Goal: Task Accomplishment & Management: Manage account settings

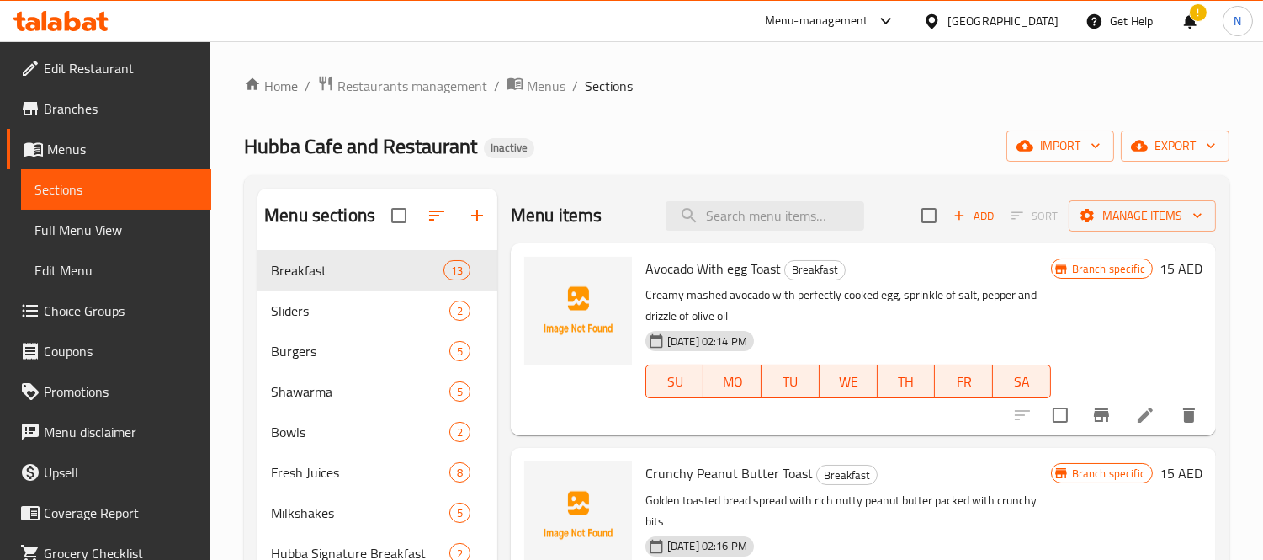
scroll to position [508, 0]
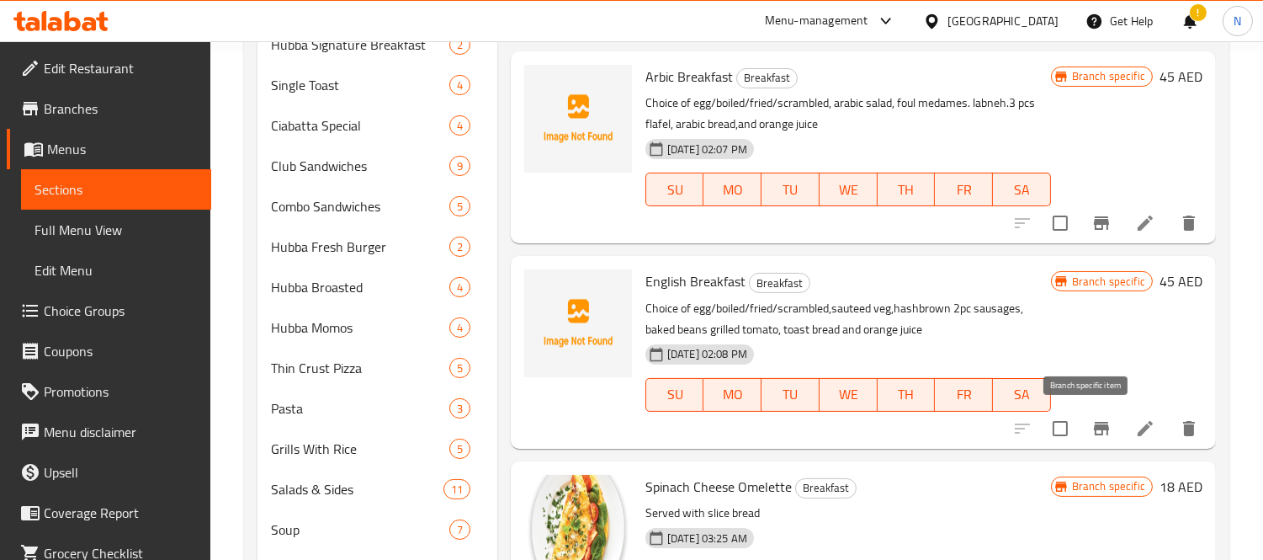
click at [1094, 427] on icon "Branch-specific-item" at bounding box center [1101, 428] width 15 height 13
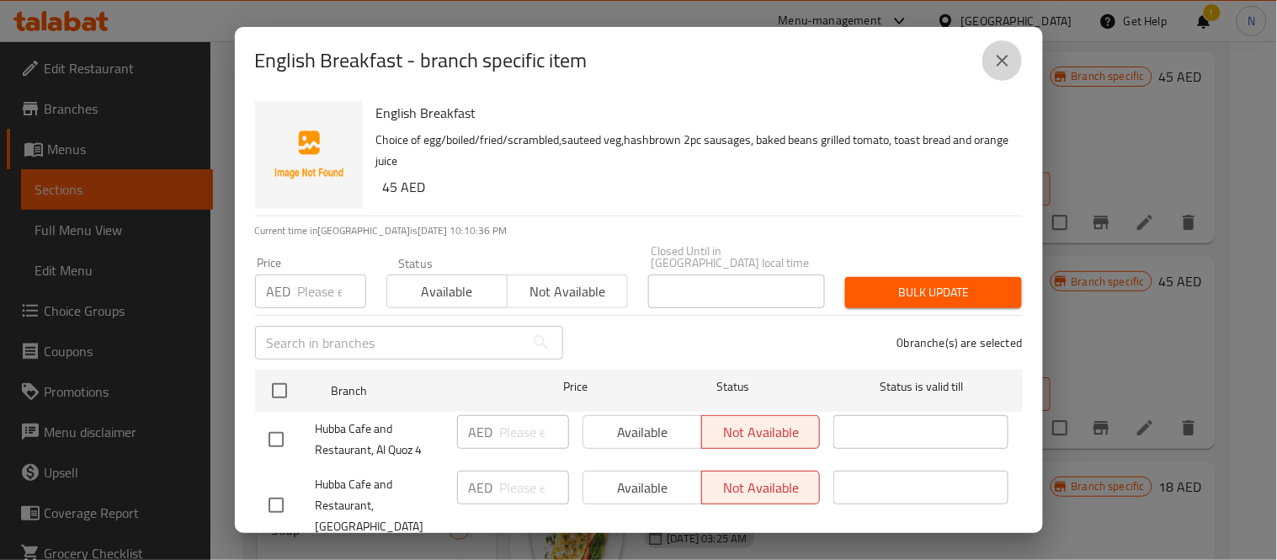
click at [997, 61] on icon "close" at bounding box center [1002, 60] width 20 height 20
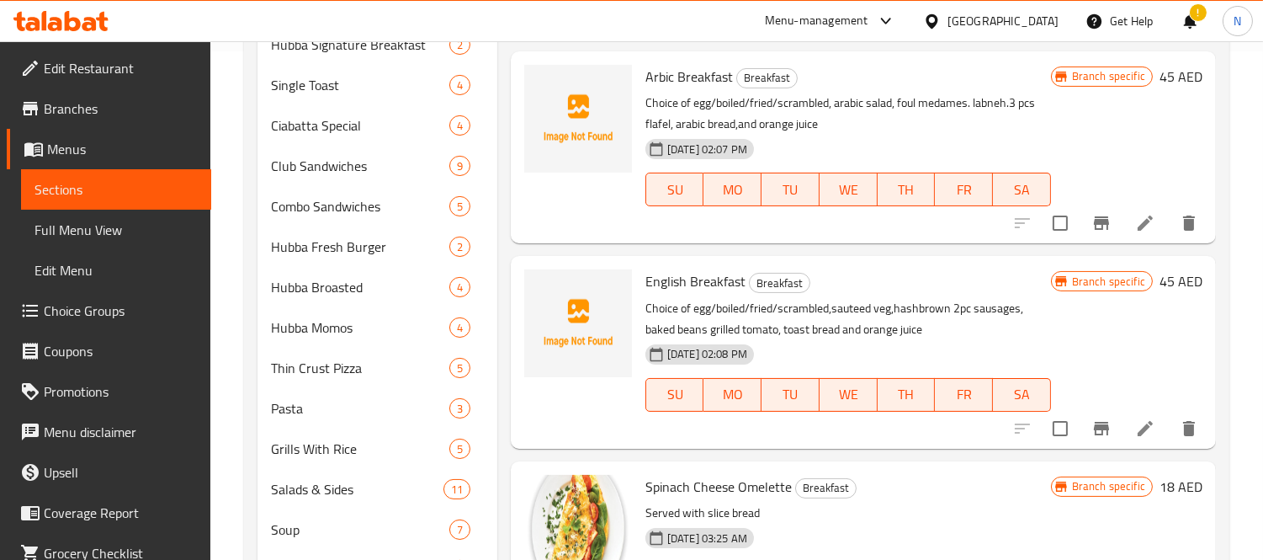
drag, startPoint x: 55, startPoint y: 223, endPoint x: 56, endPoint y: 234, distance: 11.0
click at [55, 223] on span "Full Menu View" at bounding box center [116, 230] width 163 height 20
click at [56, 234] on span "Full Menu View" at bounding box center [116, 230] width 163 height 20
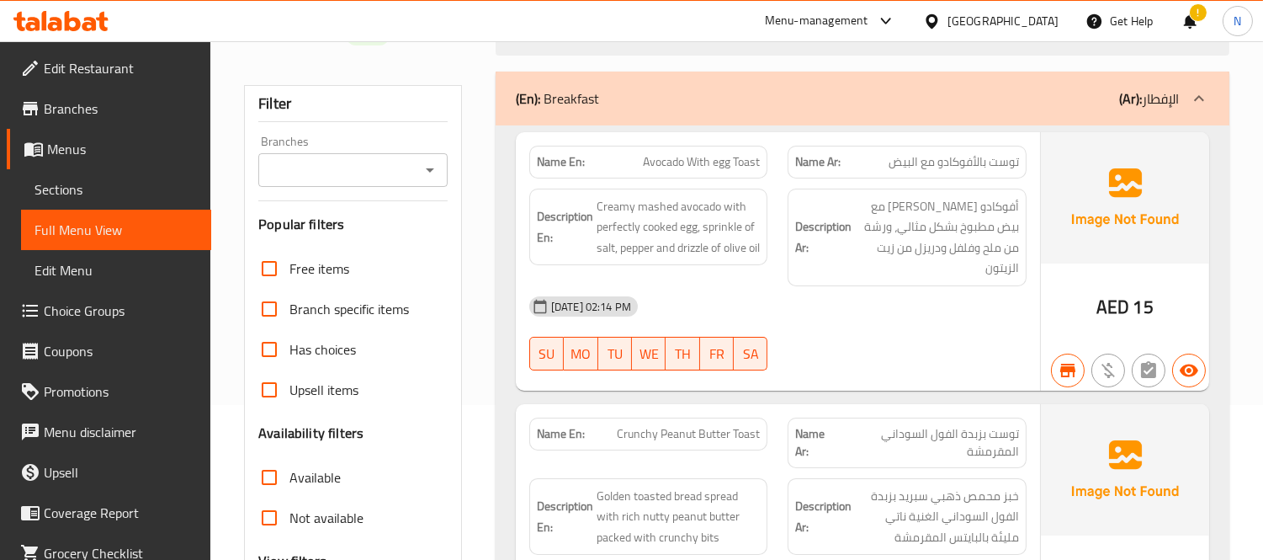
scroll to position [187, 0]
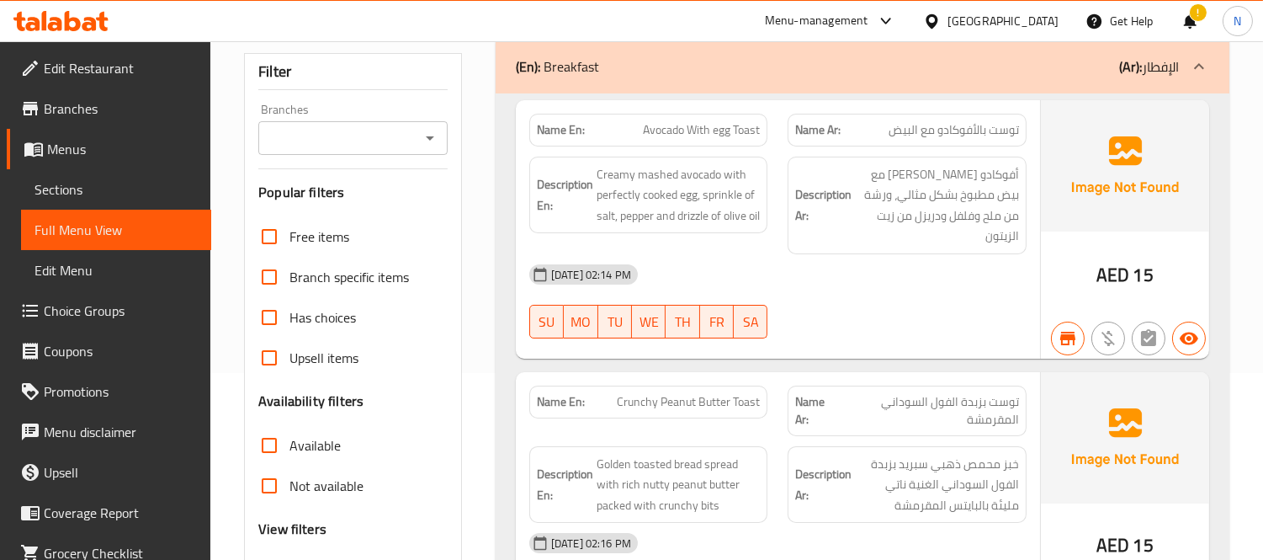
click at [314, 136] on input "Branches" at bounding box center [338, 138] width 151 height 24
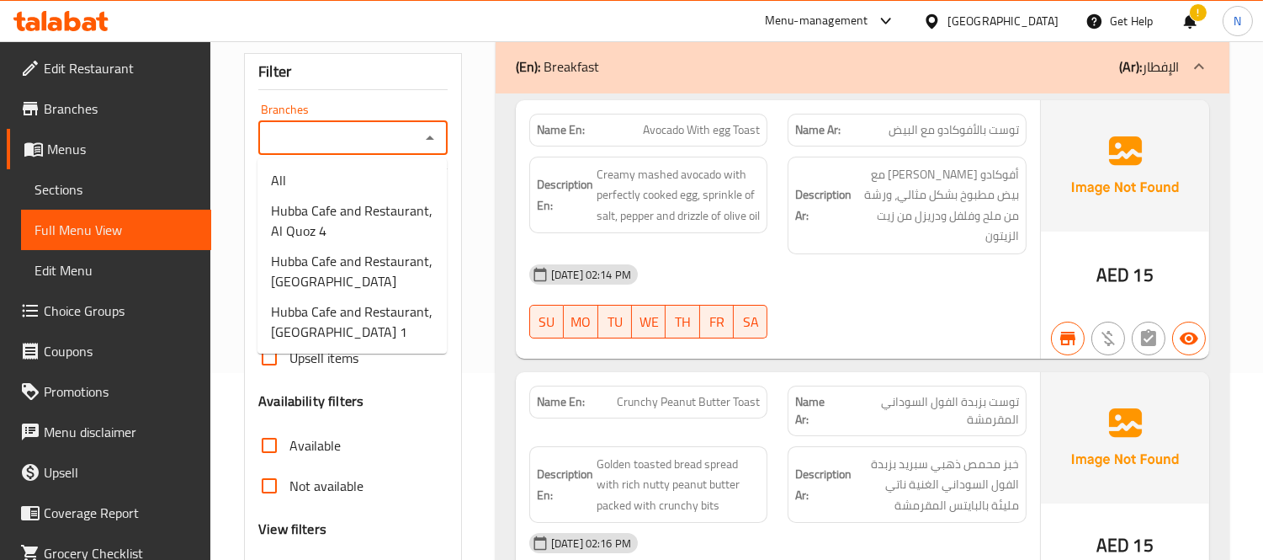
click at [392, 141] on input "Branches" at bounding box center [338, 138] width 151 height 24
click at [312, 131] on input "Branches" at bounding box center [338, 138] width 151 height 24
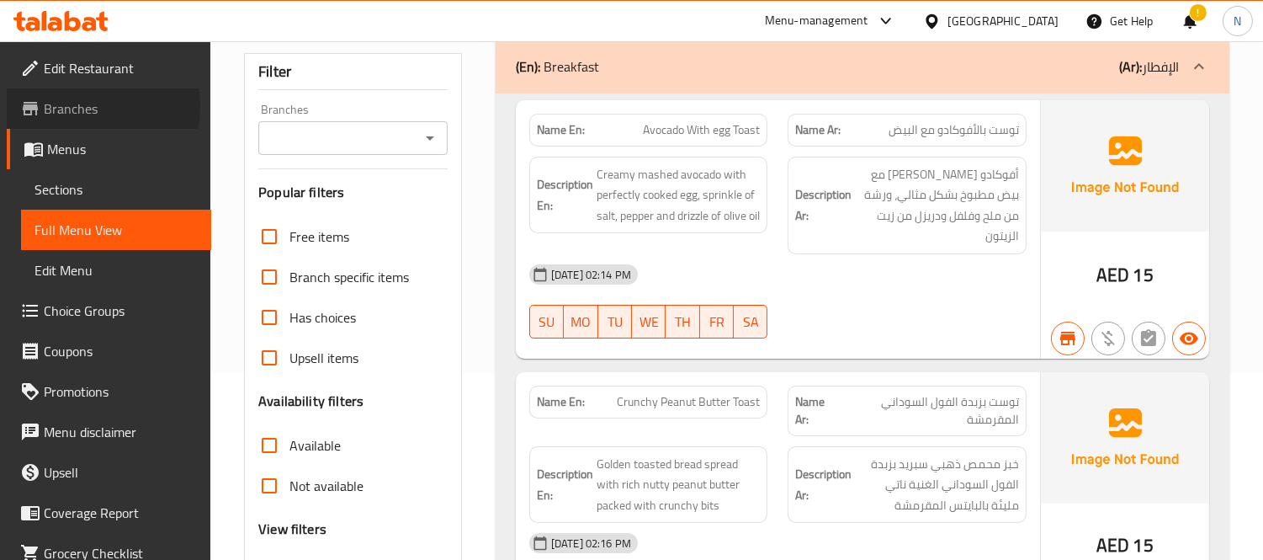
click at [89, 107] on span "Branches" at bounding box center [121, 108] width 154 height 20
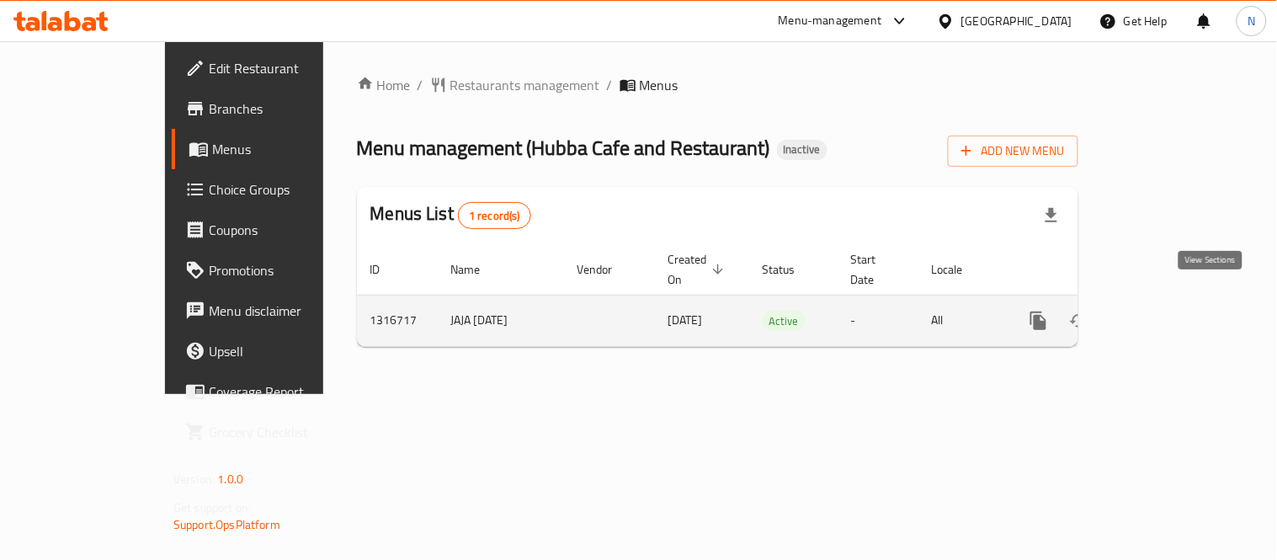
click at [1170, 311] on icon "enhanced table" at bounding box center [1159, 321] width 20 height 20
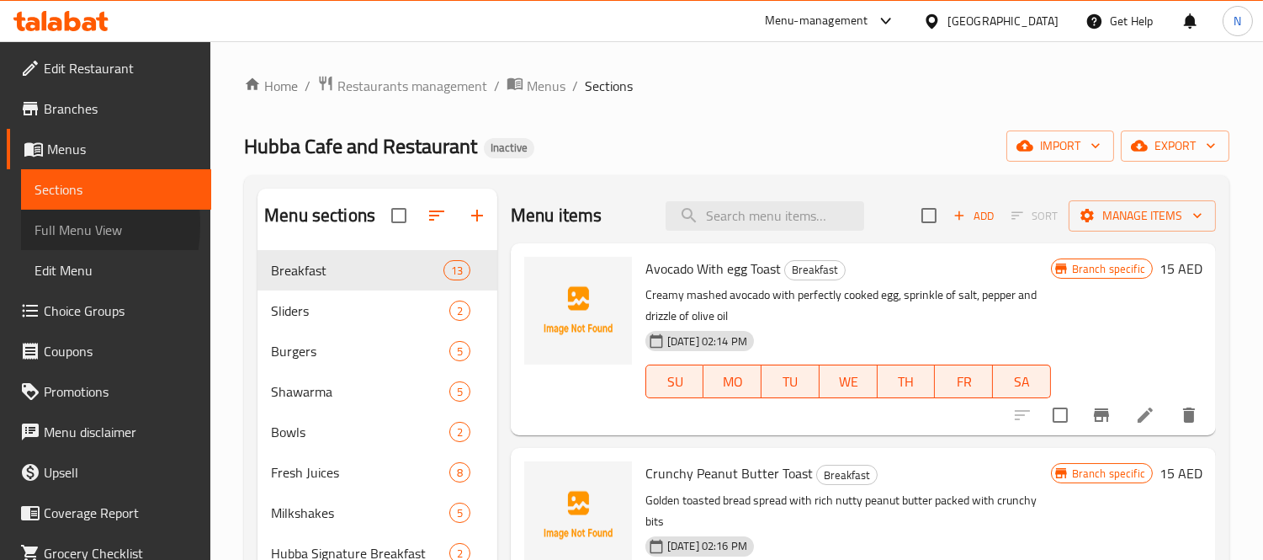
click at [40, 225] on span "Full Menu View" at bounding box center [116, 230] width 163 height 20
click at [110, 220] on span "Full Menu View" at bounding box center [116, 230] width 163 height 20
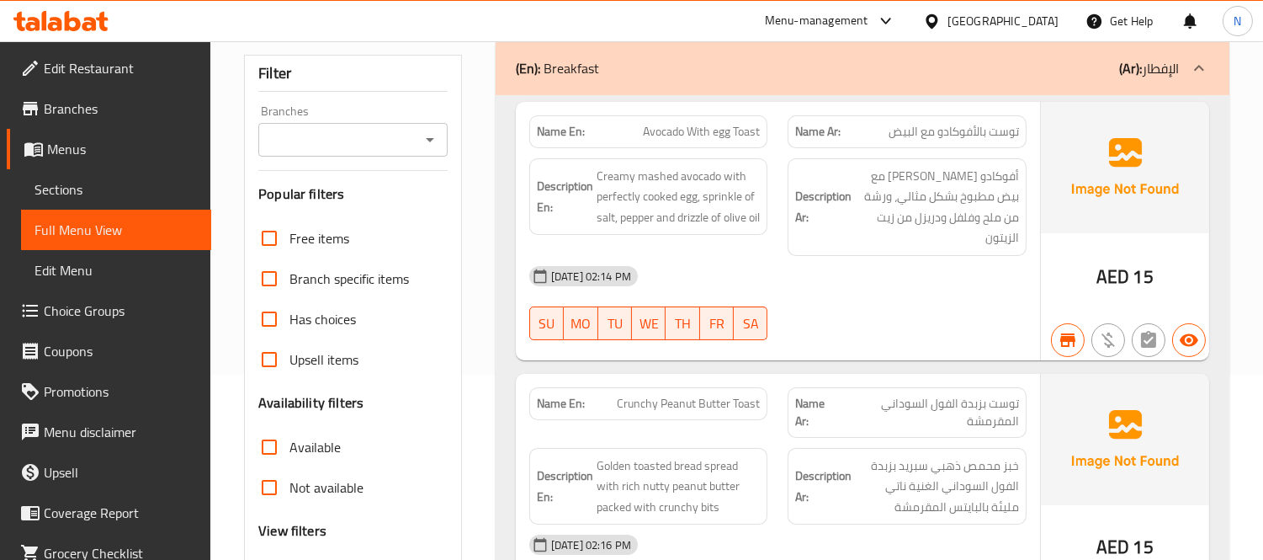
click at [390, 128] on input "Branches" at bounding box center [338, 140] width 151 height 24
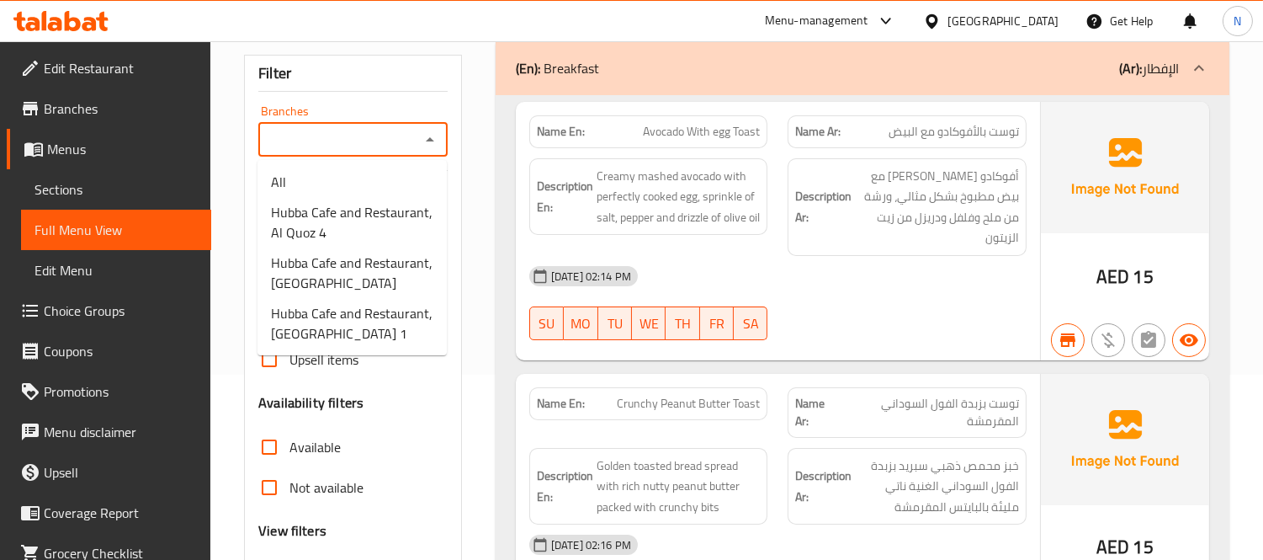
scroll to position [187, 0]
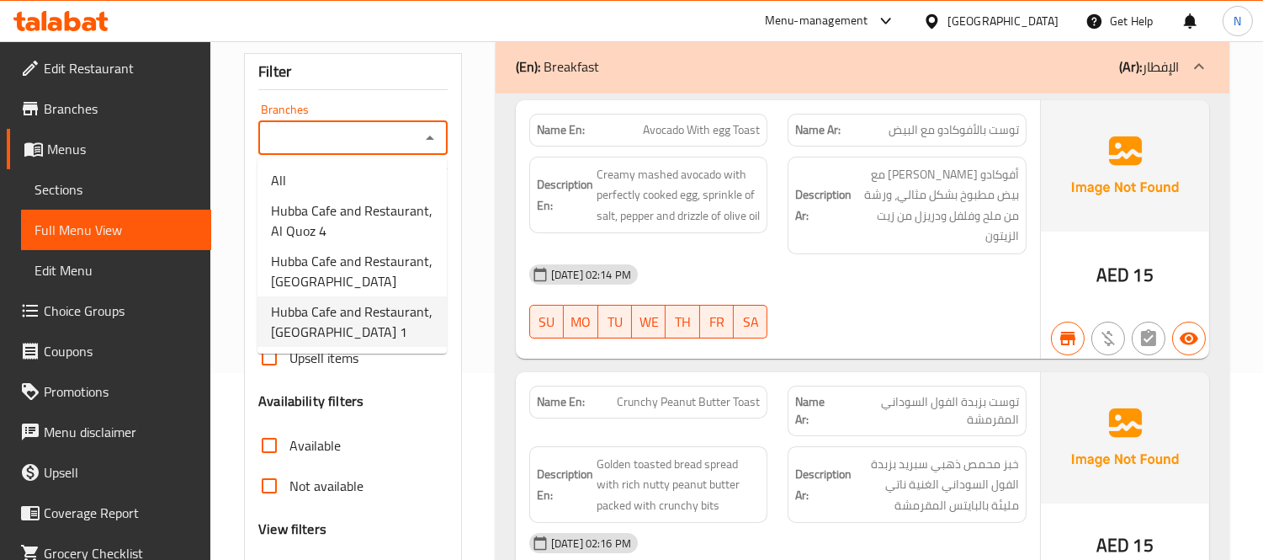
click at [331, 323] on span "Hubba Cafe and Restaurant, Nad Al Sheba 1" at bounding box center [352, 321] width 162 height 40
type input "Hubba Cafe and Restaurant, Nad Al Sheba 1"
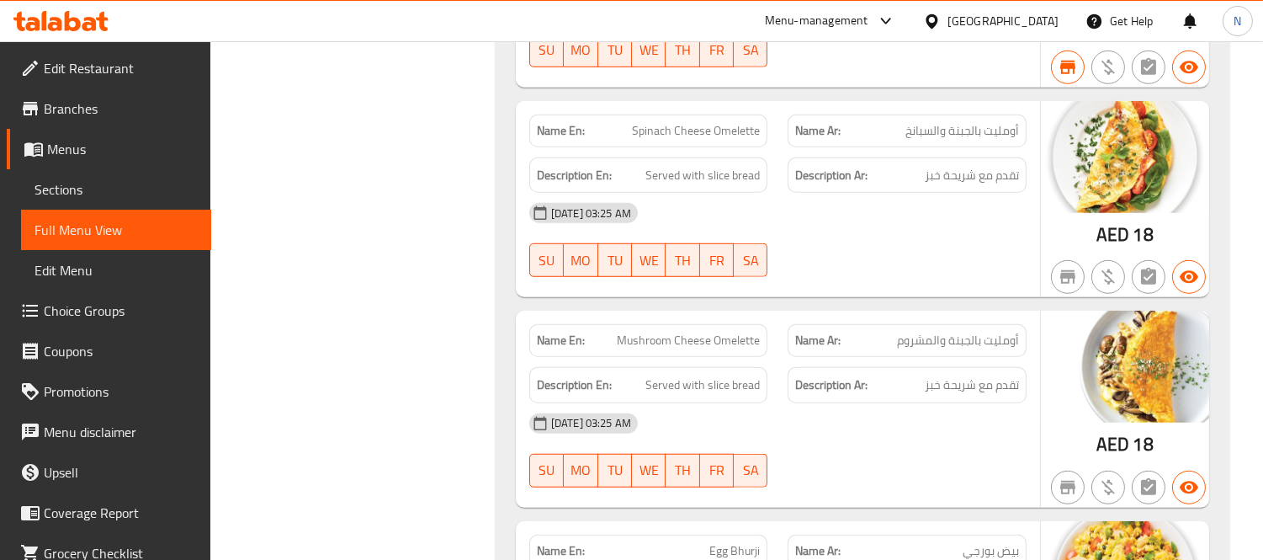
scroll to position [2073, 0]
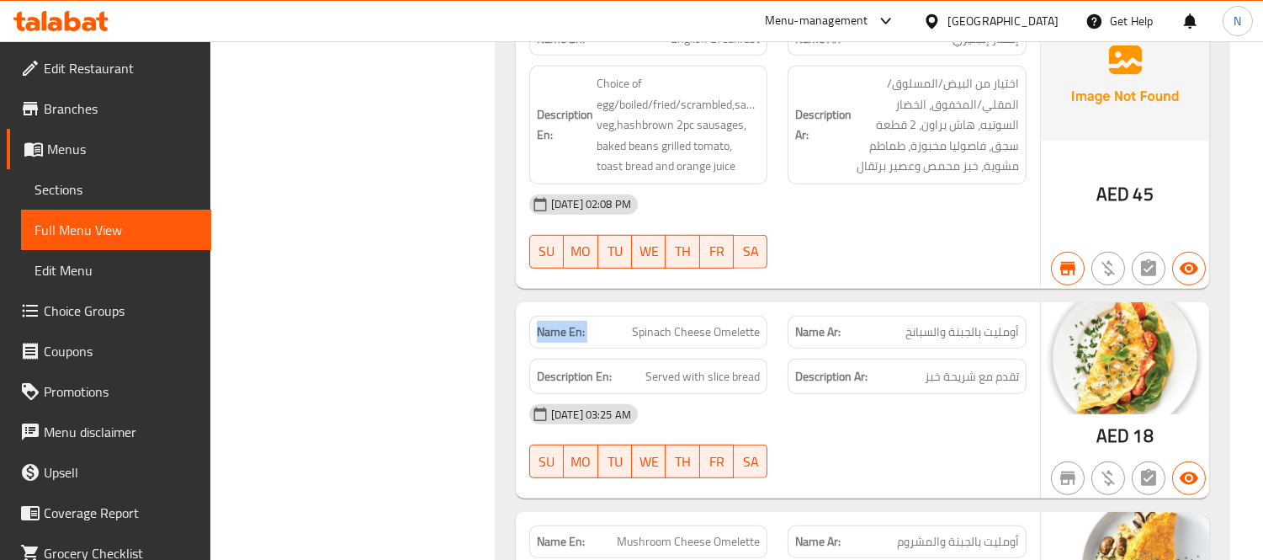
drag, startPoint x: 614, startPoint y: 322, endPoint x: 531, endPoint y: 313, distance: 83.8
click at [531, 316] on div "Name En: Spinach Cheese Omelette" at bounding box center [648, 332] width 239 height 33
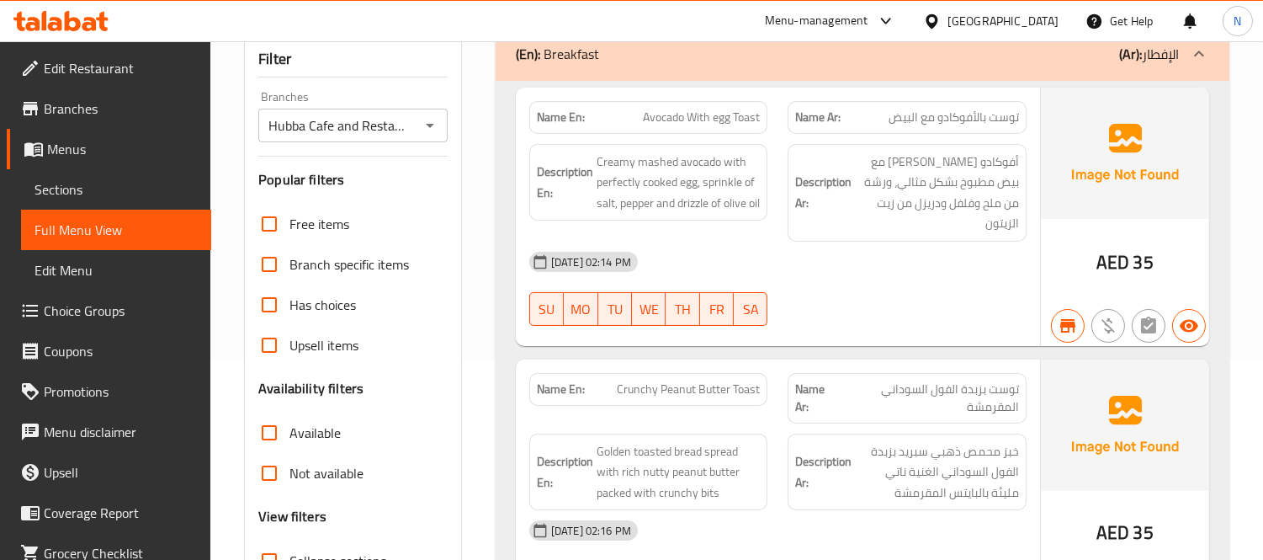
scroll to position [0, 0]
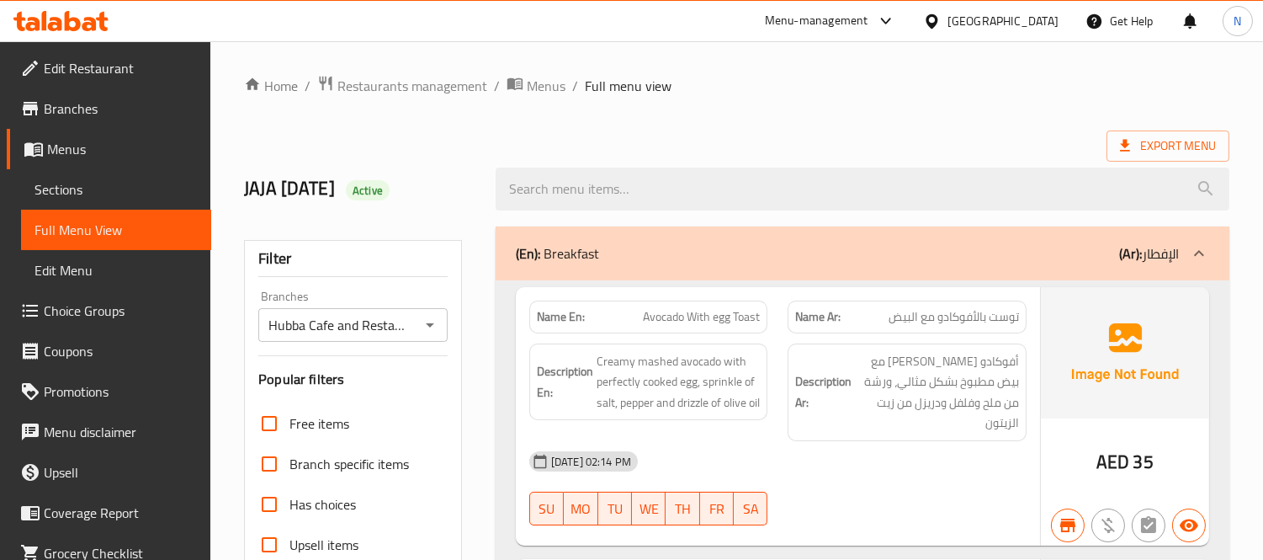
click at [540, 91] on span "Menus" at bounding box center [546, 86] width 39 height 20
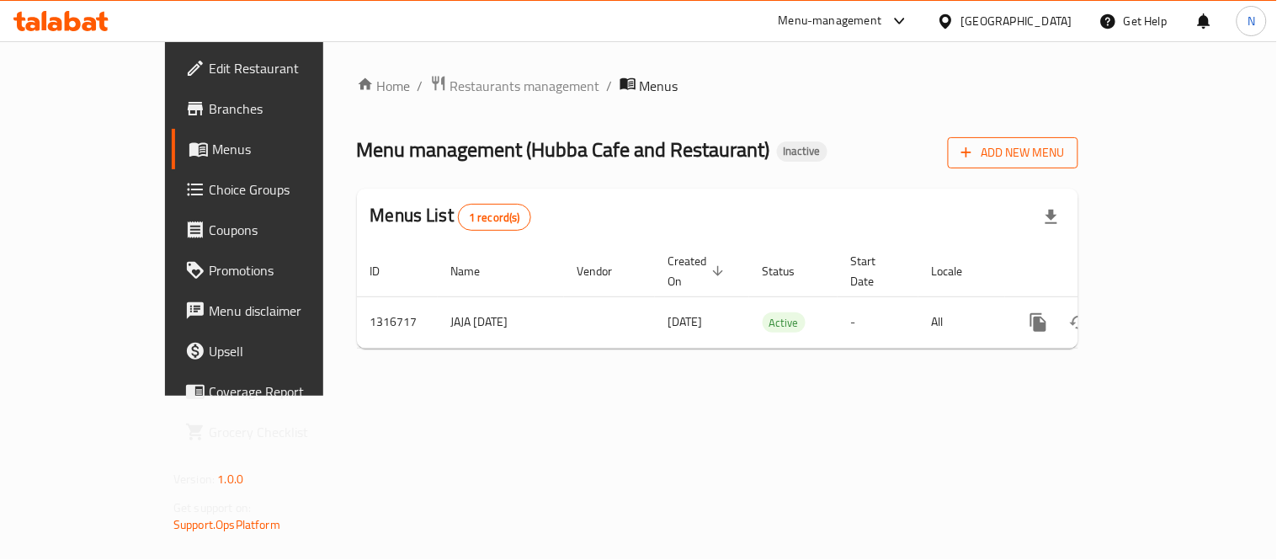
click at [1064, 148] on span "Add New Menu" at bounding box center [1013, 152] width 104 height 21
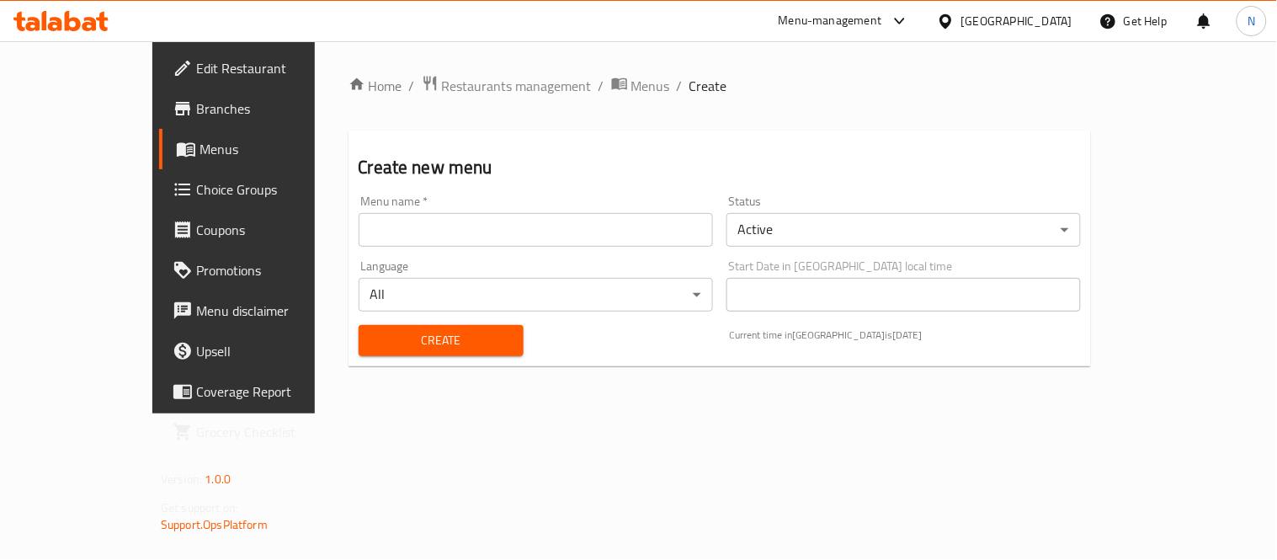
click at [406, 232] on input "text" at bounding box center [535, 230] width 354 height 34
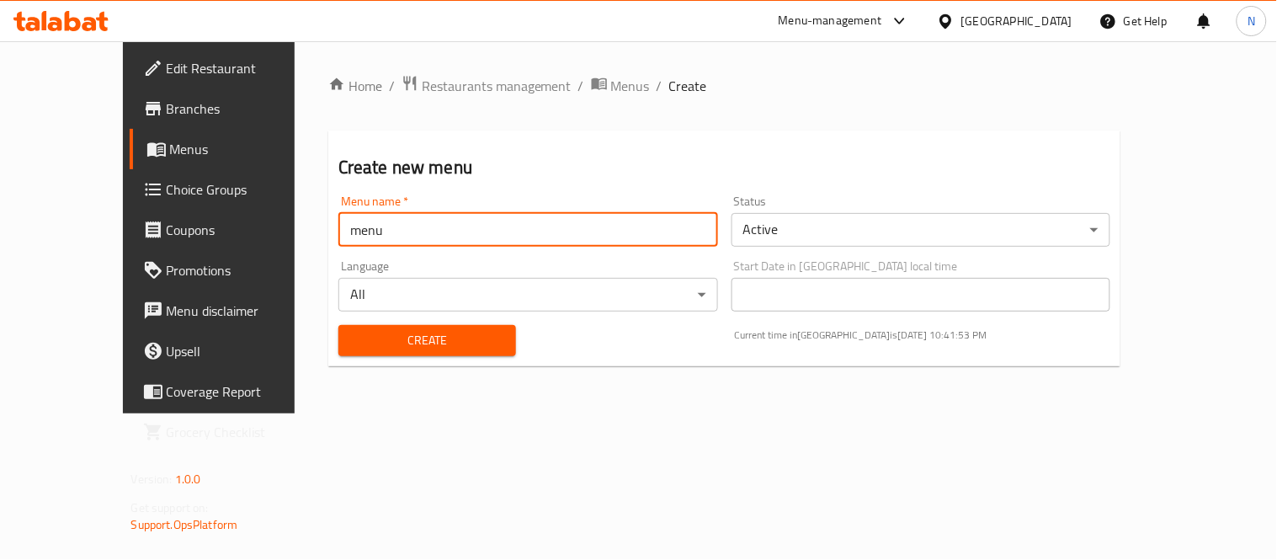
click at [340, 233] on input "menu" at bounding box center [528, 230] width 380 height 34
drag, startPoint x: 340, startPoint y: 233, endPoint x: 0, endPoint y: 189, distance: 342.8
click at [123, 189] on div "Edit Restaurant Branches Menus Choice Groups Coupons Promotions Menu disclaimer…" at bounding box center [639, 227] width 1032 height 372
type input "final"
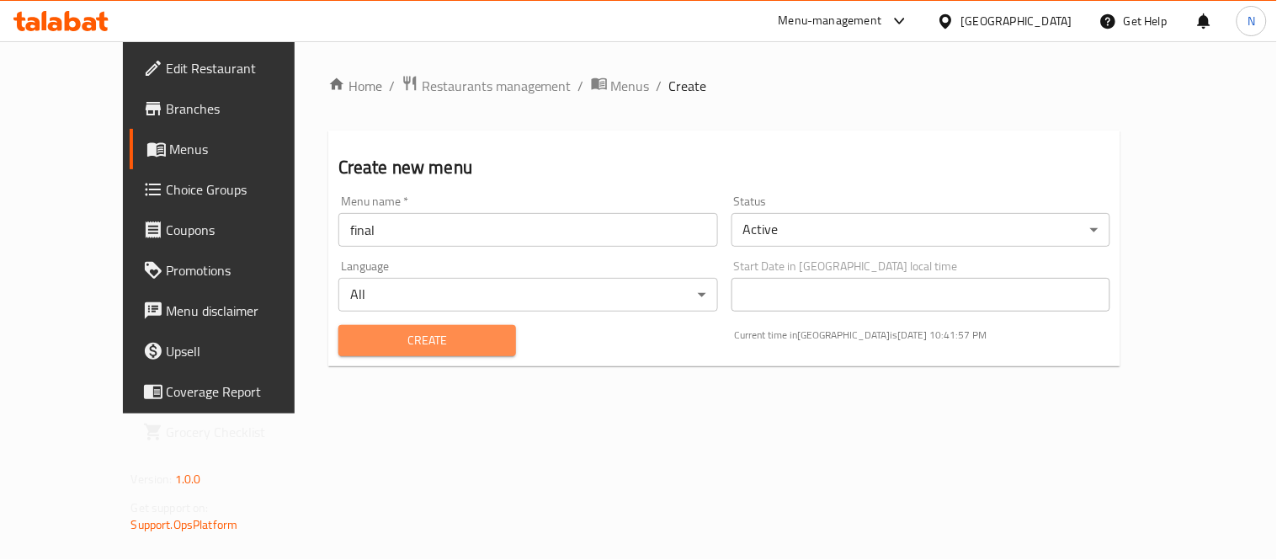
click at [352, 342] on span "Create" at bounding box center [427, 340] width 151 height 21
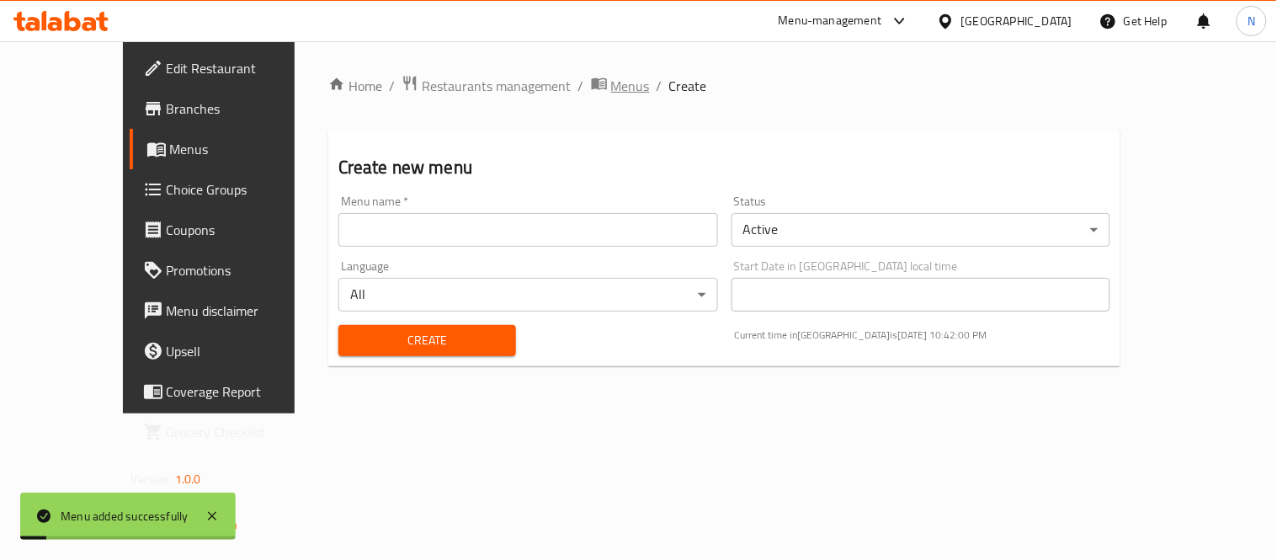
click at [611, 76] on span "Menus" at bounding box center [630, 86] width 39 height 20
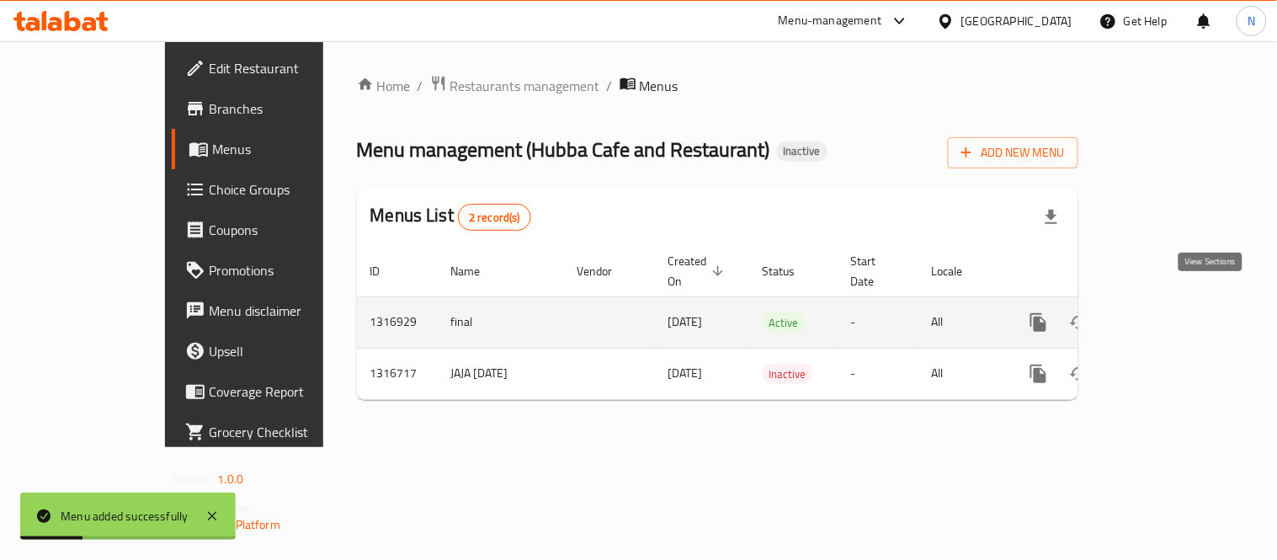
click at [1170, 312] on icon "enhanced table" at bounding box center [1159, 322] width 20 height 20
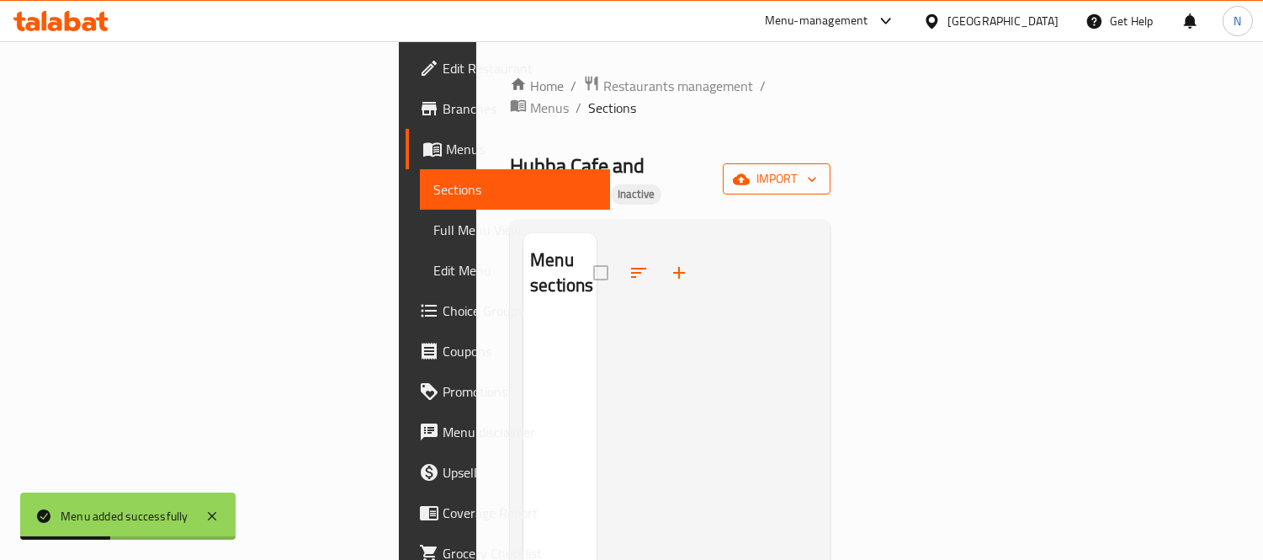
click at [817, 168] on span "import" at bounding box center [776, 178] width 81 height 21
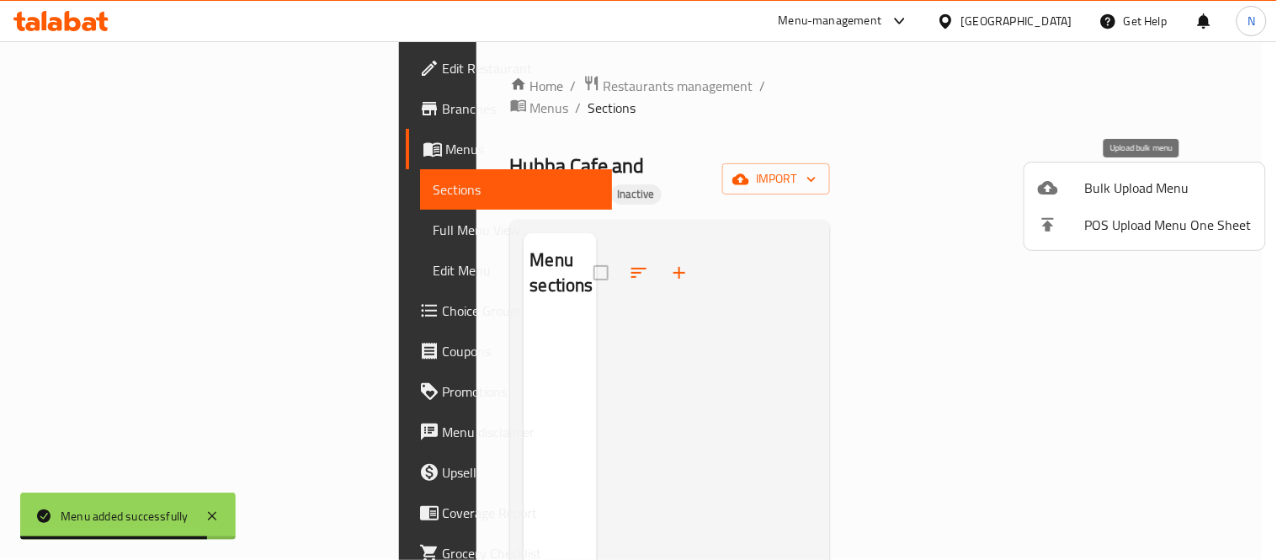
click at [1088, 195] on span "Bulk Upload Menu" at bounding box center [1168, 188] width 167 height 20
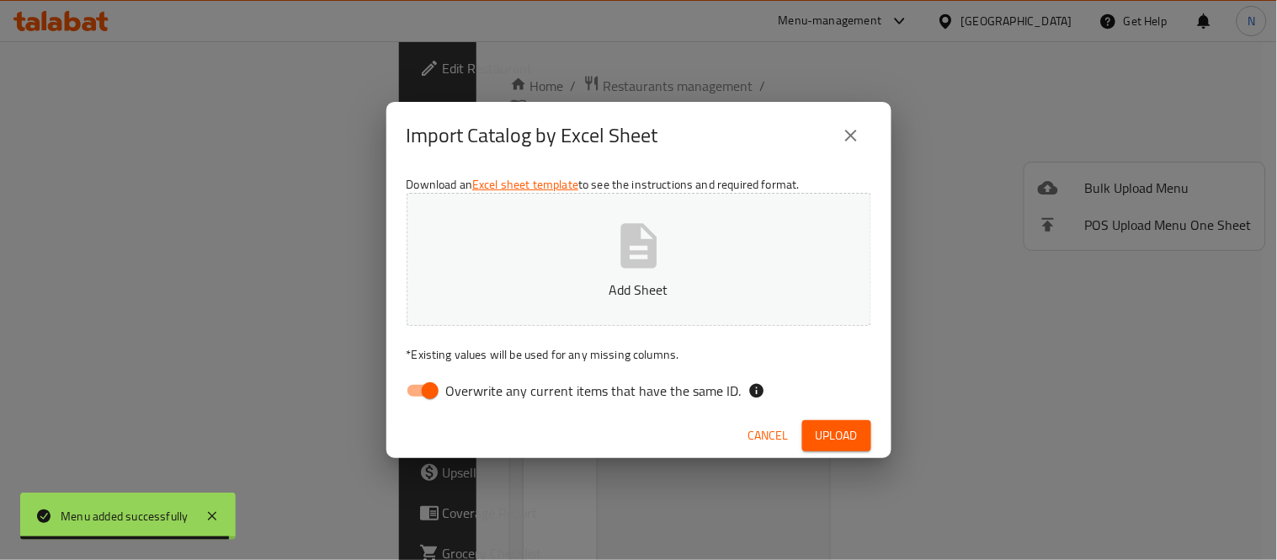
click at [584, 247] on button "Add Sheet" at bounding box center [638, 259] width 465 height 133
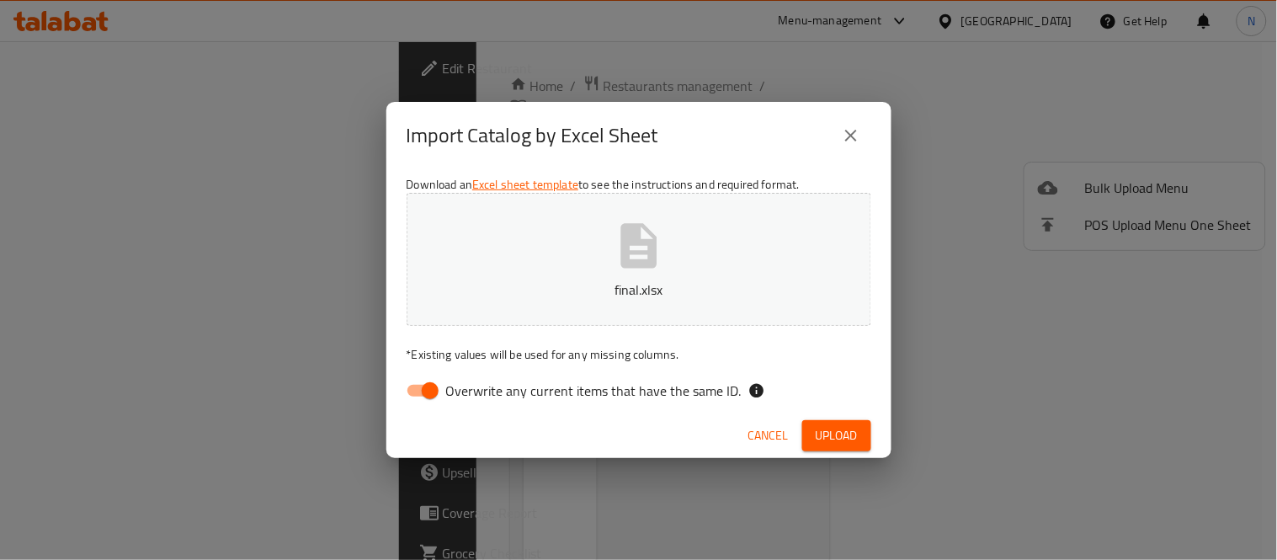
click at [417, 387] on input "Overwrite any current items that have the same ID." at bounding box center [430, 390] width 96 height 32
checkbox input "false"
click at [846, 436] on span "Upload" at bounding box center [836, 435] width 42 height 21
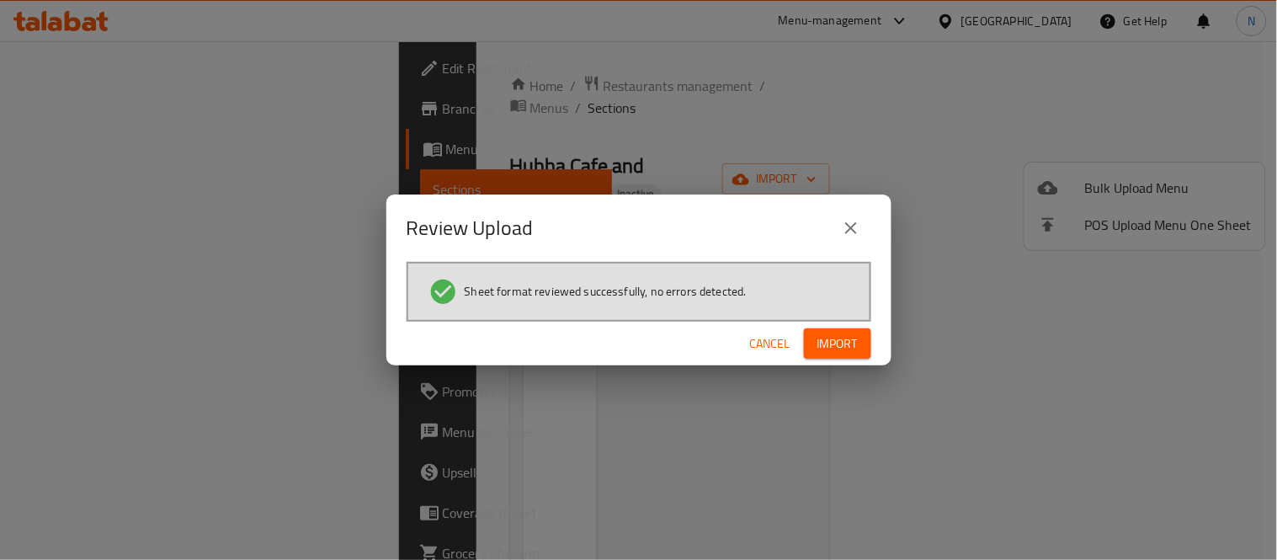
click at [804, 364] on div "Cancel Import" at bounding box center [638, 343] width 505 height 45
click at [822, 324] on div "Cancel Import" at bounding box center [638, 343] width 505 height 45
click at [837, 339] on span "Import" at bounding box center [837, 343] width 40 height 21
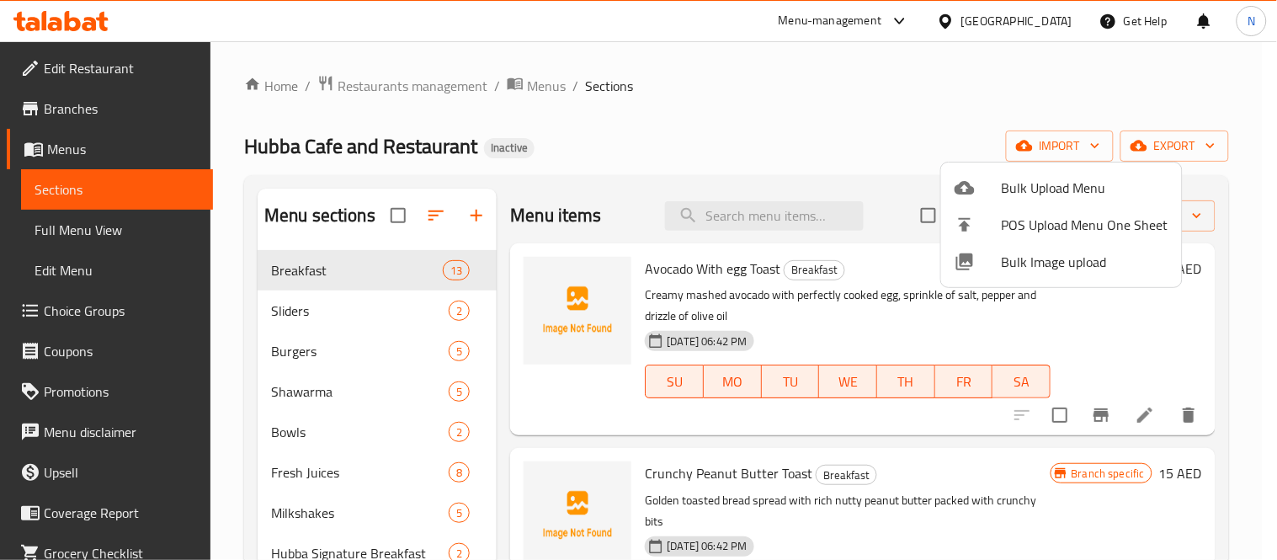
click at [102, 229] on div at bounding box center [638, 280] width 1277 height 560
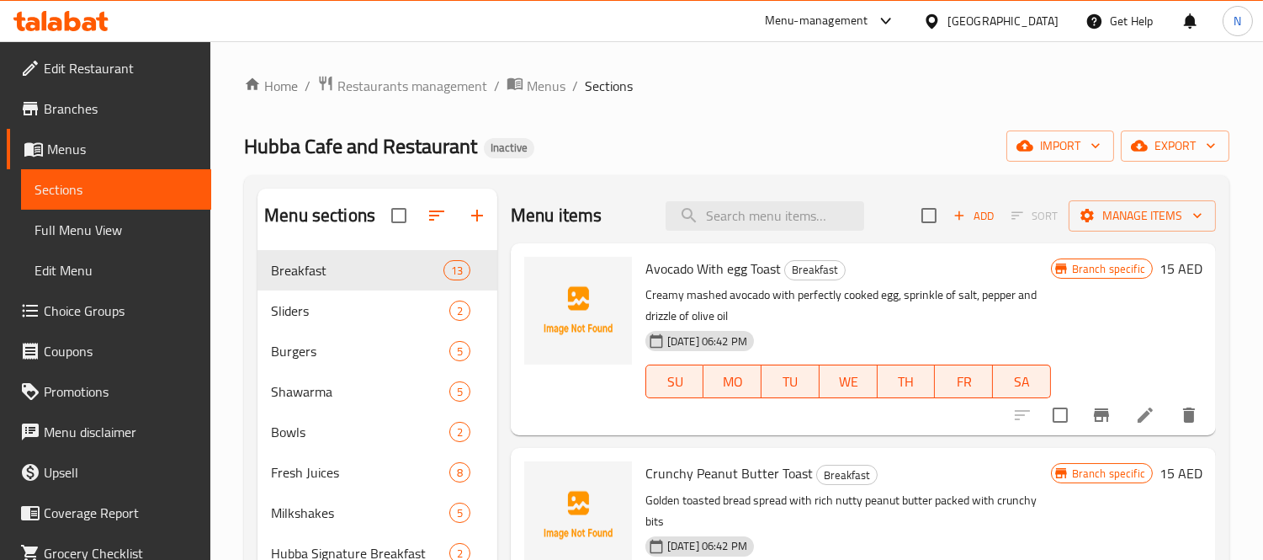
drag, startPoint x: 90, startPoint y: 228, endPoint x: 0, endPoint y: 185, distance: 99.7
click at [90, 228] on span "Full Menu View" at bounding box center [116, 230] width 163 height 20
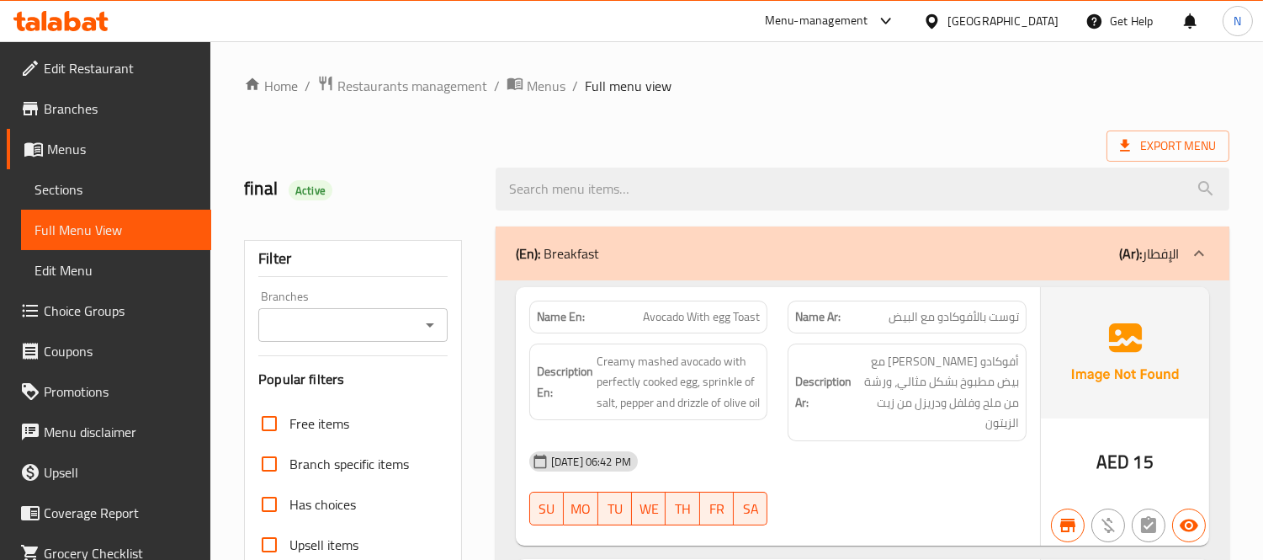
click at [334, 337] on div "Branches" at bounding box center [352, 325] width 189 height 34
click at [347, 334] on input "Branches" at bounding box center [338, 325] width 151 height 24
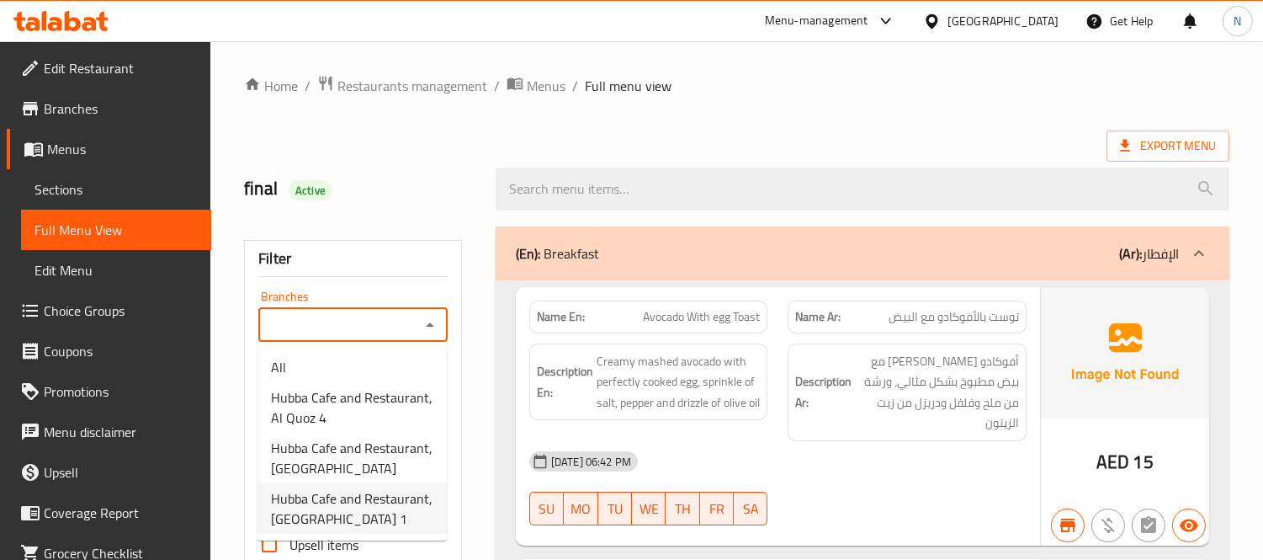
click at [364, 503] on span "Hubba Cafe and Restaurant, [GEOGRAPHIC_DATA] 1" at bounding box center [352, 508] width 162 height 40
type input "Hubba Cafe and Restaurant, [GEOGRAPHIC_DATA] 1"
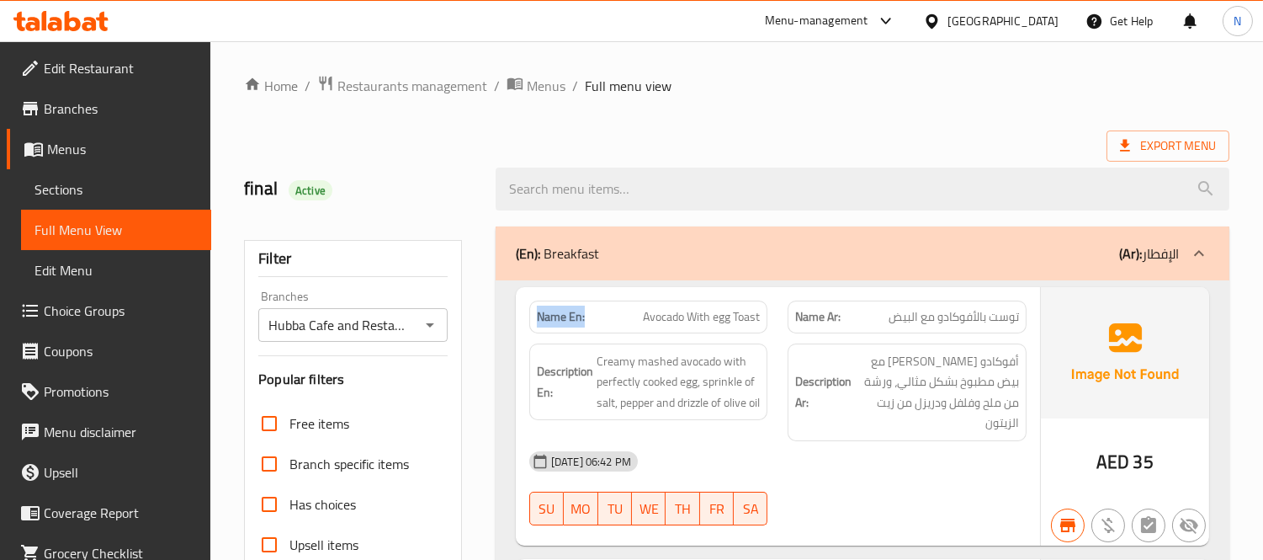
drag, startPoint x: 593, startPoint y: 311, endPoint x: 518, endPoint y: 321, distance: 75.6
click at [519, 321] on div "Name En: Avocado With egg Toast" at bounding box center [648, 316] width 259 height 53
copy strong "Name En:"
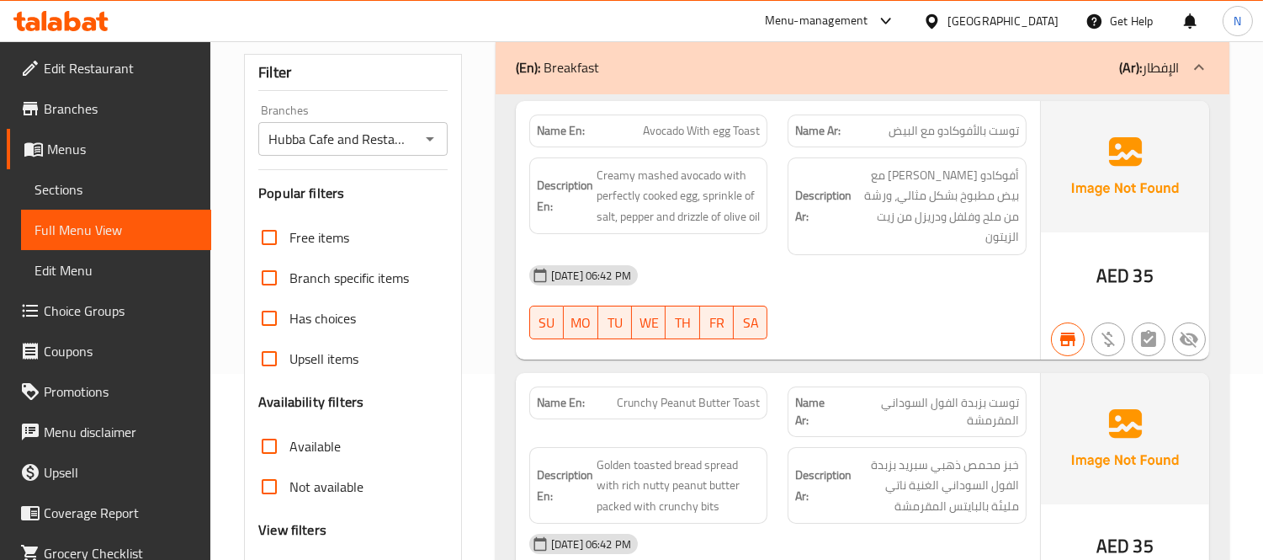
scroll to position [187, 0]
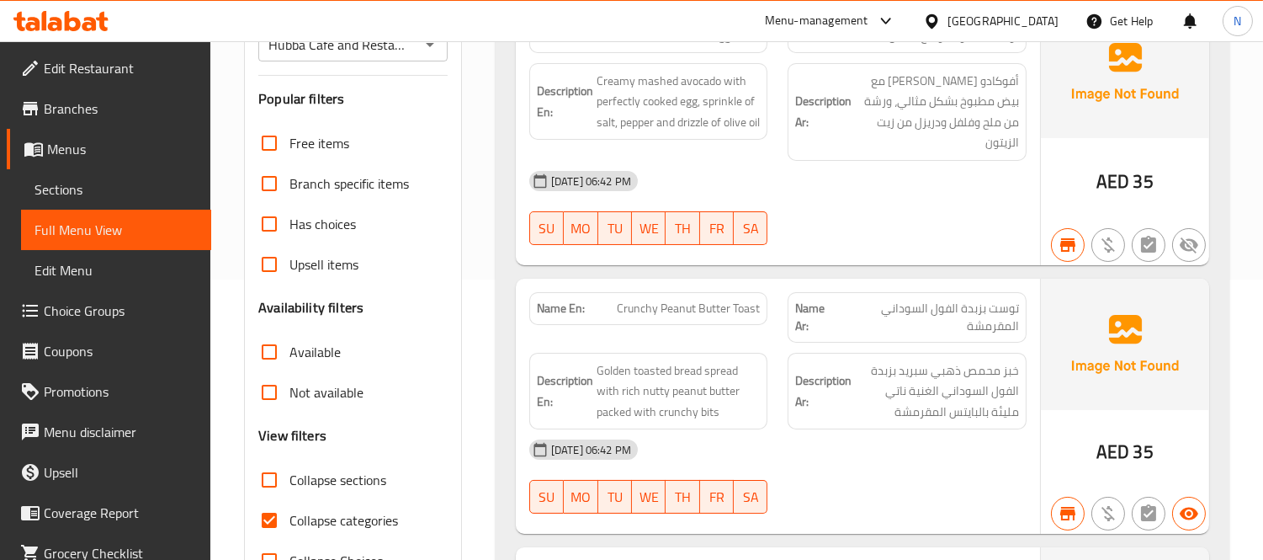
click at [274, 349] on input "Available" at bounding box center [269, 352] width 40 height 40
checkbox input "true"
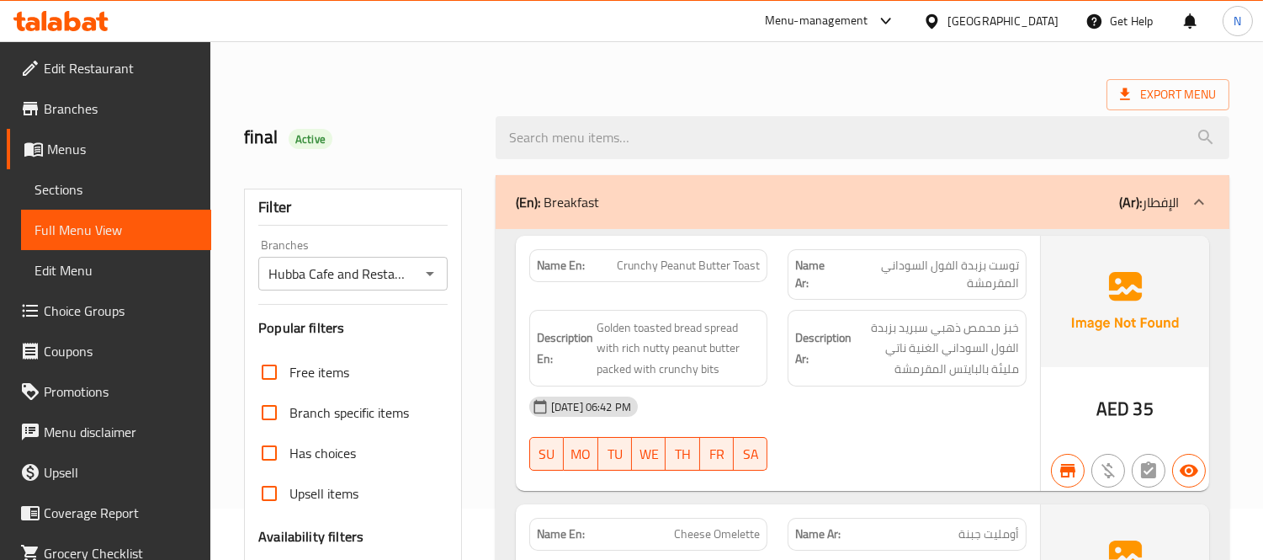
scroll to position [93, 0]
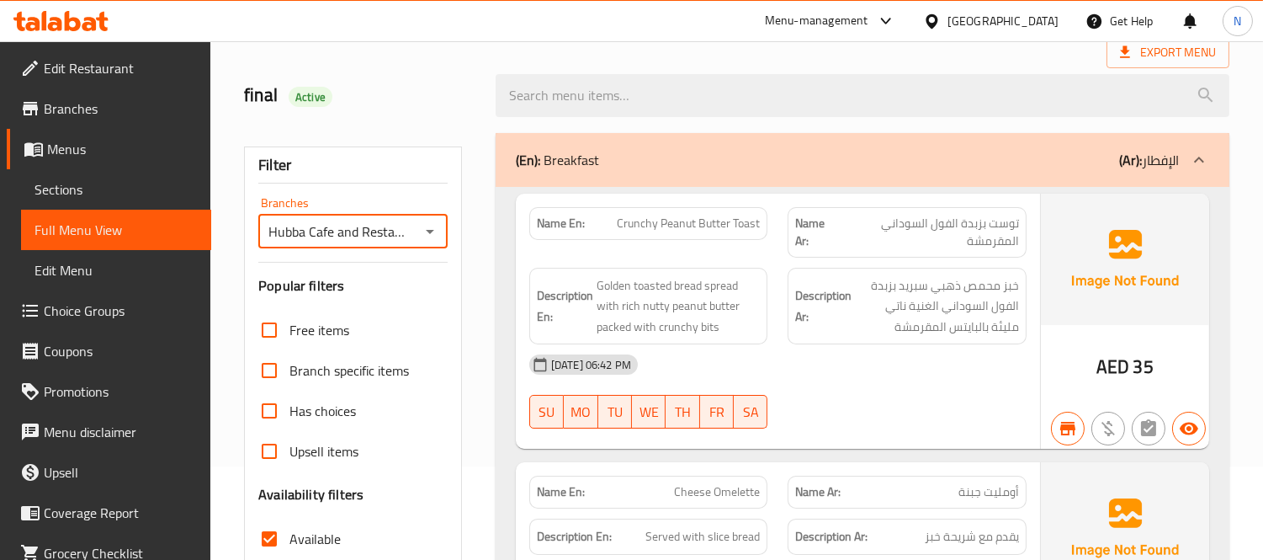
click at [371, 231] on input "Hubba Cafe and Restaurant, [GEOGRAPHIC_DATA] 1" at bounding box center [338, 232] width 151 height 24
click at [438, 229] on icon "Open" at bounding box center [430, 231] width 20 height 20
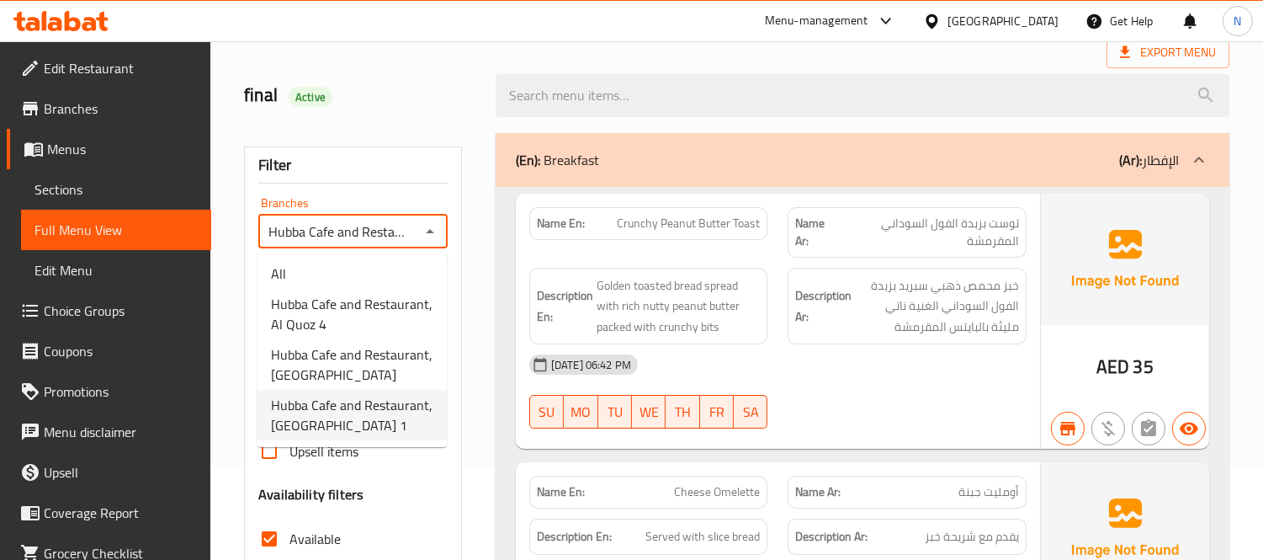
click at [390, 408] on span "Hubba Cafe and Restaurant, [GEOGRAPHIC_DATA] 1" at bounding box center [352, 415] width 162 height 40
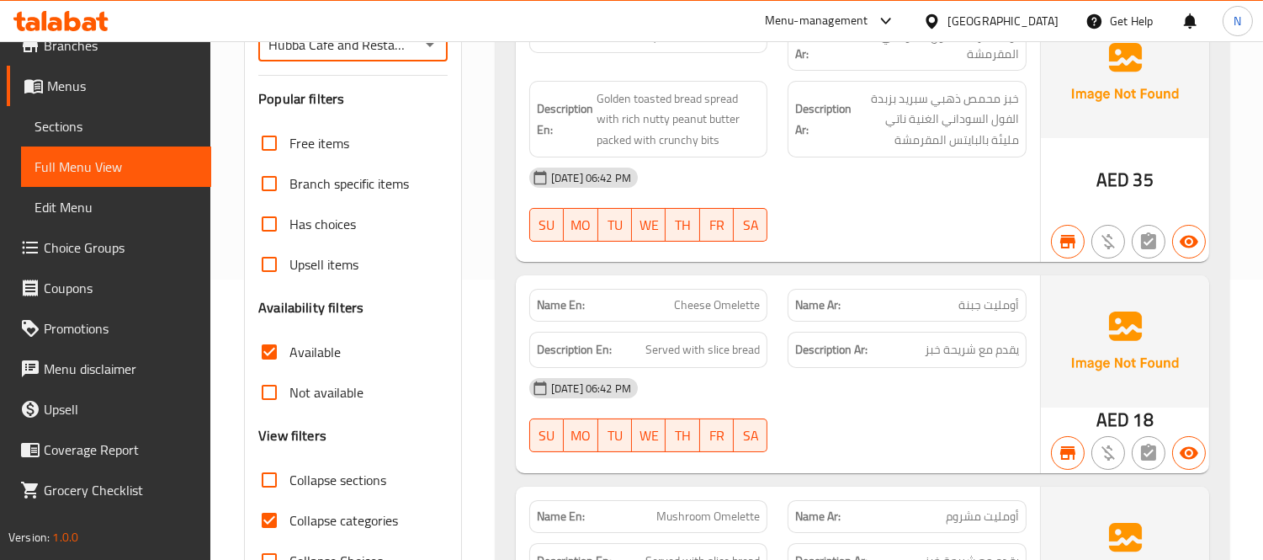
scroll to position [187, 0]
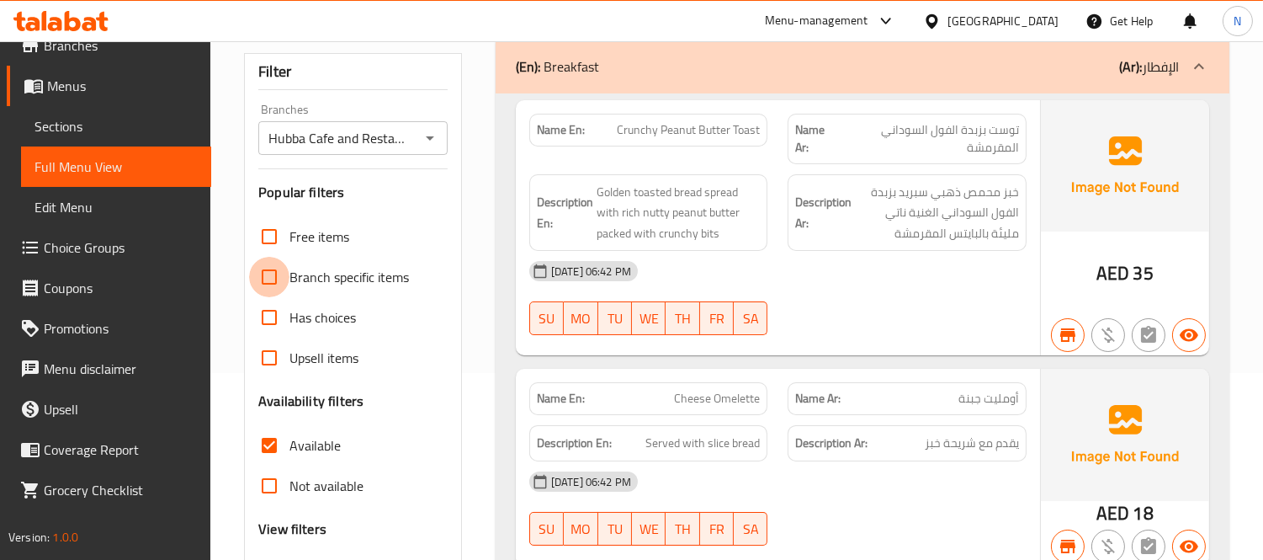
click at [262, 272] on input "Branch specific items" at bounding box center [269, 277] width 40 height 40
checkbox input "true"
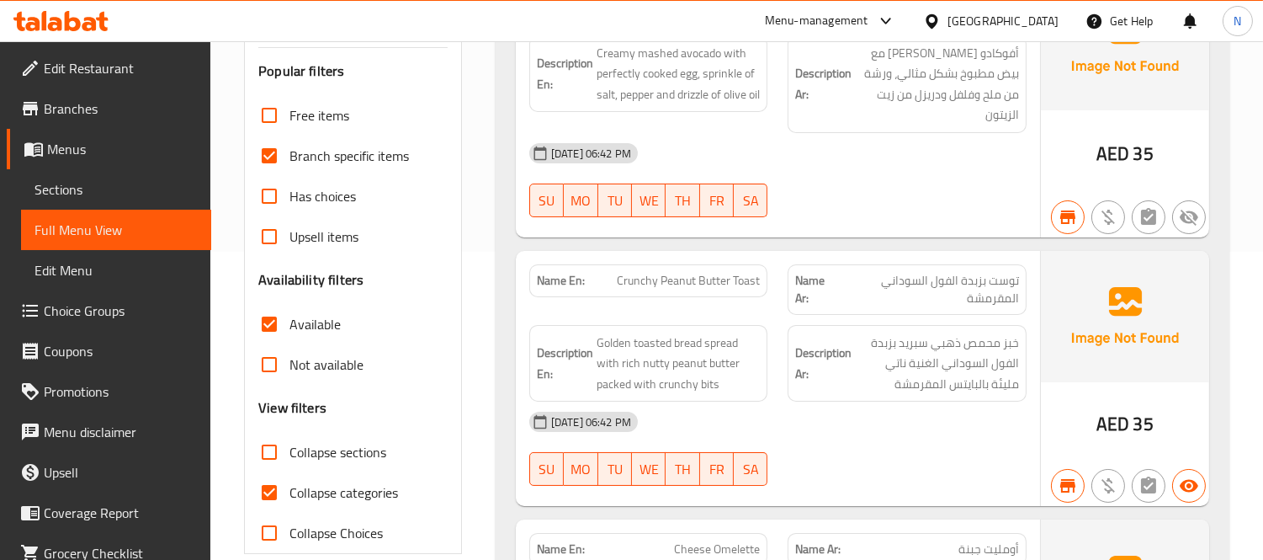
scroll to position [0, 0]
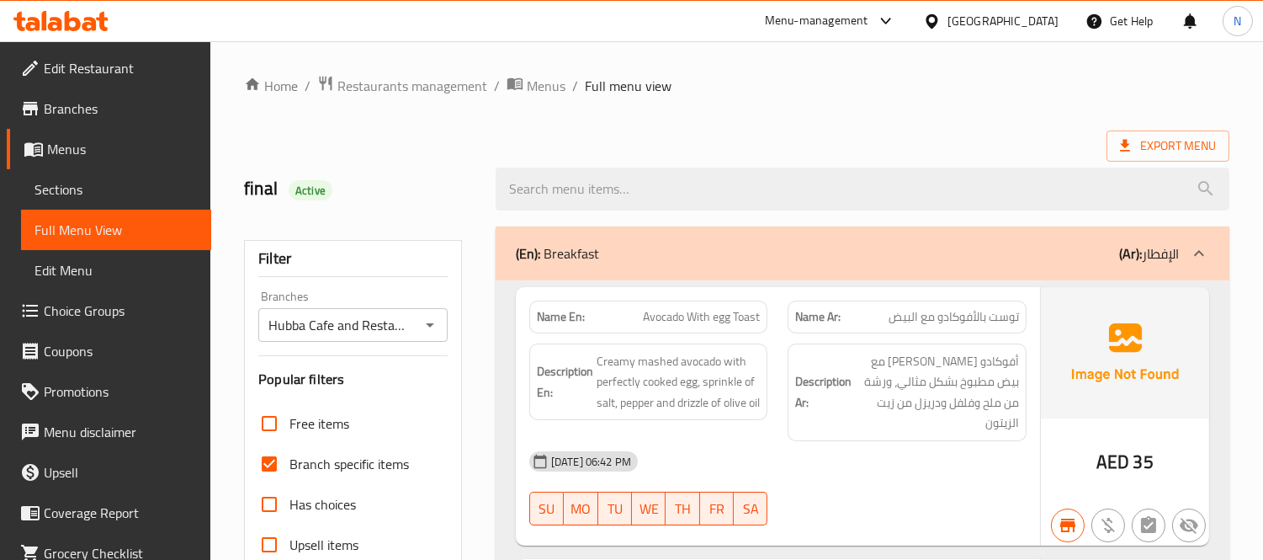
click at [353, 321] on input "Hubba Cafe and Restaurant, [GEOGRAPHIC_DATA] 1" at bounding box center [338, 325] width 151 height 24
click at [423, 321] on icon "Open" at bounding box center [430, 325] width 20 height 20
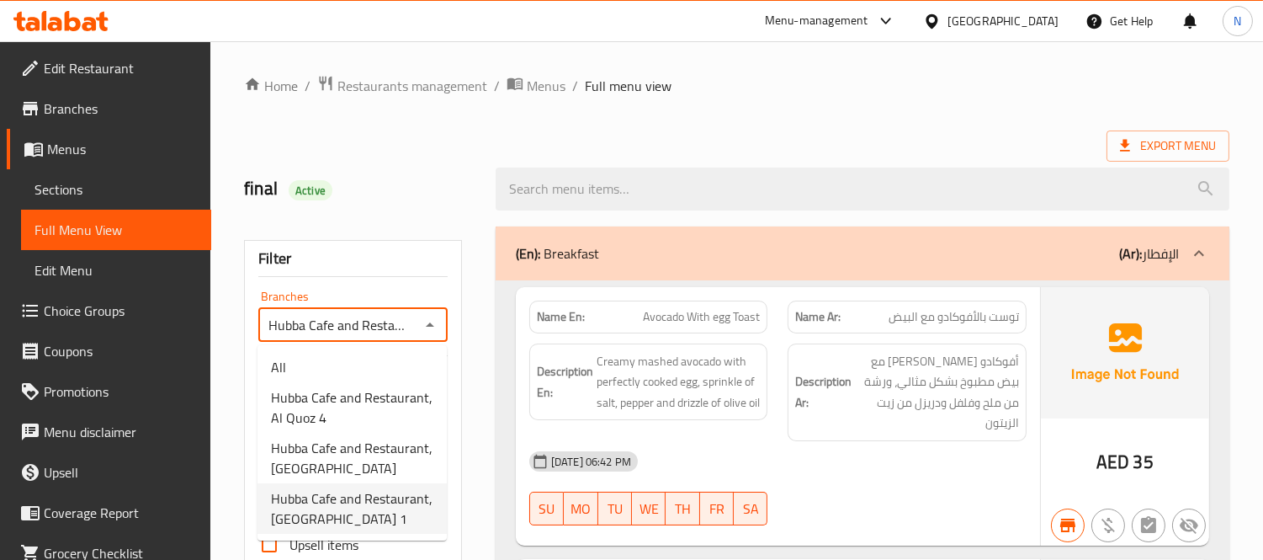
click at [346, 505] on span "Hubba Cafe and Restaurant, [GEOGRAPHIC_DATA] 1" at bounding box center [352, 508] width 162 height 40
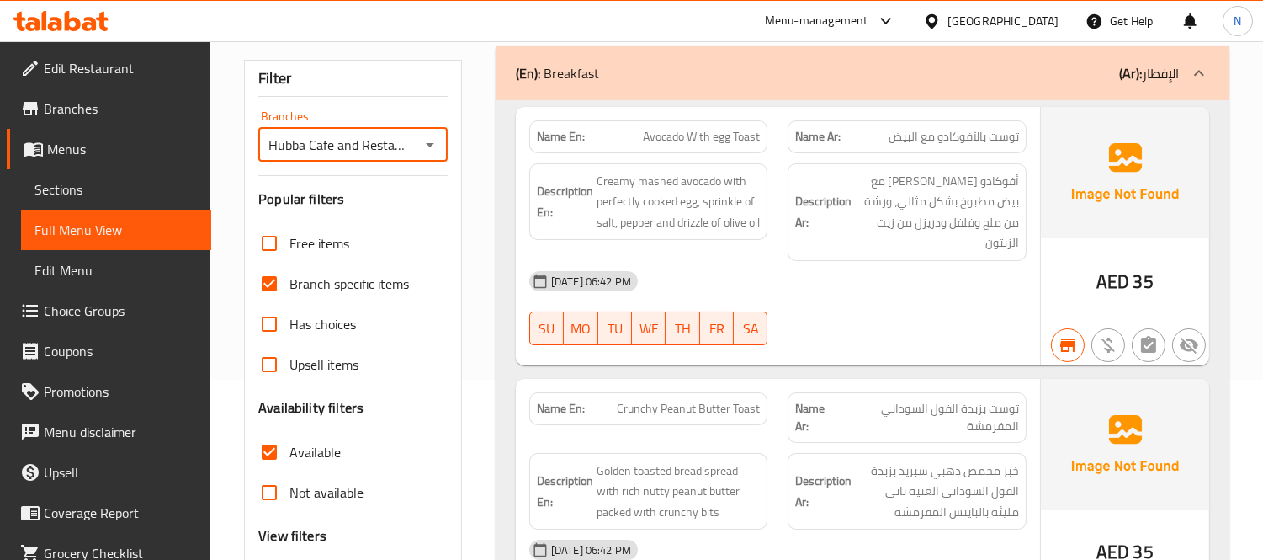
scroll to position [187, 0]
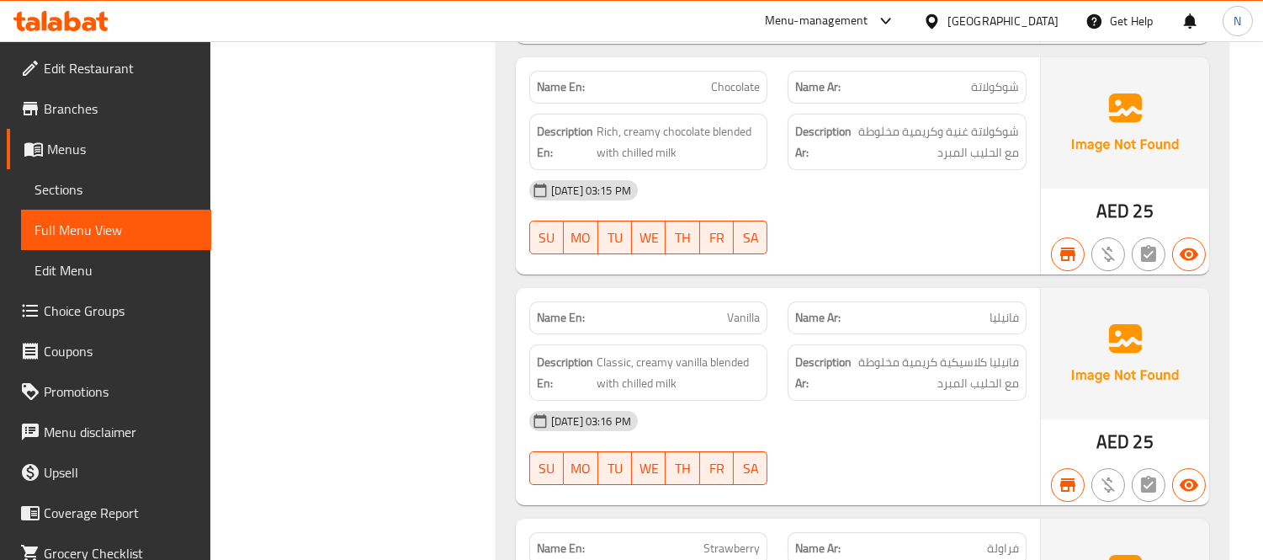
scroll to position [10579, 0]
click at [76, 185] on span "Sections" at bounding box center [116, 189] width 163 height 20
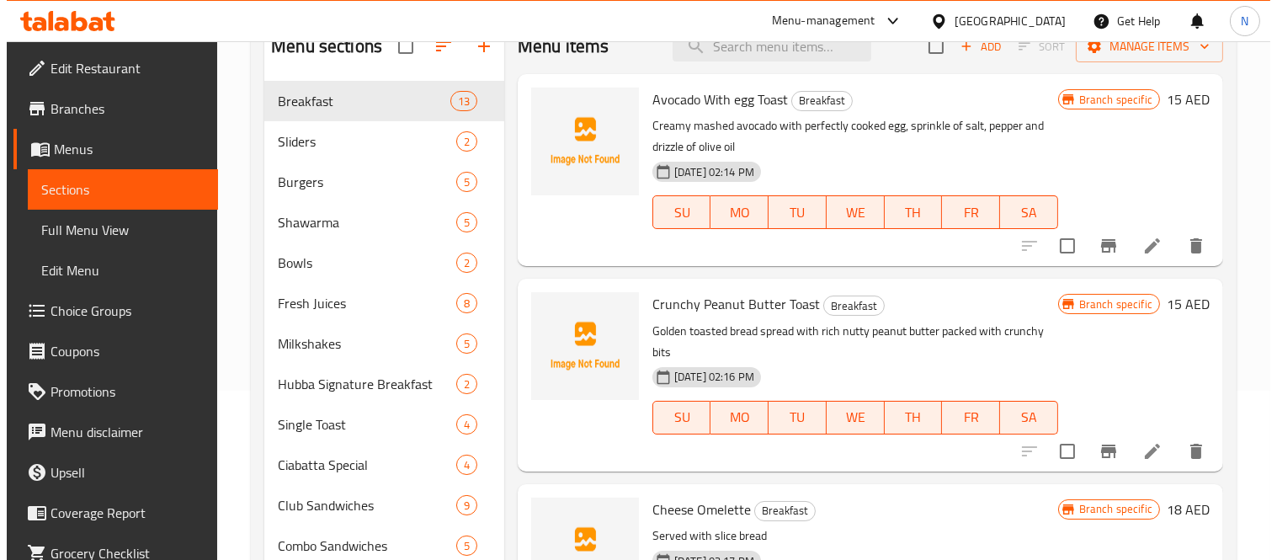
scroll to position [141, 0]
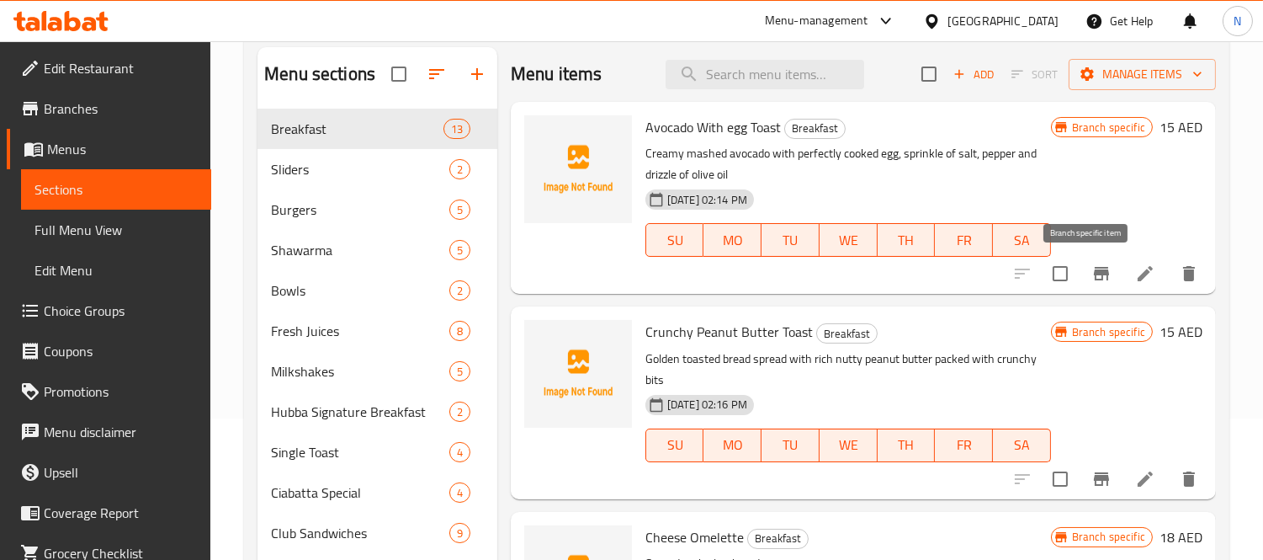
click at [1094, 278] on icon "Branch-specific-item" at bounding box center [1101, 273] width 15 height 13
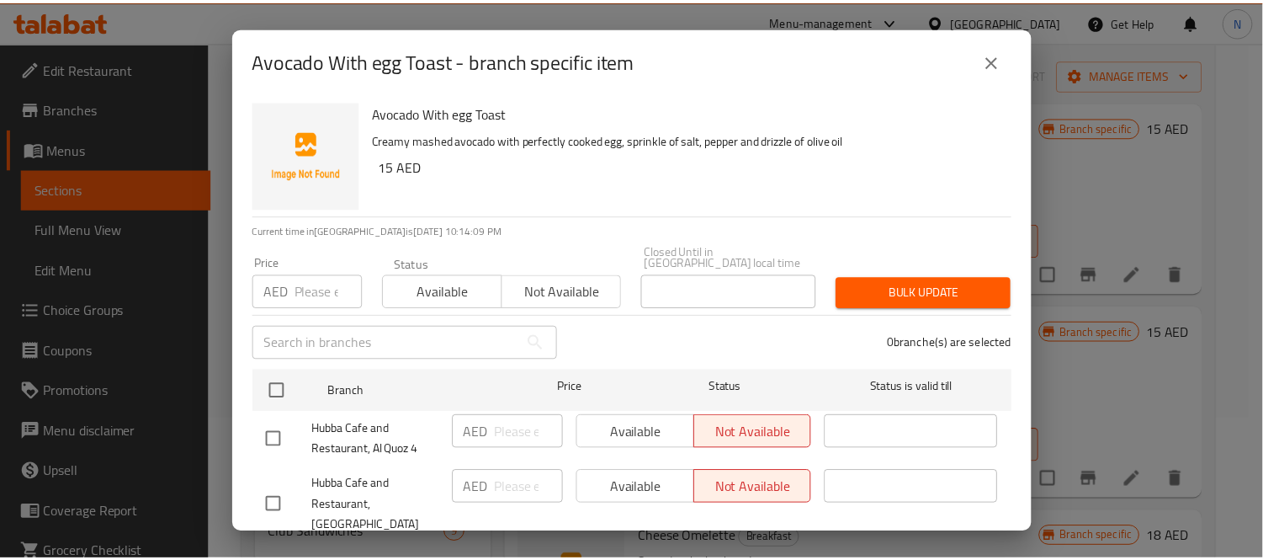
scroll to position [130, 0]
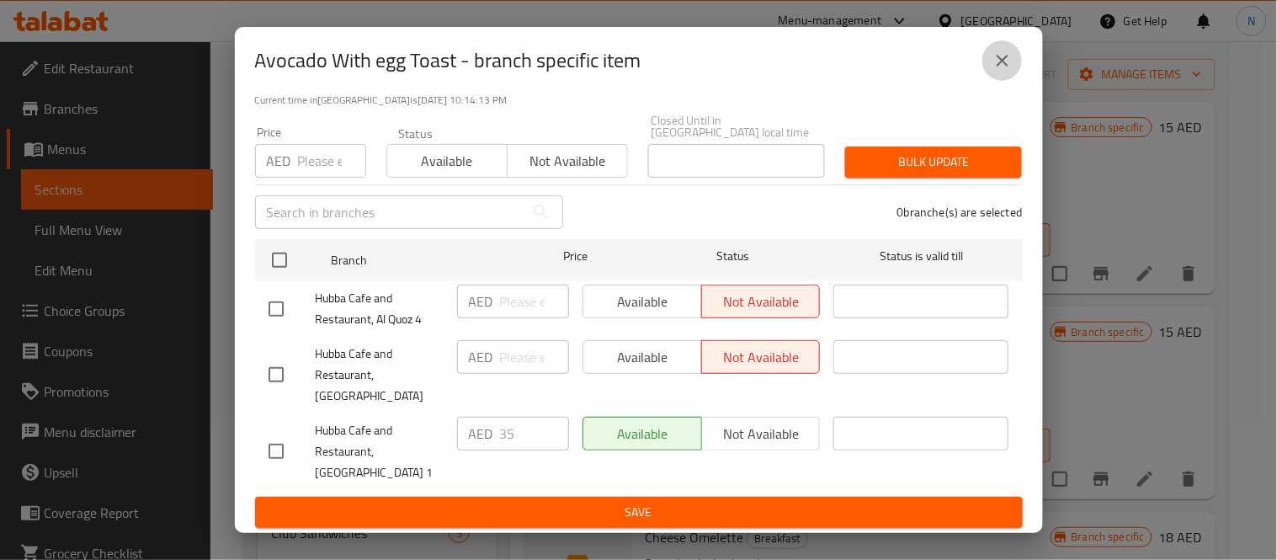
click at [1011, 53] on icon "close" at bounding box center [1002, 60] width 20 height 20
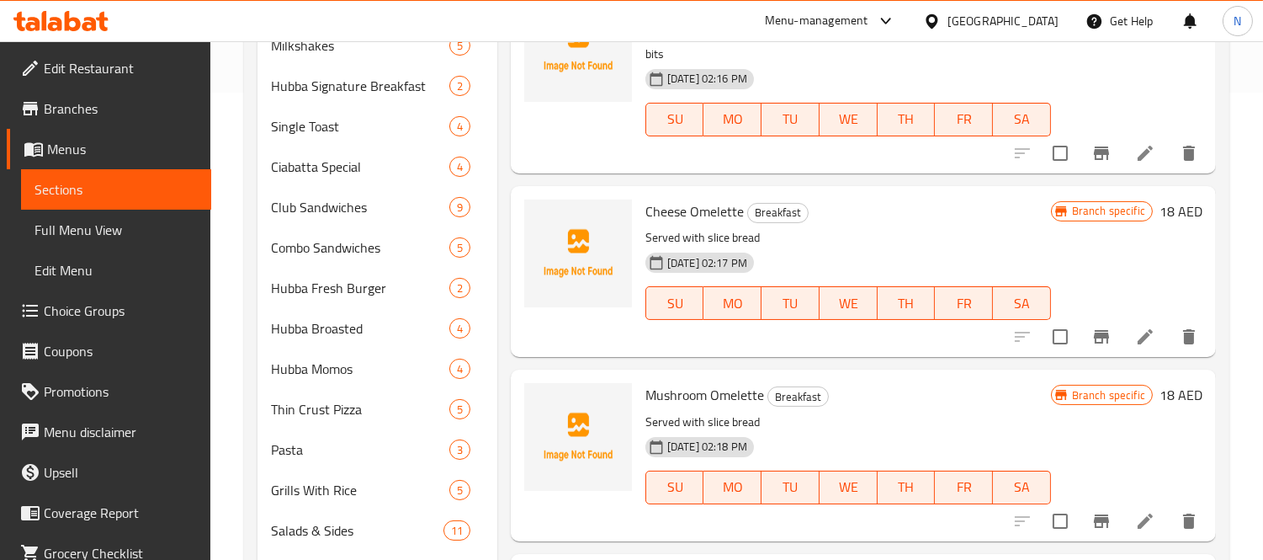
scroll to position [0, 0]
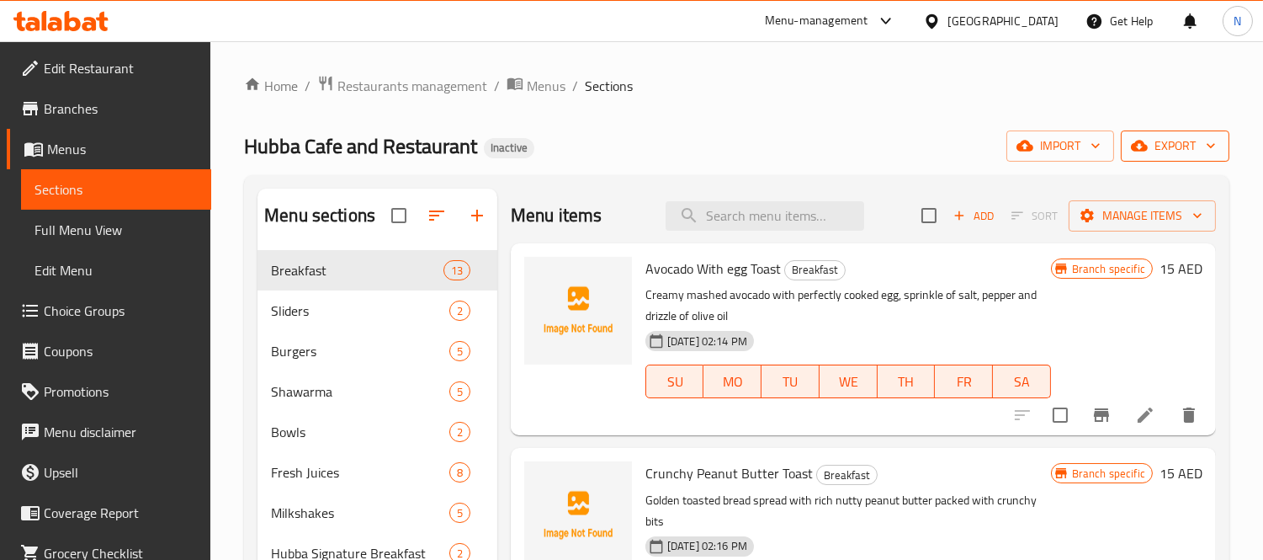
click at [1201, 138] on span "export" at bounding box center [1175, 145] width 82 height 21
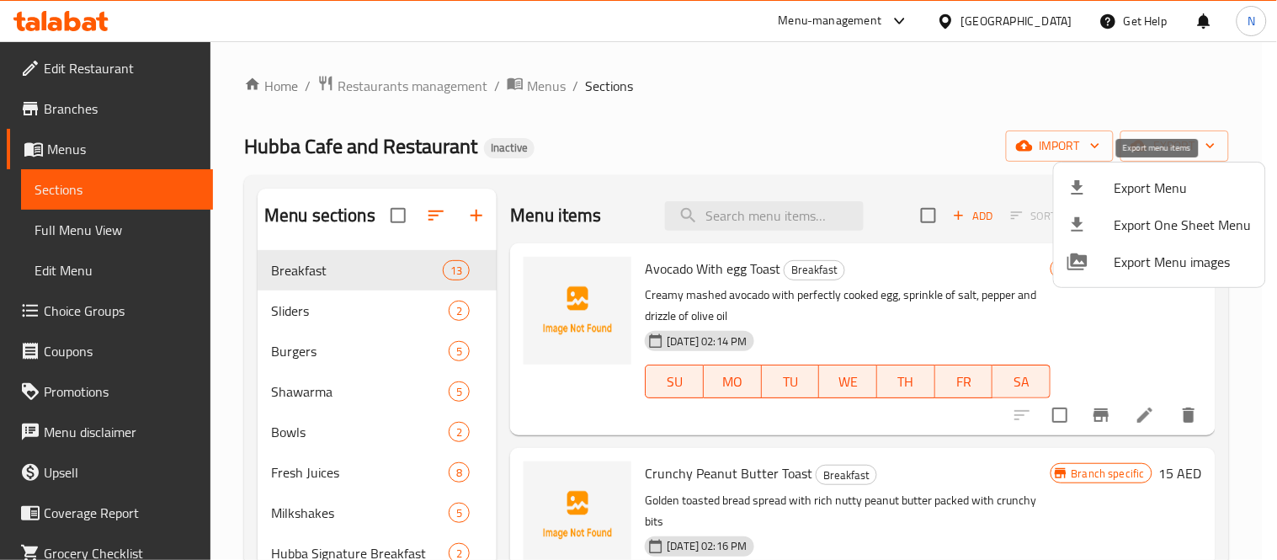
click at [1101, 188] on div at bounding box center [1090, 188] width 47 height 20
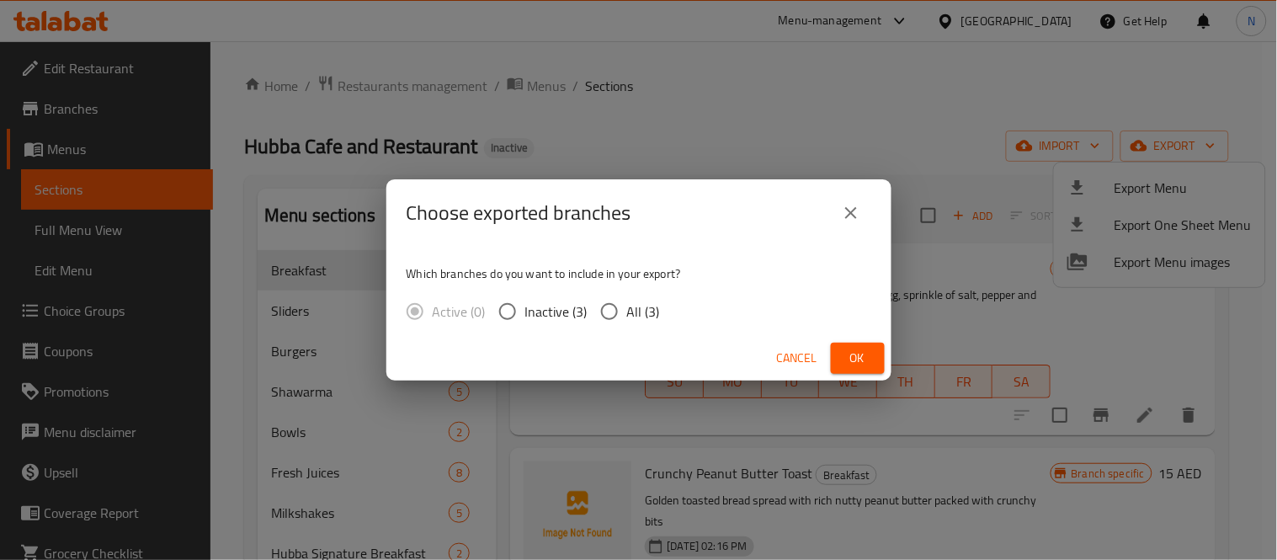
click at [628, 321] on span "All (3)" at bounding box center [643, 311] width 33 height 20
click at [627, 322] on input "All (3)" at bounding box center [609, 311] width 35 height 35
radio input "true"
click at [878, 360] on button "Ok" at bounding box center [858, 357] width 54 height 31
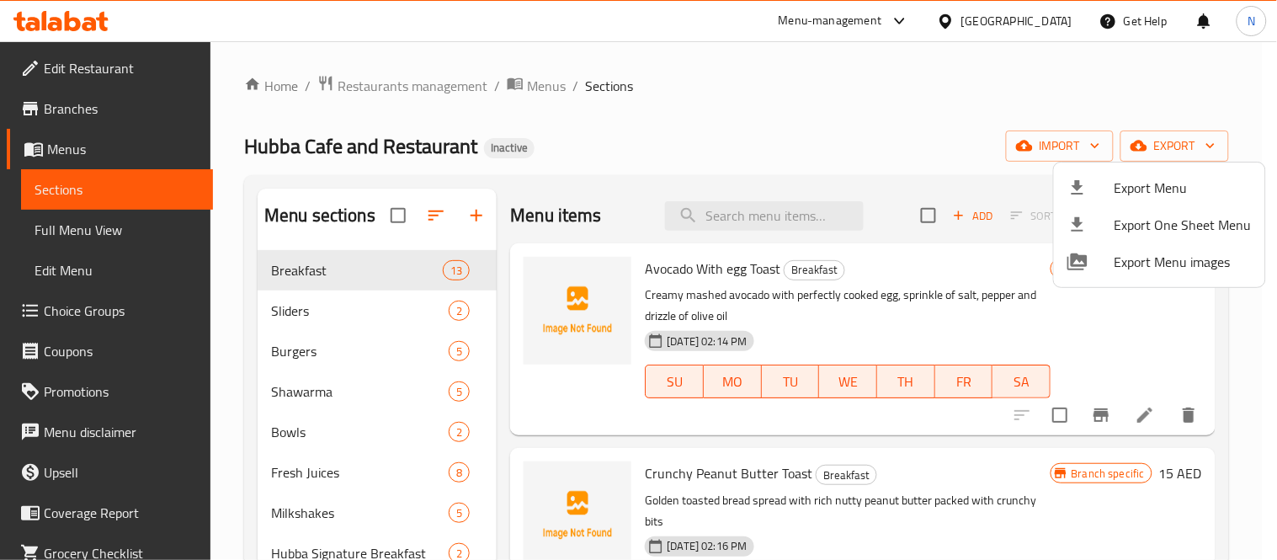
click at [376, 436] on div at bounding box center [638, 280] width 1277 height 560
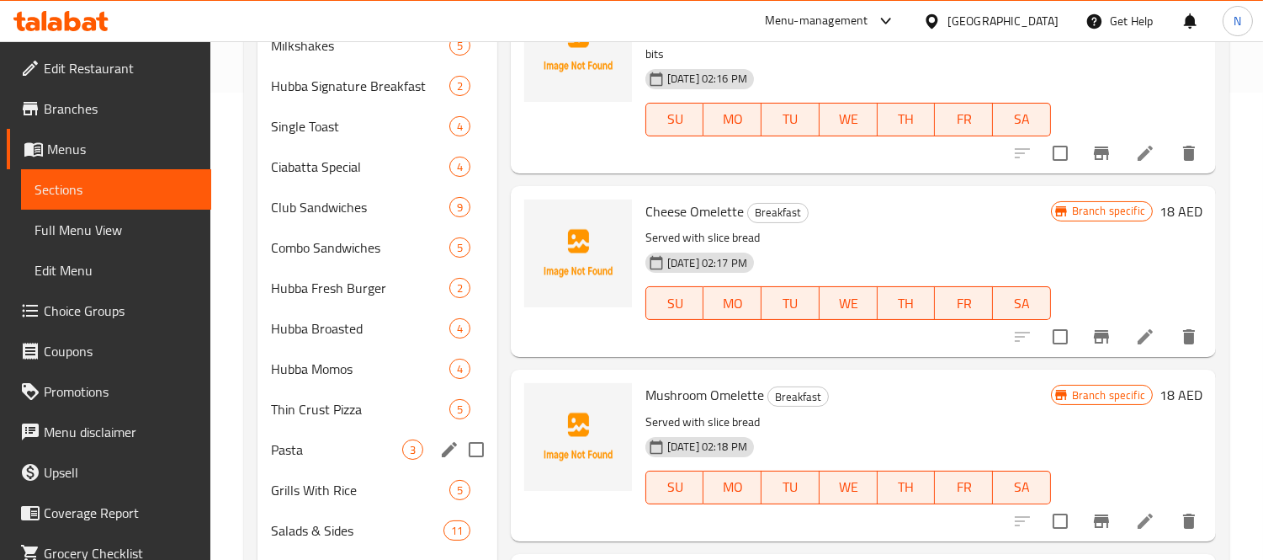
scroll to position [560, 0]
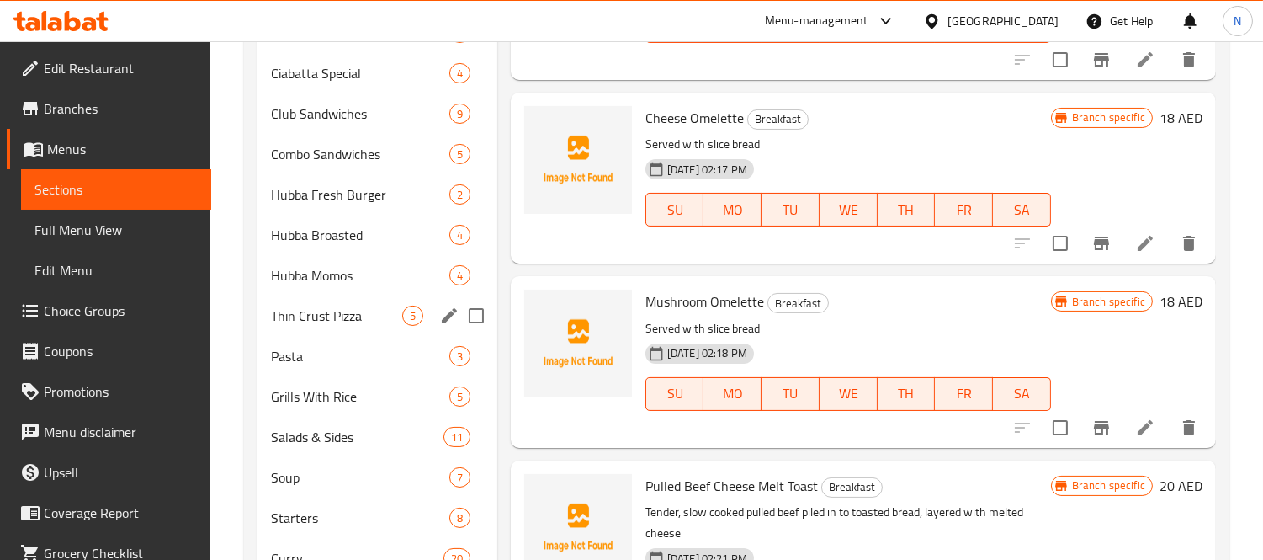
click at [351, 326] on div "Thin Crust Pizza 5" at bounding box center [377, 315] width 240 height 40
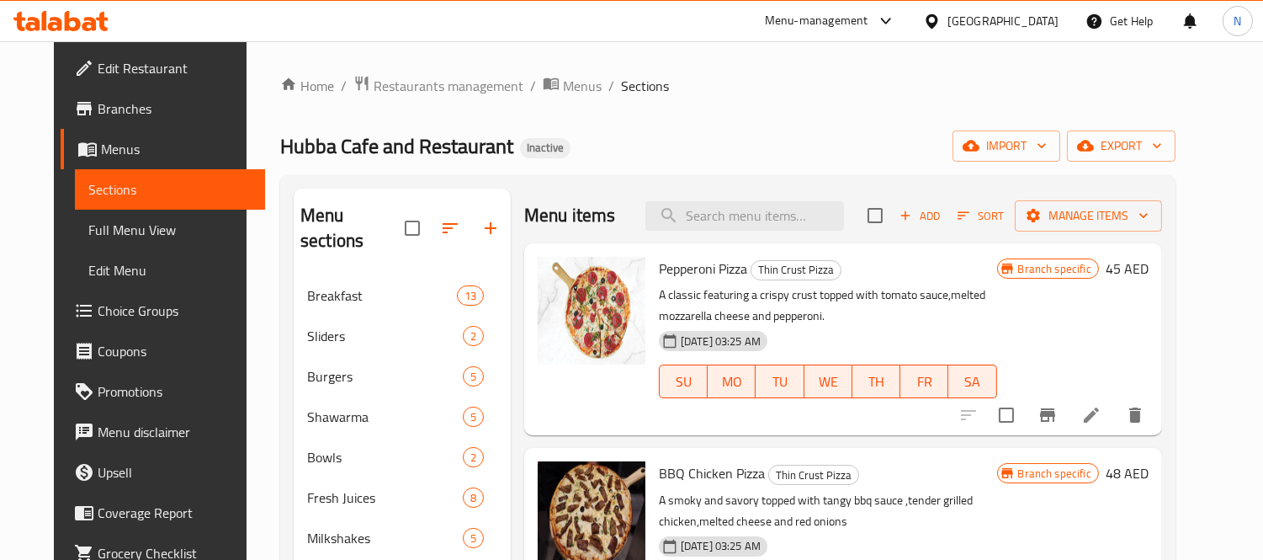
drag, startPoint x: 603, startPoint y: 98, endPoint x: 568, endPoint y: 98, distance: 35.4
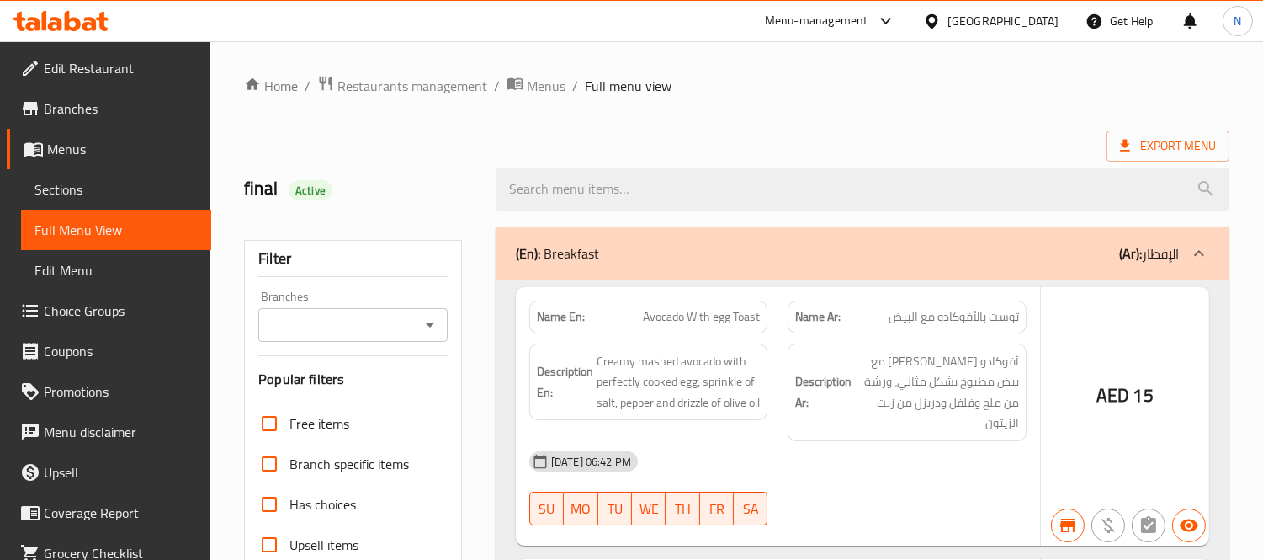
click at [370, 309] on div at bounding box center [631, 280] width 1263 height 560
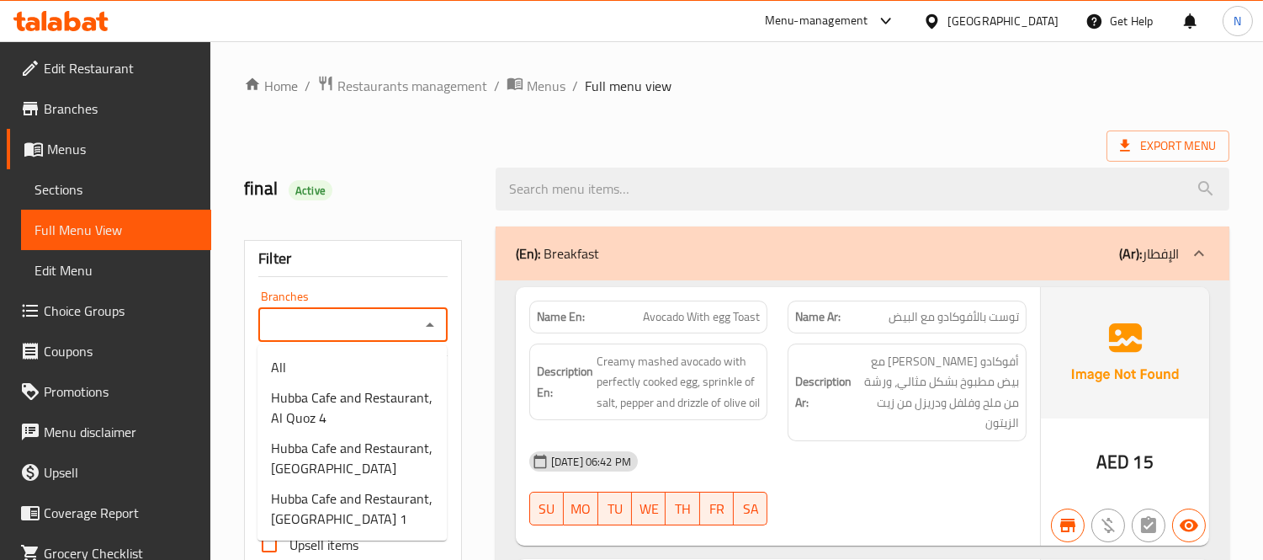
click at [382, 337] on input "Branches" at bounding box center [338, 325] width 151 height 24
click at [387, 501] on span "Hubba Cafe and Restaurant, [GEOGRAPHIC_DATA] 1" at bounding box center [352, 508] width 162 height 40
type input "Hubba Cafe and Restaurant, [GEOGRAPHIC_DATA] 1"
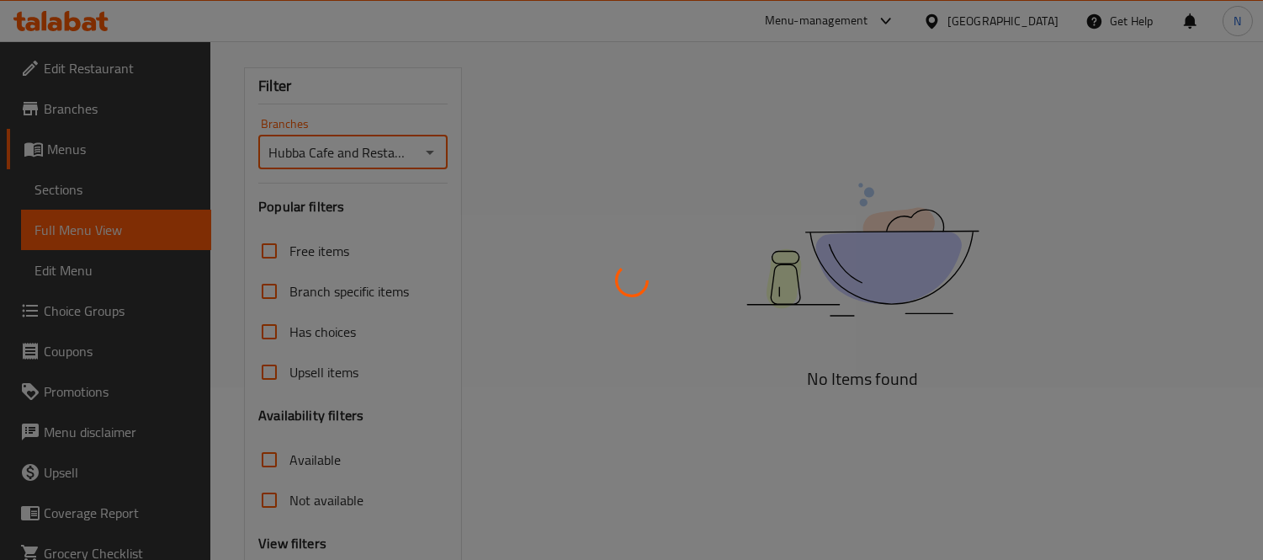
scroll to position [280, 0]
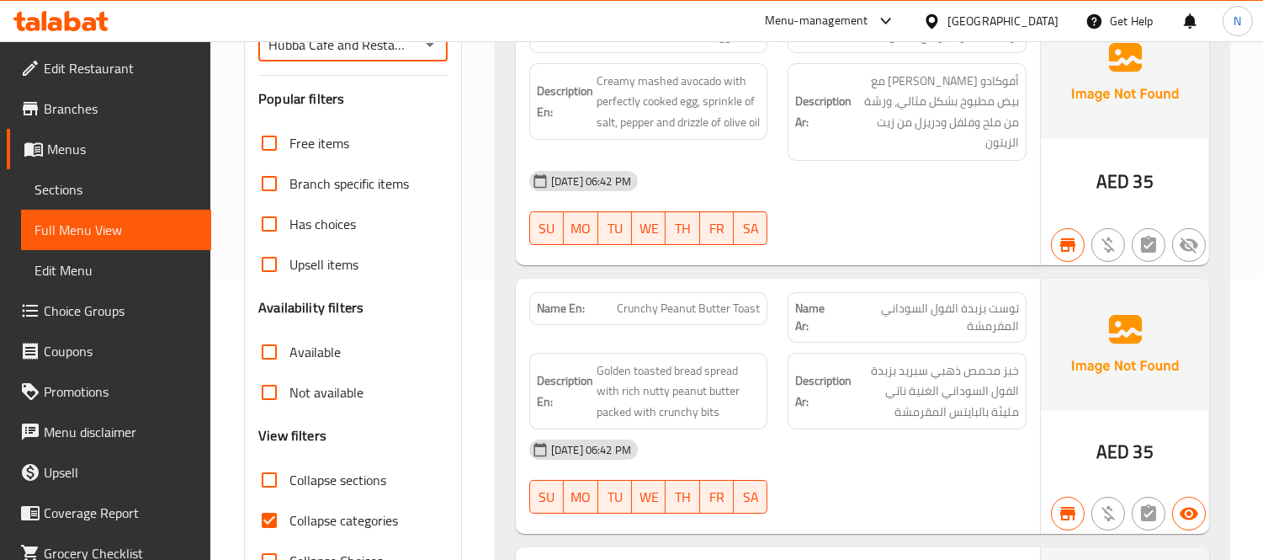
click at [264, 346] on input "Available" at bounding box center [269, 352] width 40 height 40
checkbox input "true"
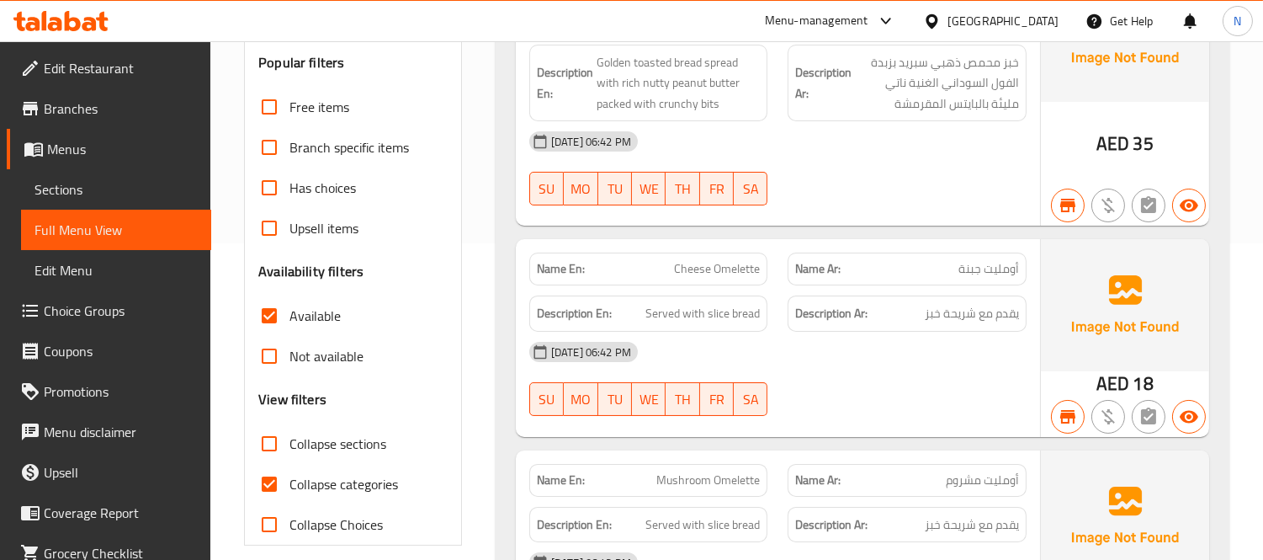
scroll to position [93, 0]
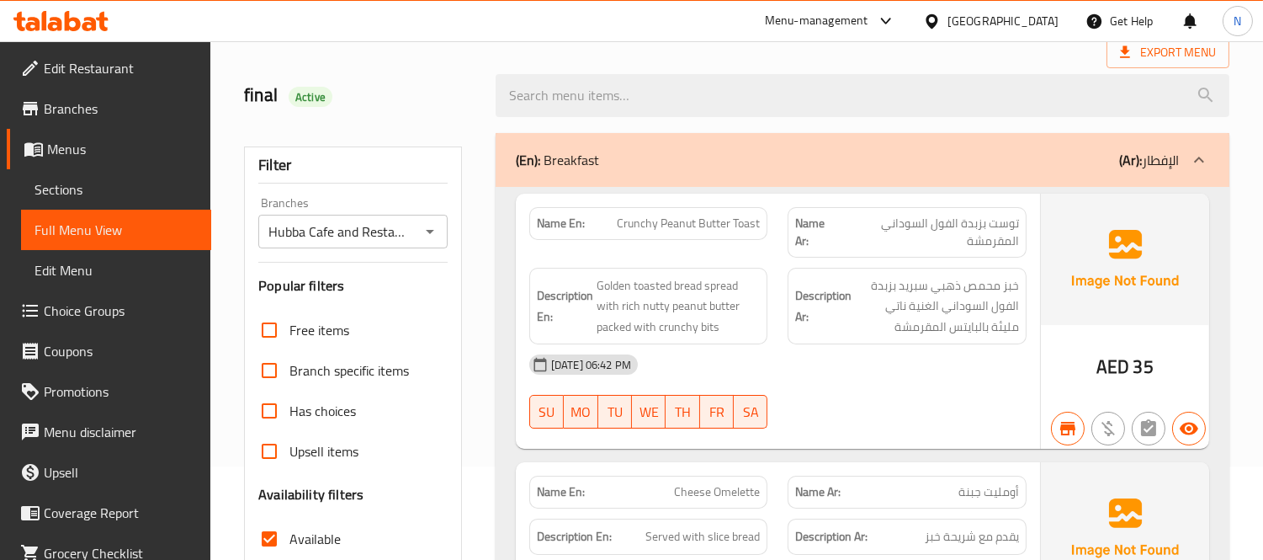
click at [258, 366] on input "Branch specific items" at bounding box center [269, 370] width 40 height 40
checkbox input "true"
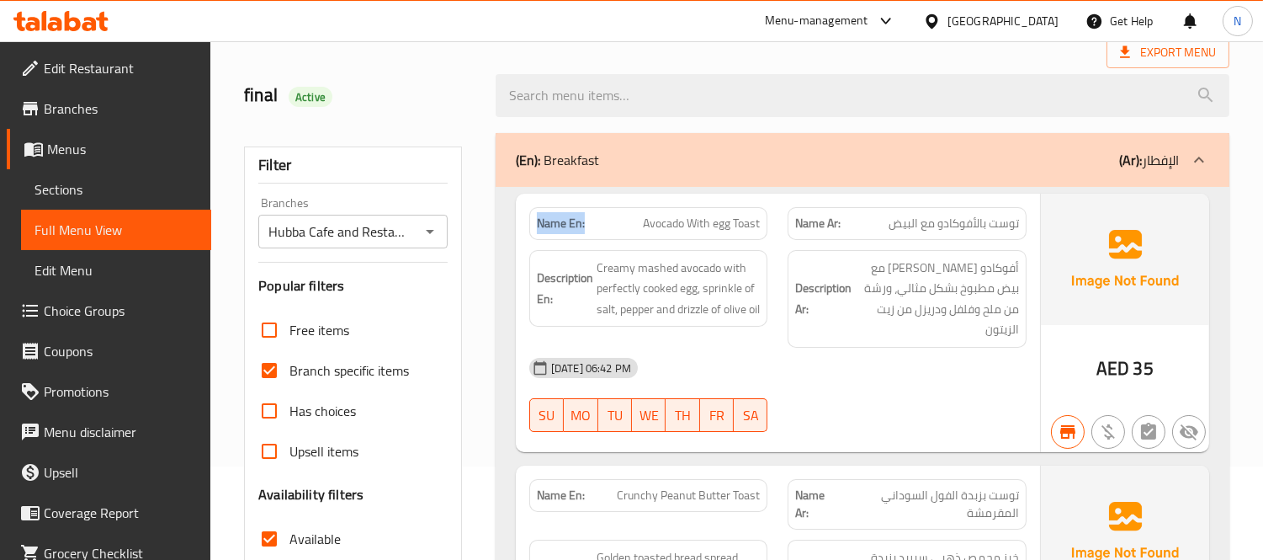
drag, startPoint x: 600, startPoint y: 230, endPoint x: 485, endPoint y: 213, distance: 116.5
copy strong "Name En:"
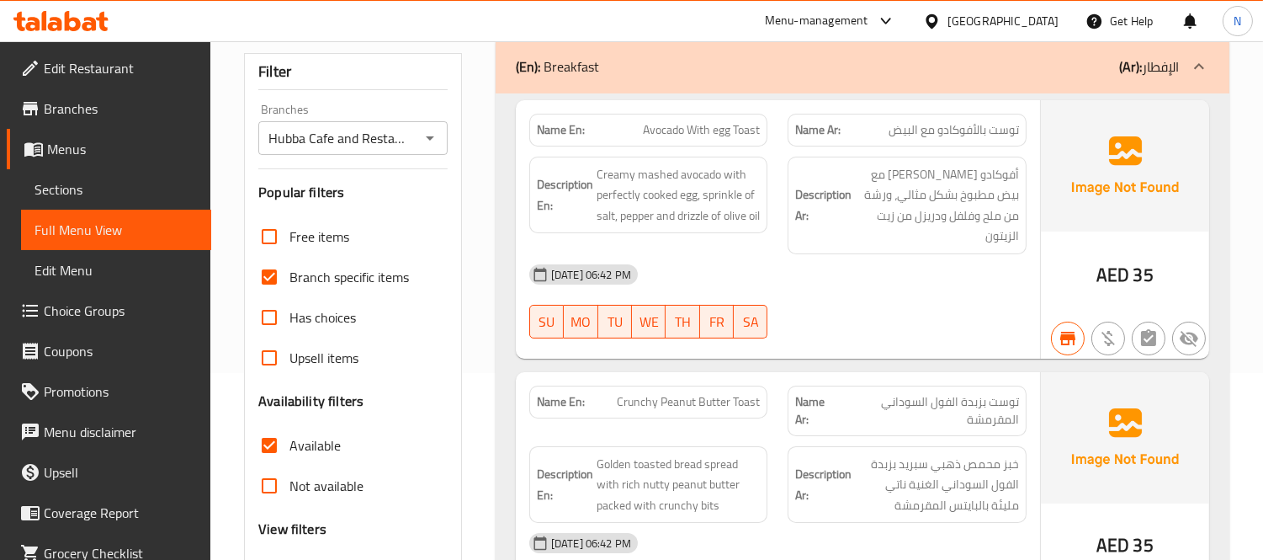
scroll to position [0, 0]
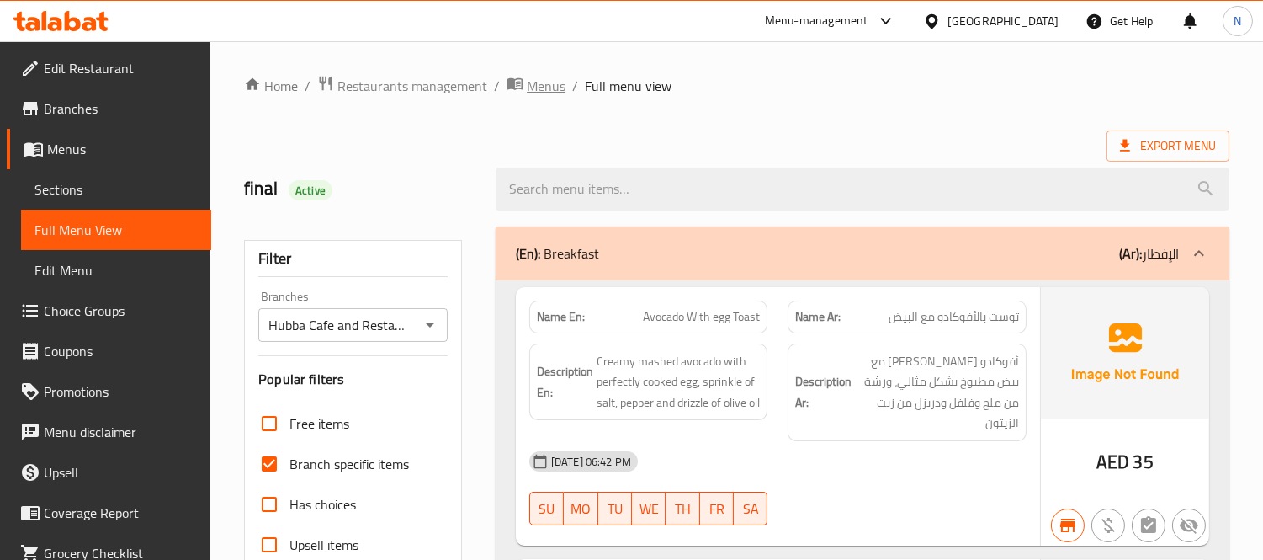
click at [534, 85] on span "Menus" at bounding box center [546, 86] width 39 height 20
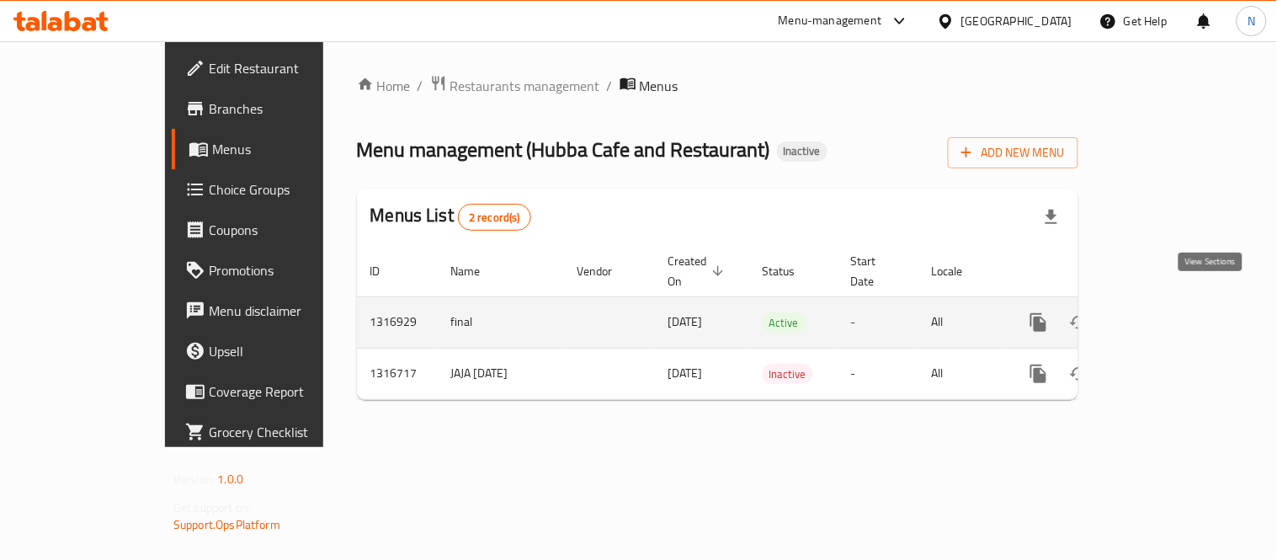
click at [1170, 312] on icon "enhanced table" at bounding box center [1159, 322] width 20 height 20
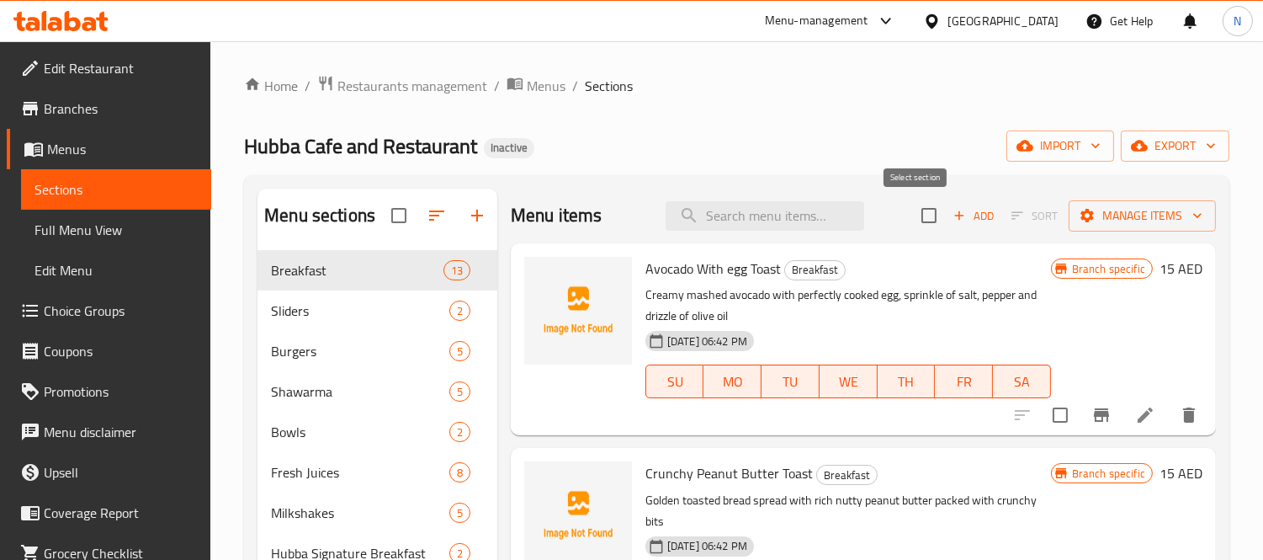
click at [921, 208] on input "checkbox" at bounding box center [928, 215] width 35 height 35
checkbox input "true"
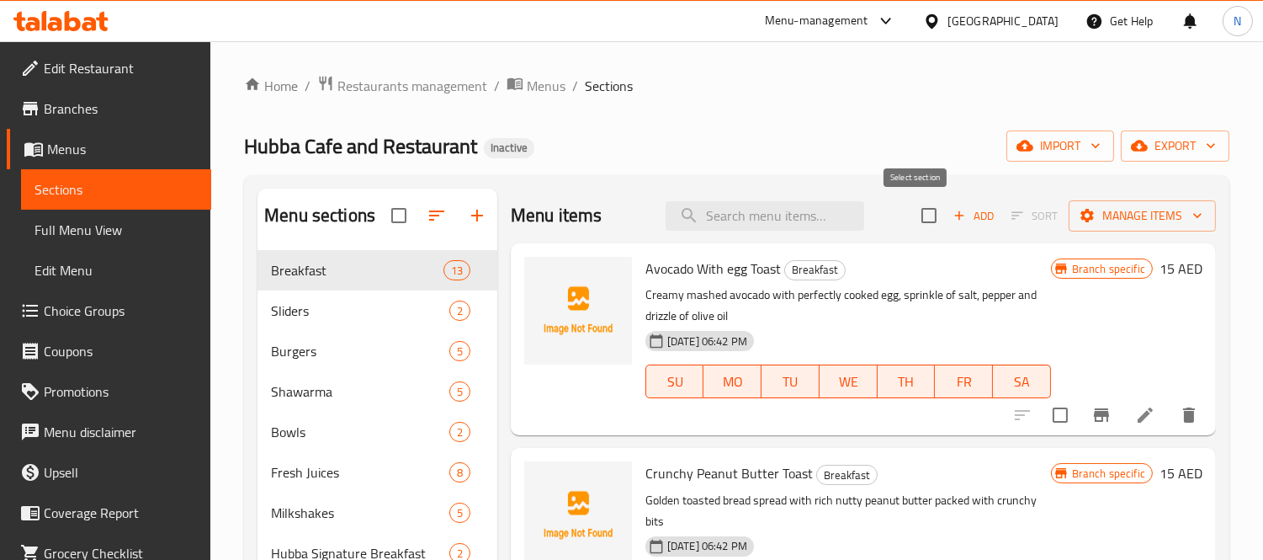
checkbox input "true"
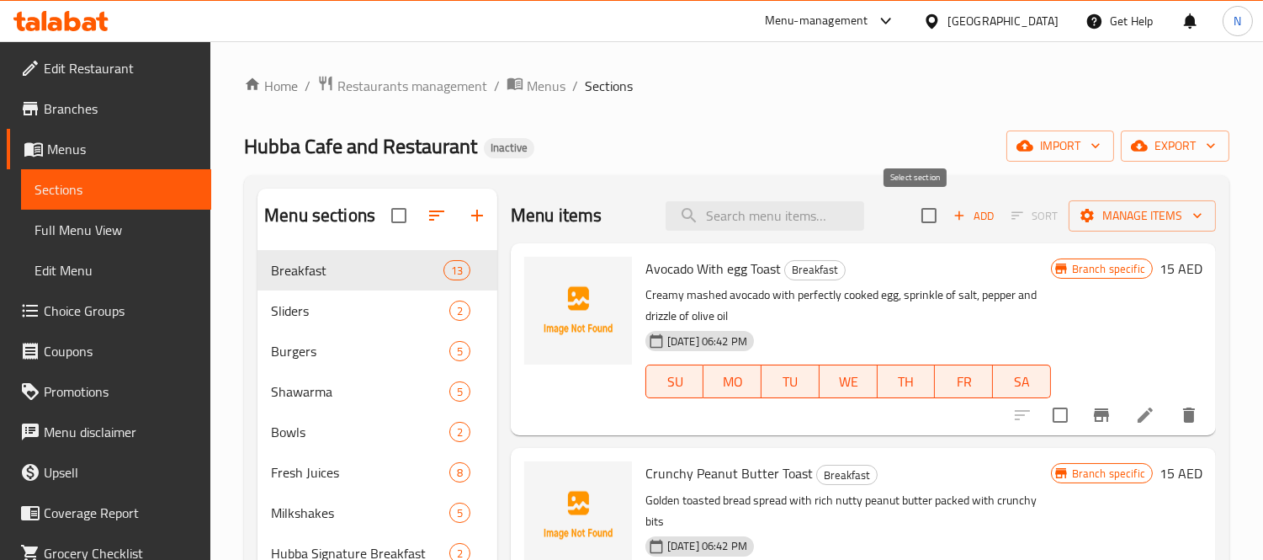
checkbox input "true"
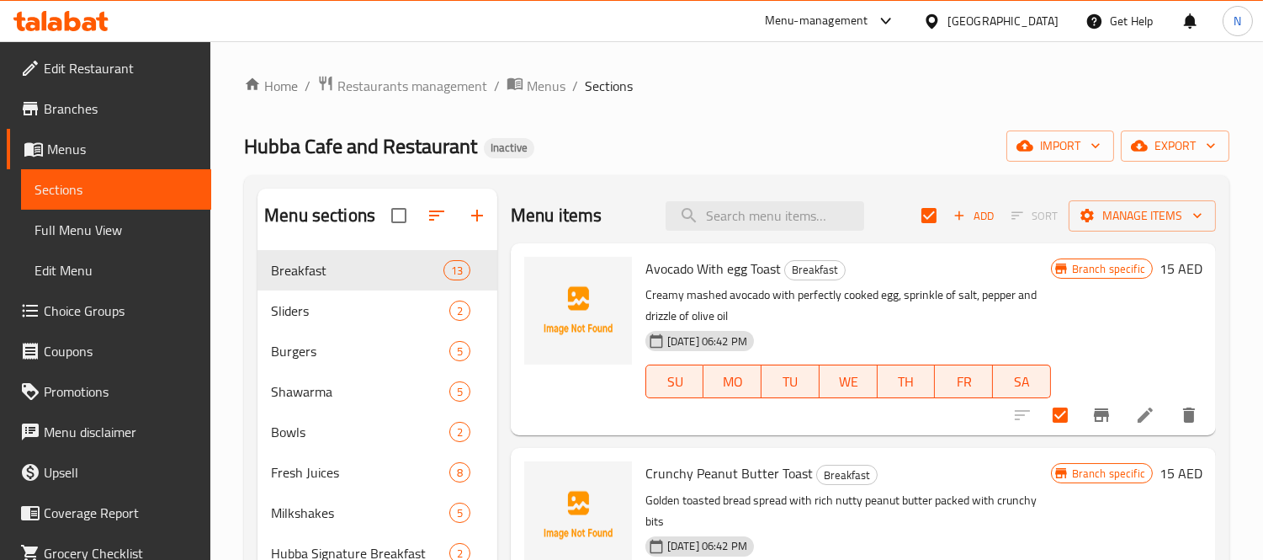
click at [1119, 196] on div "Menu items Add Sort Manage items" at bounding box center [863, 215] width 705 height 55
click at [1128, 222] on span "Manage items" at bounding box center [1142, 215] width 120 height 21
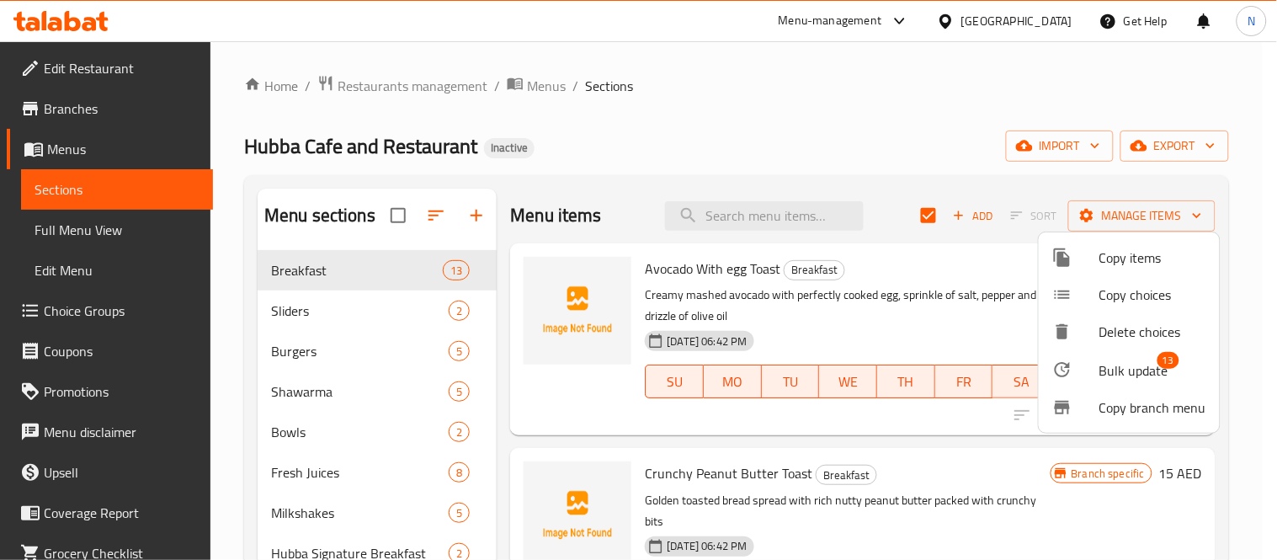
click at [1099, 322] on span "Delete choices" at bounding box center [1152, 331] width 107 height 20
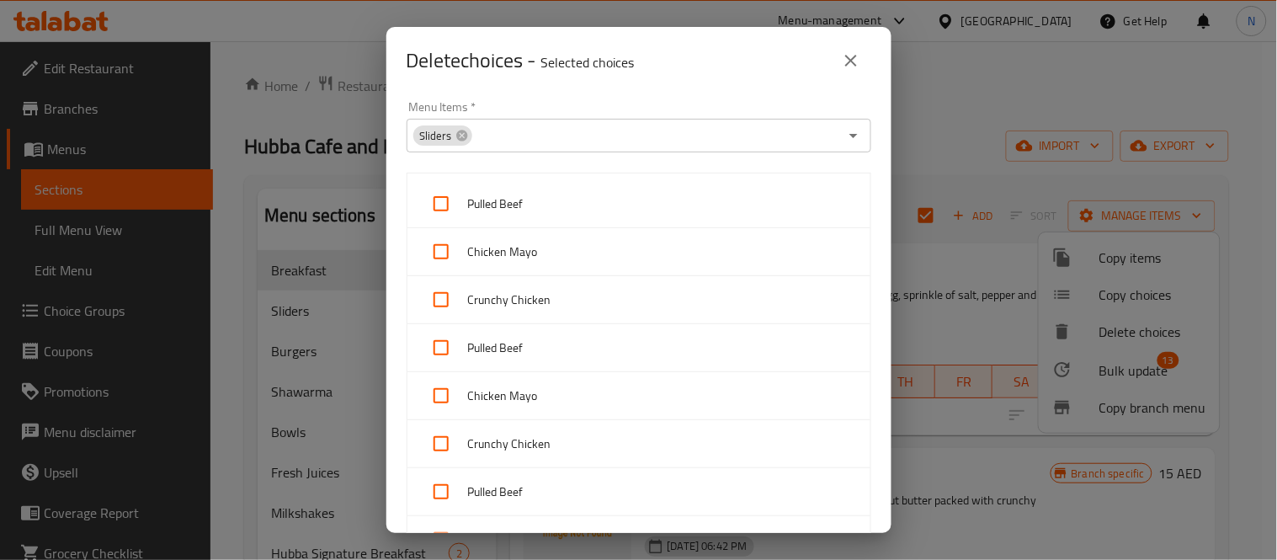
click at [857, 47] on button "close" at bounding box center [851, 60] width 40 height 40
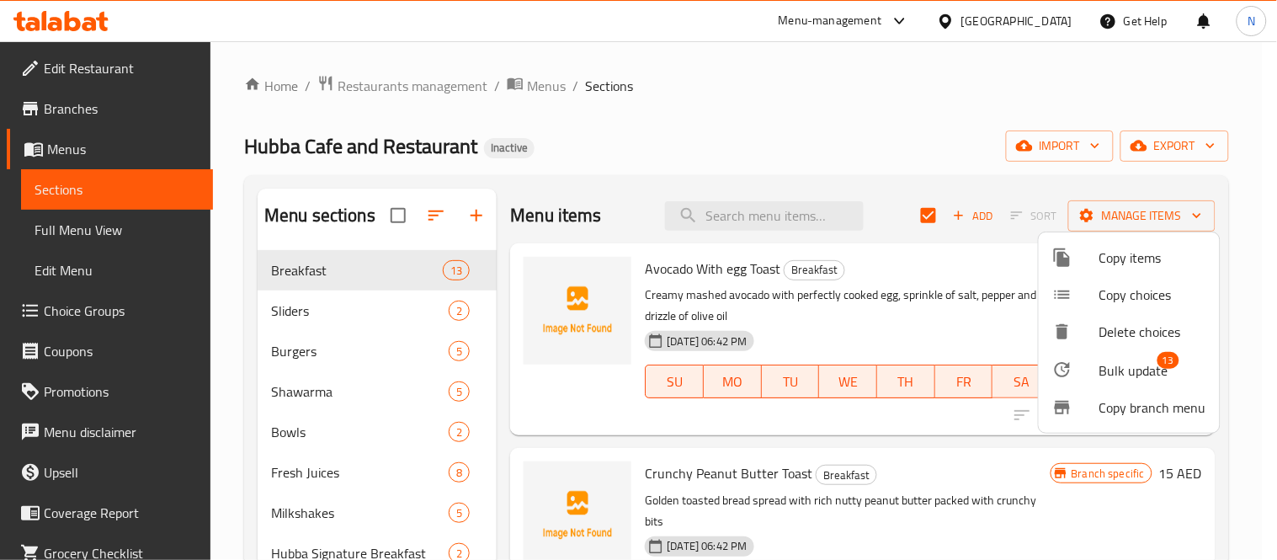
click at [394, 214] on div at bounding box center [638, 280] width 1277 height 560
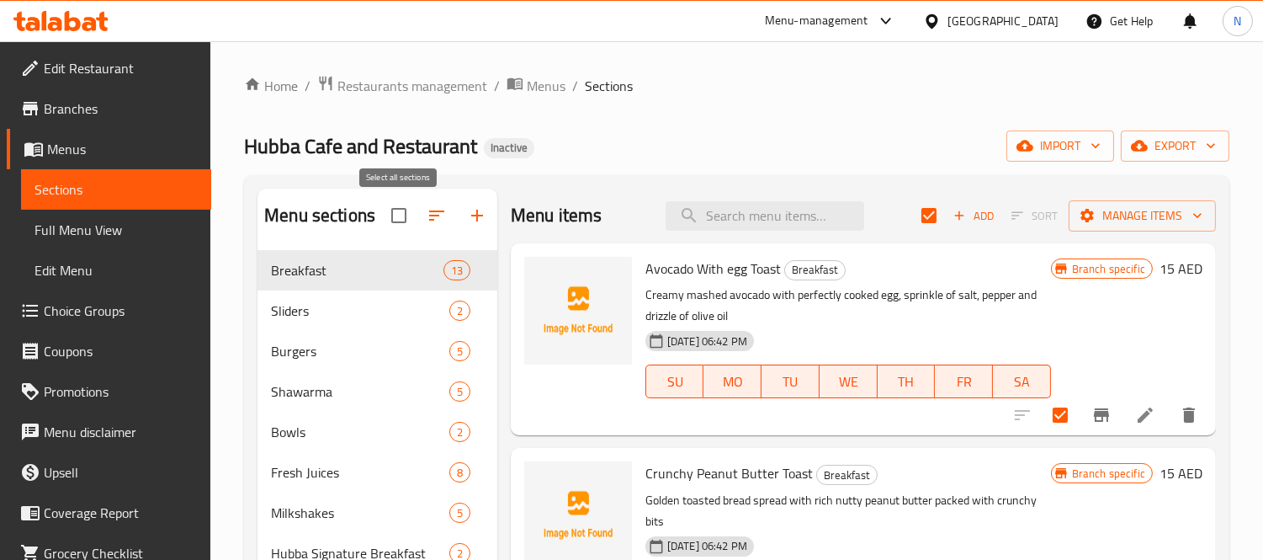
click at [394, 214] on input "checkbox" at bounding box center [398, 215] width 35 height 35
checkbox input "true"
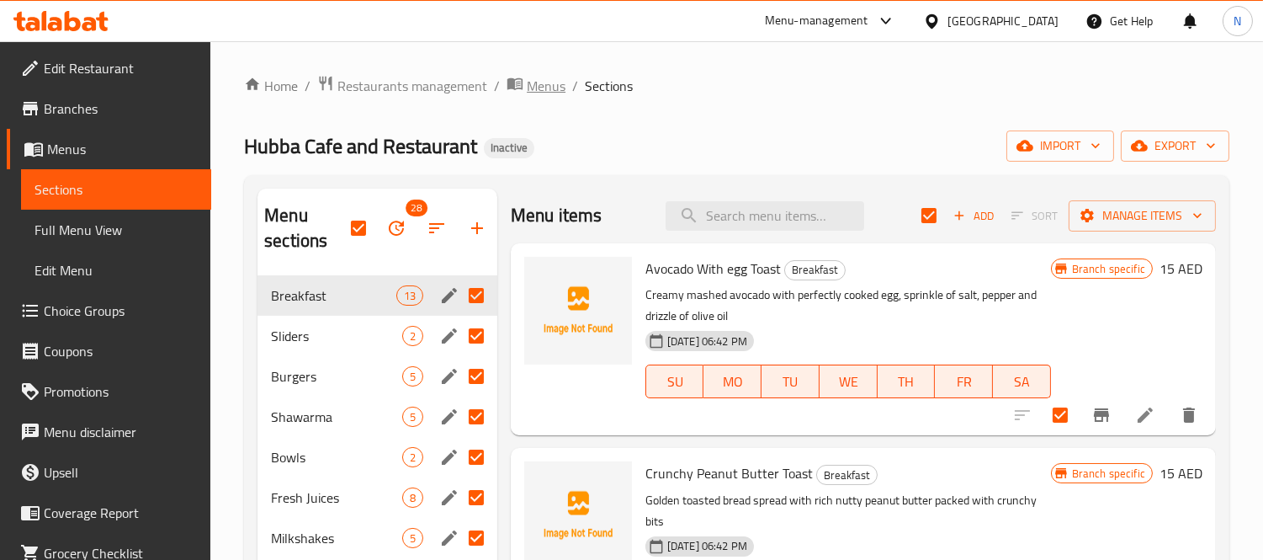
click at [549, 76] on span "Menus" at bounding box center [546, 86] width 39 height 20
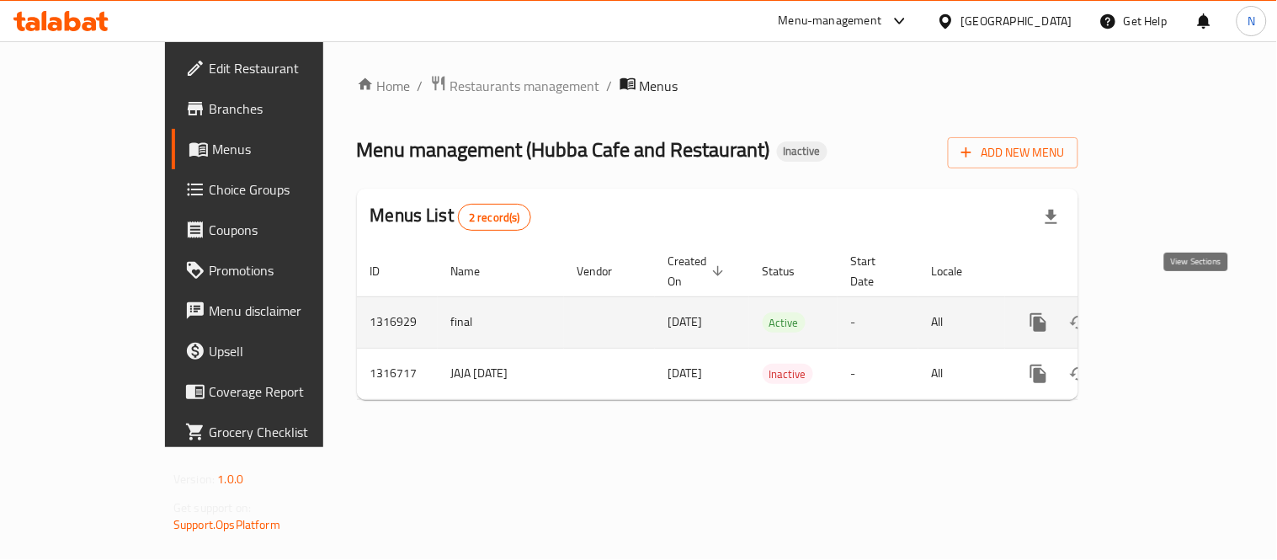
click at [1170, 312] on icon "enhanced table" at bounding box center [1159, 322] width 20 height 20
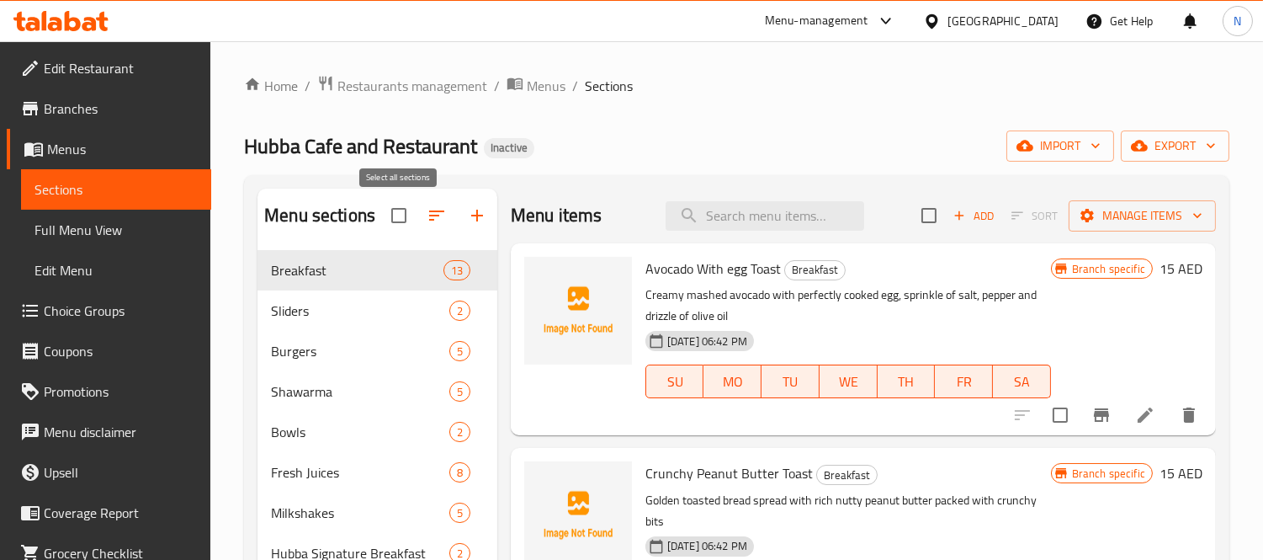
click at [390, 221] on input "checkbox" at bounding box center [398, 215] width 35 height 35
checkbox input "true"
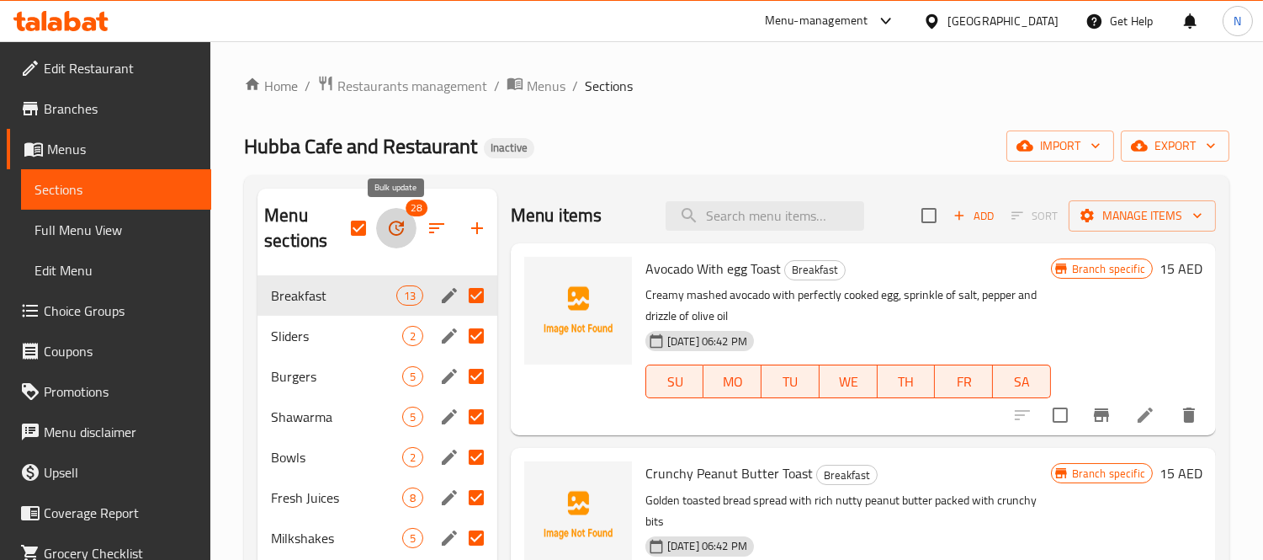
click at [400, 234] on icon "button" at bounding box center [396, 227] width 15 height 15
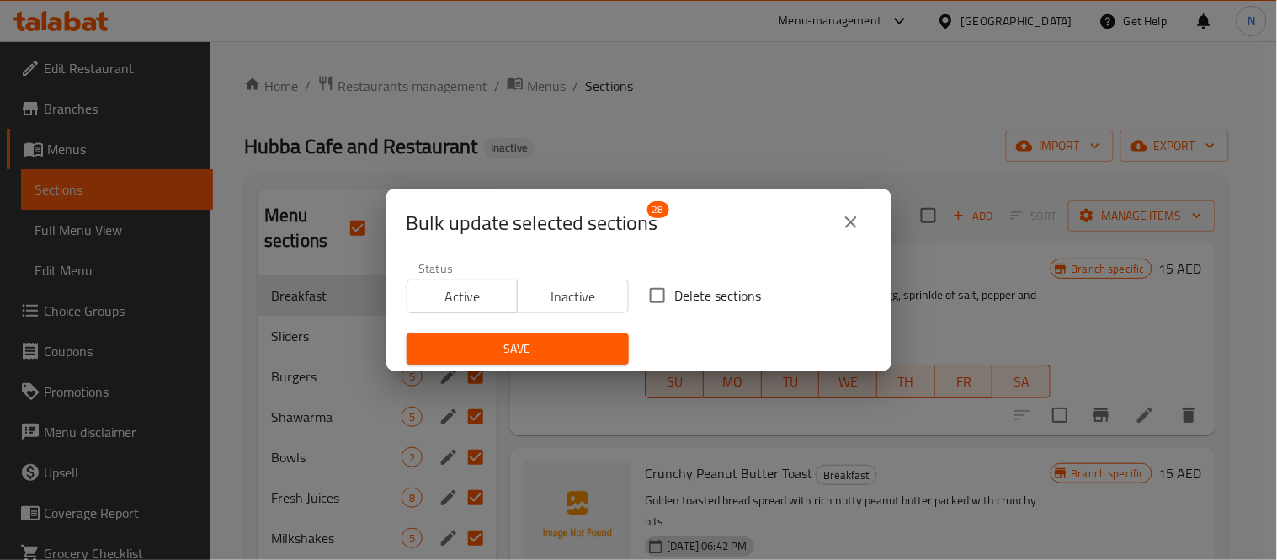
click at [582, 301] on span "Inactive" at bounding box center [573, 296] width 98 height 24
click at [492, 295] on span "Active" at bounding box center [463, 296] width 98 height 24
click at [645, 295] on input "Delete sections" at bounding box center [657, 295] width 35 height 35
checkbox input "true"
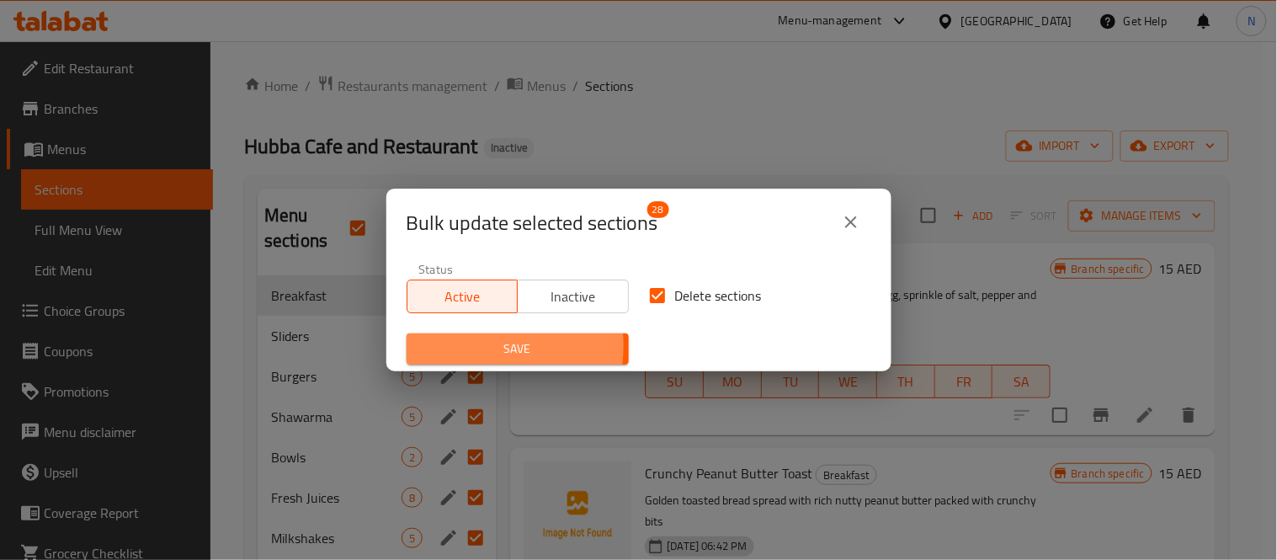
click at [482, 346] on span "Save" at bounding box center [517, 348] width 195 height 21
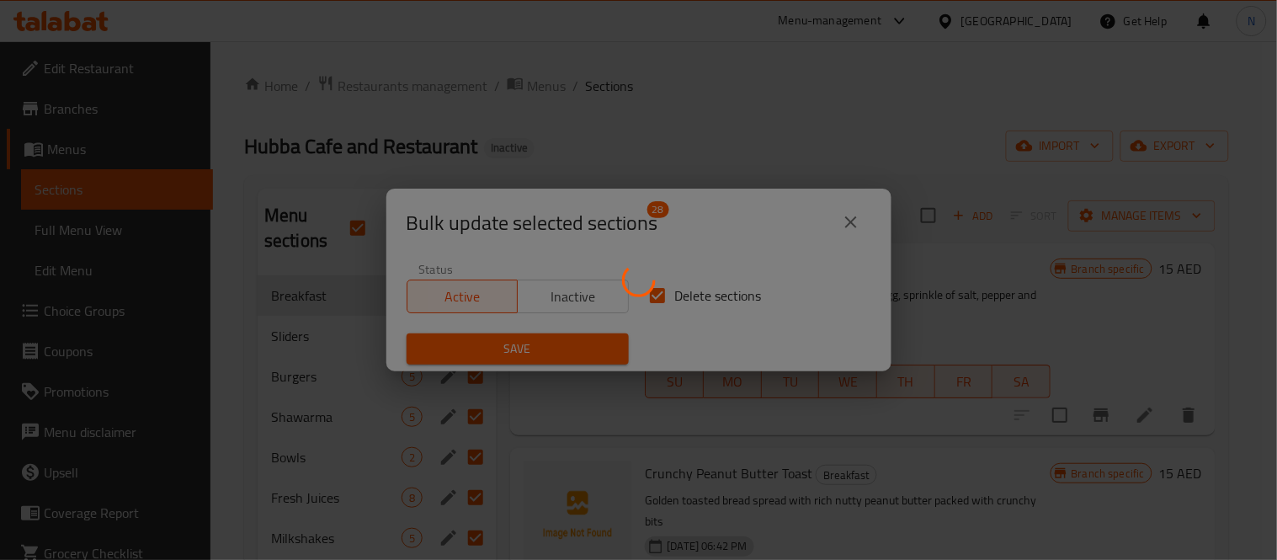
checkbox input "false"
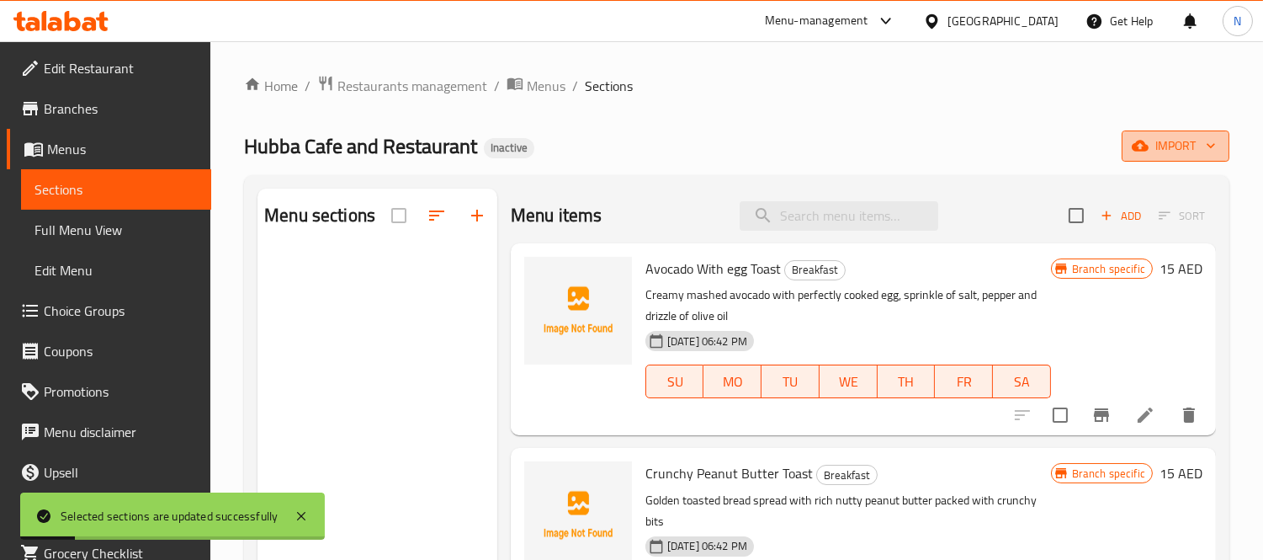
click at [1174, 143] on span "import" at bounding box center [1175, 145] width 81 height 21
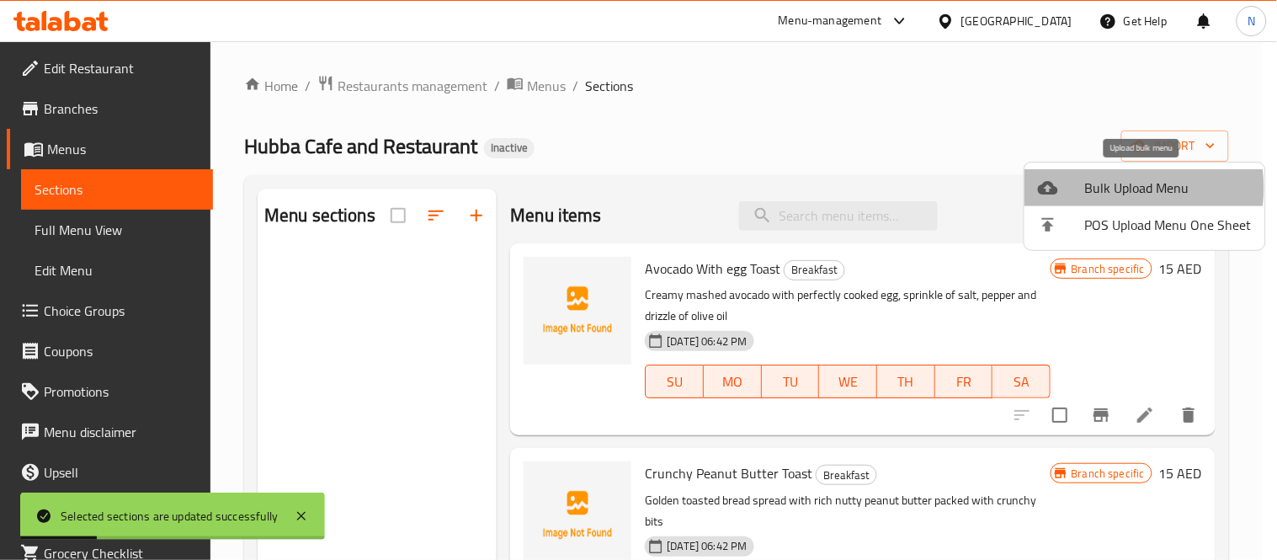
click at [1096, 188] on span "Bulk Upload Menu" at bounding box center [1168, 188] width 167 height 20
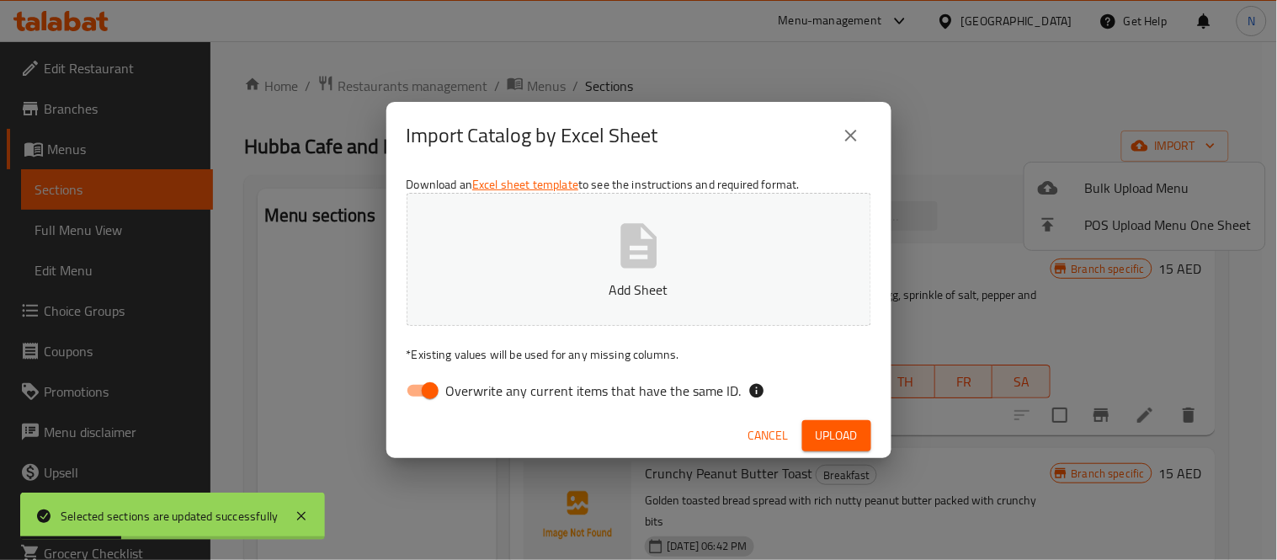
click at [518, 239] on button "Add Sheet" at bounding box center [638, 259] width 465 height 133
click at [427, 391] on input "Overwrite any current items that have the same ID." at bounding box center [430, 390] width 96 height 32
checkbox input "false"
click at [828, 435] on span "Upload" at bounding box center [836, 435] width 42 height 21
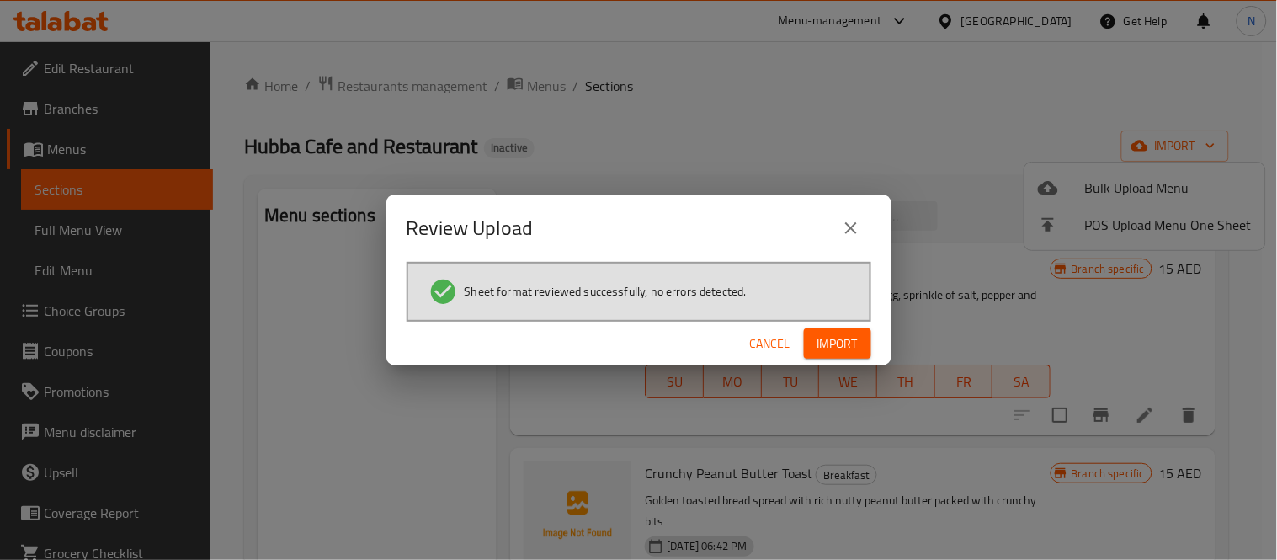
click at [806, 328] on button "Import" at bounding box center [837, 343] width 67 height 31
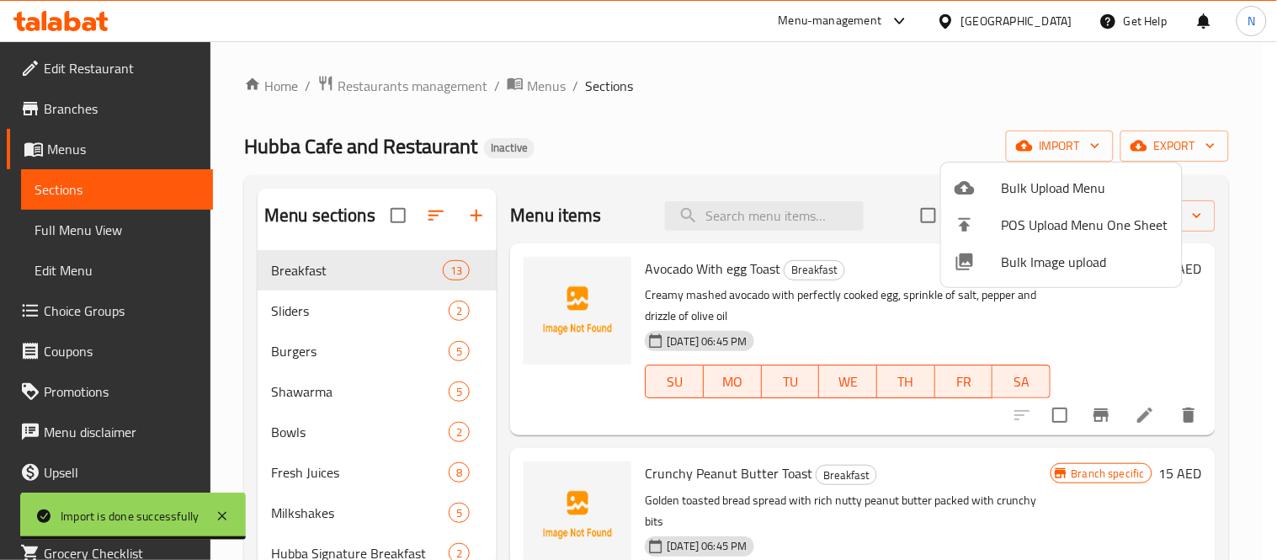
click at [93, 223] on div at bounding box center [638, 280] width 1277 height 560
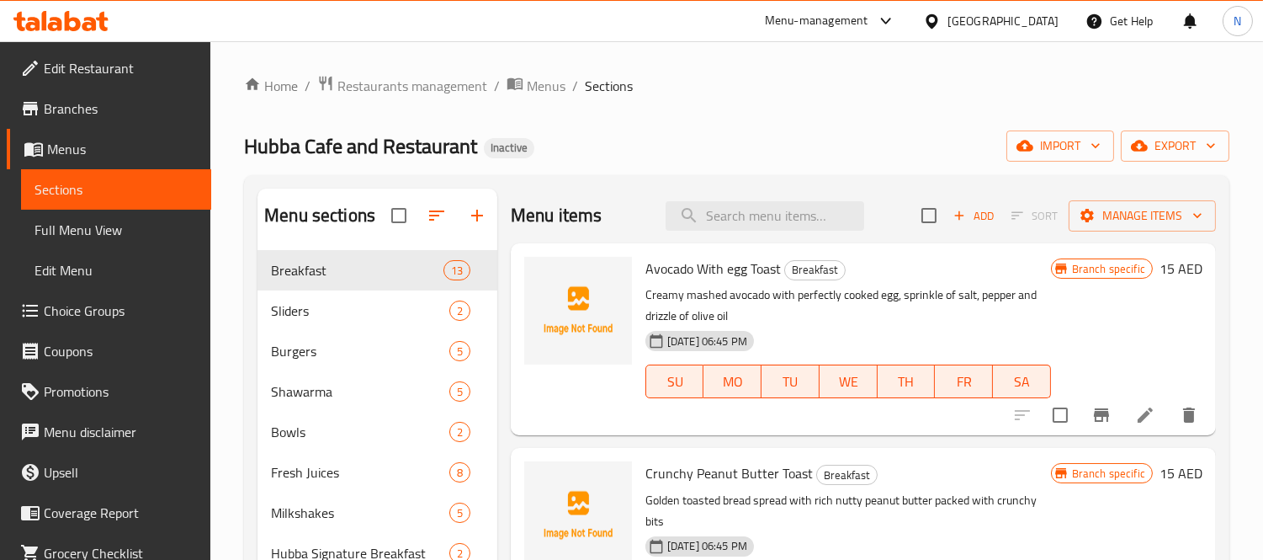
drag, startPoint x: 93, startPoint y: 223, endPoint x: 77, endPoint y: 244, distance: 25.9
click at [93, 223] on span "Full Menu View" at bounding box center [116, 230] width 163 height 20
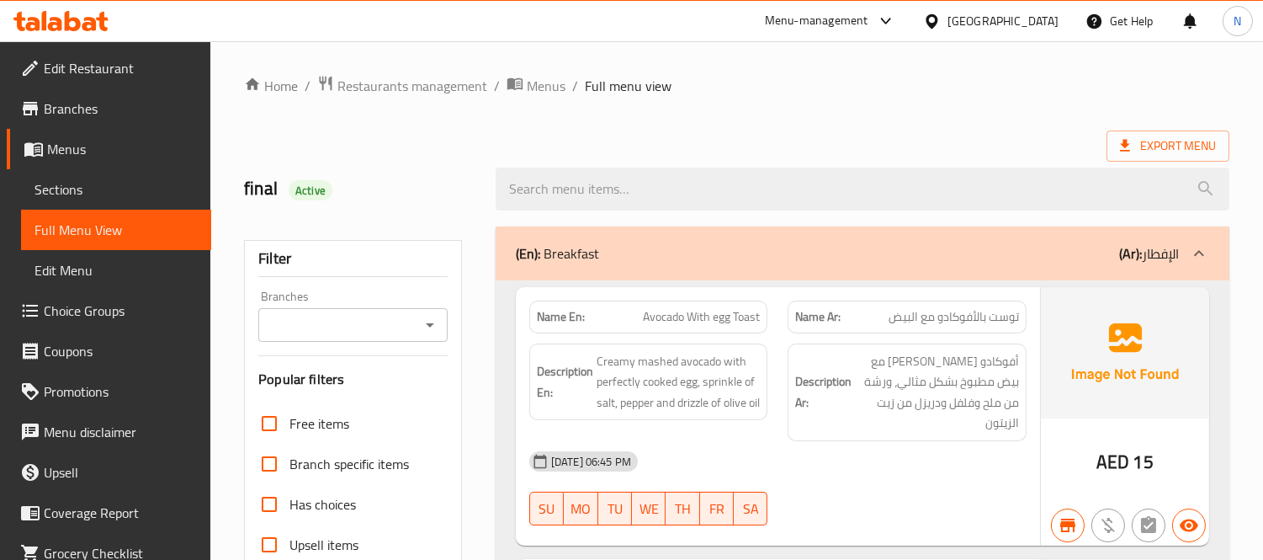
scroll to position [93, 0]
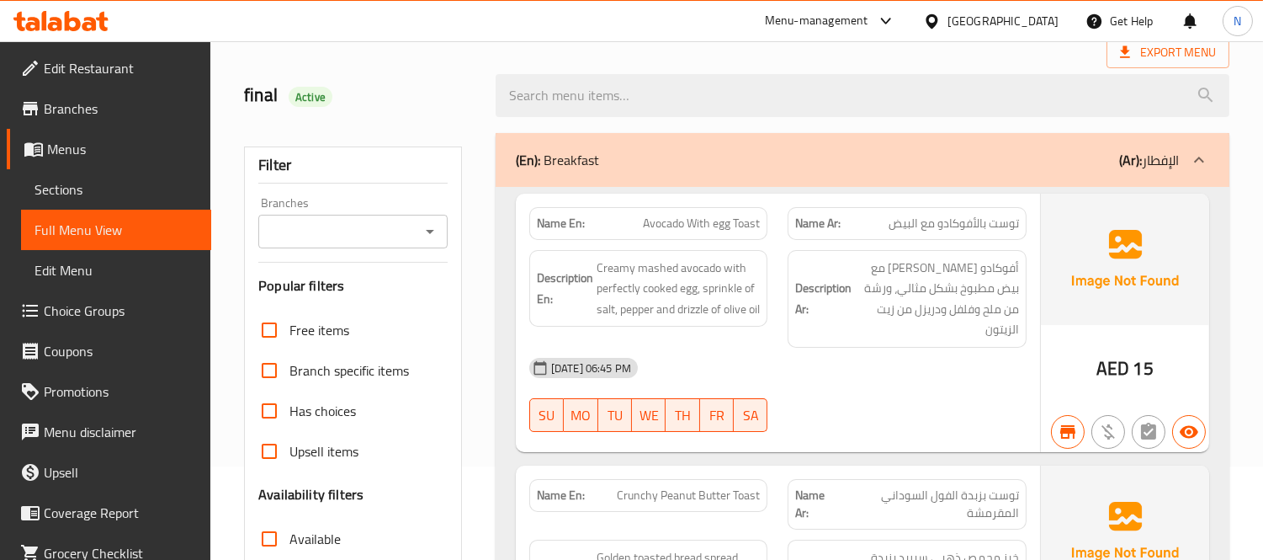
click at [387, 236] on input "Branches" at bounding box center [338, 232] width 151 height 24
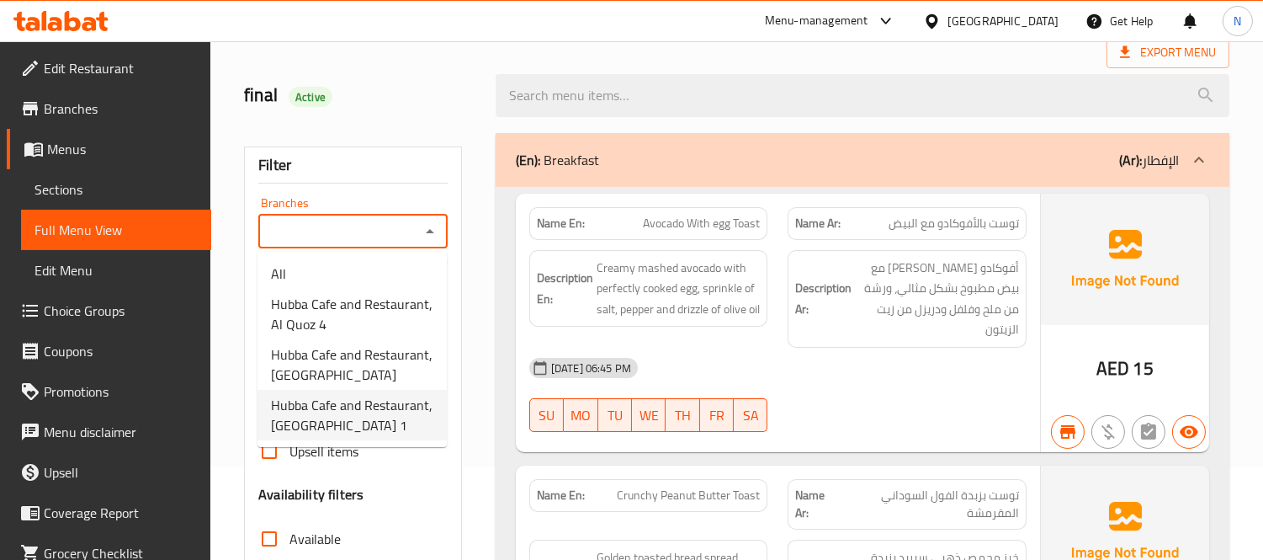
click at [389, 425] on span "Hubba Cafe and Restaurant, Nad Al Sheba 1" at bounding box center [352, 415] width 162 height 40
click at [333, 406] on span "Has choices" at bounding box center [322, 411] width 66 height 20
click at [289, 406] on input "Has choices" at bounding box center [269, 410] width 40 height 40
checkbox input "true"
type input "Hubba Cafe and Restaurant, Nad Al Sheba 1"
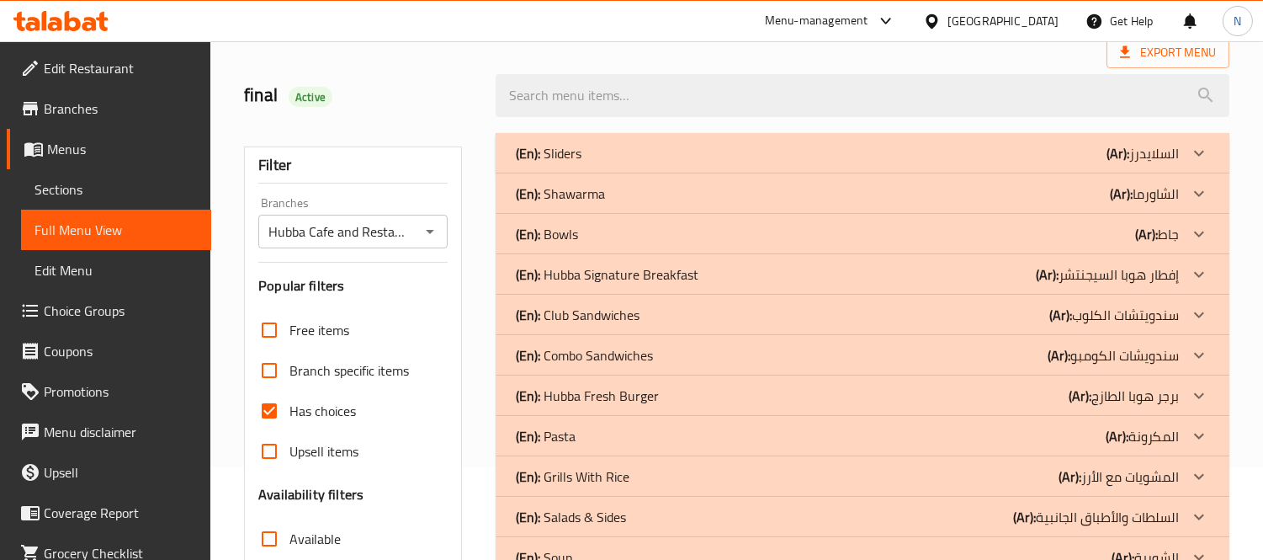
click at [467, 370] on div "Filter Branches Hubba Cafe and Restaurant, Nad Al Sheba 1 Branches Popular filt…" at bounding box center [360, 456] width 252 height 666
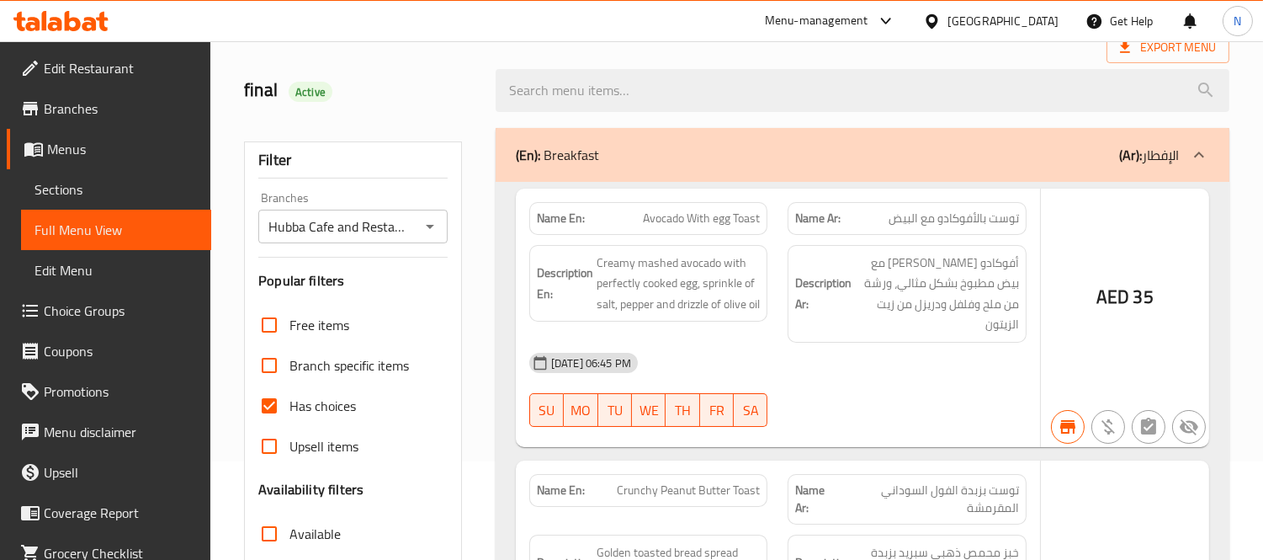
click at [279, 329] on div "Free items Branch specific items Has choices Upsell items Availability filters …" at bounding box center [352, 534] width 189 height 458
click at [267, 385] on input "Has choices" at bounding box center [269, 405] width 40 height 40
checkbox input "false"
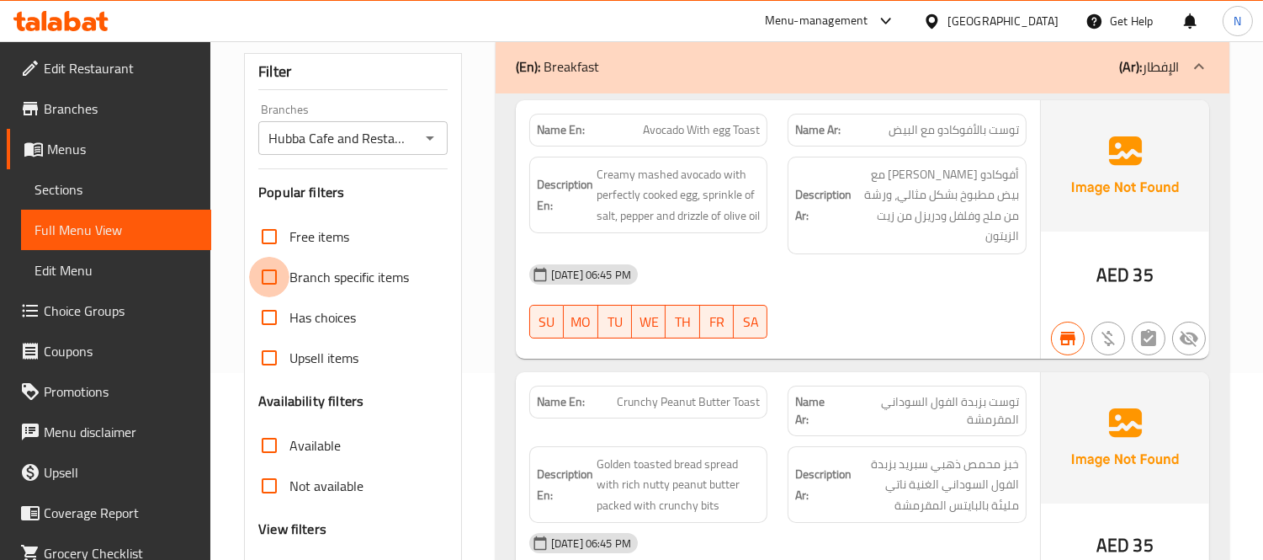
click at [265, 281] on input "Branch specific items" at bounding box center [269, 277] width 40 height 40
checkbox input "true"
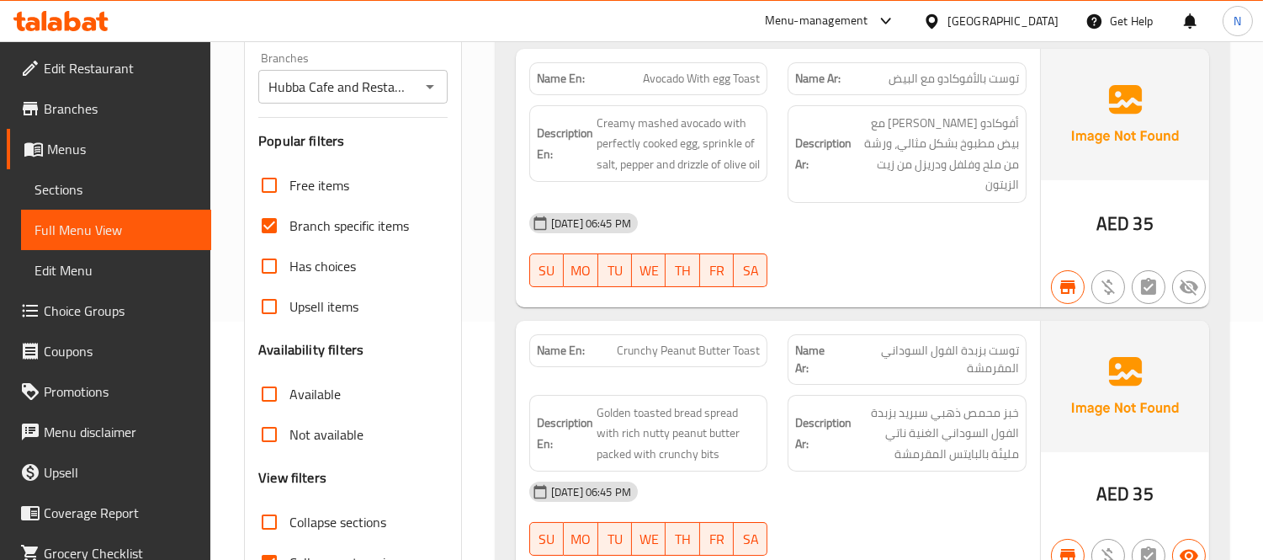
scroll to position [280, 0]
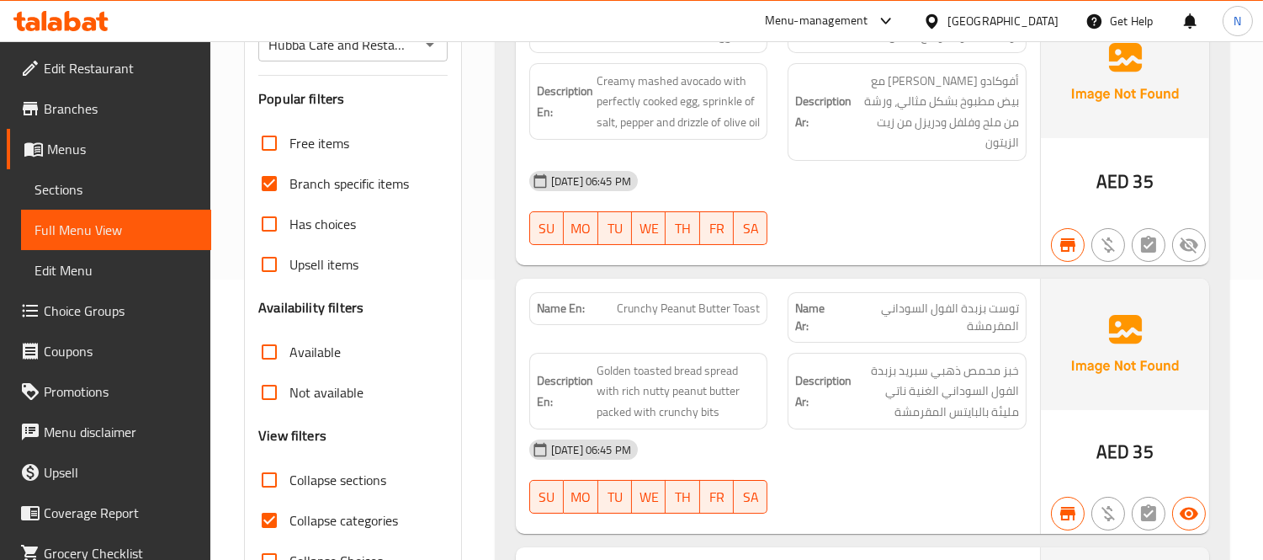
click at [274, 357] on input "Available" at bounding box center [269, 352] width 40 height 40
checkbox input "true"
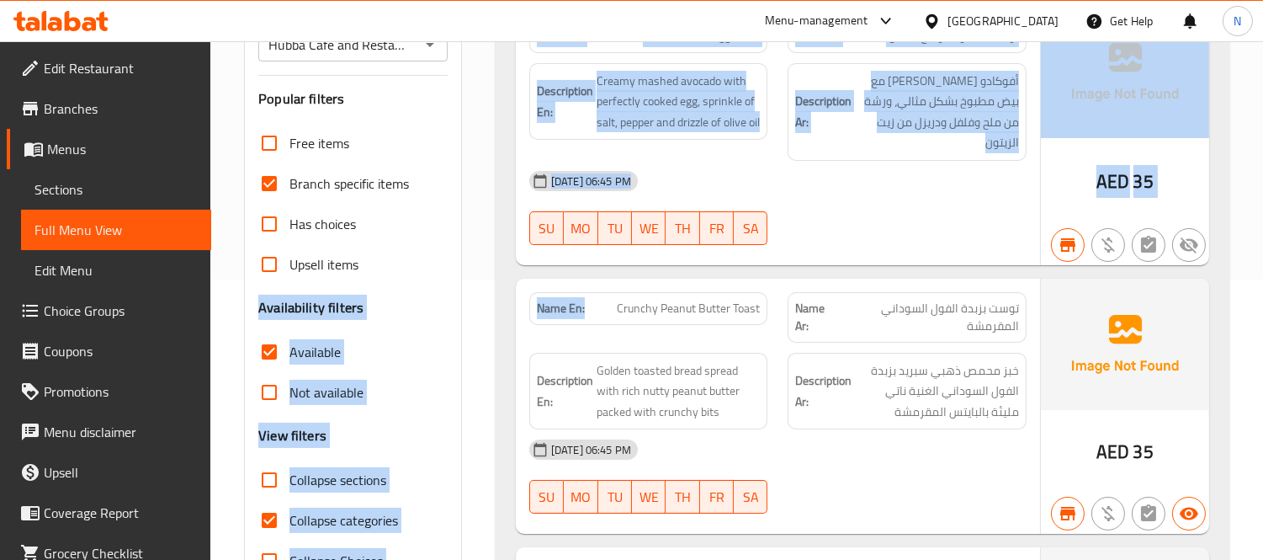
drag, startPoint x: 596, startPoint y: 300, endPoint x: 249, endPoint y: 286, distance: 347.0
click at [520, 284] on div "Name En: Crunchy Peanut Butter Toast" at bounding box center [648, 317] width 259 height 71
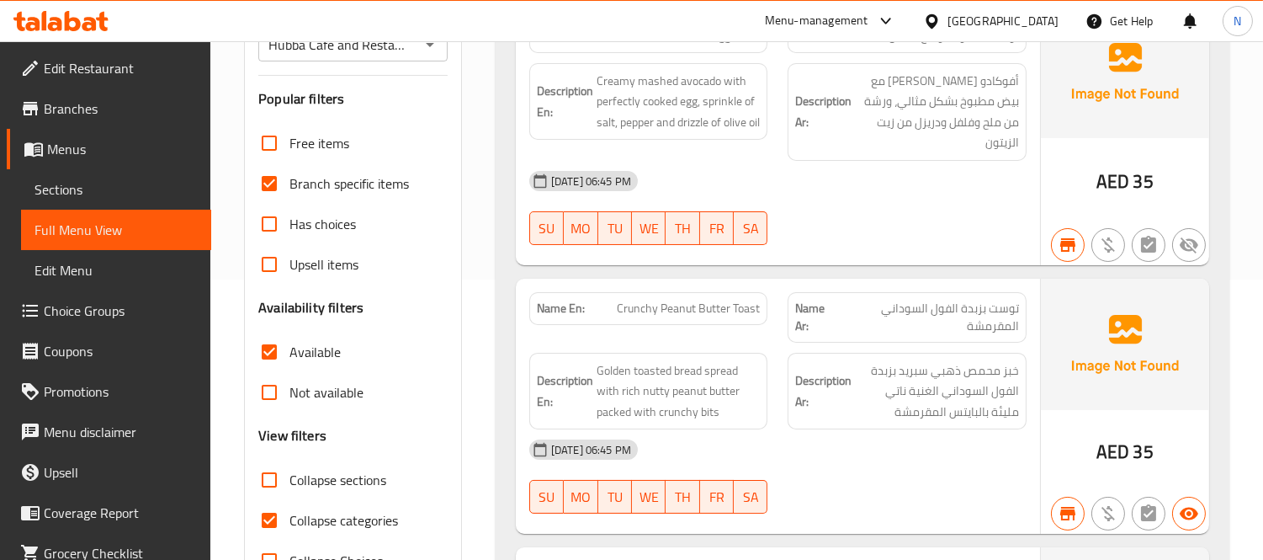
click at [540, 300] on strong "Name En:" at bounding box center [561, 309] width 48 height 18
copy strong "Name En:"
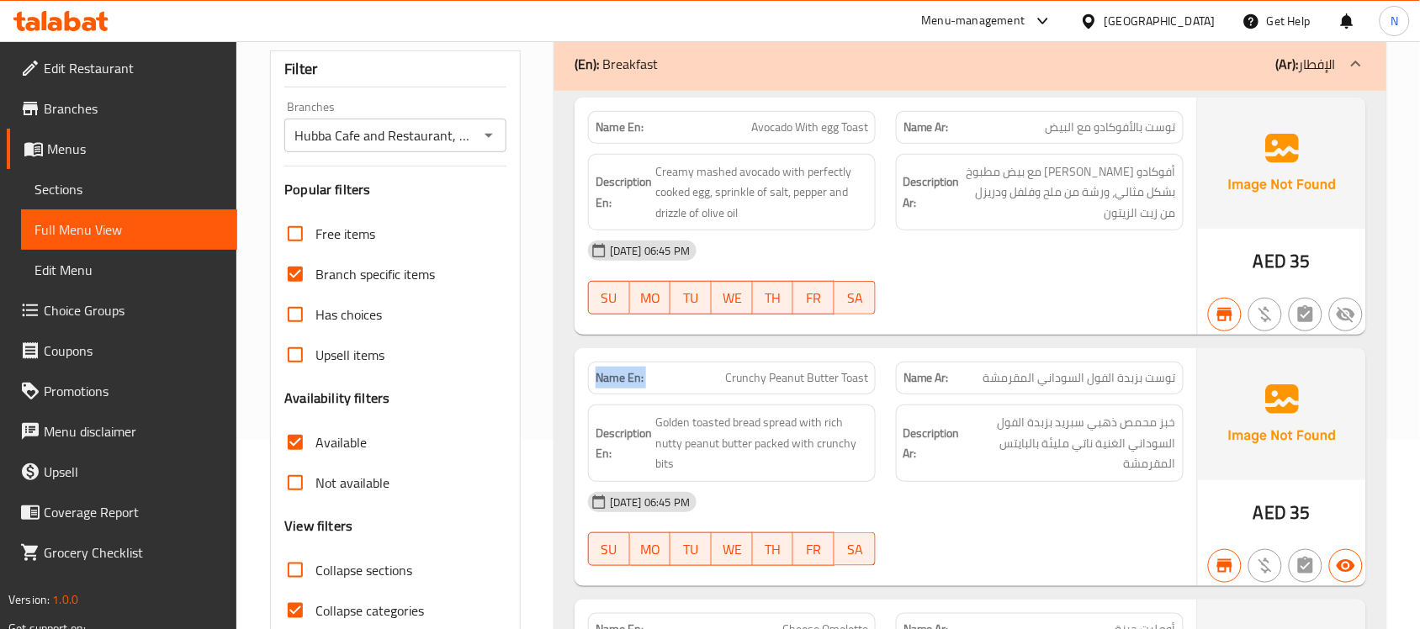
scroll to position [0, 0]
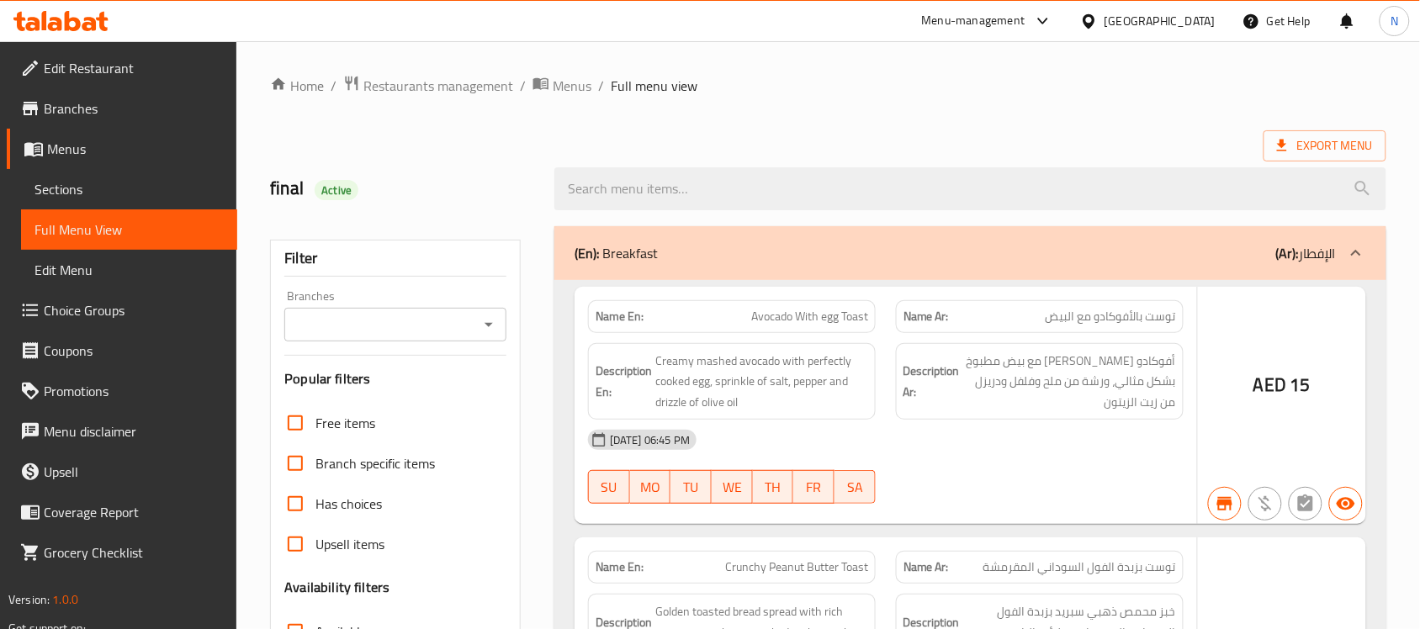
click at [360, 326] on div at bounding box center [710, 314] width 1420 height 629
click at [409, 324] on div at bounding box center [710, 314] width 1420 height 629
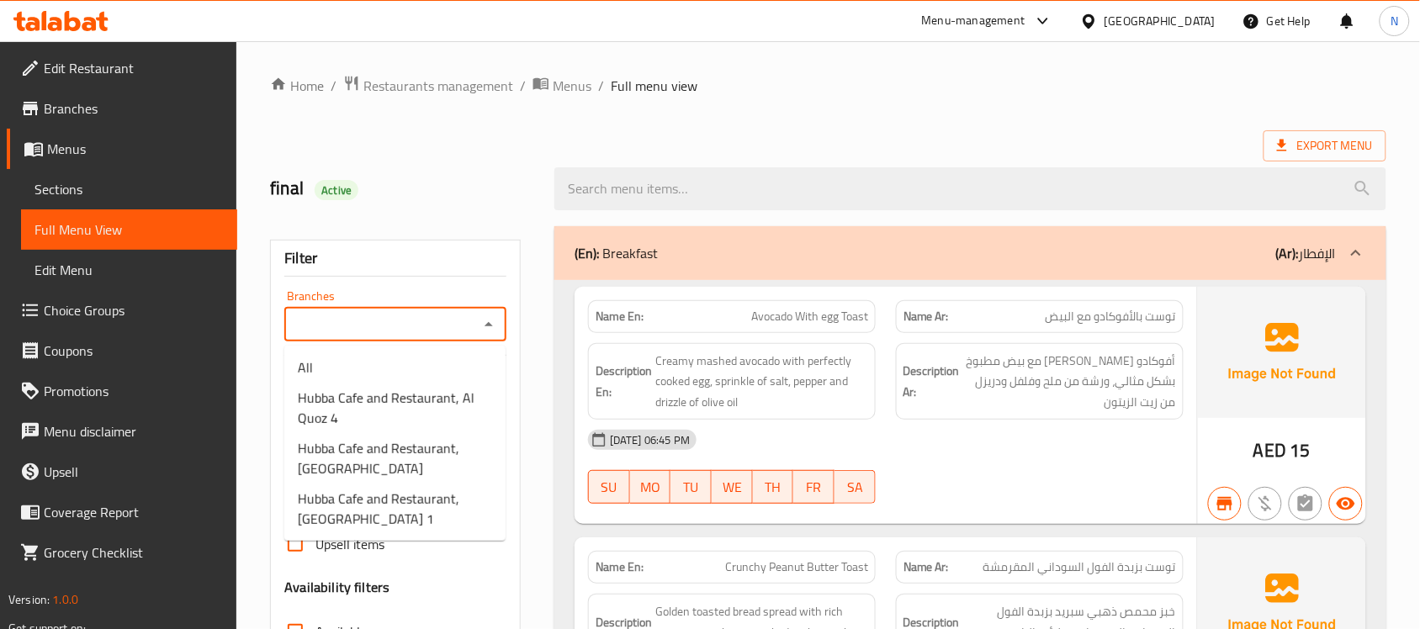
click at [469, 328] on input "Branches" at bounding box center [381, 325] width 184 height 24
click at [397, 509] on span "Hubba Cafe and Restaurant, Nad Al Sheba 1" at bounding box center [395, 509] width 194 height 40
type input "Hubba Cafe and Restaurant, Nad Al Sheba 1"
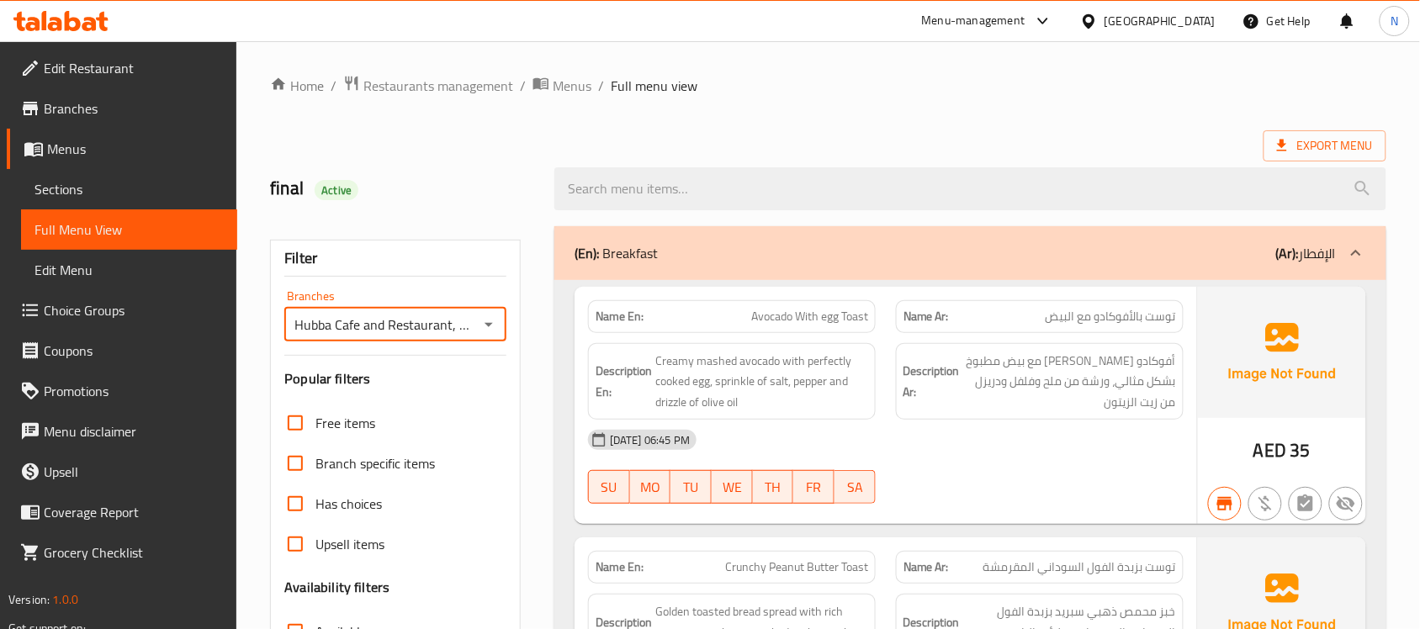
scroll to position [210, 0]
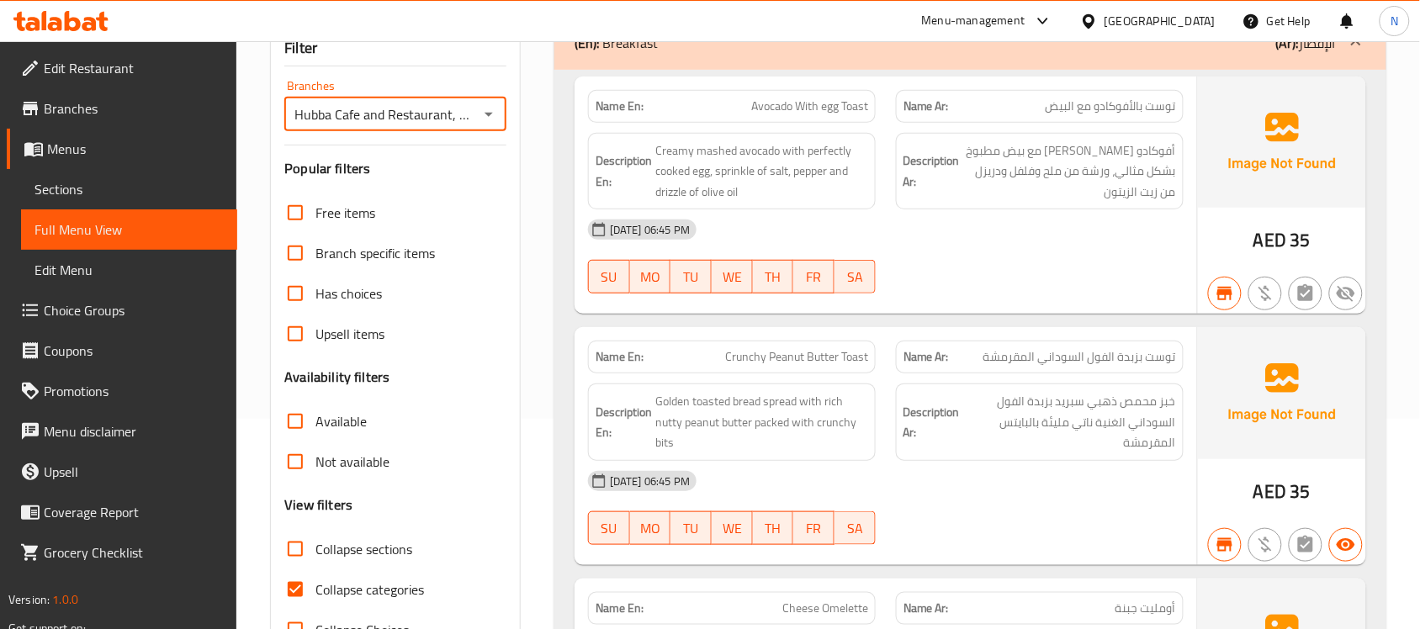
click at [299, 242] on input "Branch specific items" at bounding box center [295, 253] width 40 height 40
checkbox input "true"
drag, startPoint x: 295, startPoint y: 417, endPoint x: 490, endPoint y: 404, distance: 194.9
click at [295, 417] on input "Available" at bounding box center [295, 421] width 40 height 40
click at [291, 418] on input "Available" at bounding box center [295, 421] width 40 height 40
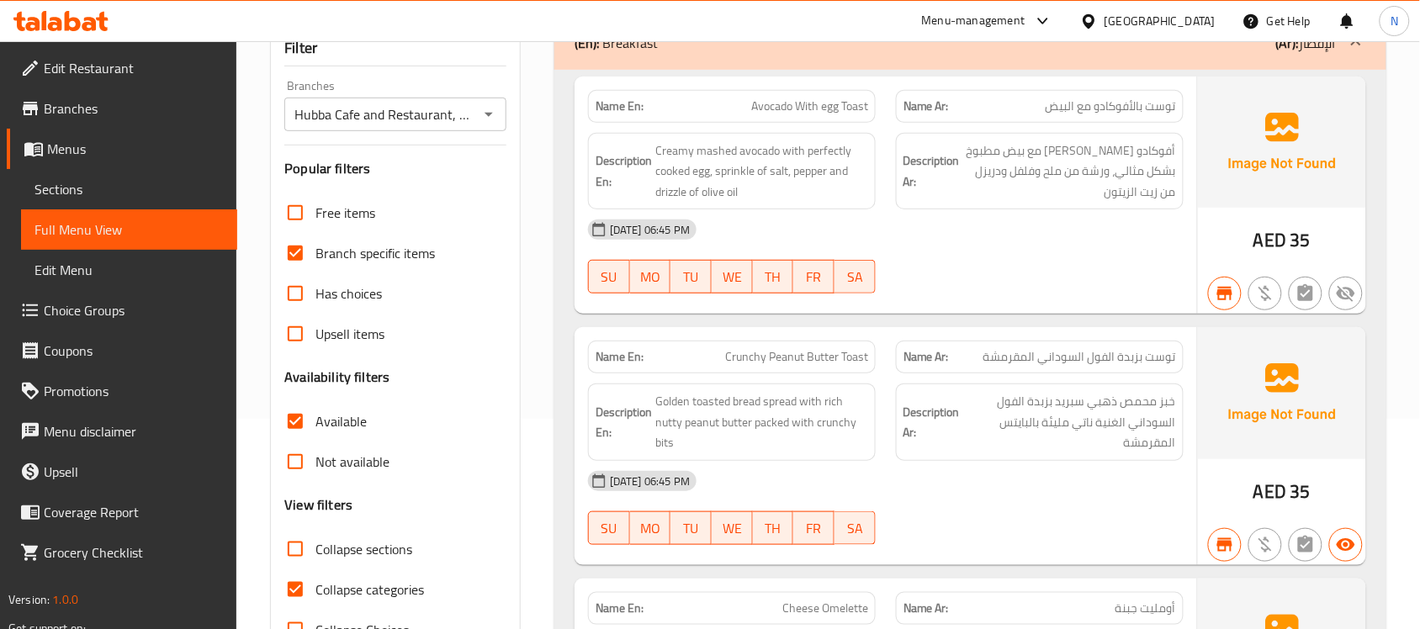
checkbox input "false"
click at [290, 457] on input "Not available" at bounding box center [295, 462] width 40 height 40
checkbox input "true"
click at [297, 425] on input "Available" at bounding box center [295, 421] width 40 height 40
checkbox input "true"
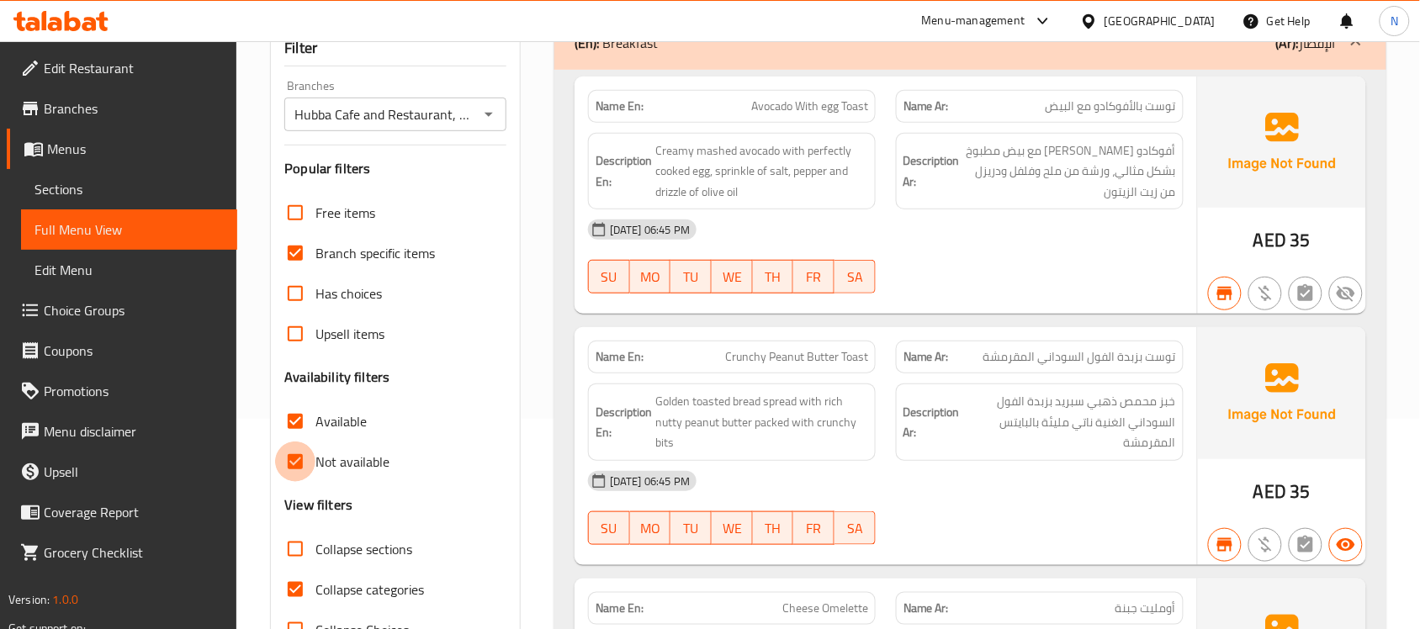
click at [297, 460] on input "Not available" at bounding box center [295, 462] width 40 height 40
checkbox input "false"
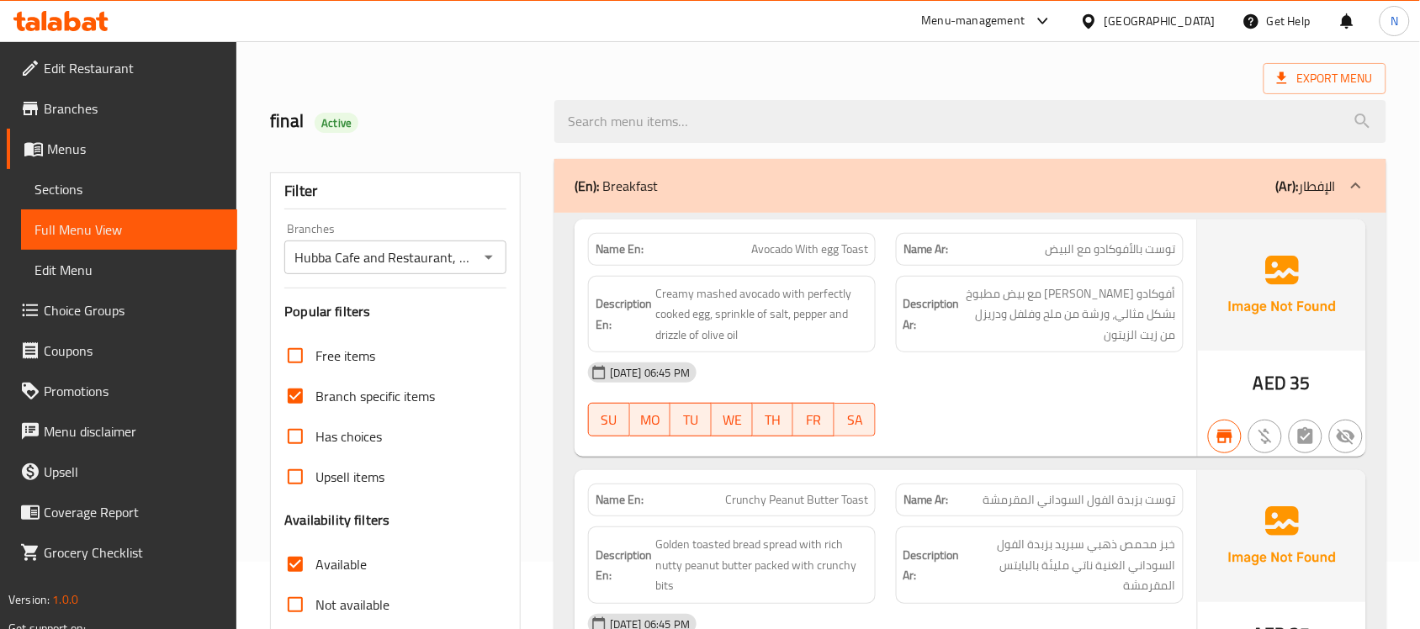
scroll to position [0, 0]
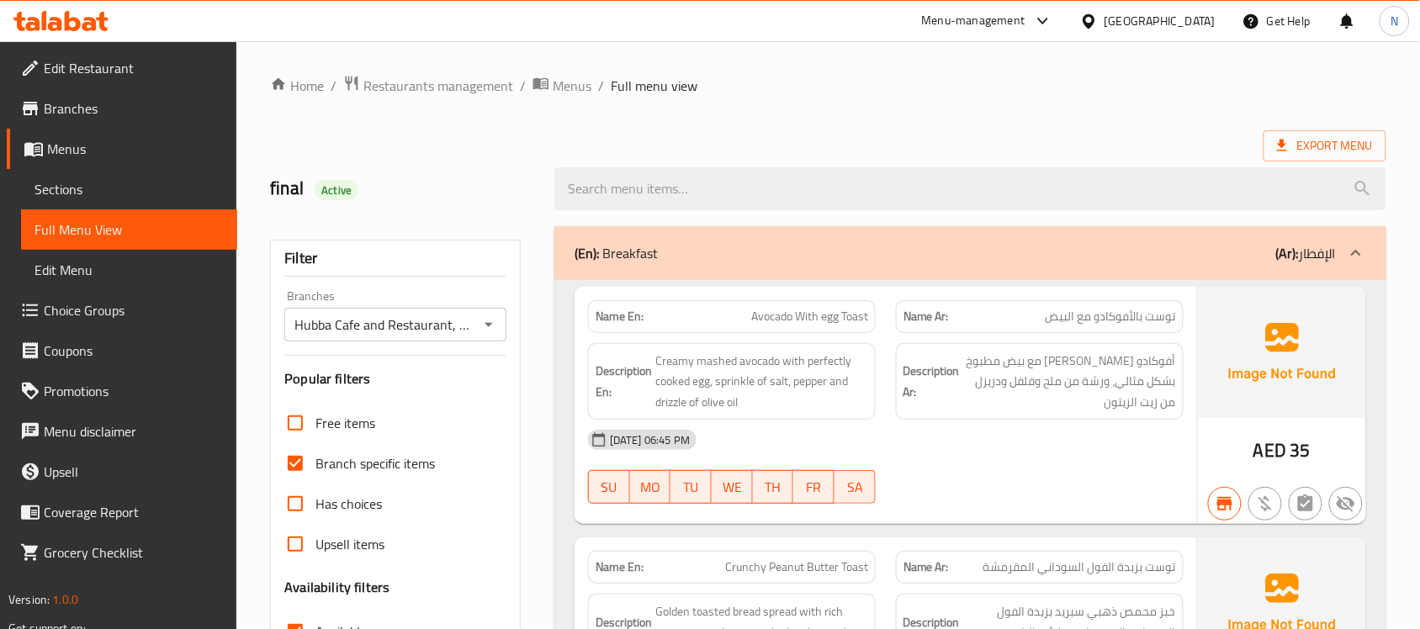
click at [421, 326] on input "Hubba Cafe and Restaurant, [GEOGRAPHIC_DATA] 1" at bounding box center [381, 325] width 184 height 24
click at [499, 316] on div "Hubba Cafe and Restaurant, Nad Al Sheba 1 Branches" at bounding box center [395, 325] width 222 height 34
click at [489, 329] on icon "Open" at bounding box center [489, 325] width 20 height 20
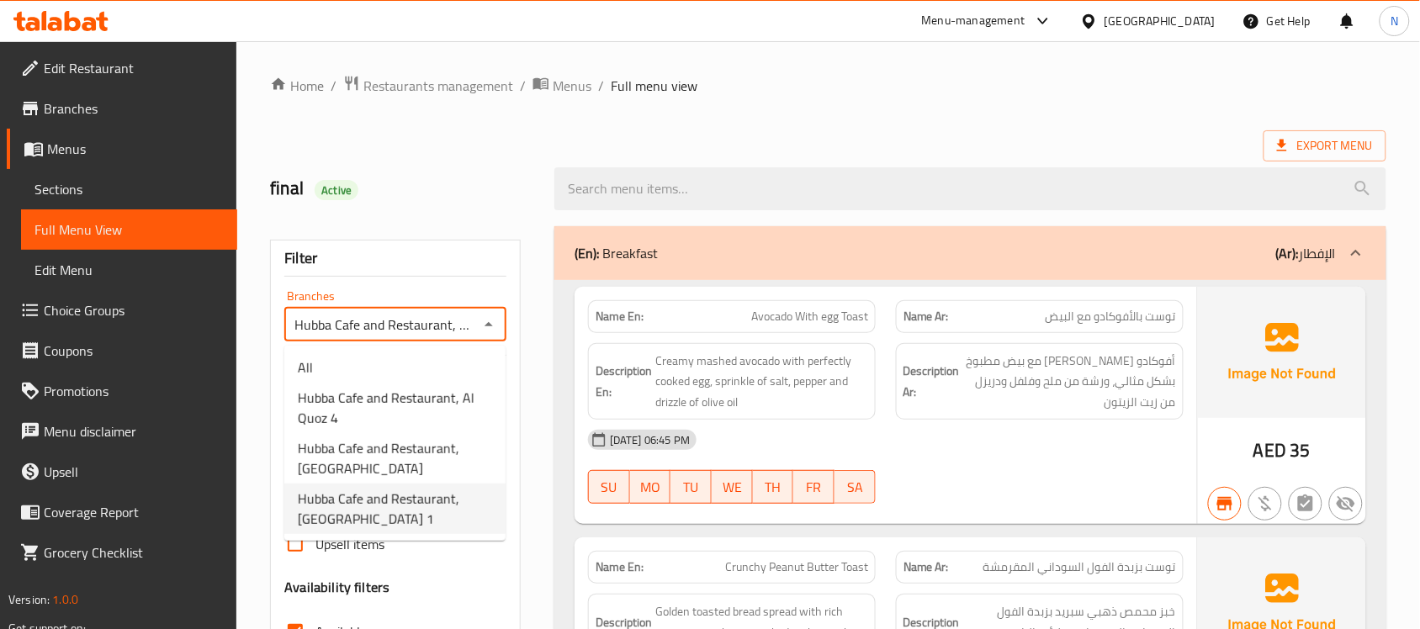
click at [397, 494] on span "Hubba Cafe and Restaurant, [GEOGRAPHIC_DATA] 1" at bounding box center [395, 509] width 194 height 40
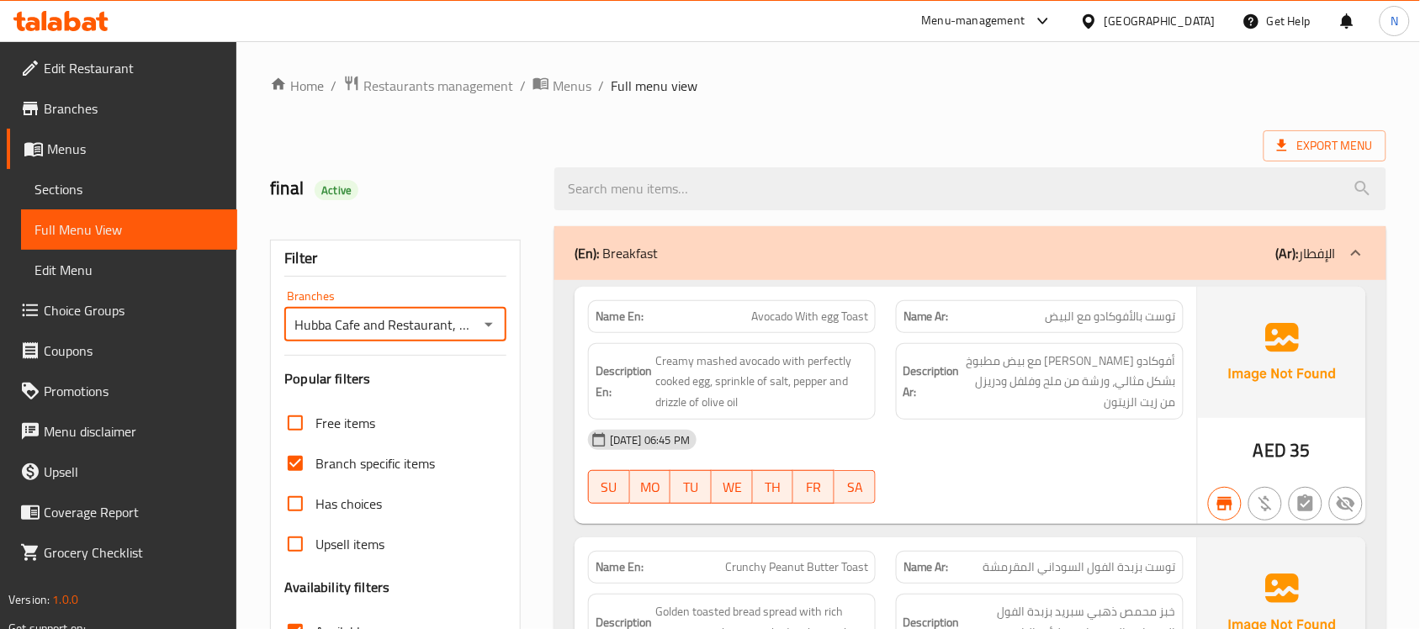
click at [494, 322] on icon "Open" at bounding box center [489, 325] width 20 height 20
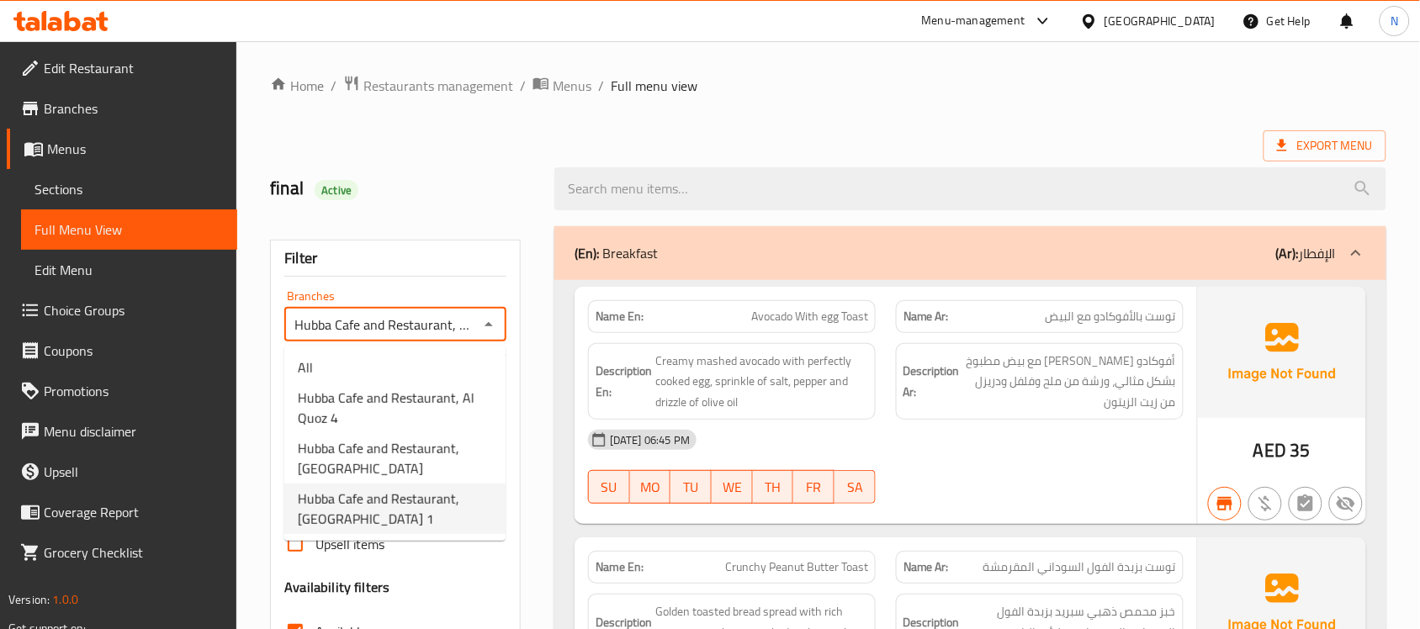
click at [414, 514] on span "Hubba Cafe and Restaurant, [GEOGRAPHIC_DATA] 1" at bounding box center [395, 509] width 194 height 40
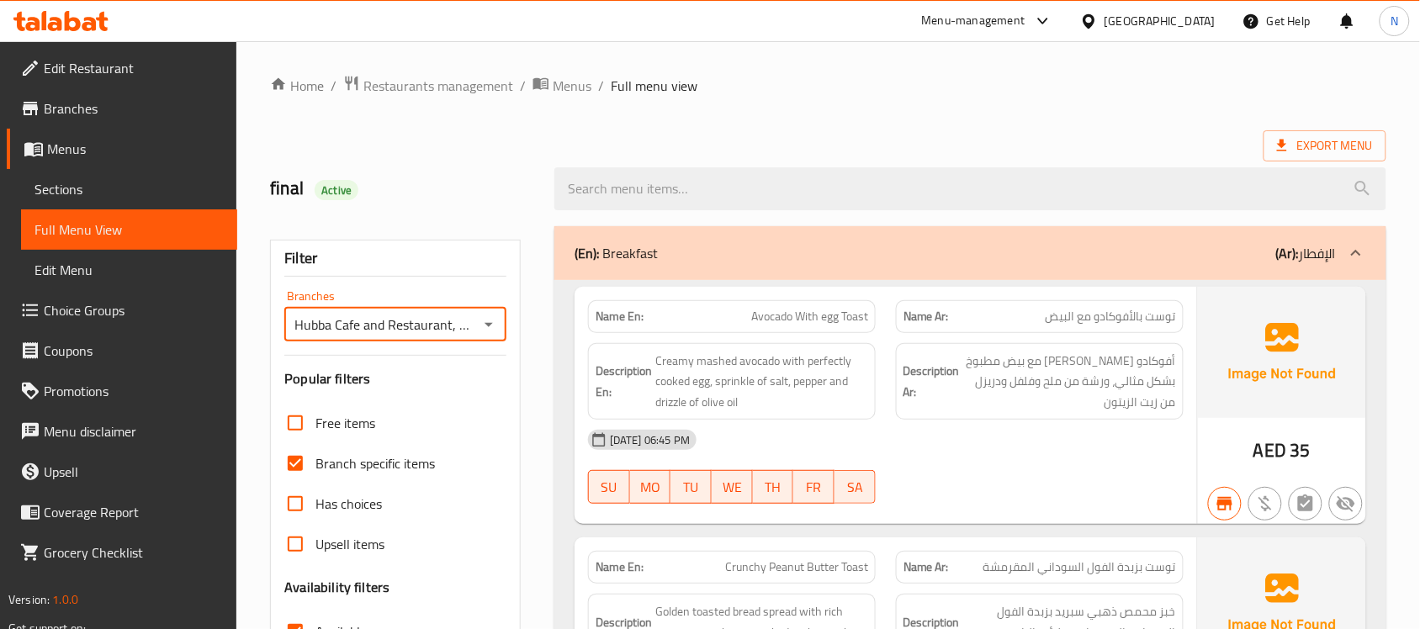
click at [482, 325] on icon "Open" at bounding box center [489, 325] width 20 height 20
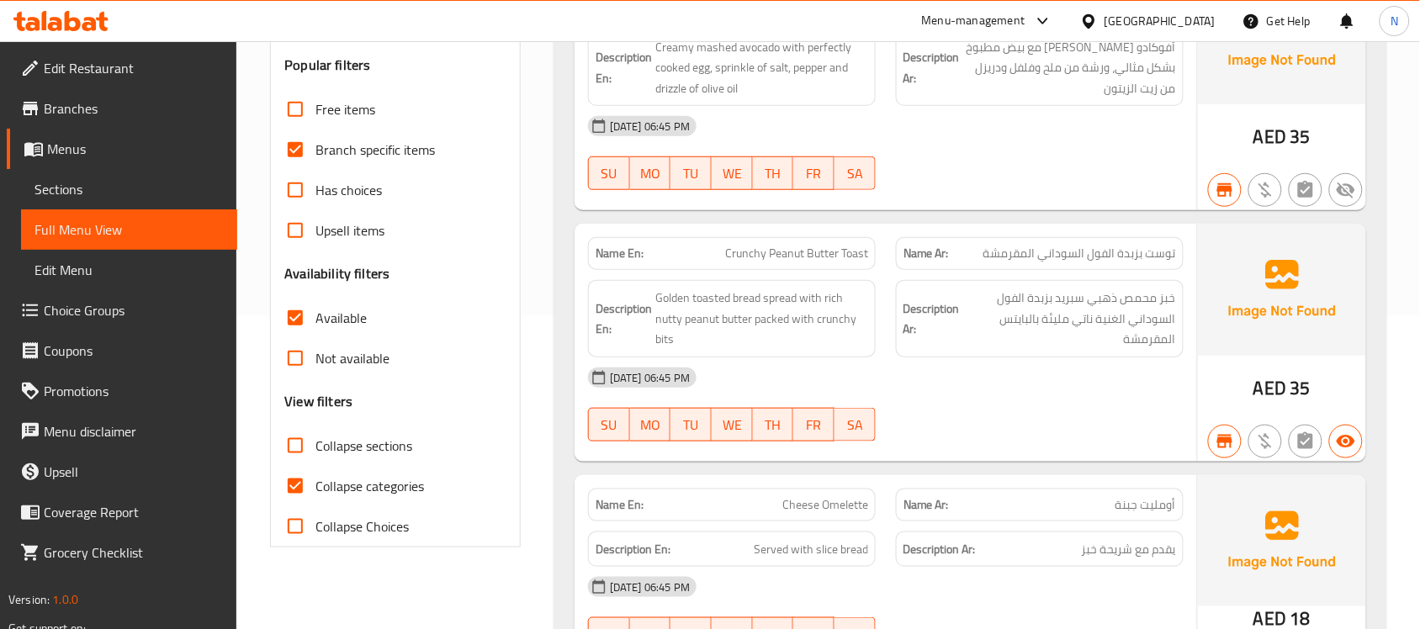
scroll to position [316, 0]
drag, startPoint x: 300, startPoint y: 321, endPoint x: 273, endPoint y: 24, distance: 299.0
click at [300, 321] on input "Available" at bounding box center [295, 316] width 40 height 40
checkbox input "false"
click at [289, 143] on input "Branch specific items" at bounding box center [295, 148] width 40 height 40
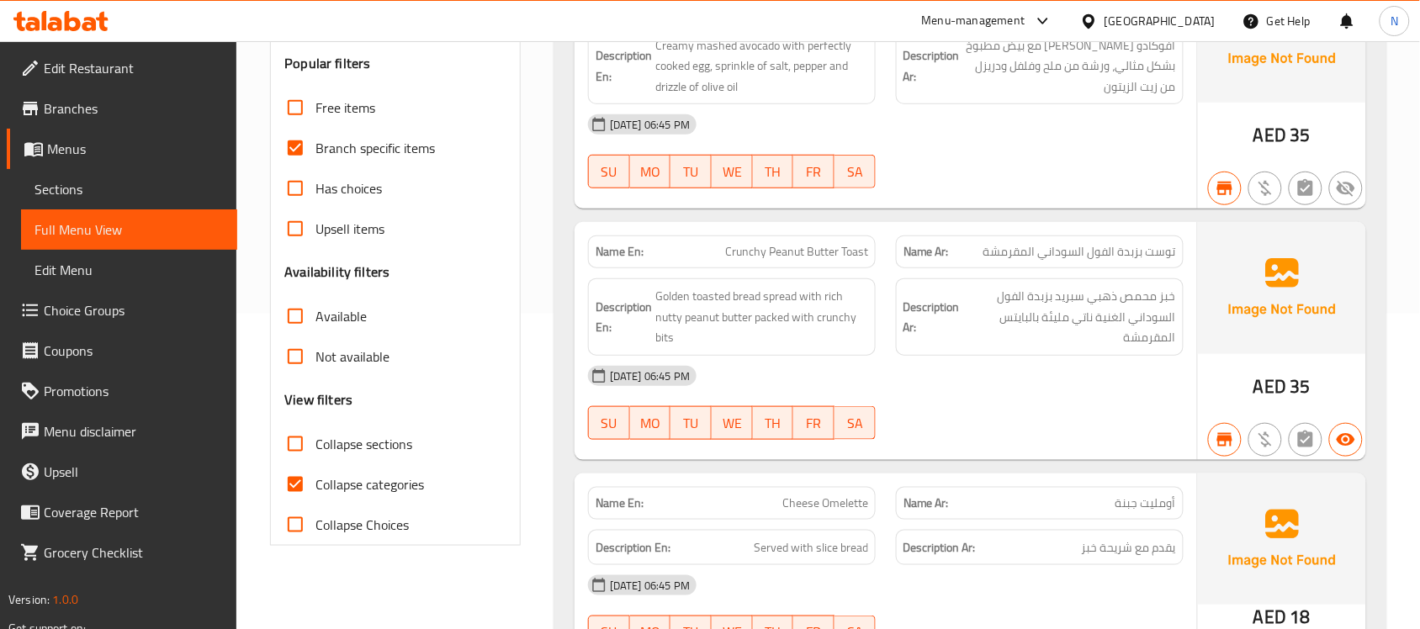
checkbox input "false"
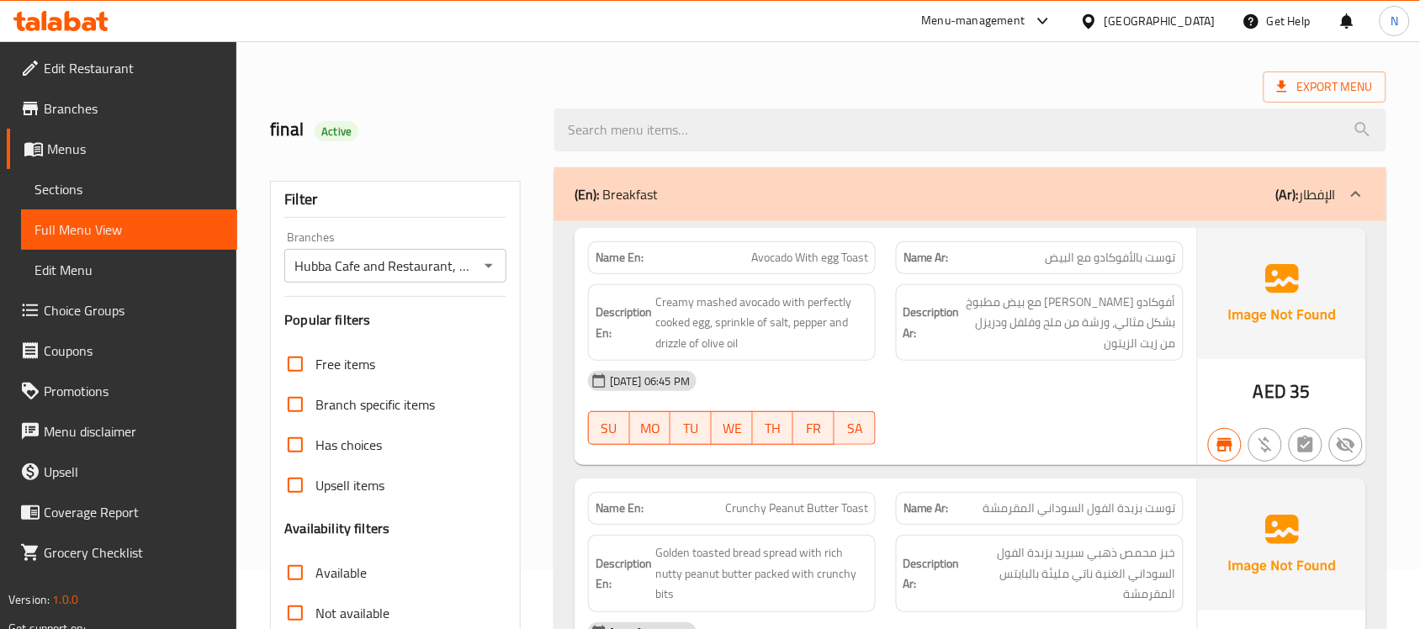
scroll to position [0, 0]
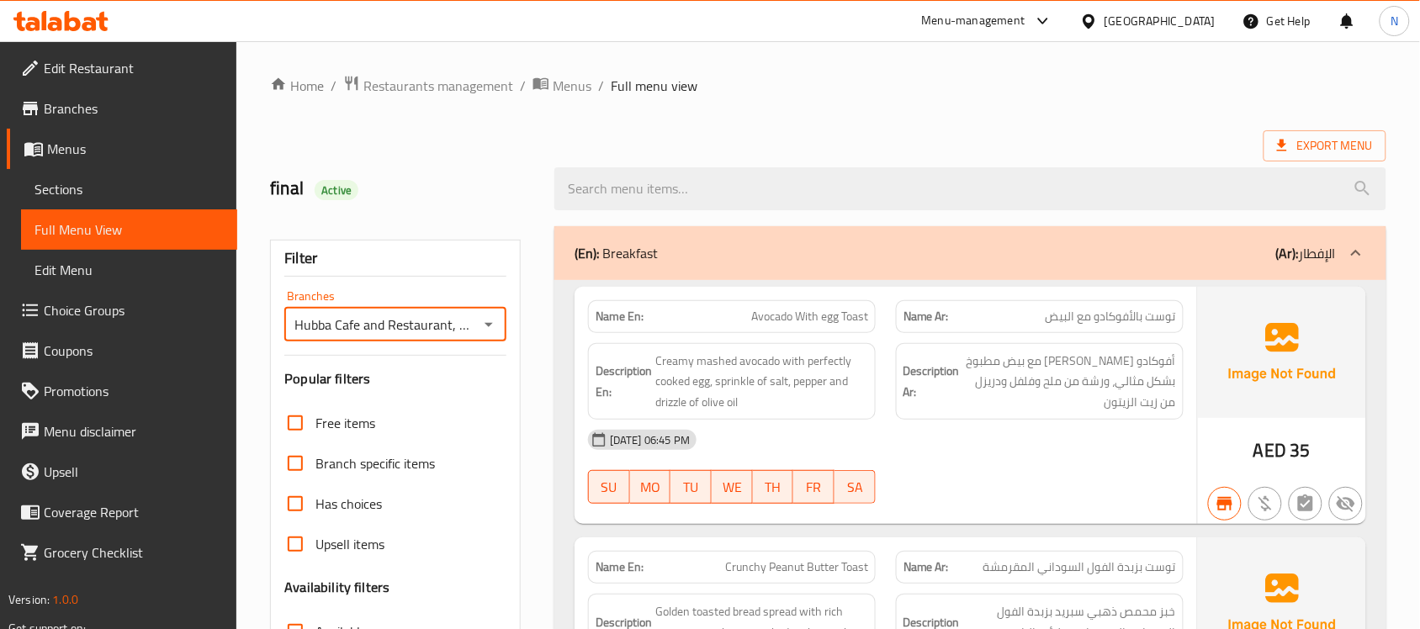
click at [49, 196] on span "Sections" at bounding box center [129, 189] width 189 height 20
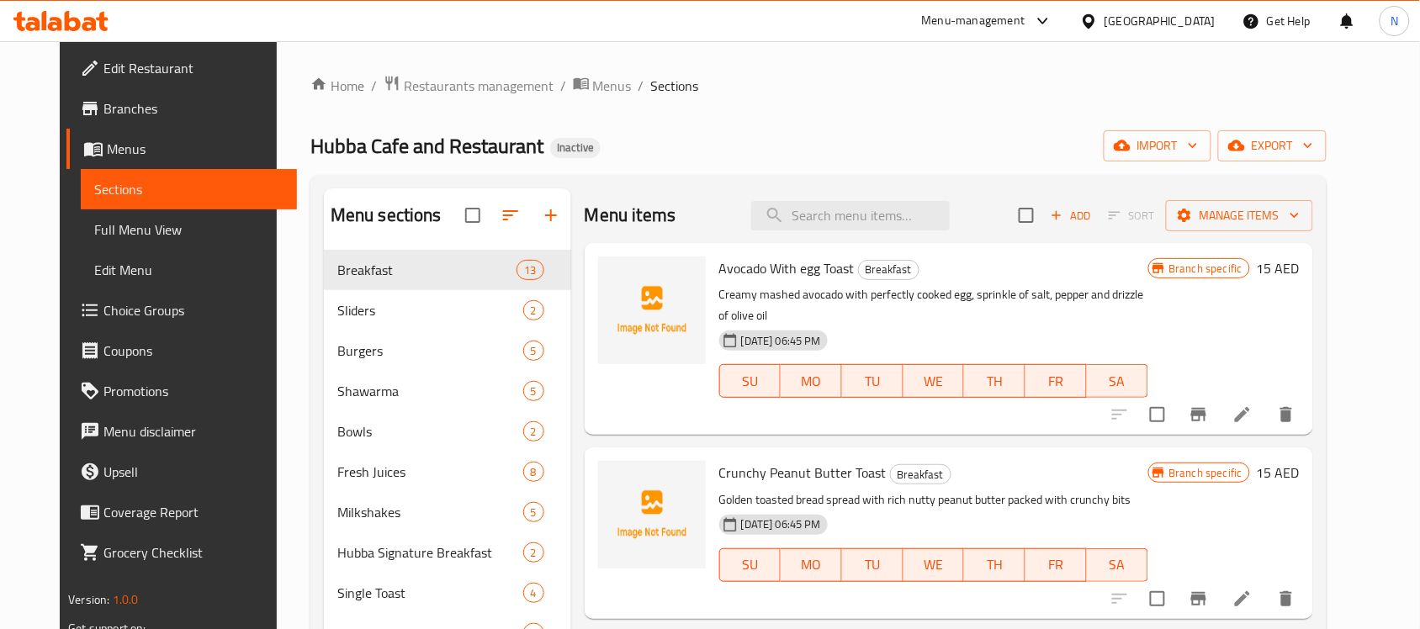
click at [94, 226] on span "Full Menu View" at bounding box center [188, 230] width 189 height 20
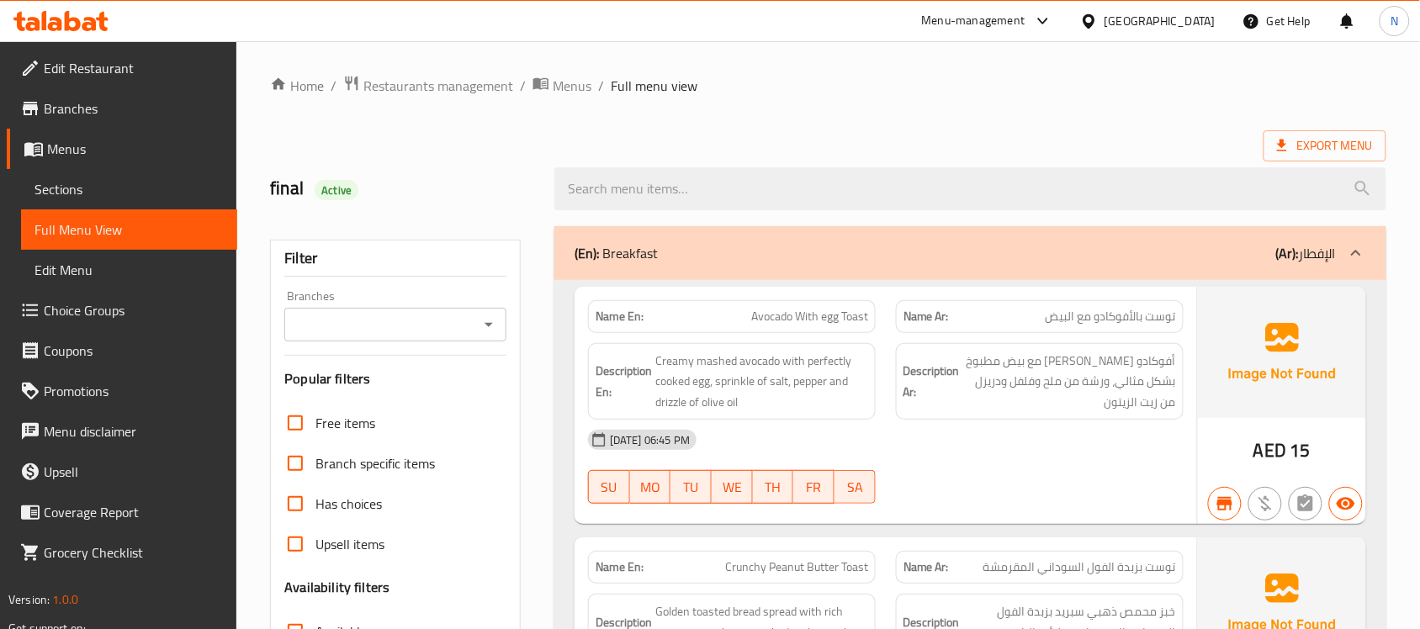
click at [341, 329] on input "Branches" at bounding box center [381, 325] width 184 height 24
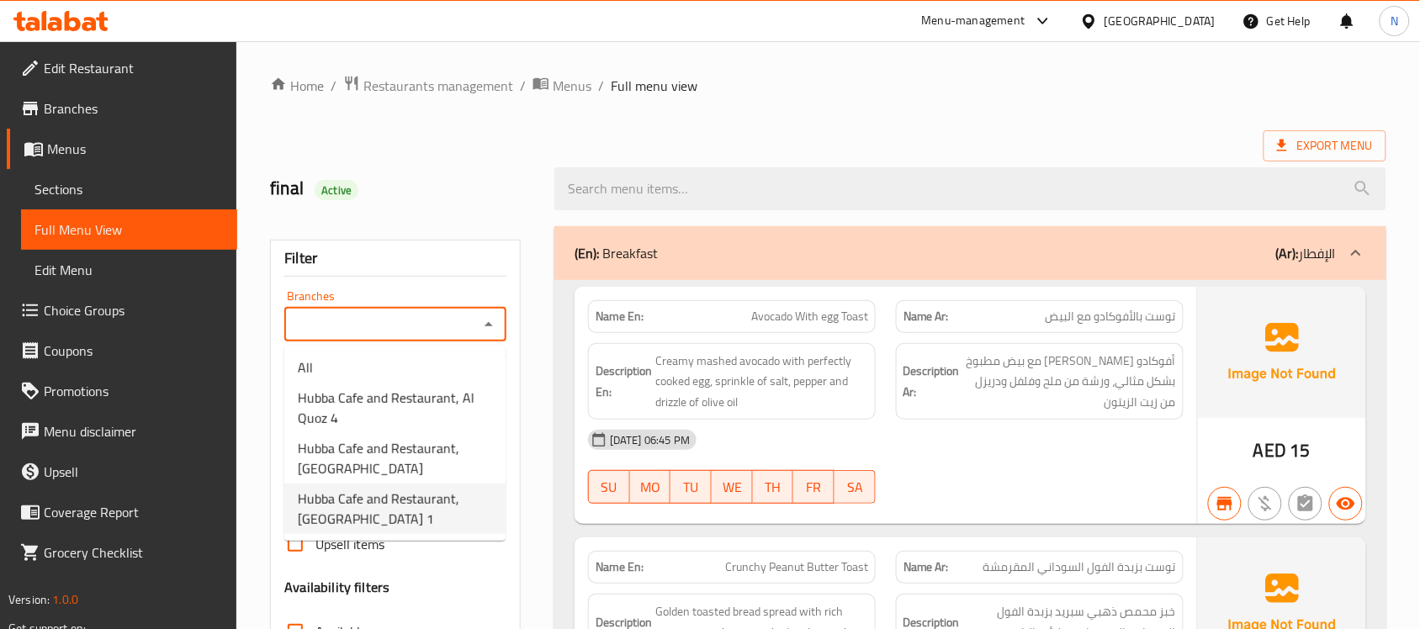
click at [406, 519] on span "Hubba Cafe and Restaurant, [GEOGRAPHIC_DATA] 1" at bounding box center [395, 509] width 194 height 40
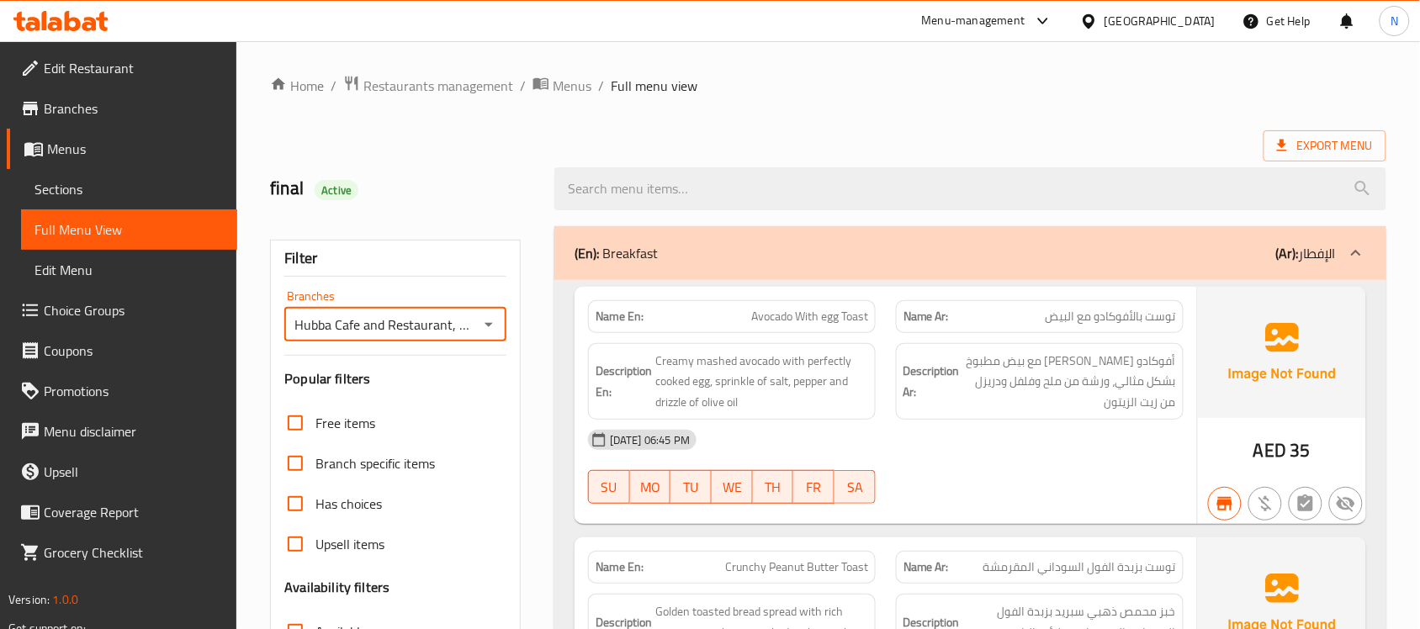
type input "Hubba Cafe and Restaurant, [GEOGRAPHIC_DATA] 1"
drag, startPoint x: 534, startPoint y: 432, endPoint x: 533, endPoint y: 417, distance: 15.2
drag, startPoint x: 658, startPoint y: 317, endPoint x: 581, endPoint y: 314, distance: 77.5
click at [581, 314] on div "Name En: Avocado With egg Toast" at bounding box center [732, 316] width 308 height 53
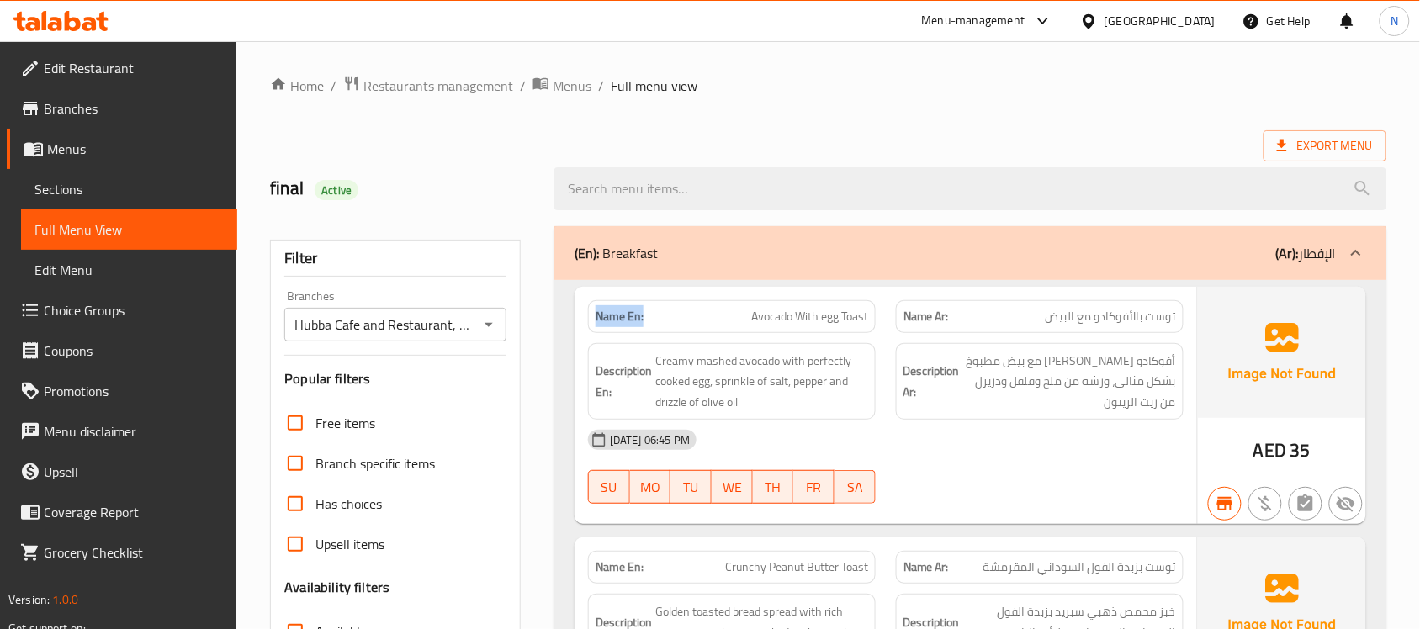
copy strong "Name En:"
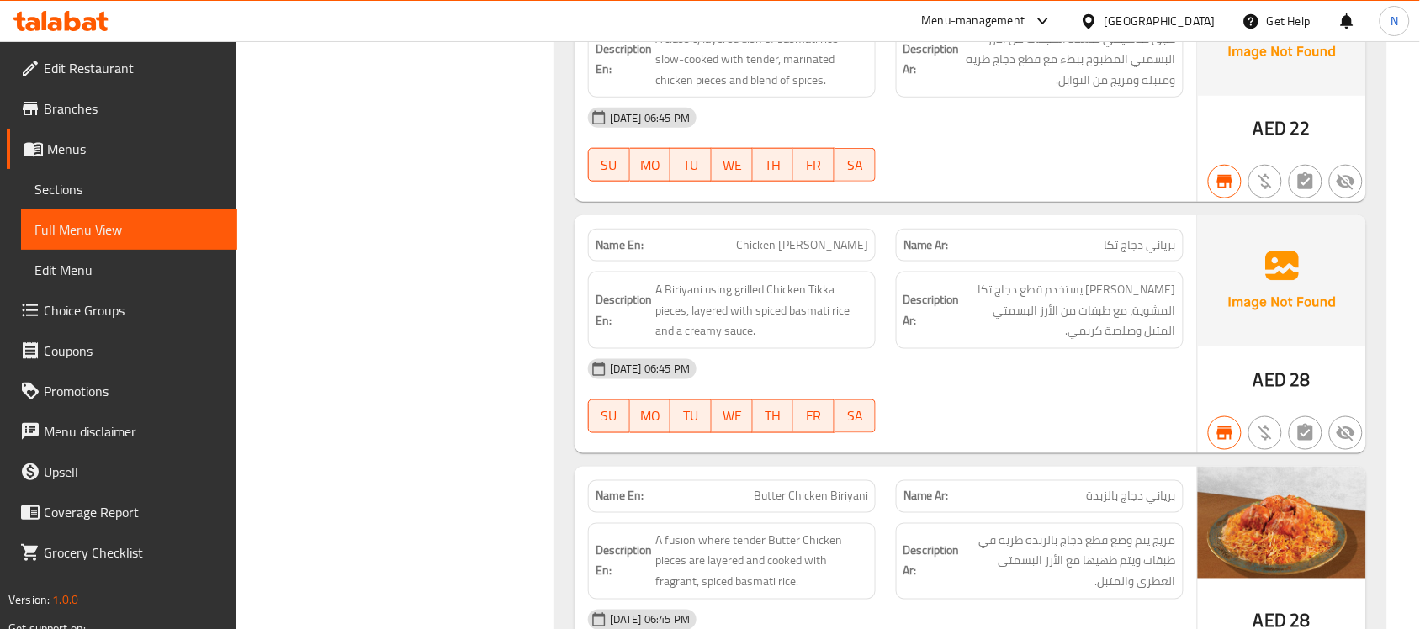
scroll to position [1663, 0]
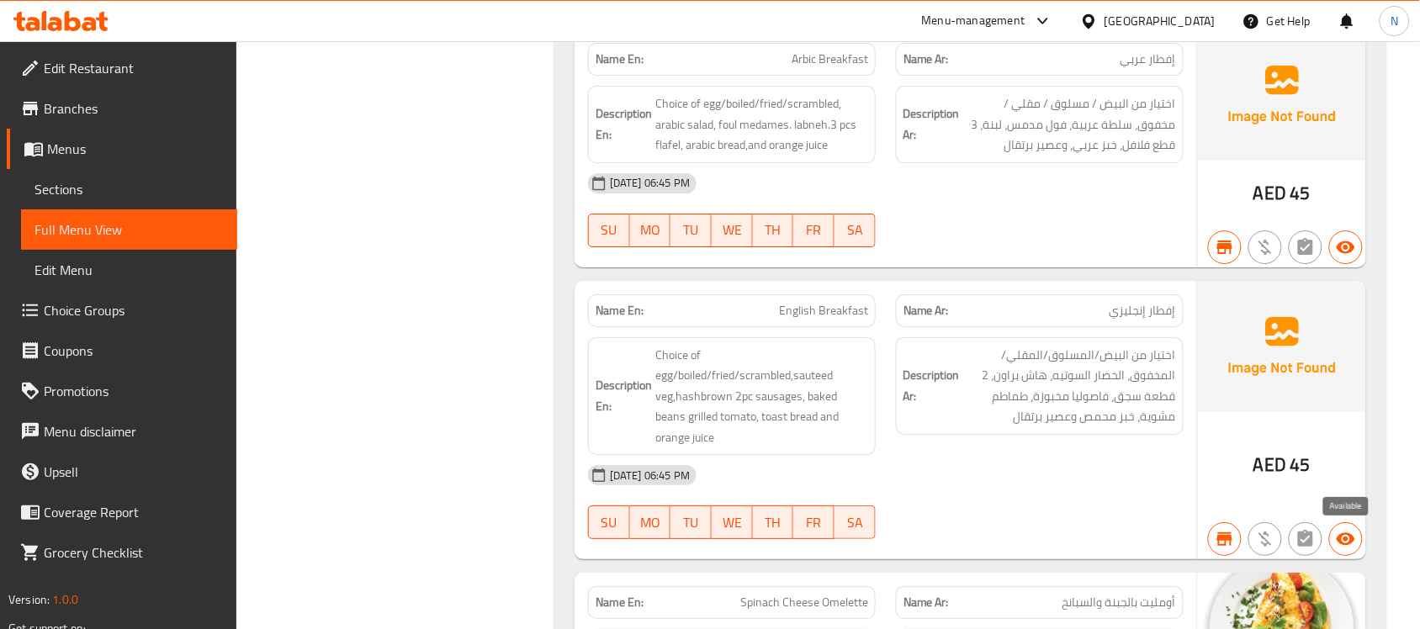
click at [1338, 547] on icon "button" at bounding box center [1346, 539] width 20 height 20
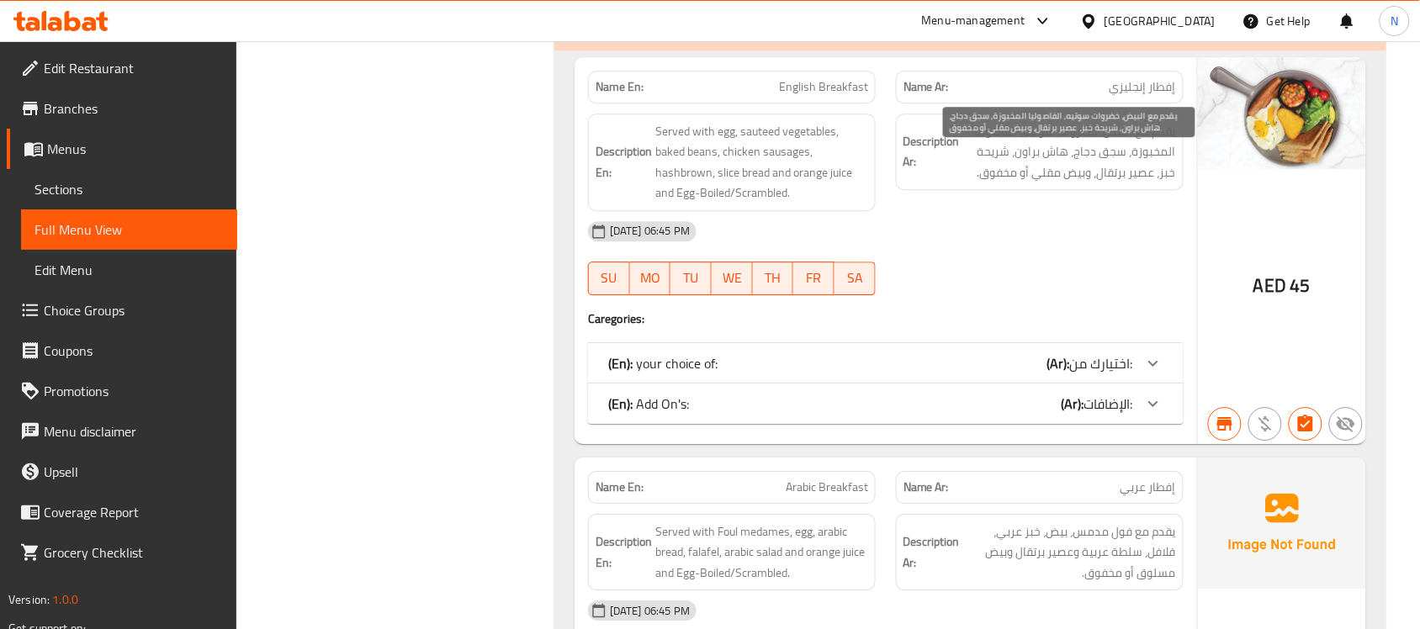
scroll to position [10853, 0]
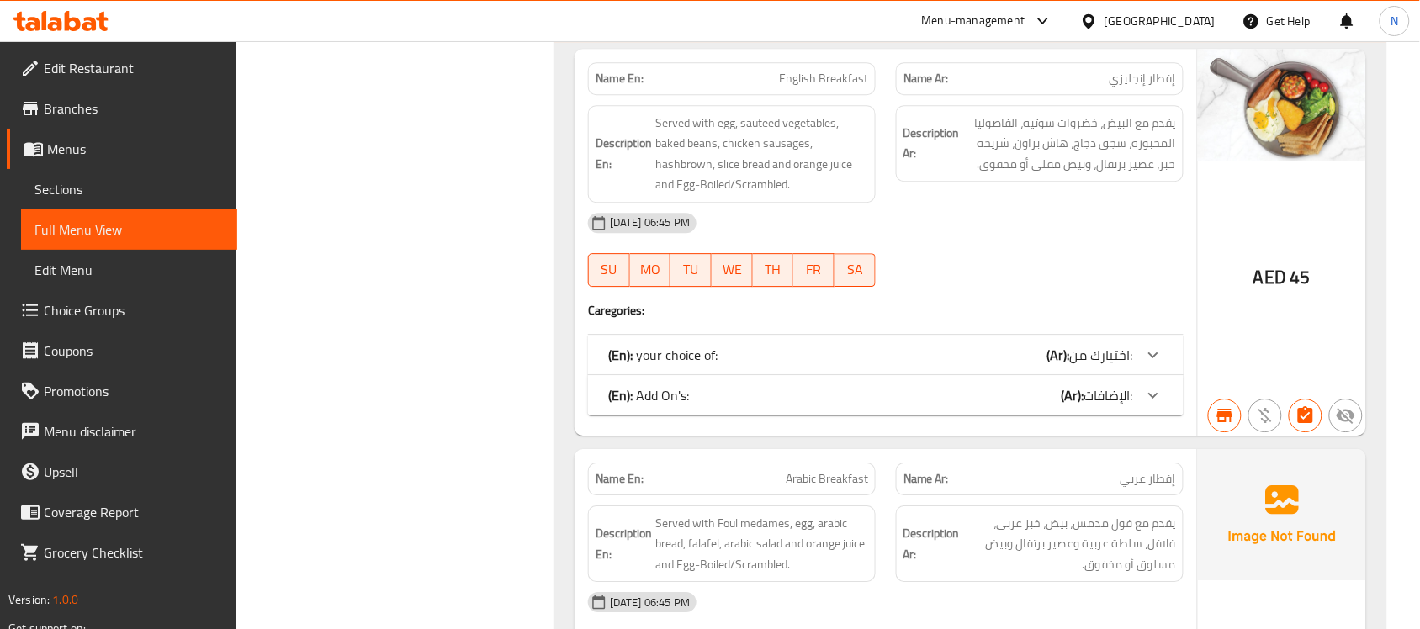
drag, startPoint x: 991, startPoint y: 383, endPoint x: 1082, endPoint y: 413, distance: 95.8
click at [991, 365] on div "(En): your choice of: (Ar): اختيارك من:" at bounding box center [870, 355] width 525 height 20
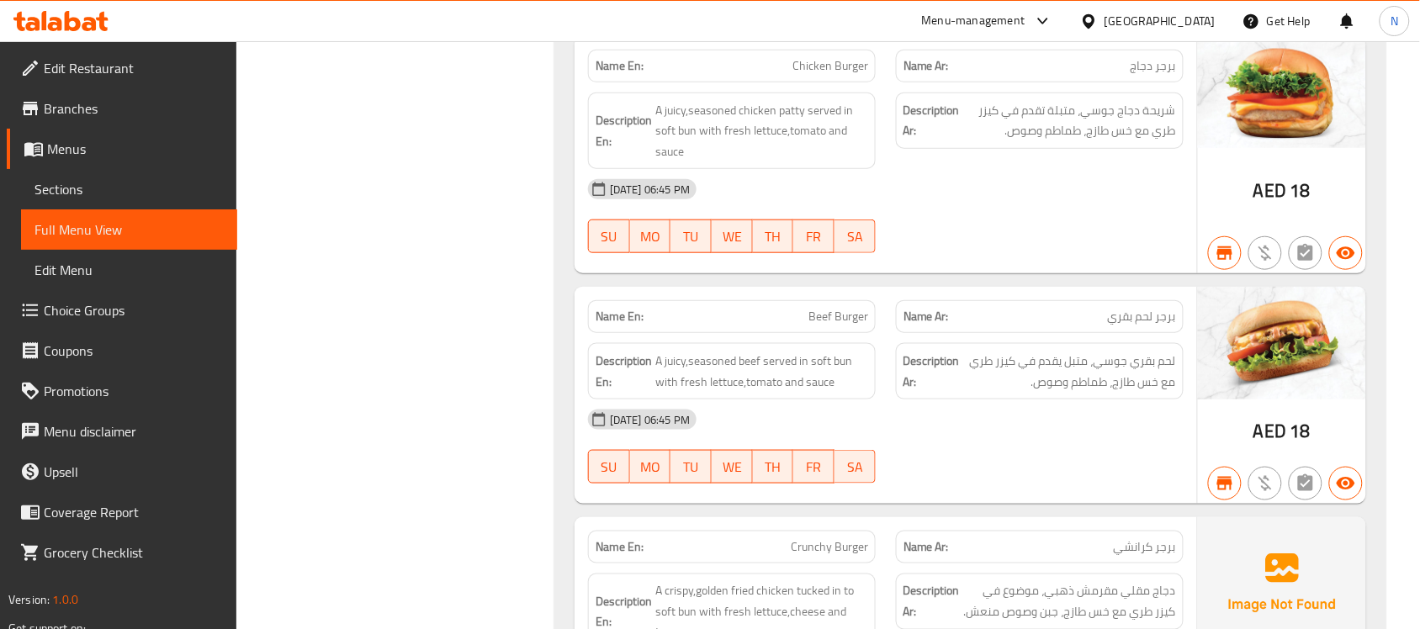
scroll to position [4016, 0]
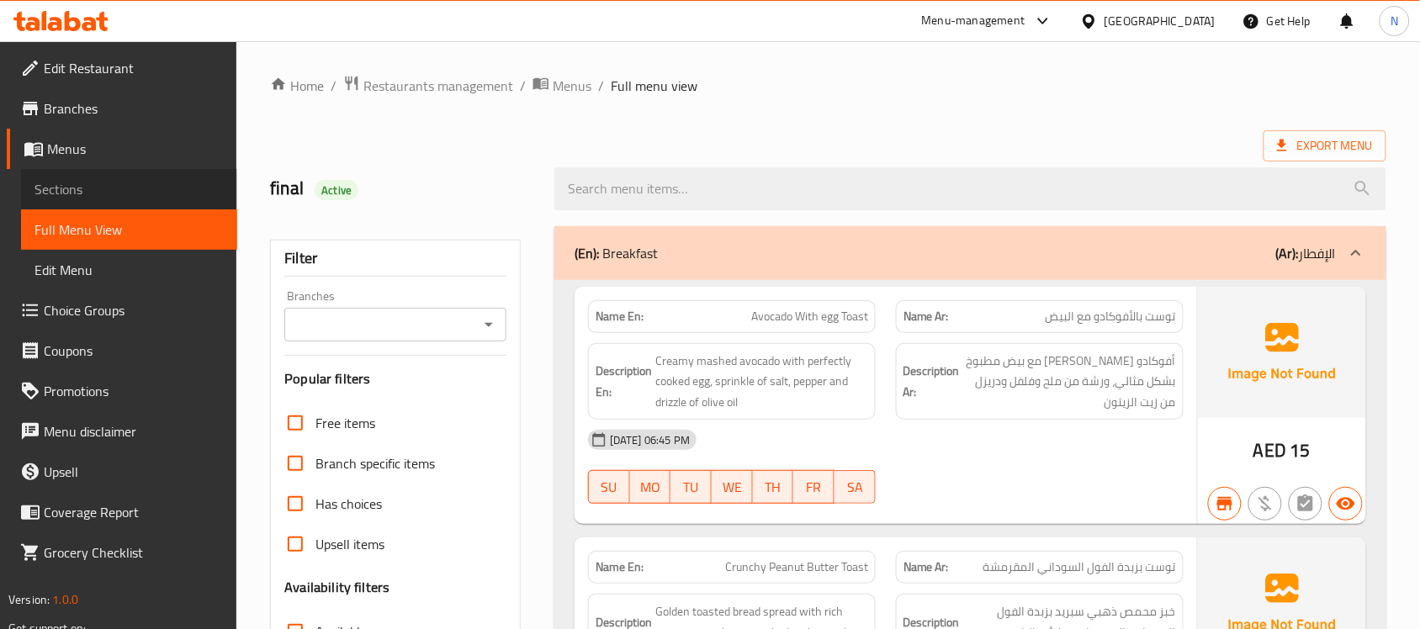
click at [101, 186] on span "Sections" at bounding box center [129, 189] width 189 height 20
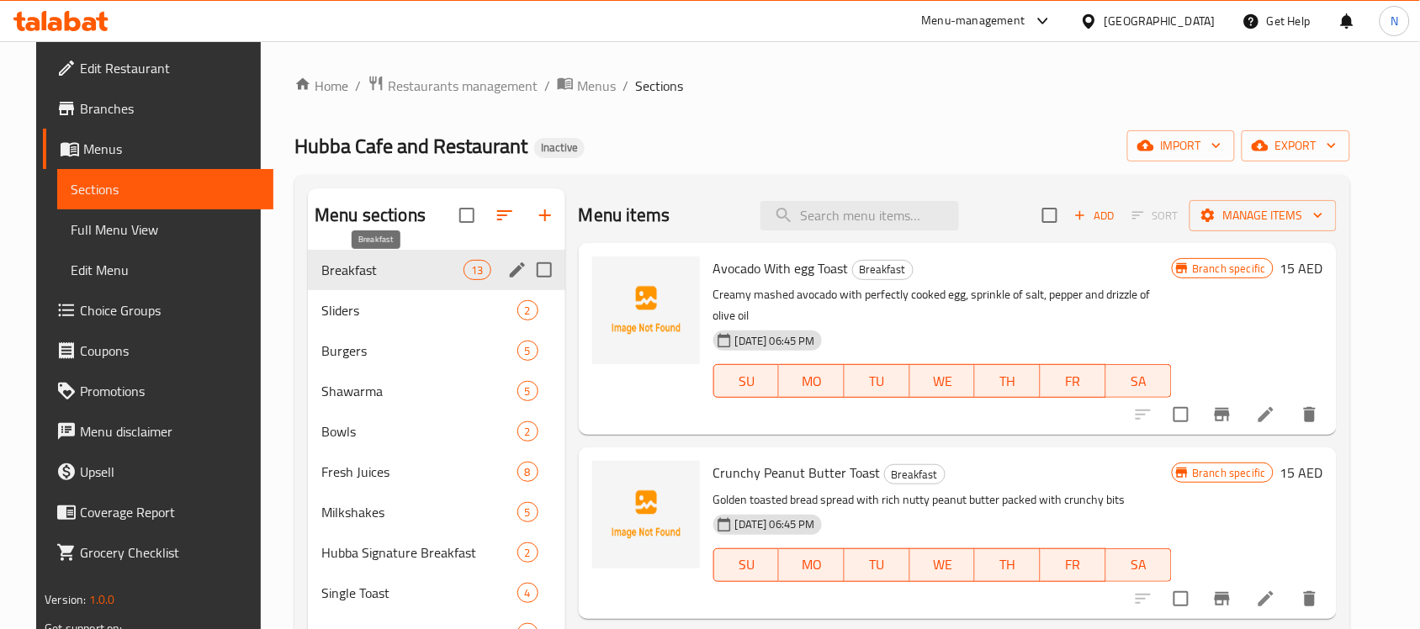
click at [366, 263] on span "Breakfast" at bounding box center [392, 270] width 142 height 20
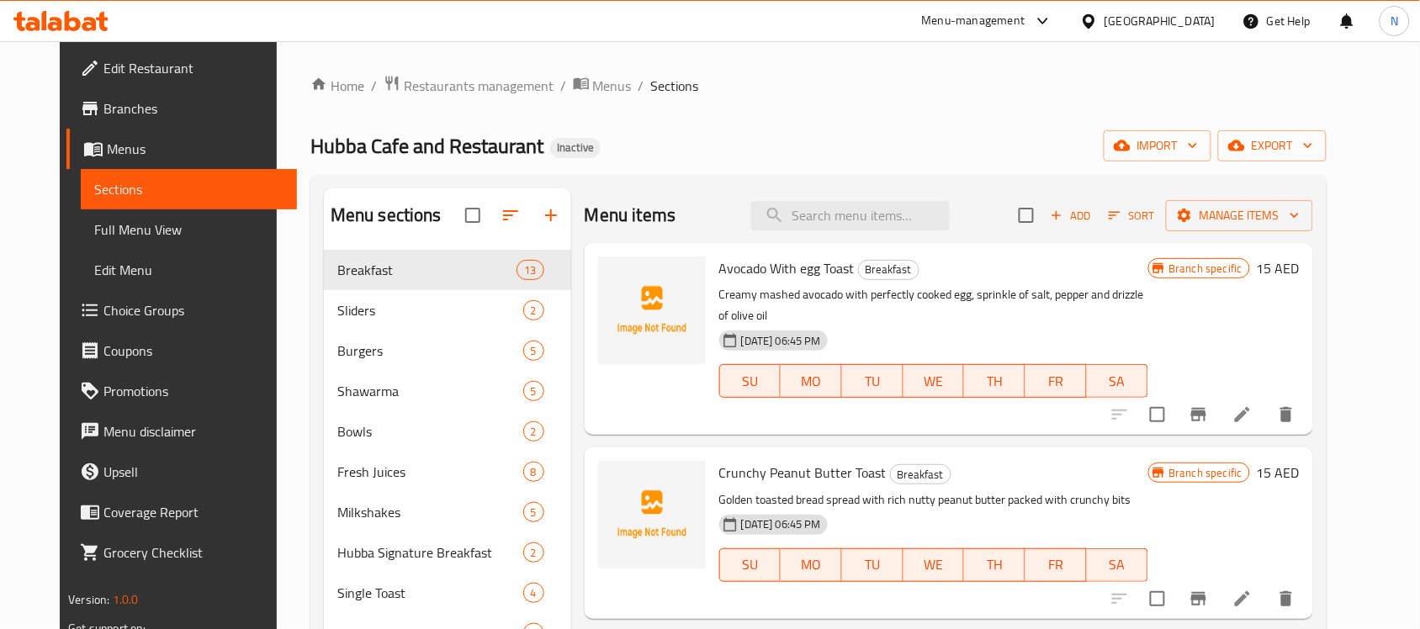
scroll to position [788, 0]
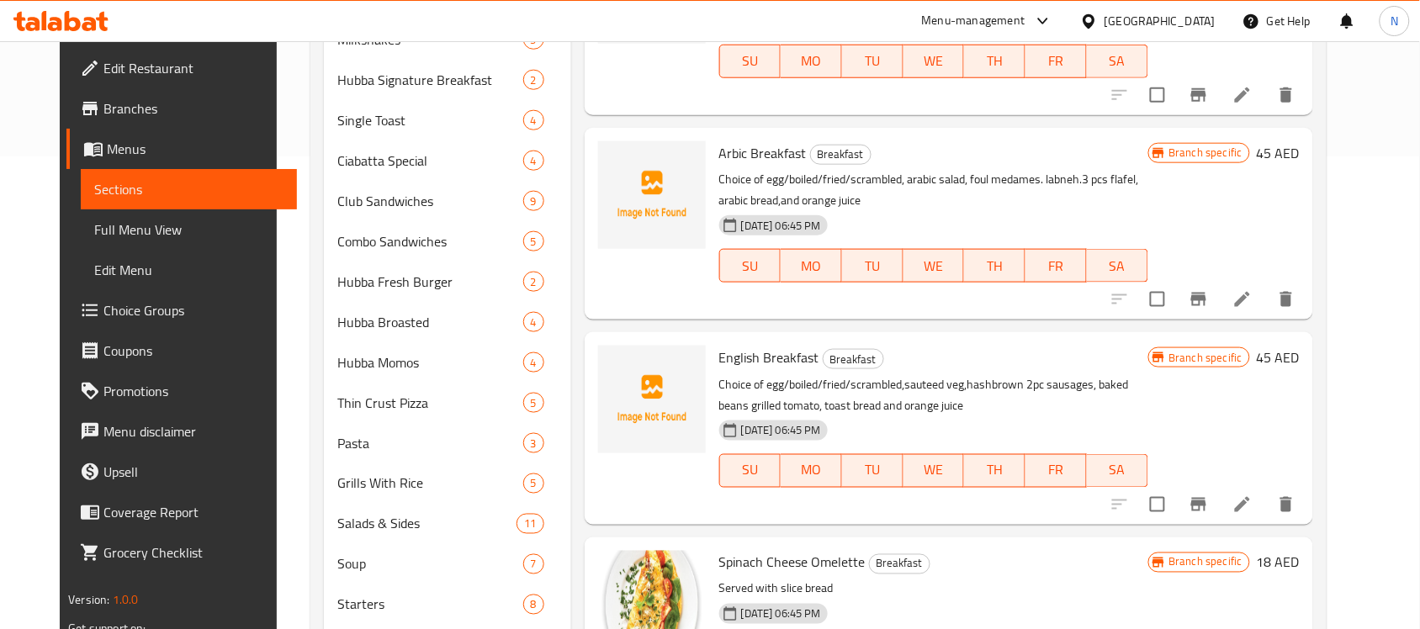
click at [884, 374] on p "Choice of egg/boiled/fried/scrambled,sauteed veg,hashbrown 2pc sausages, baked …" at bounding box center [933, 395] width 429 height 42
drag, startPoint x: 886, startPoint y: 335, endPoint x: 753, endPoint y: 342, distance: 133.2
click at [753, 374] on p "Choice of egg/boiled/fried/scrambled,sauteed veg,hashbrown 2pc sausages, baked …" at bounding box center [933, 395] width 429 height 42
copy p "egg/boiled/fried/scrambled"
click at [151, 305] on span "Choice Groups" at bounding box center [194, 310] width 180 height 20
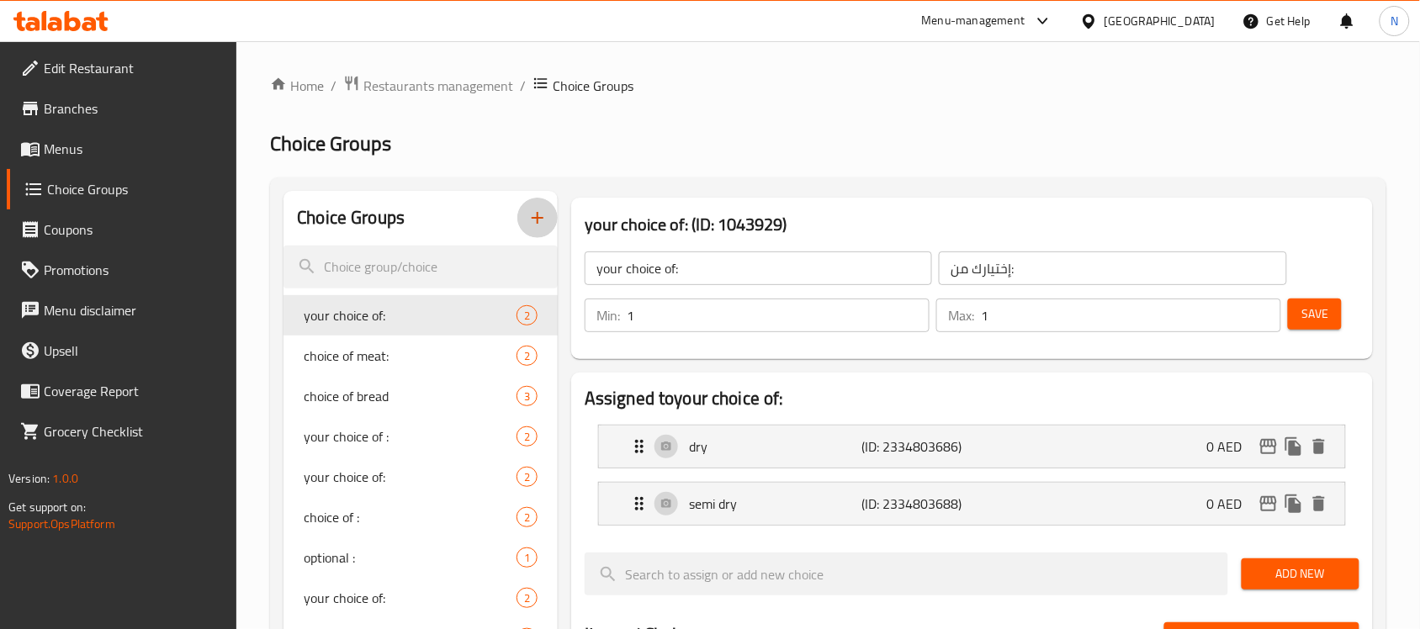
click at [530, 210] on icon "button" at bounding box center [538, 218] width 20 height 20
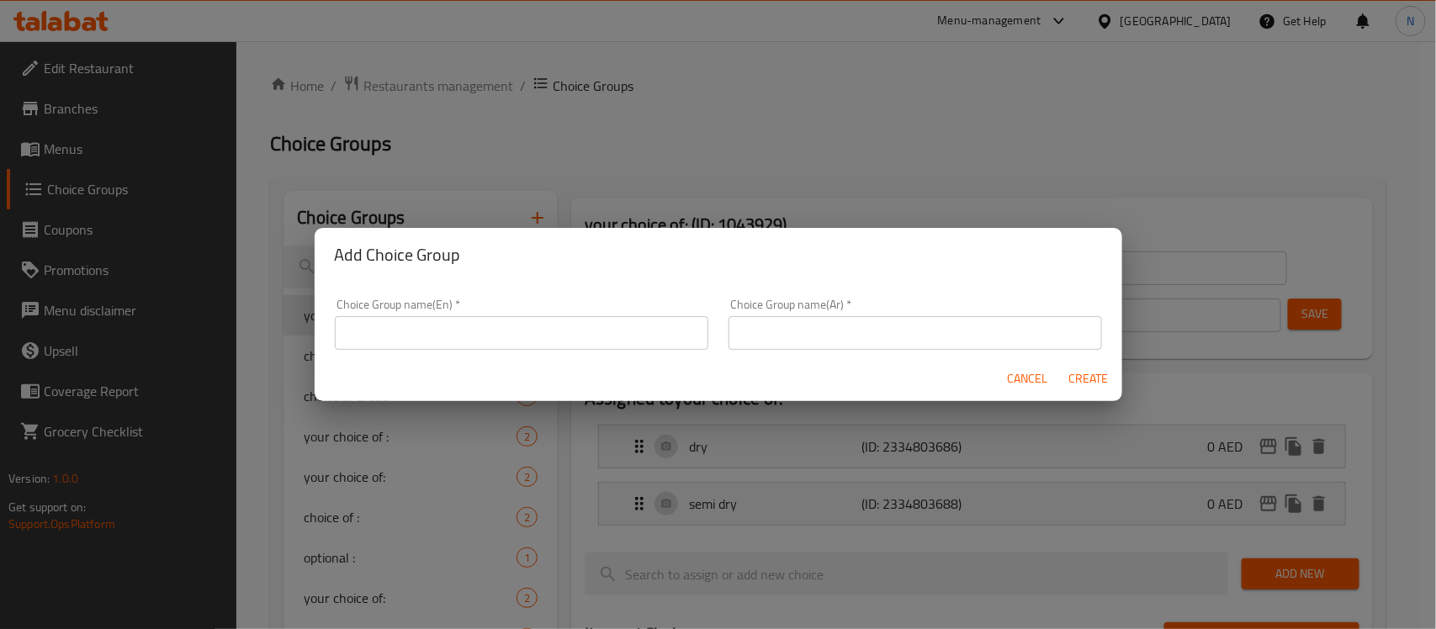
click at [492, 331] on input "text" at bounding box center [522, 333] width 374 height 34
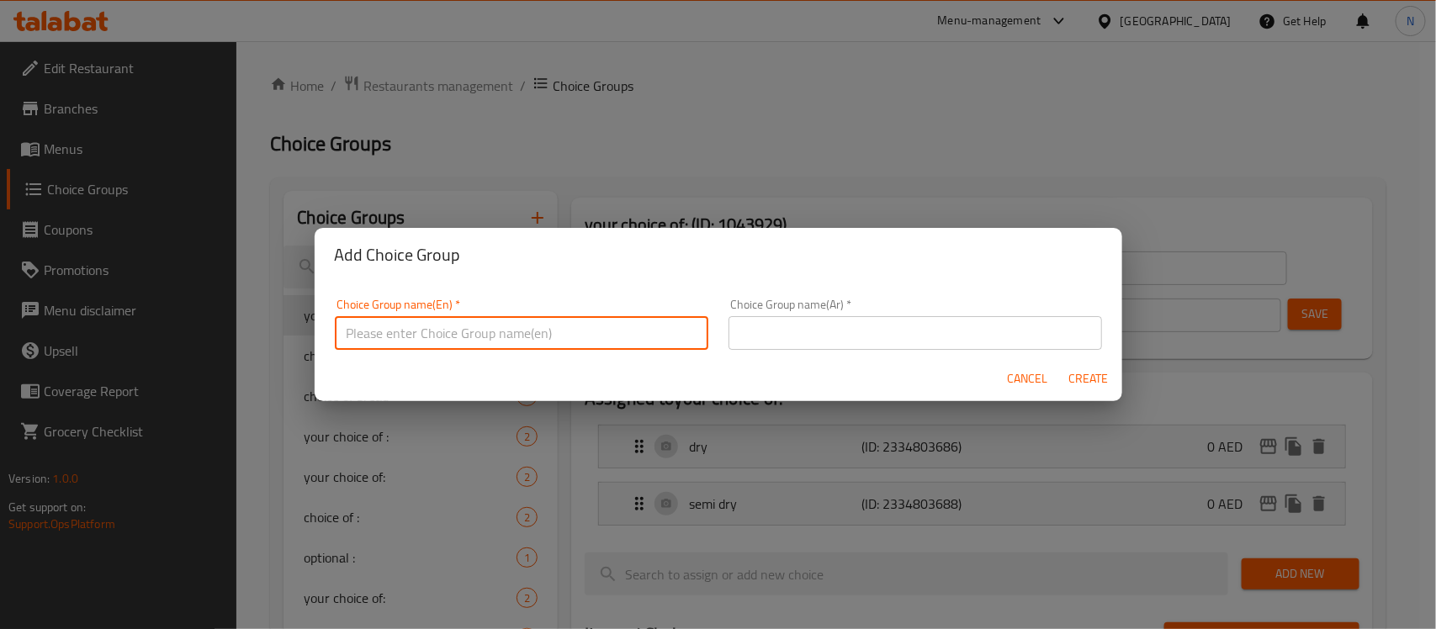
type input "your choice of :"
click at [833, 337] on input "text" at bounding box center [916, 333] width 374 height 34
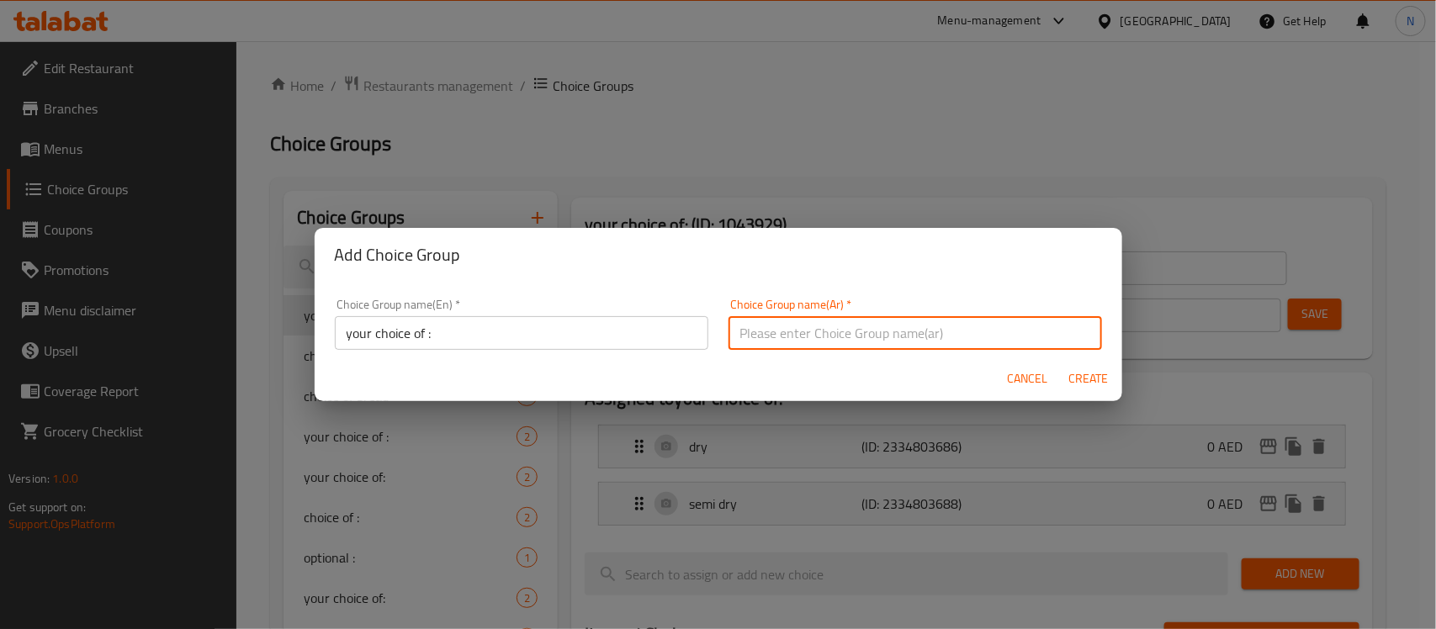
type input "إختيارك من:"
click at [561, 326] on input "your choice of :" at bounding box center [522, 333] width 374 height 34
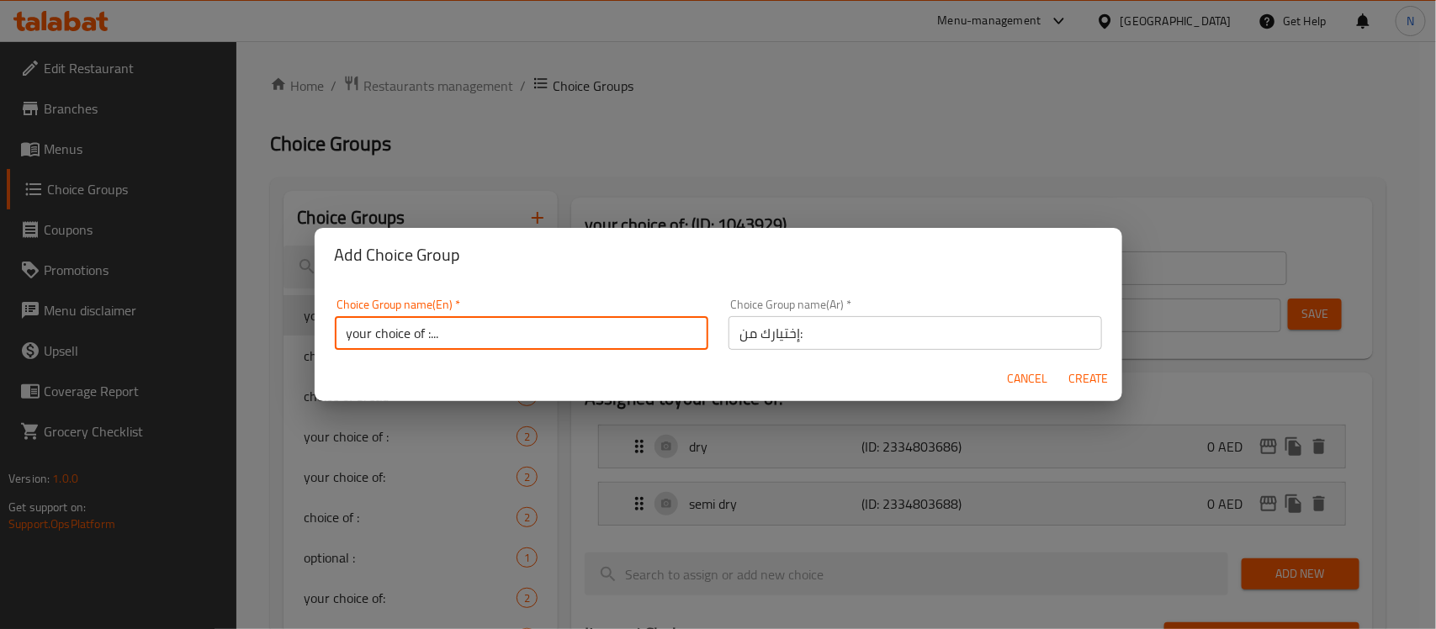
type input "your choice of :..."
click at [1075, 371] on span "Create" at bounding box center [1089, 379] width 40 height 21
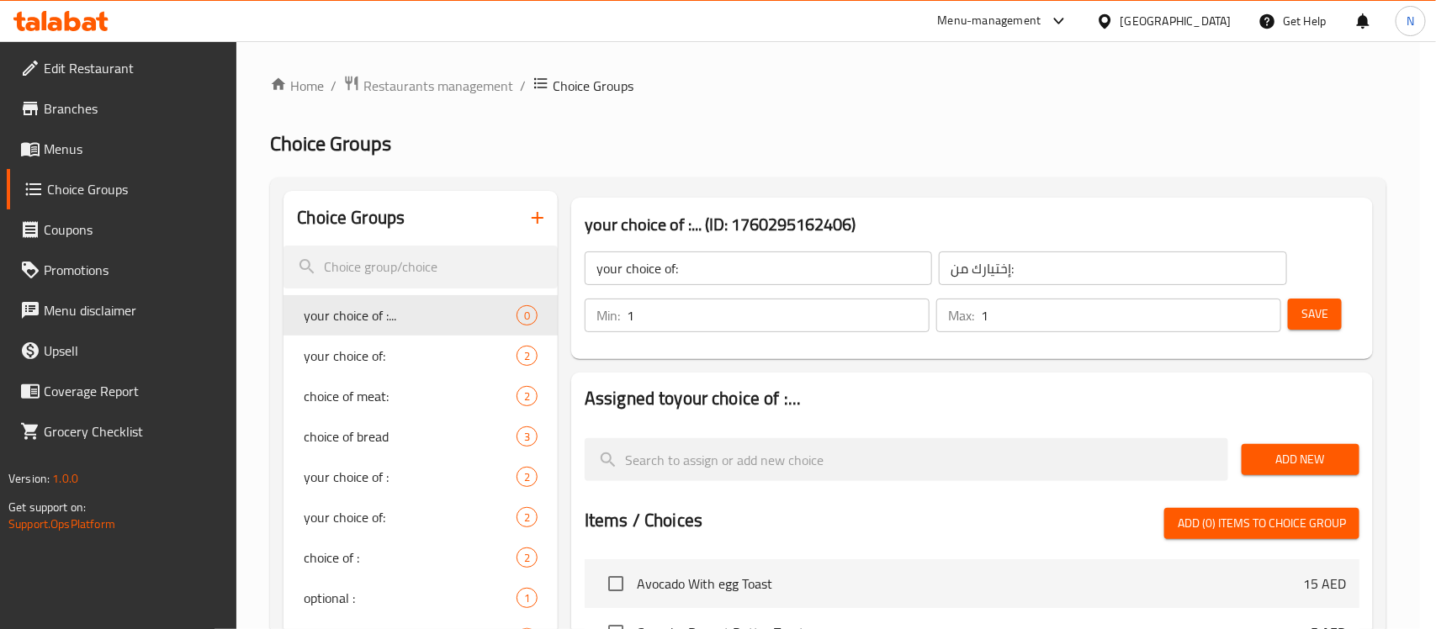
type input "your choice of :..."
type input "إختيارك من:"
type input "0"
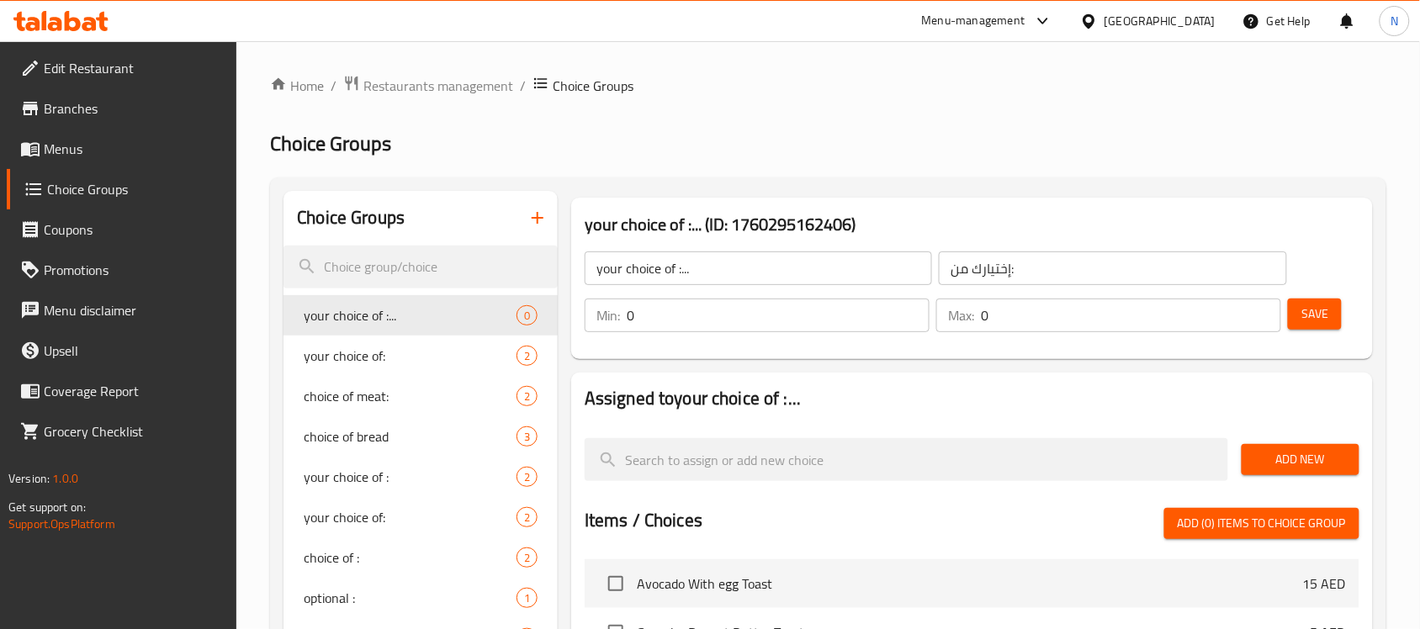
click at [704, 263] on input "your choice of :..." at bounding box center [759, 269] width 348 height 34
click at [676, 263] on input "your choice of :..." at bounding box center [759, 269] width 348 height 34
type input "your choice of :..."
drag, startPoint x: 1313, startPoint y: 311, endPoint x: 1052, endPoint y: 332, distance: 261.7
click at [1313, 312] on span "Save" at bounding box center [1315, 314] width 27 height 21
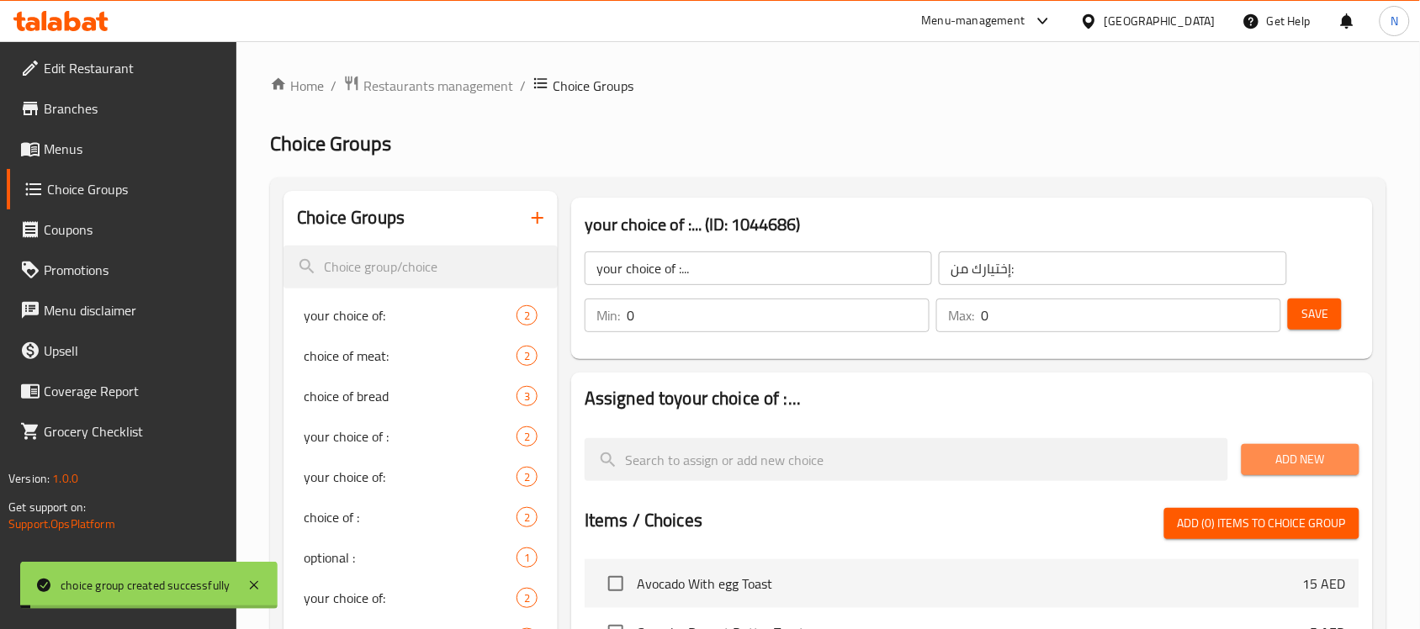
click at [1287, 455] on span "Add New" at bounding box center [1301, 459] width 91 height 21
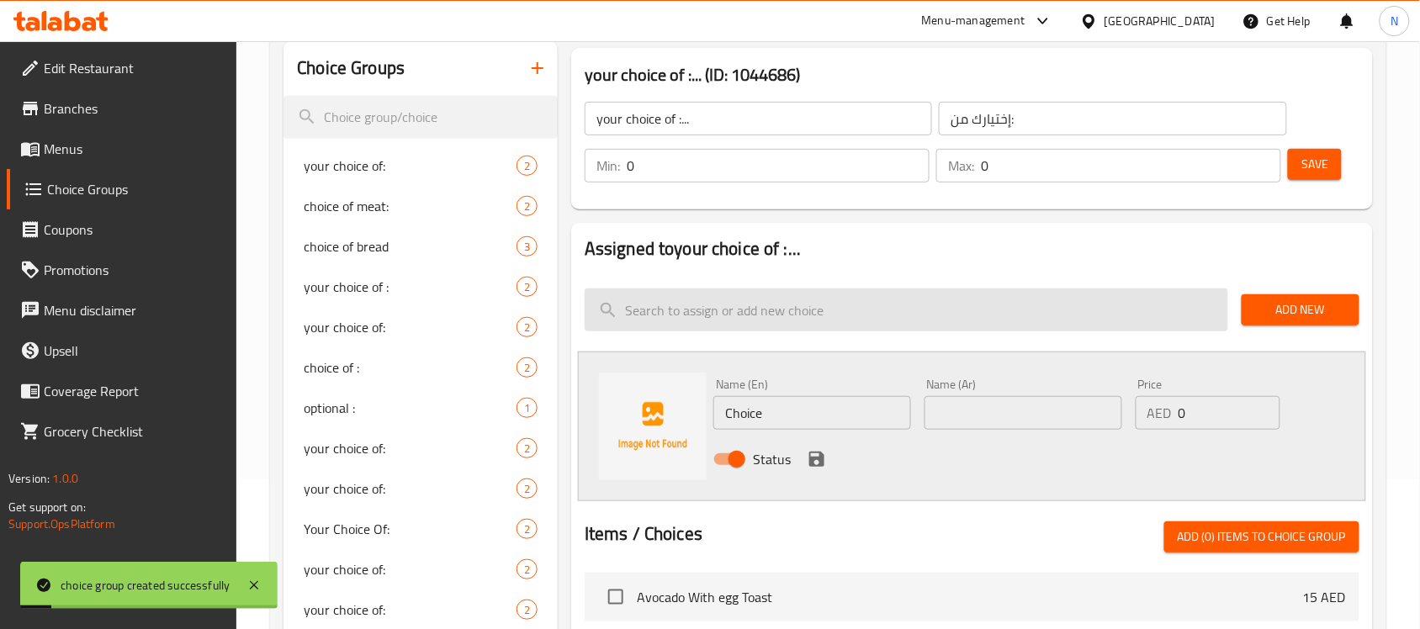
scroll to position [421, 0]
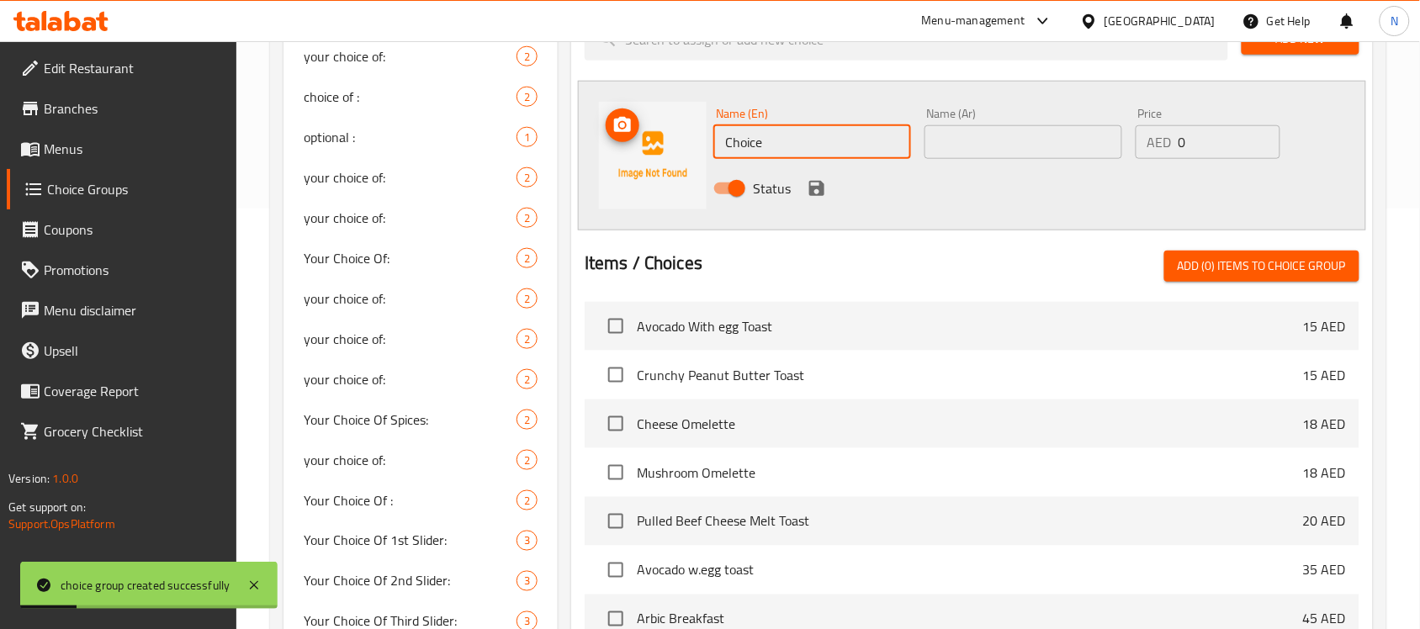
drag, startPoint x: 815, startPoint y: 149, endPoint x: 666, endPoint y: 149, distance: 148.9
click at [666, 148] on div "Name (En) Choice Name (En) Name (Ar) Name (Ar) Price AED 0 Price Status" at bounding box center [972, 156] width 788 height 150
paste input "egg/boiled/fried/scrambled"
drag, startPoint x: 754, startPoint y: 144, endPoint x: 571, endPoint y: 119, distance: 185.2
click at [568, 122] on div "Assigned to your choice of :... Add New Name (En) egg/boiled/fried/scrambled Na…" at bounding box center [972, 319] width 815 height 748
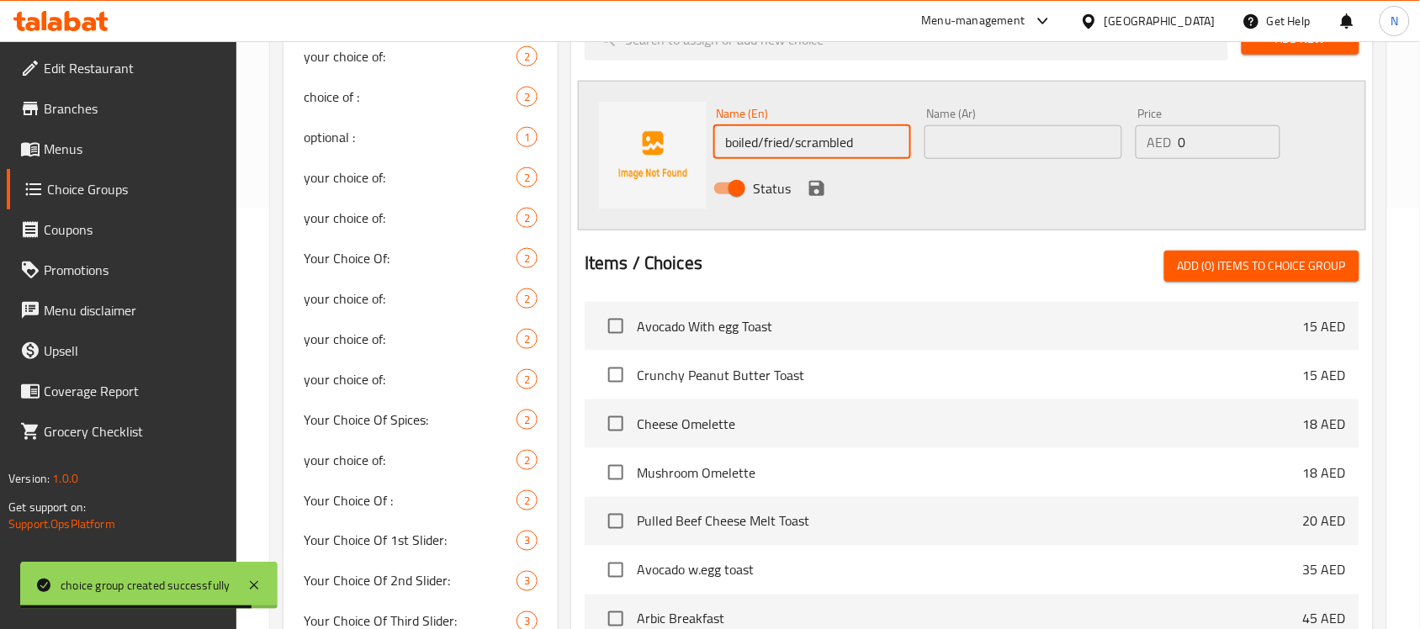
drag, startPoint x: 766, startPoint y: 145, endPoint x: 997, endPoint y: 141, distance: 231.4
click at [997, 141] on div "Name (En) boiled/fried/scrambled Name (En) Name (Ar) Name (Ar) Price AED 0 Pric…" at bounding box center [1023, 156] width 633 height 110
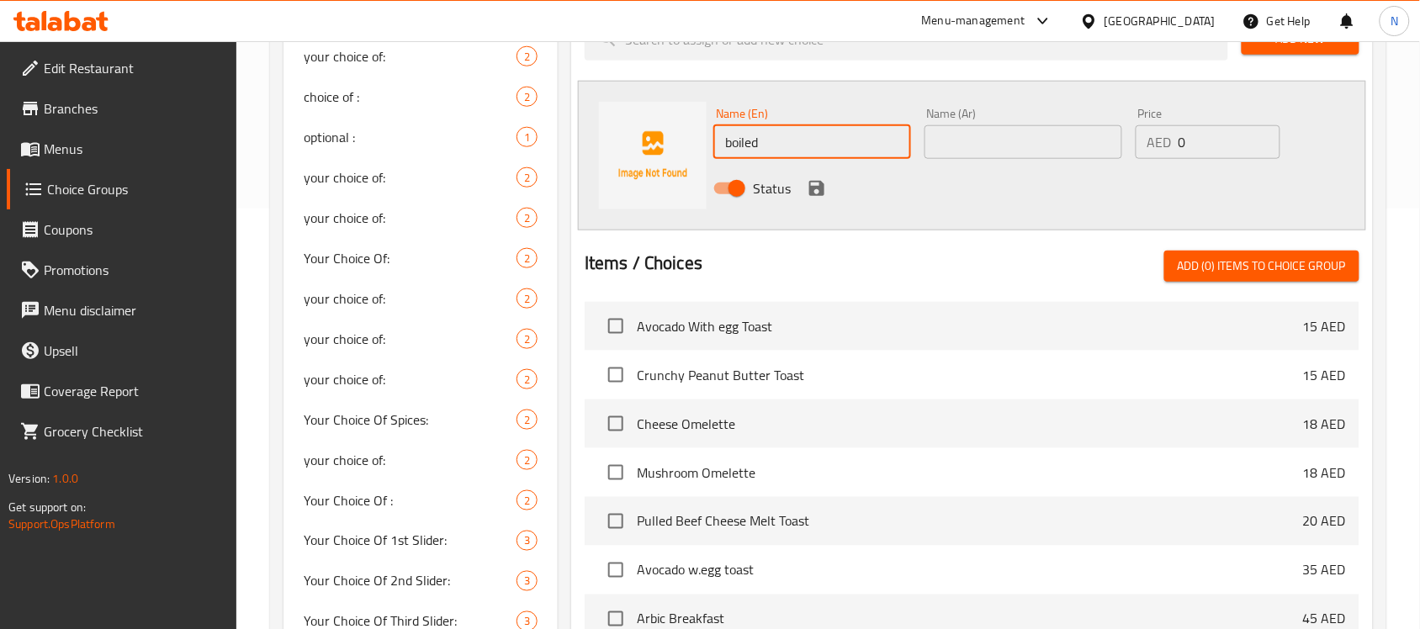
type input "boiled"
drag, startPoint x: 1004, startPoint y: 135, endPoint x: 940, endPoint y: 148, distance: 65.2
click at [1004, 135] on input "text" at bounding box center [1024, 142] width 198 height 34
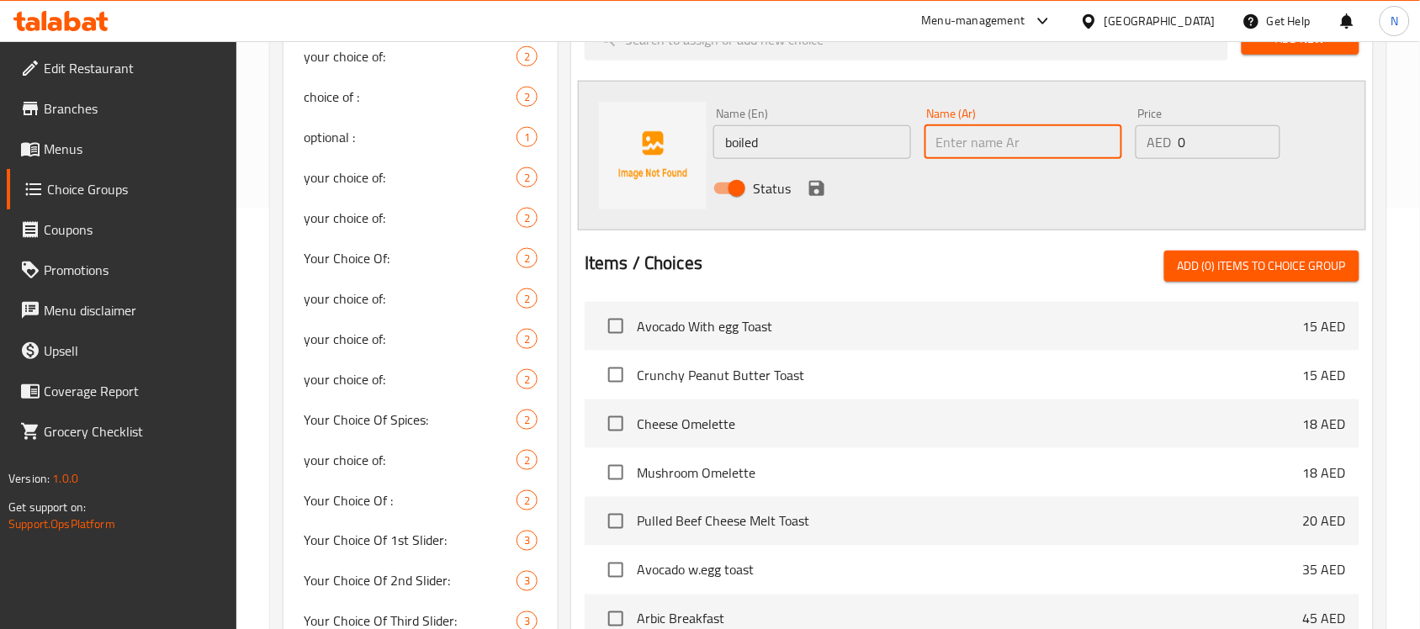
click at [969, 152] on input "text" at bounding box center [1024, 142] width 198 height 34
type input "f"
type input "بيض مسلوق"
click at [820, 139] on input "boiled" at bounding box center [813, 142] width 198 height 34
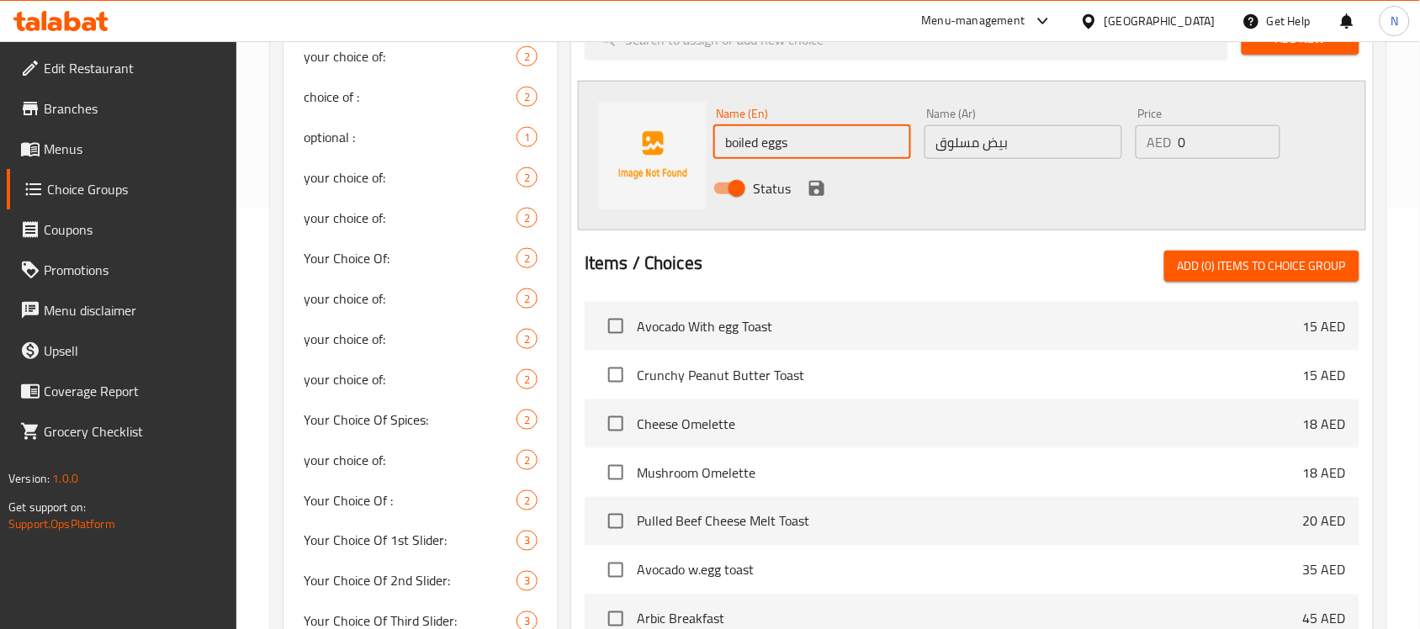
type input "boiled eggs"
click at [826, 189] on icon "save" at bounding box center [817, 188] width 20 height 20
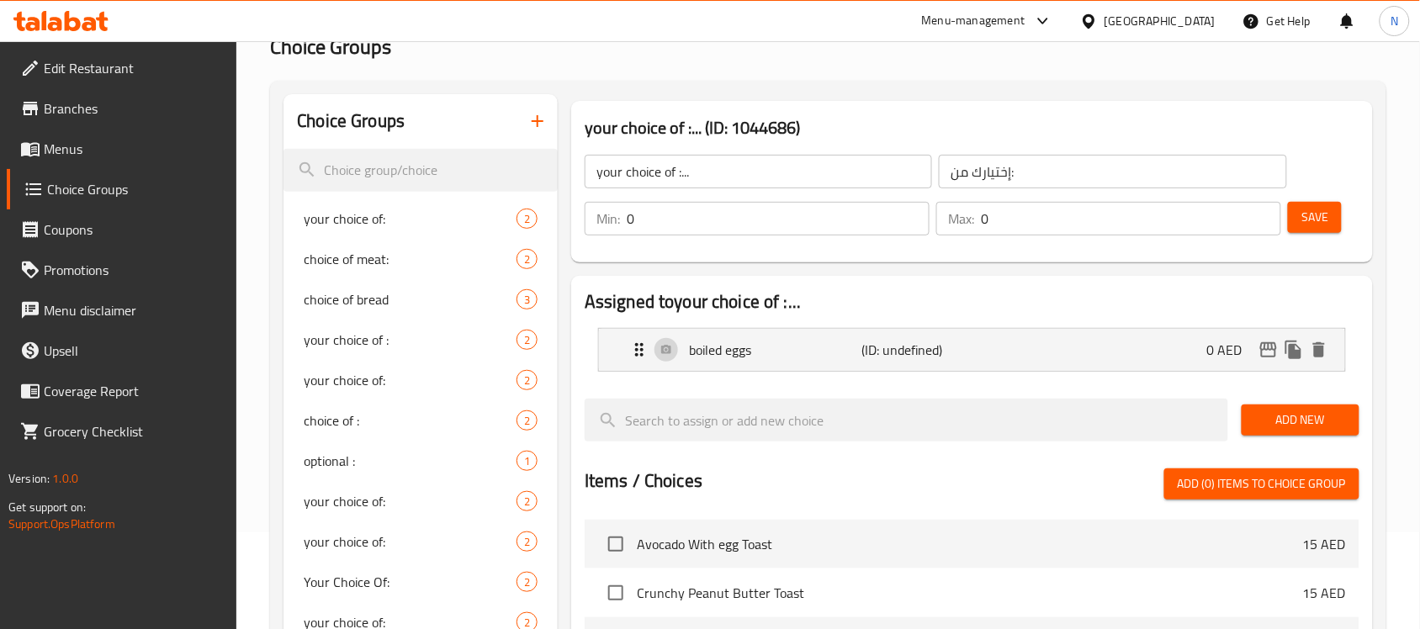
scroll to position [210, 0]
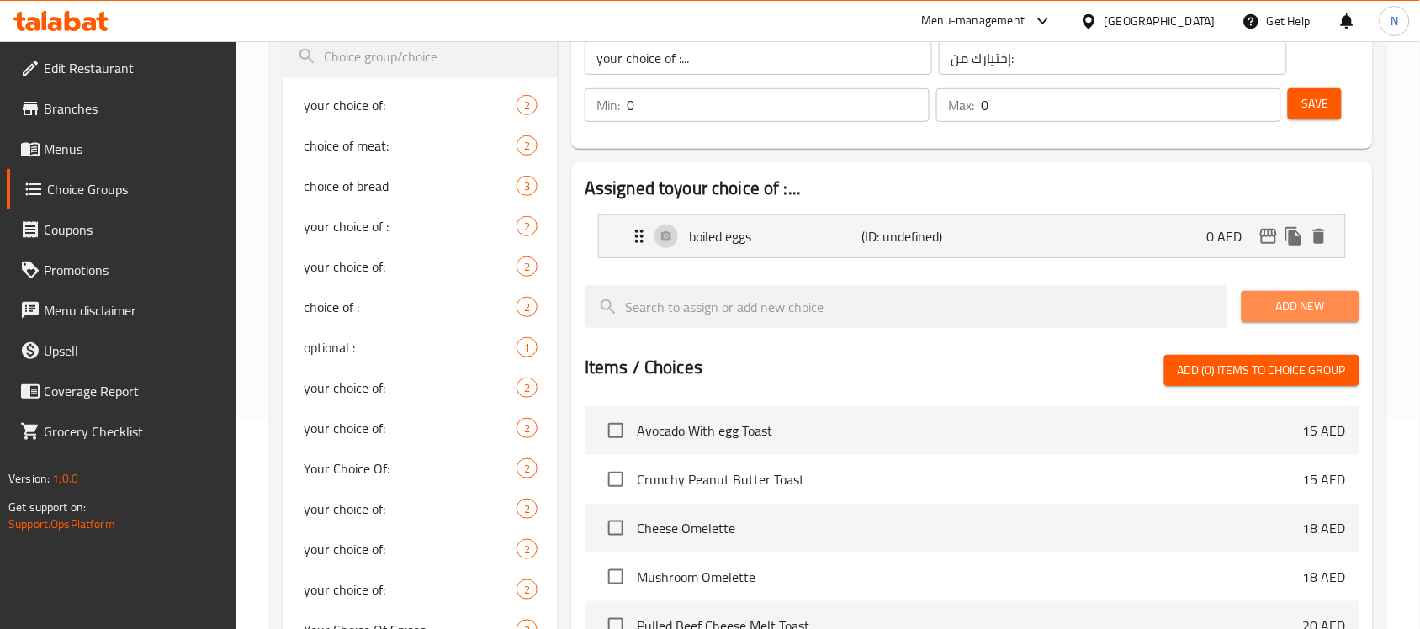
click at [1292, 316] on span "Add New" at bounding box center [1301, 306] width 91 height 21
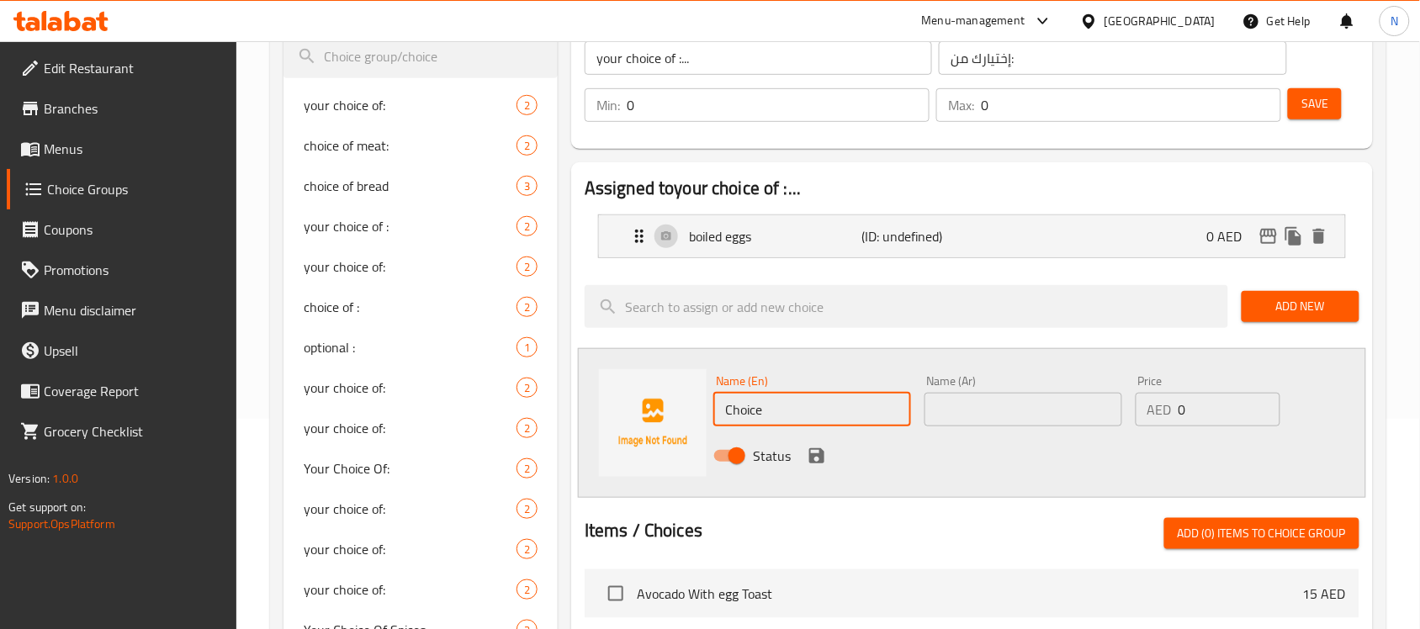
drag, startPoint x: 863, startPoint y: 402, endPoint x: 467, endPoint y: 309, distance: 406.4
paste input "fried/scrambled"
drag, startPoint x: 753, startPoint y: 411, endPoint x: 1048, endPoint y: 442, distance: 297.0
click at [1048, 442] on div "Name (En) fried/scrambled Name (En) Name (Ar) Name (Ar) Price AED 0 Price Status" at bounding box center [1023, 424] width 633 height 110
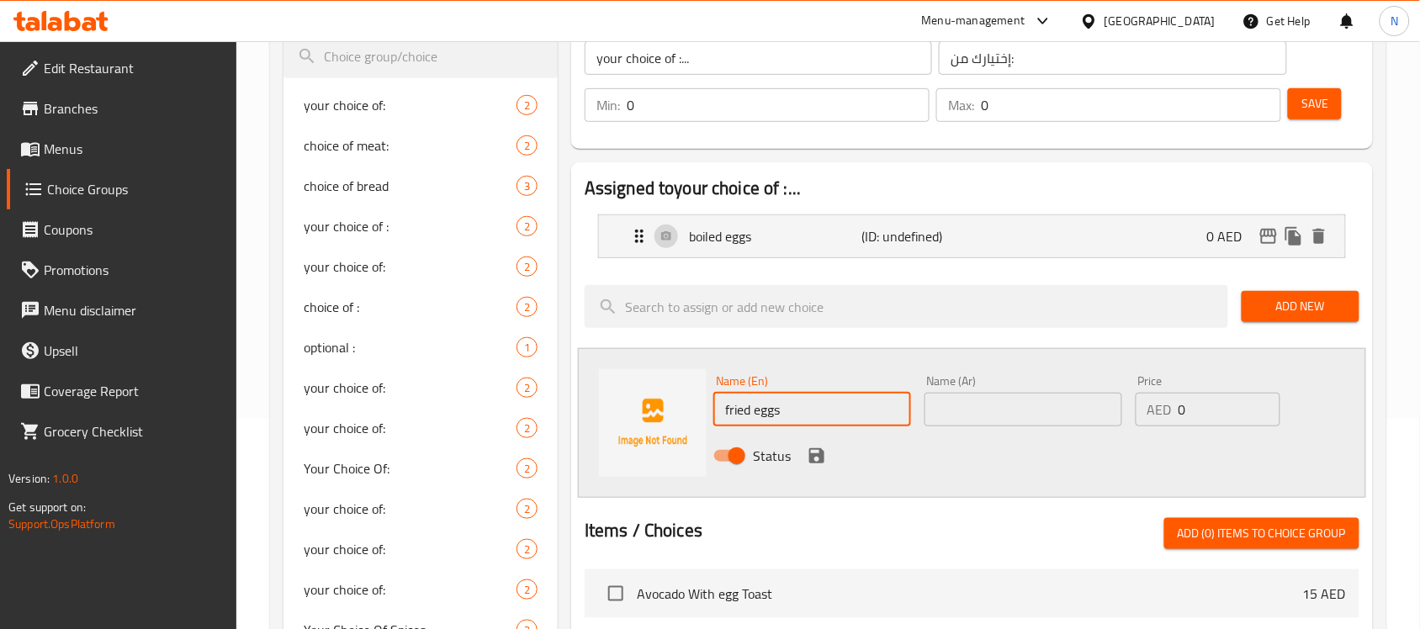
type input "fried eggs"
click at [1010, 390] on div "Name (Ar) Name (Ar)" at bounding box center [1024, 400] width 198 height 51
click at [1010, 402] on input "text" at bounding box center [1024, 410] width 198 height 34
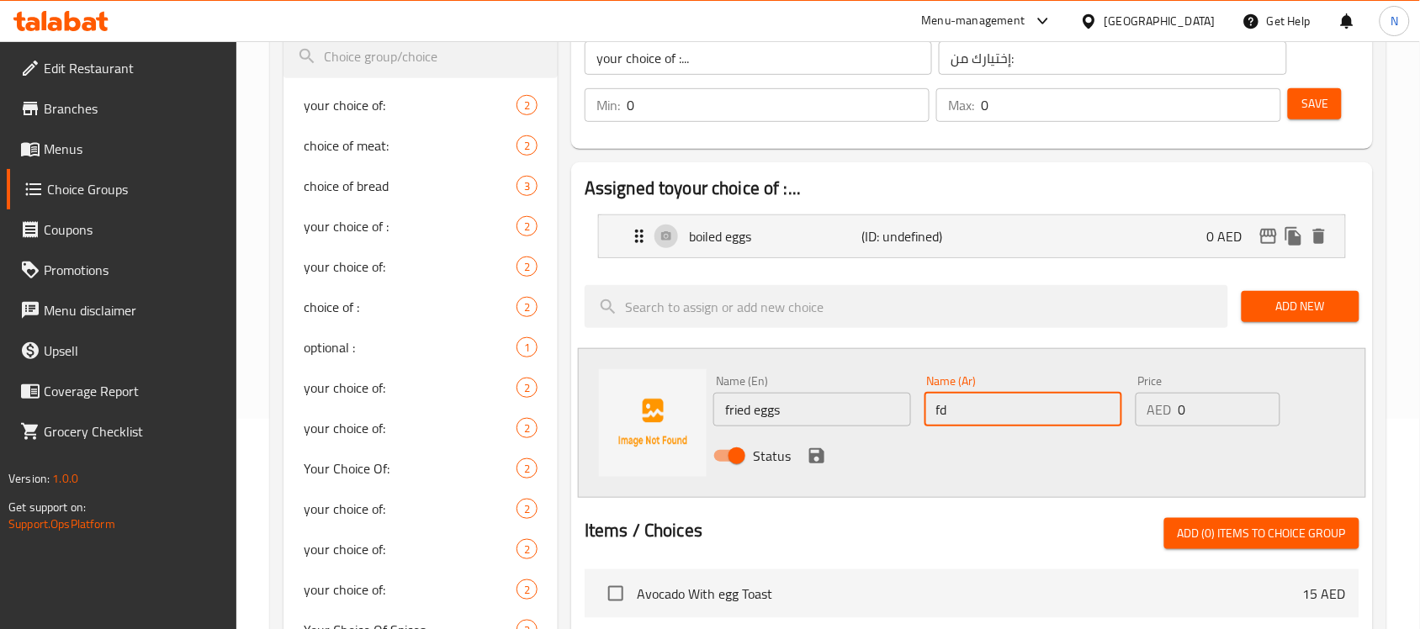
type input "f"
type input "بيض مقلي"
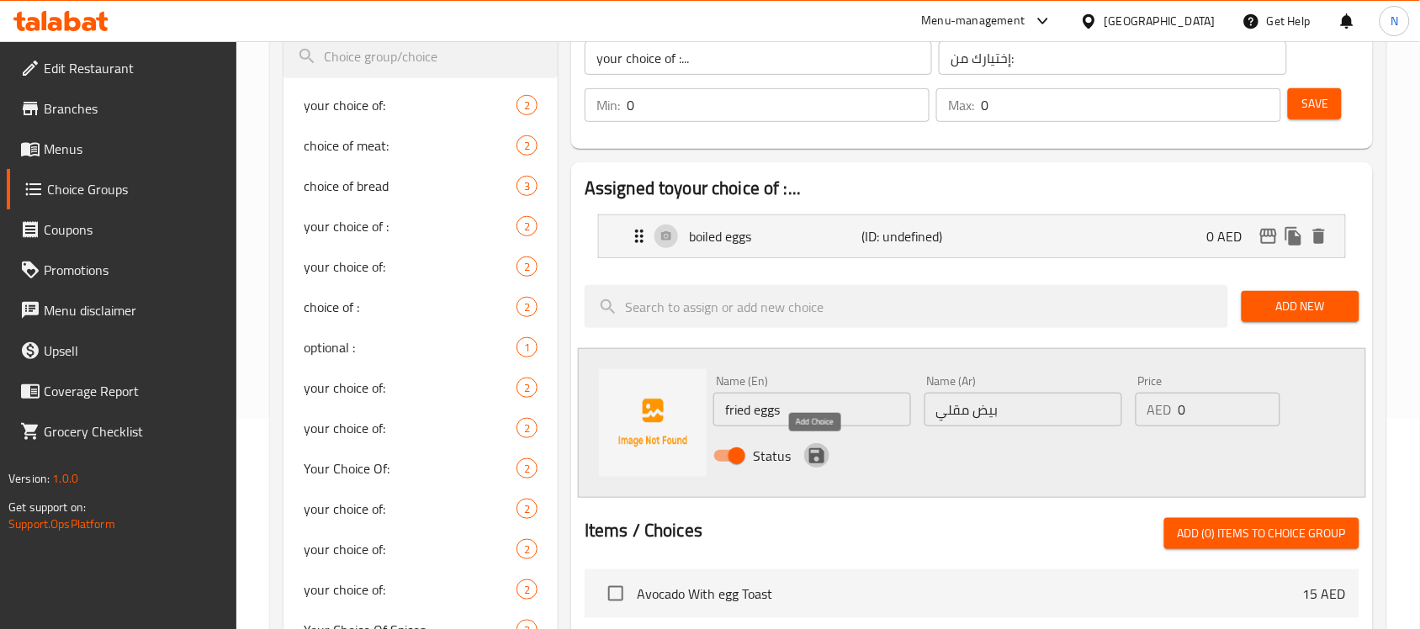
click at [817, 457] on icon "save" at bounding box center [817, 456] width 20 height 20
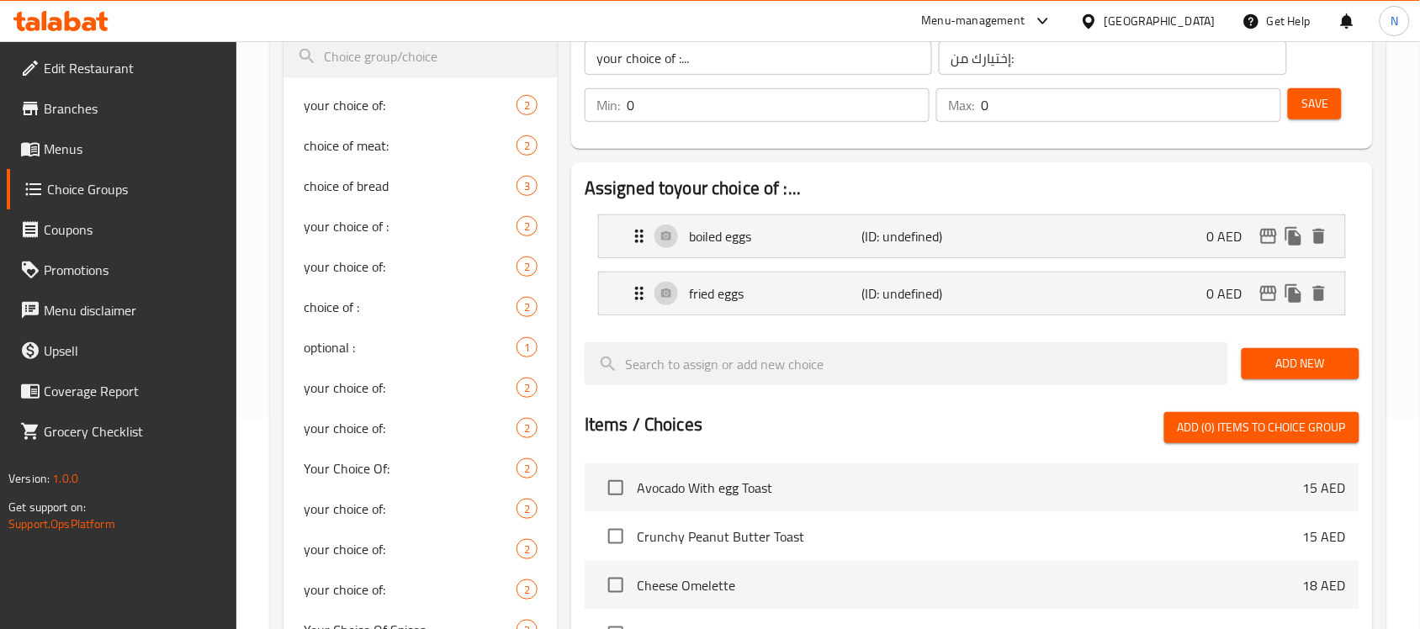
click at [1281, 385] on div "Add New" at bounding box center [1300, 364] width 131 height 56
click at [1292, 353] on span "Add New" at bounding box center [1301, 363] width 91 height 21
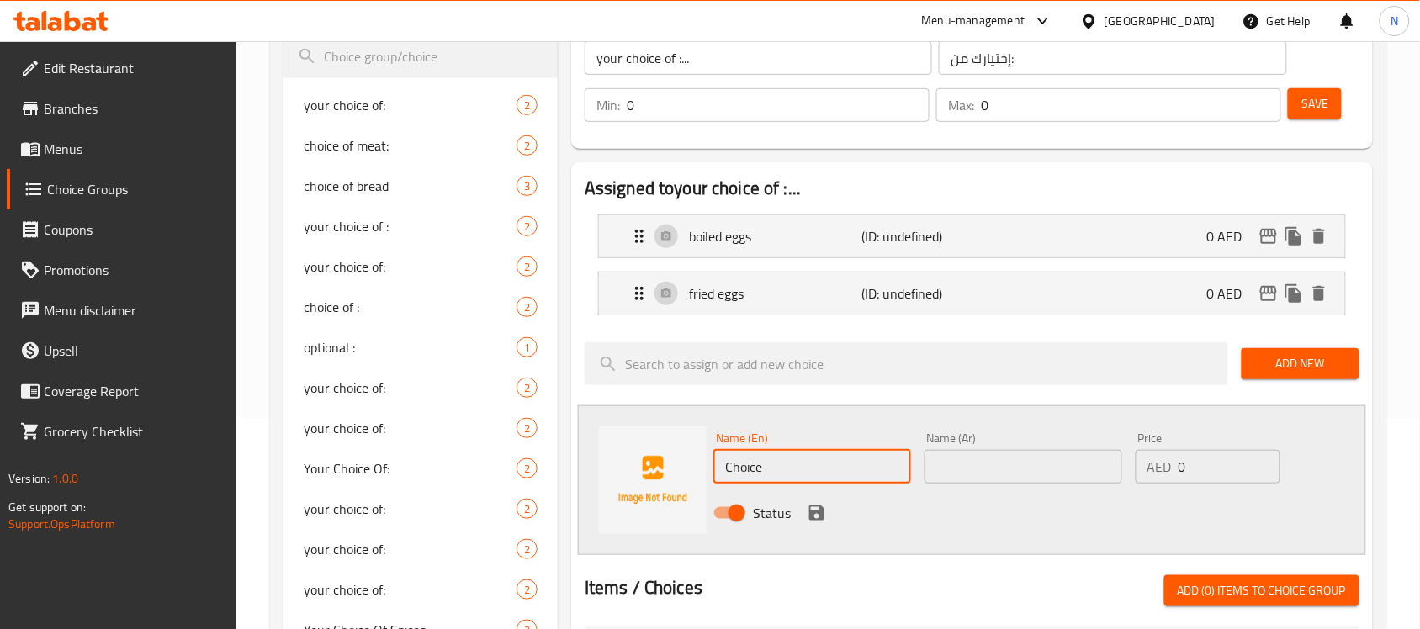
drag, startPoint x: 831, startPoint y: 459, endPoint x: 581, endPoint y: 430, distance: 252.4
click at [583, 434] on div "Name (En) Choice Name (En) Name (Ar) Name (Ar) Price AED 0 Price Status" at bounding box center [972, 481] width 788 height 150
paste input "fried/scrambled"
click at [806, 486] on div "Name (En) scrambled Name (En)" at bounding box center [812, 458] width 211 height 65
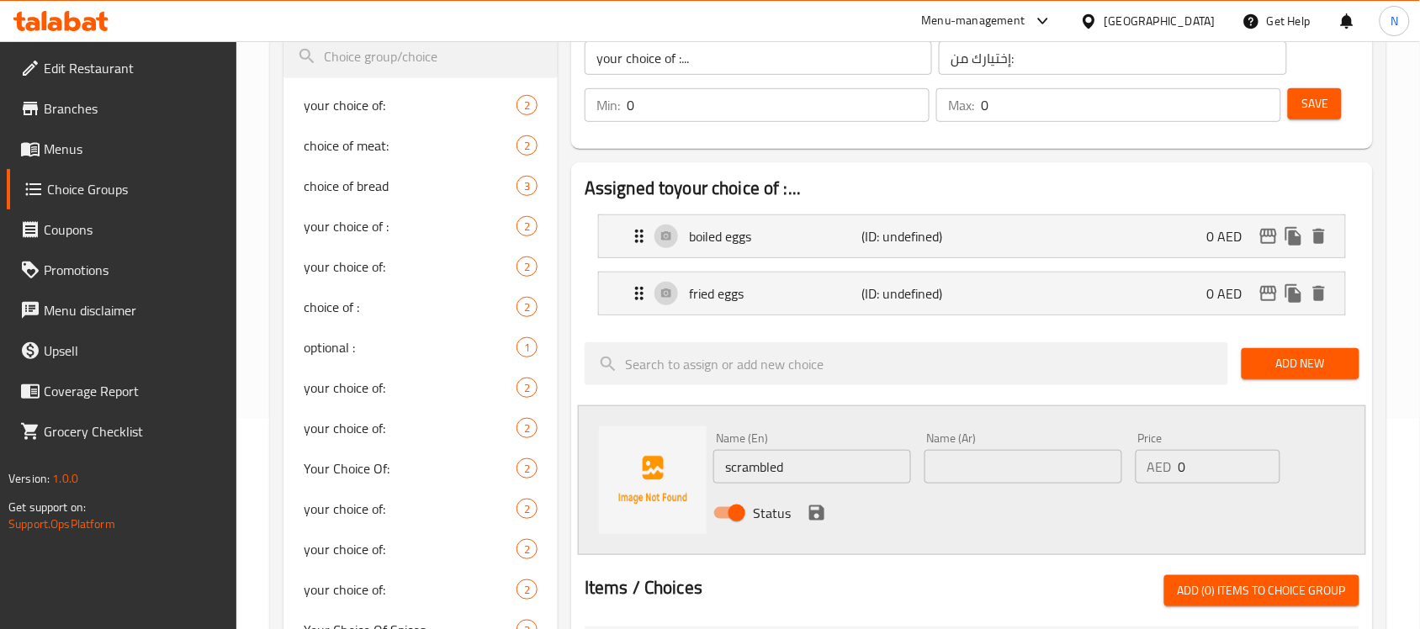
click at [806, 465] on input "scrambled" at bounding box center [813, 467] width 198 height 34
type input "scrambled eggs"
click at [1050, 454] on input "text" at bounding box center [1024, 467] width 198 height 34
type input "بيض مخفوق"
click at [812, 507] on icon "save" at bounding box center [817, 513] width 15 height 15
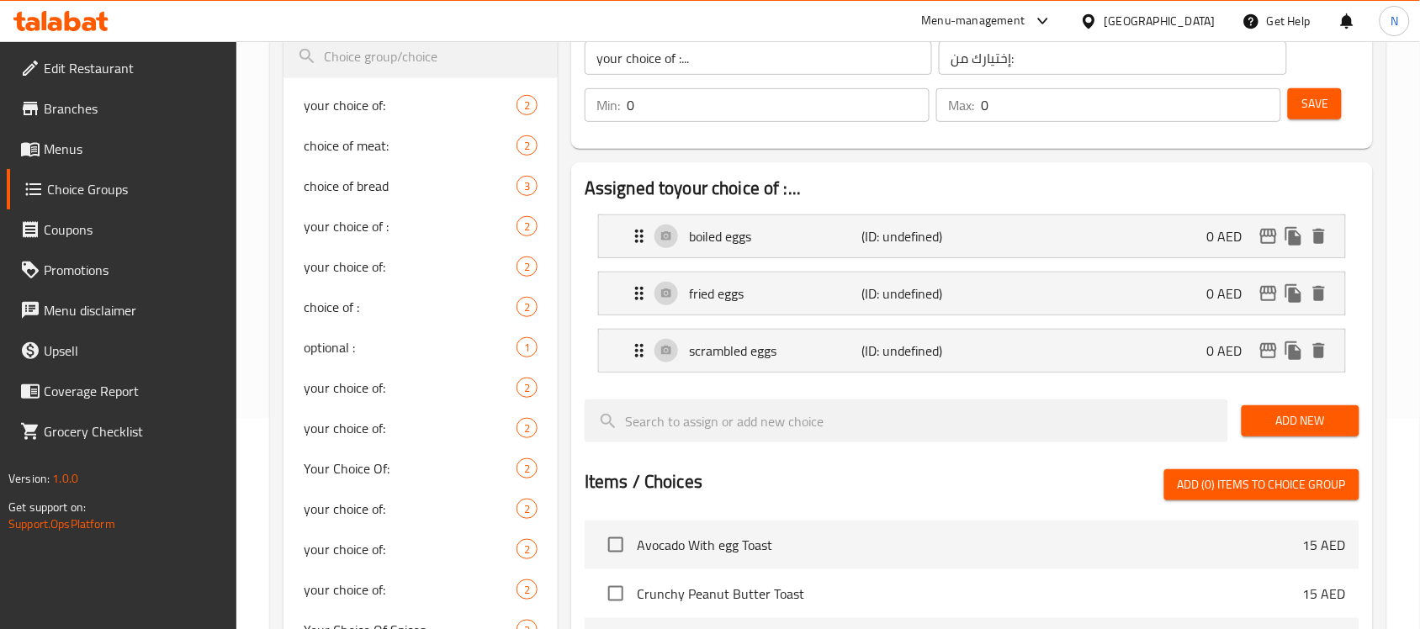
click at [1309, 105] on span "Save" at bounding box center [1315, 103] width 27 height 21
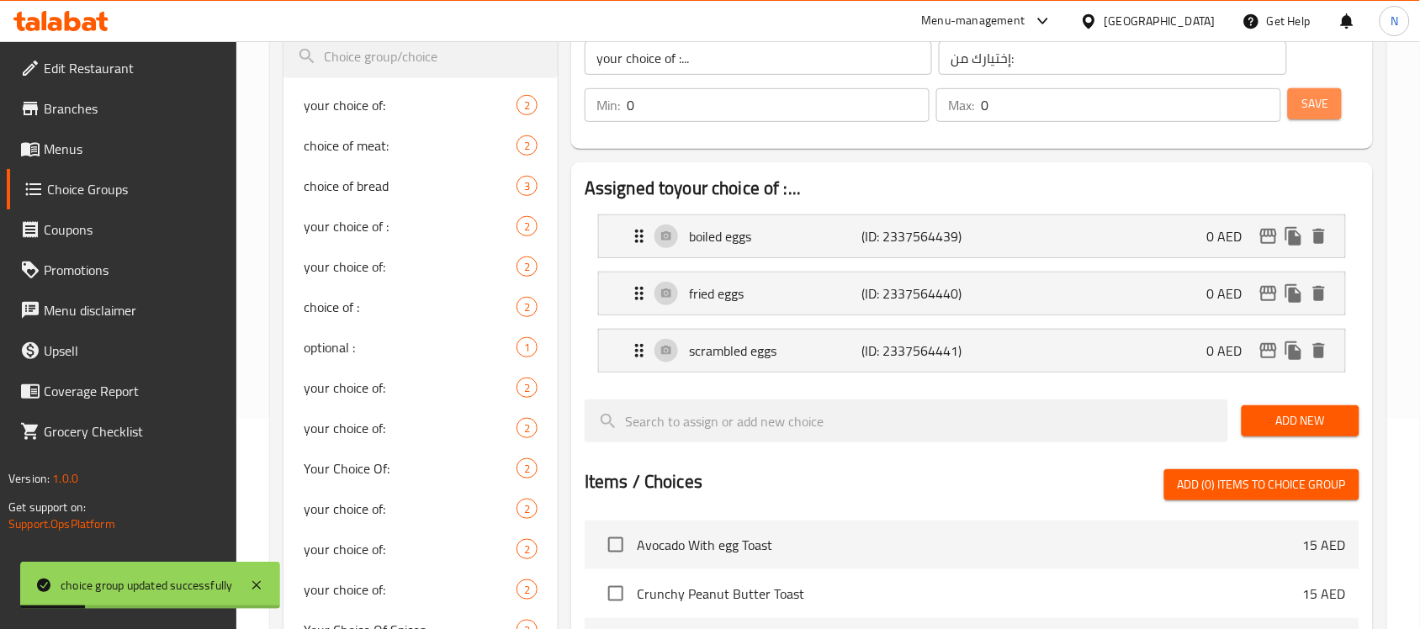
click at [1301, 94] on button "Save" at bounding box center [1315, 103] width 54 height 31
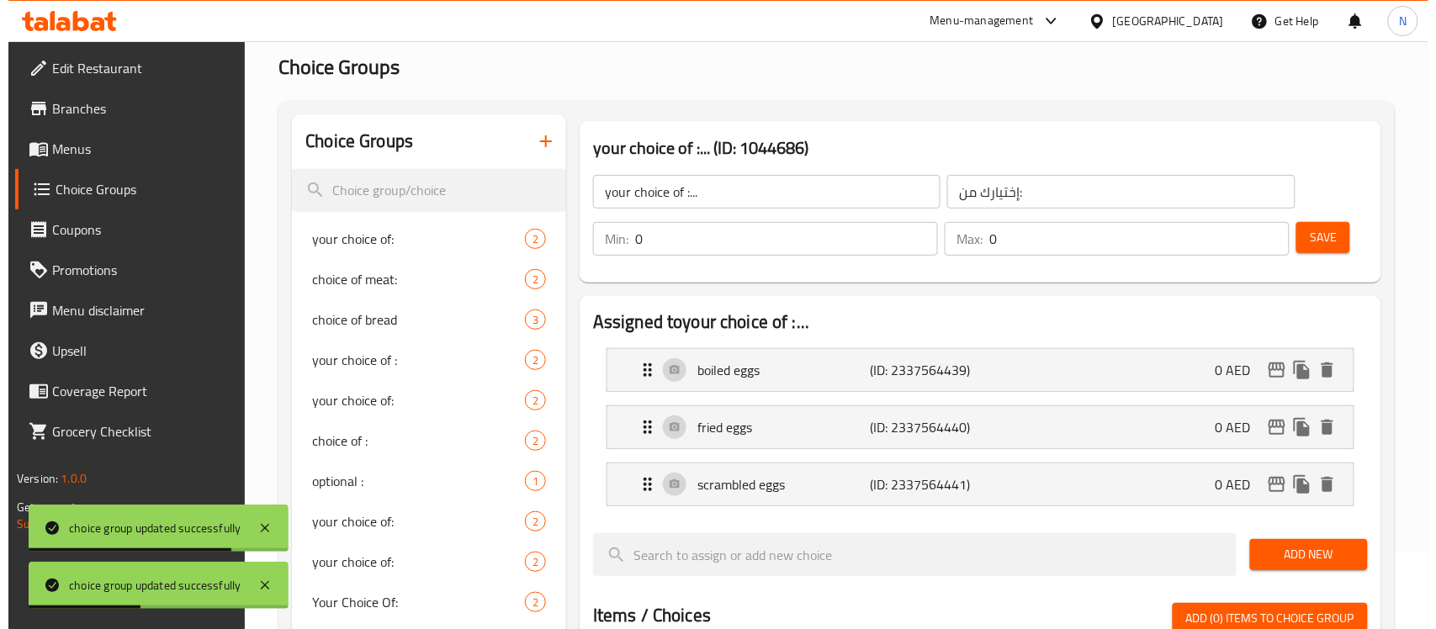
scroll to position [0, 0]
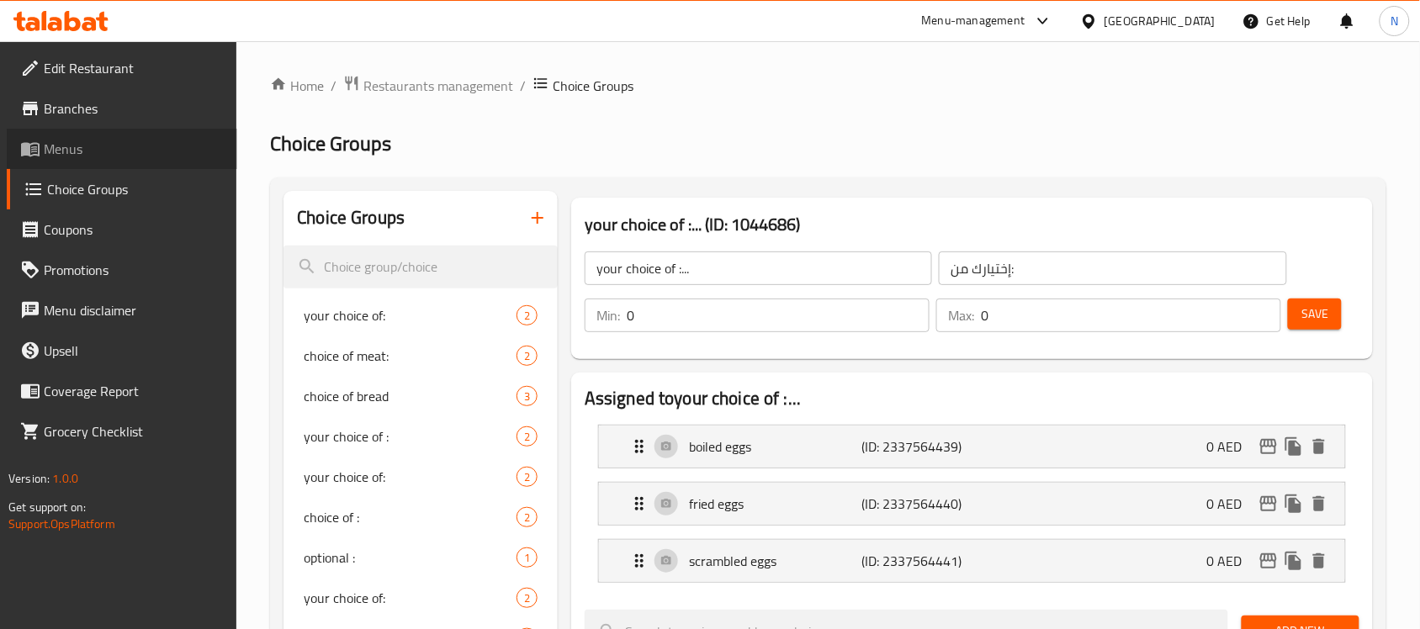
click at [93, 156] on span "Menus" at bounding box center [134, 149] width 180 height 20
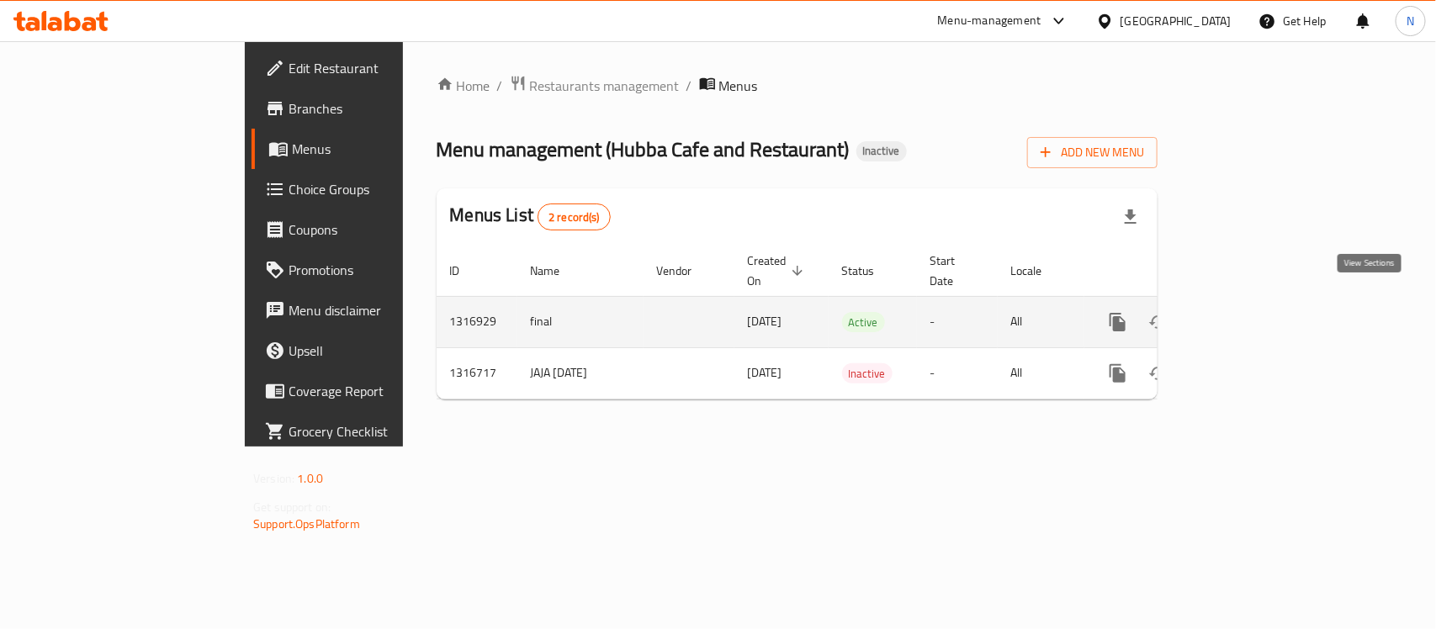
click at [1250, 312] on icon "enhanced table" at bounding box center [1239, 322] width 20 height 20
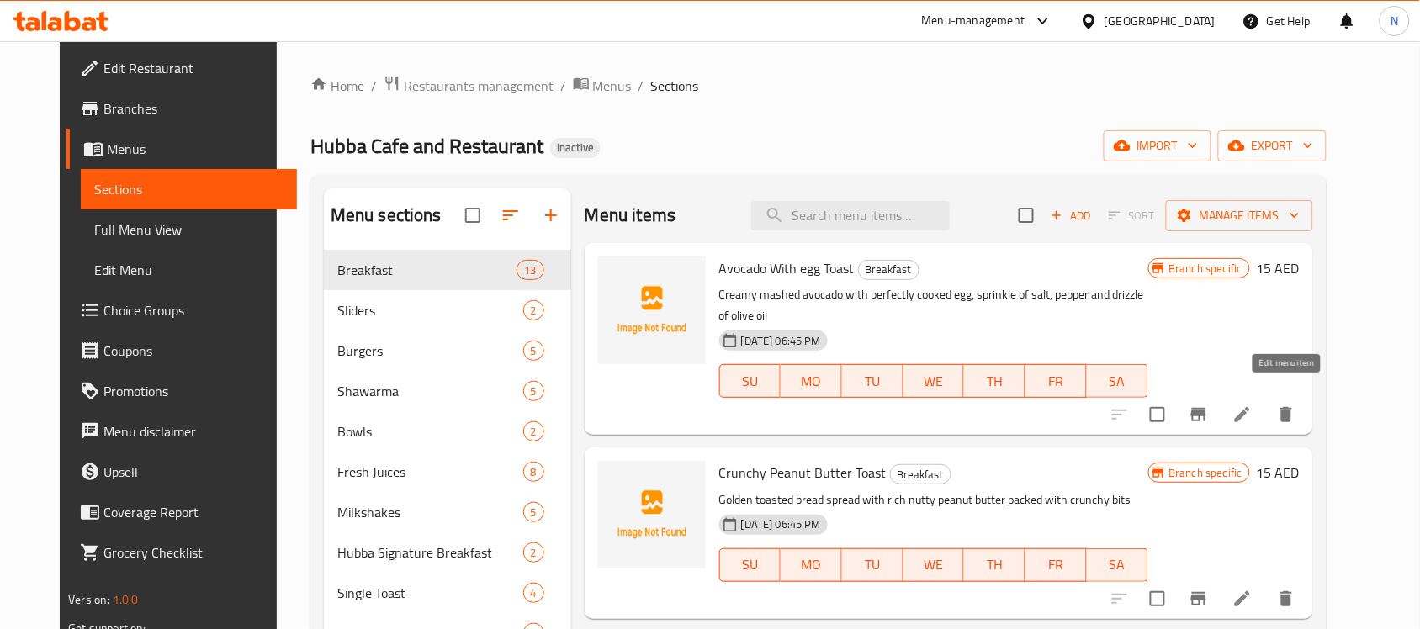
click at [1253, 405] on icon at bounding box center [1243, 415] width 20 height 20
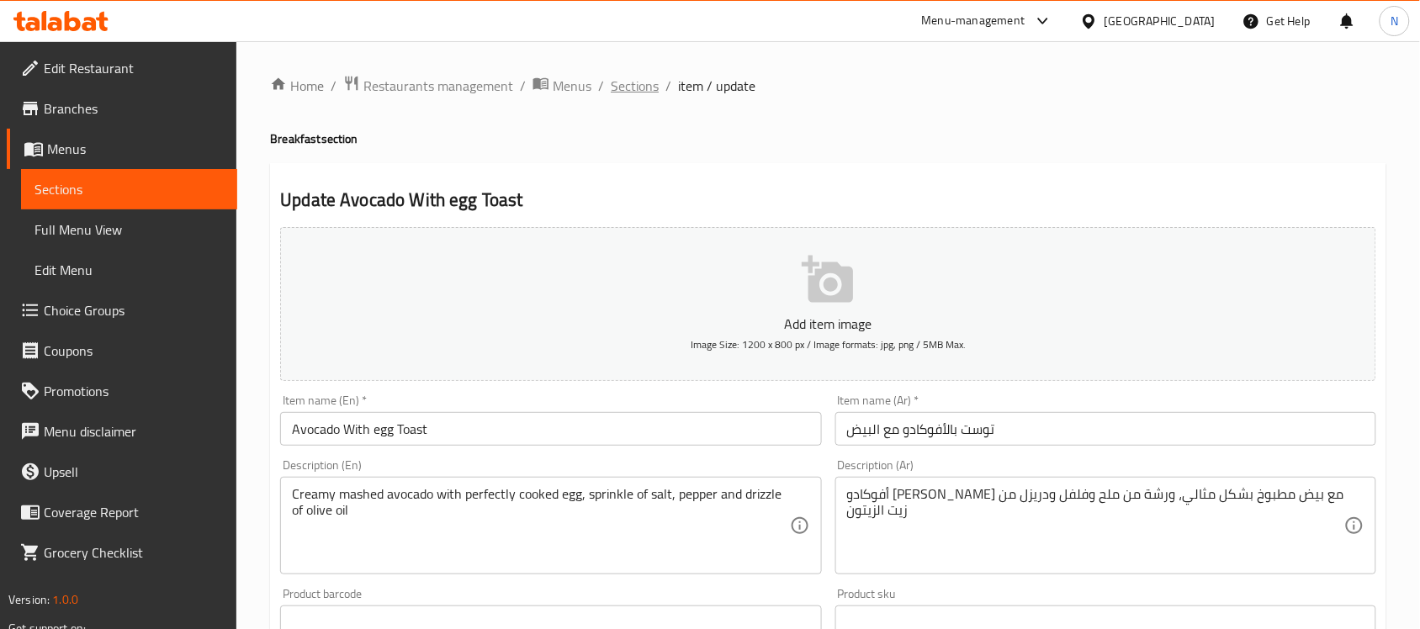
click at [645, 82] on span "Sections" at bounding box center [635, 86] width 48 height 20
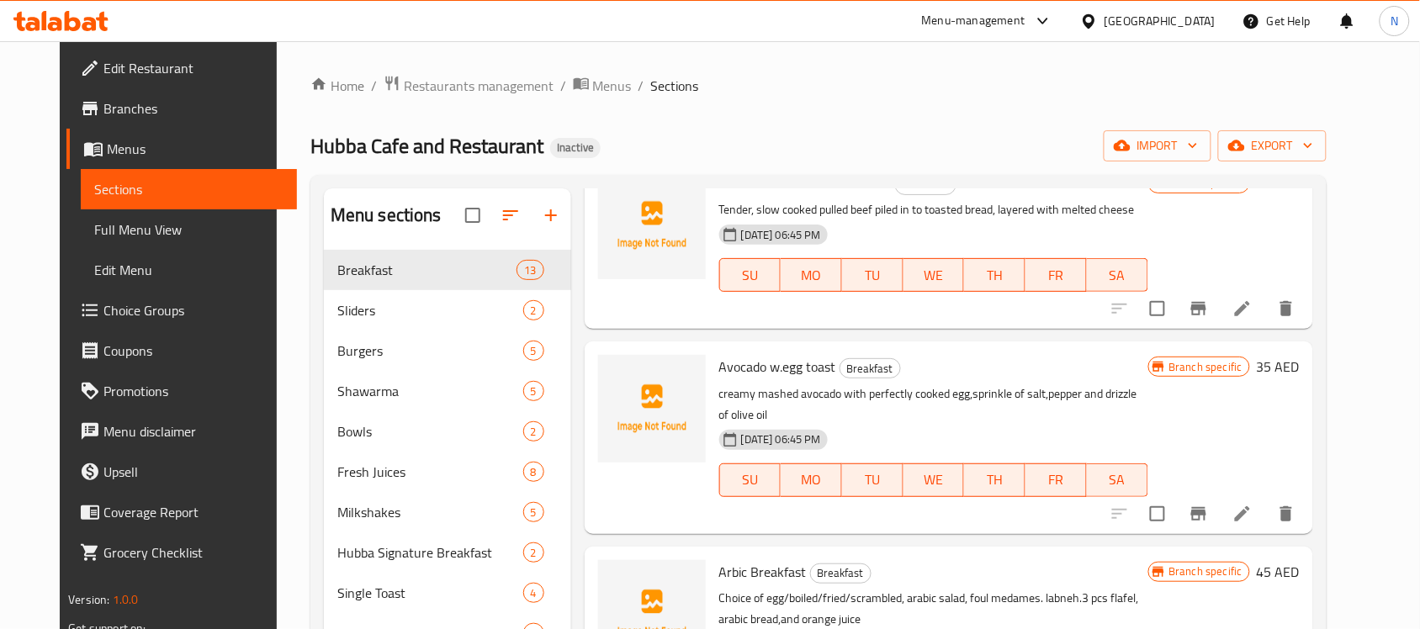
scroll to position [947, 0]
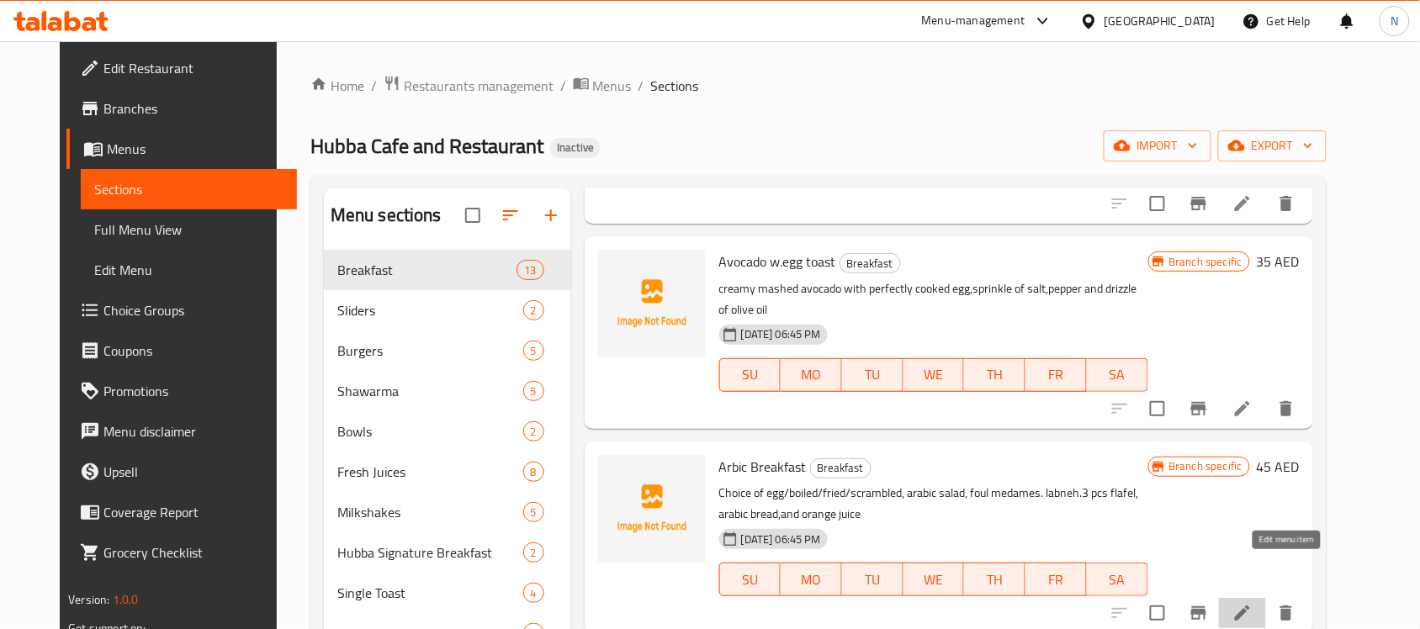
click at [1250, 606] on icon at bounding box center [1242, 613] width 15 height 15
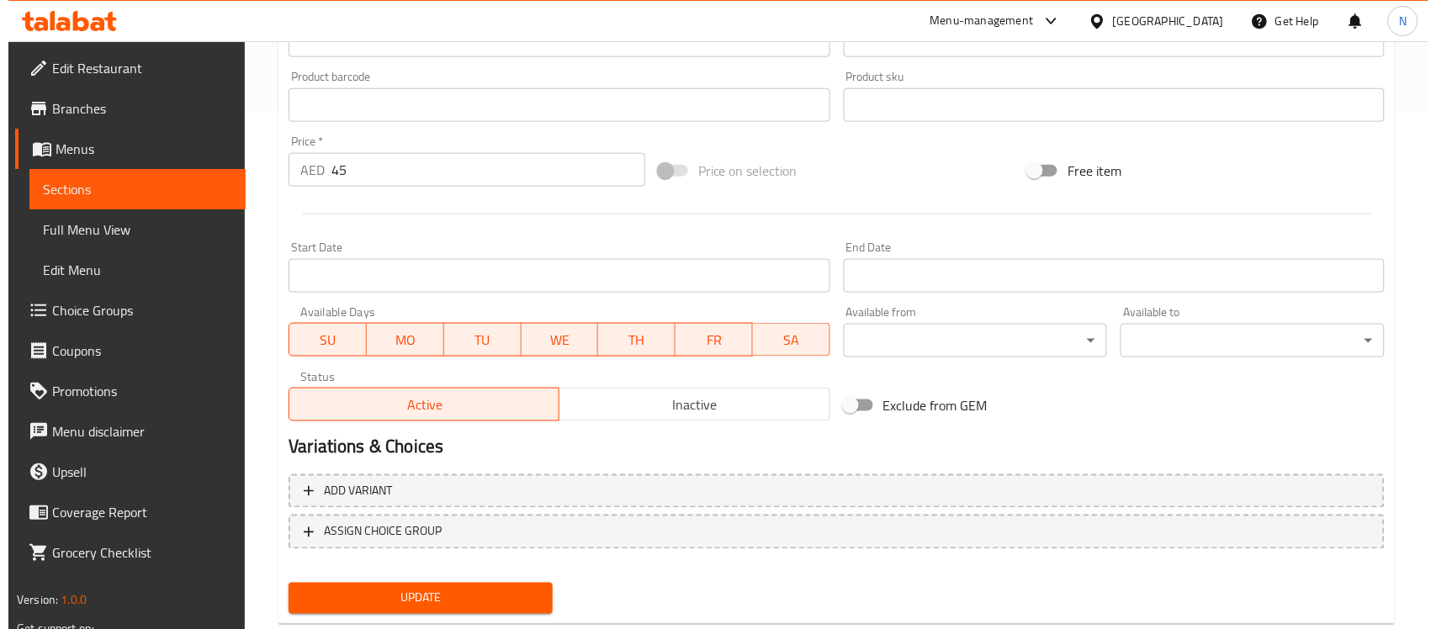
scroll to position [526, 0]
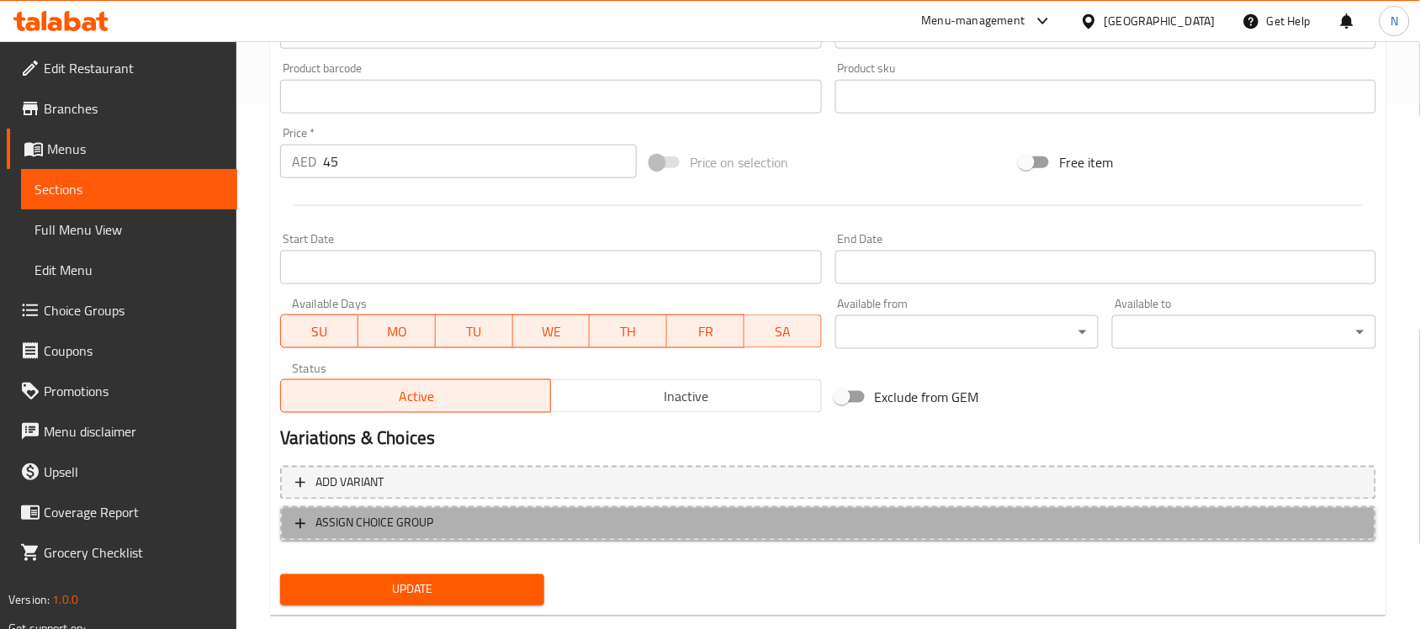
click at [301, 516] on icon "button" at bounding box center [300, 524] width 17 height 17
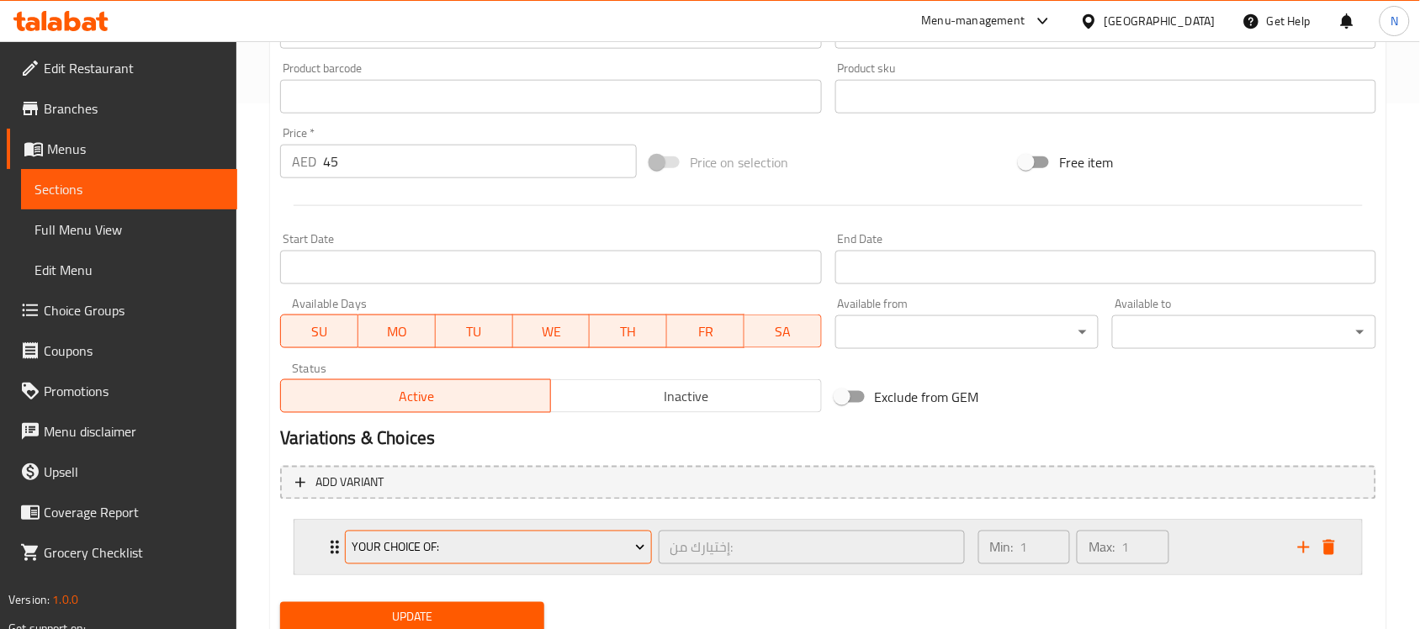
click at [481, 539] on span "your choice of:" at bounding box center [499, 548] width 294 height 21
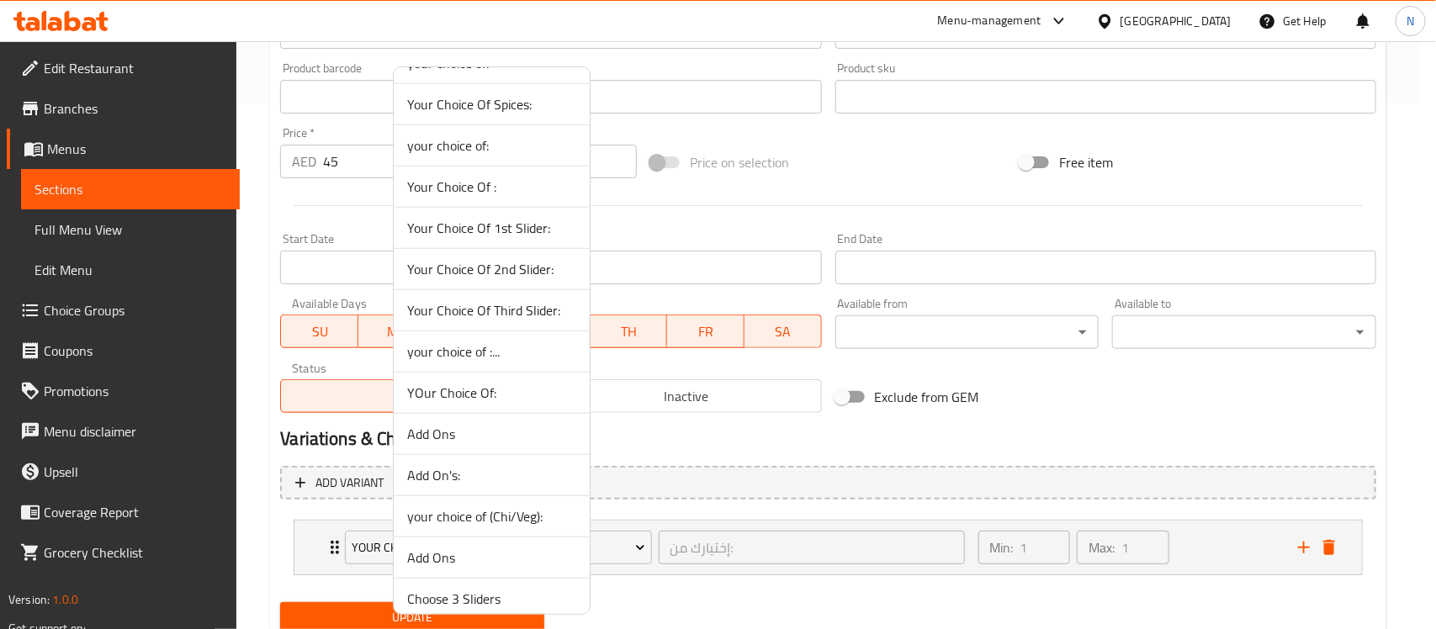
click at [496, 352] on span "your choice of :..." at bounding box center [491, 352] width 169 height 20
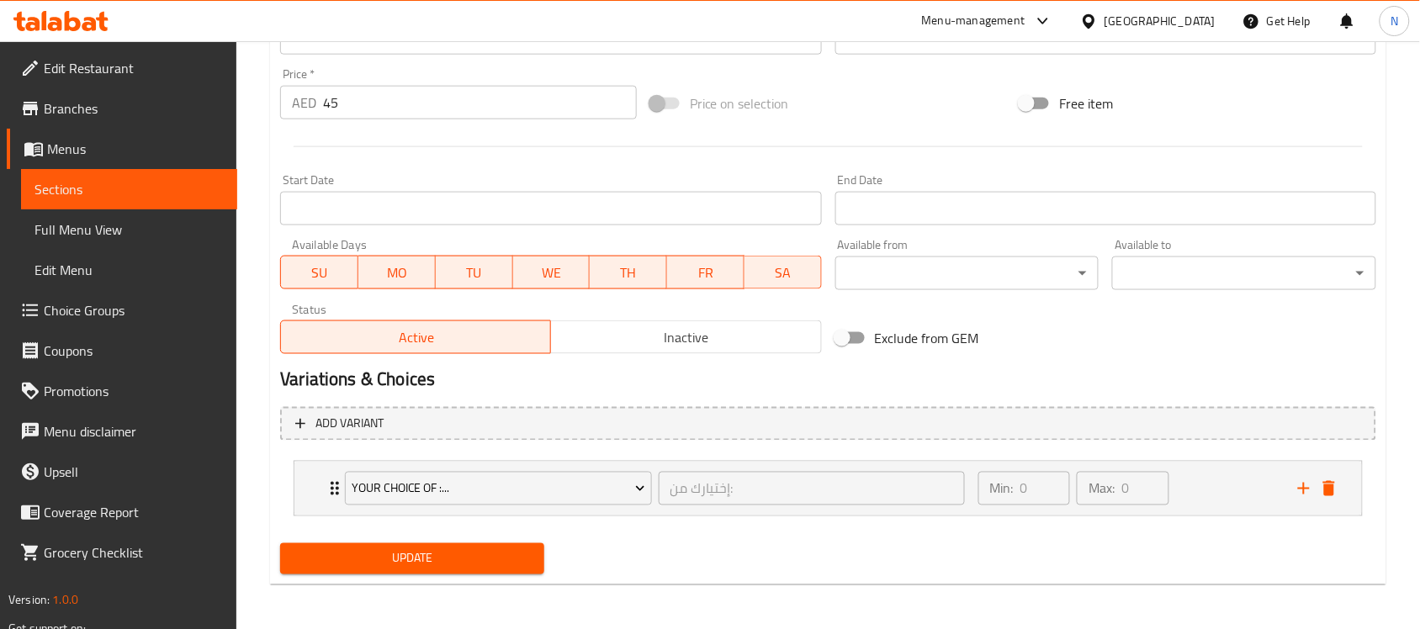
scroll to position [586, 0]
click at [401, 536] on div "Update" at bounding box center [412, 558] width 278 height 45
click at [394, 577] on div "Update" at bounding box center [412, 558] width 278 height 45
click at [400, 560] on span "Update" at bounding box center [412, 558] width 237 height 21
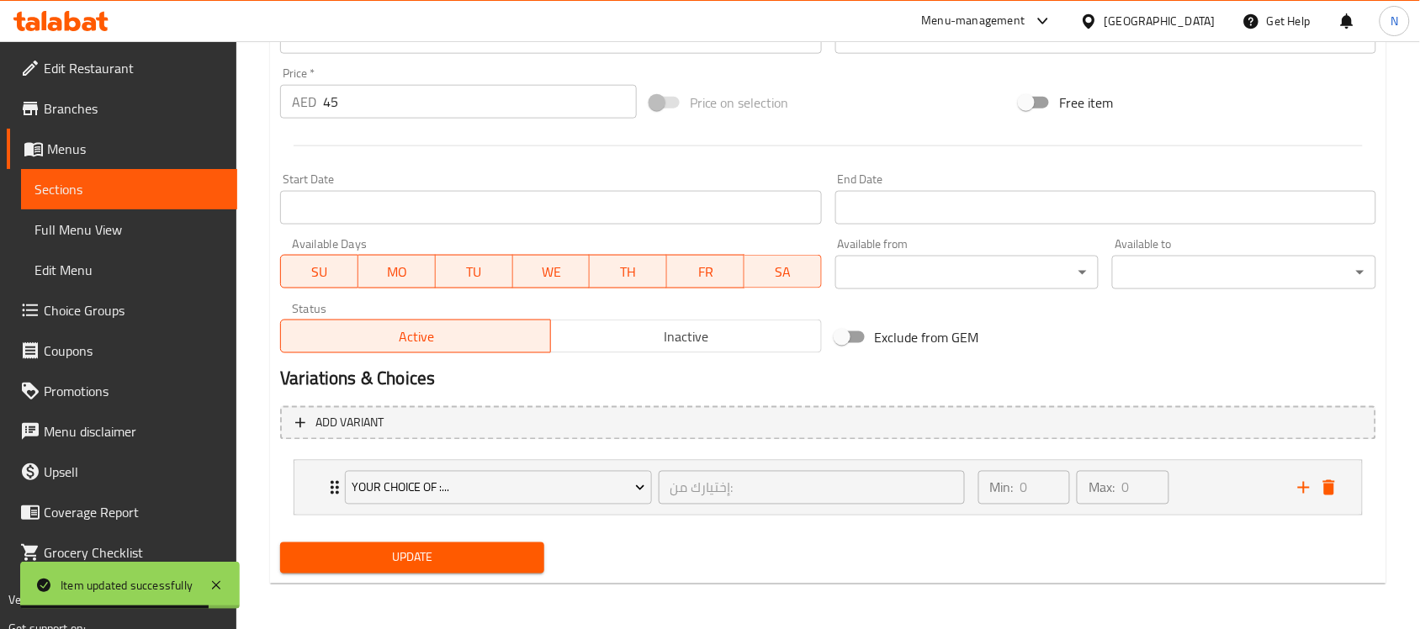
click at [440, 564] on span "Update" at bounding box center [412, 558] width 237 height 21
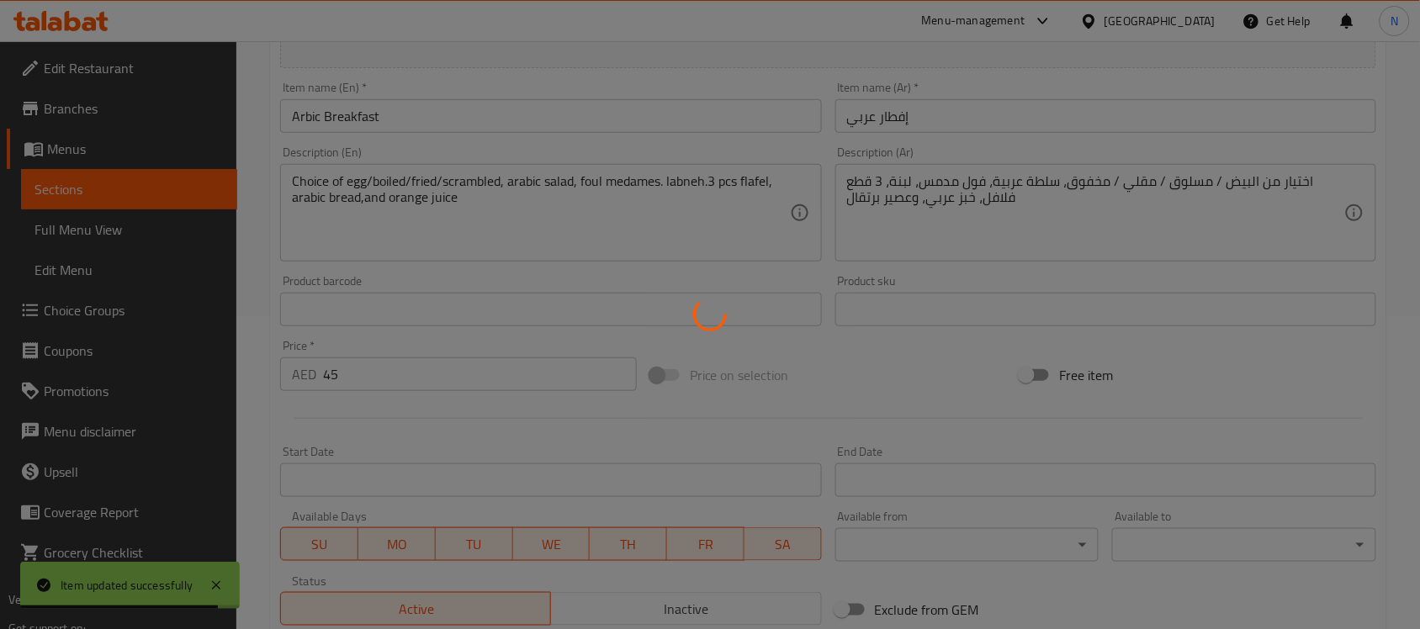
scroll to position [0, 0]
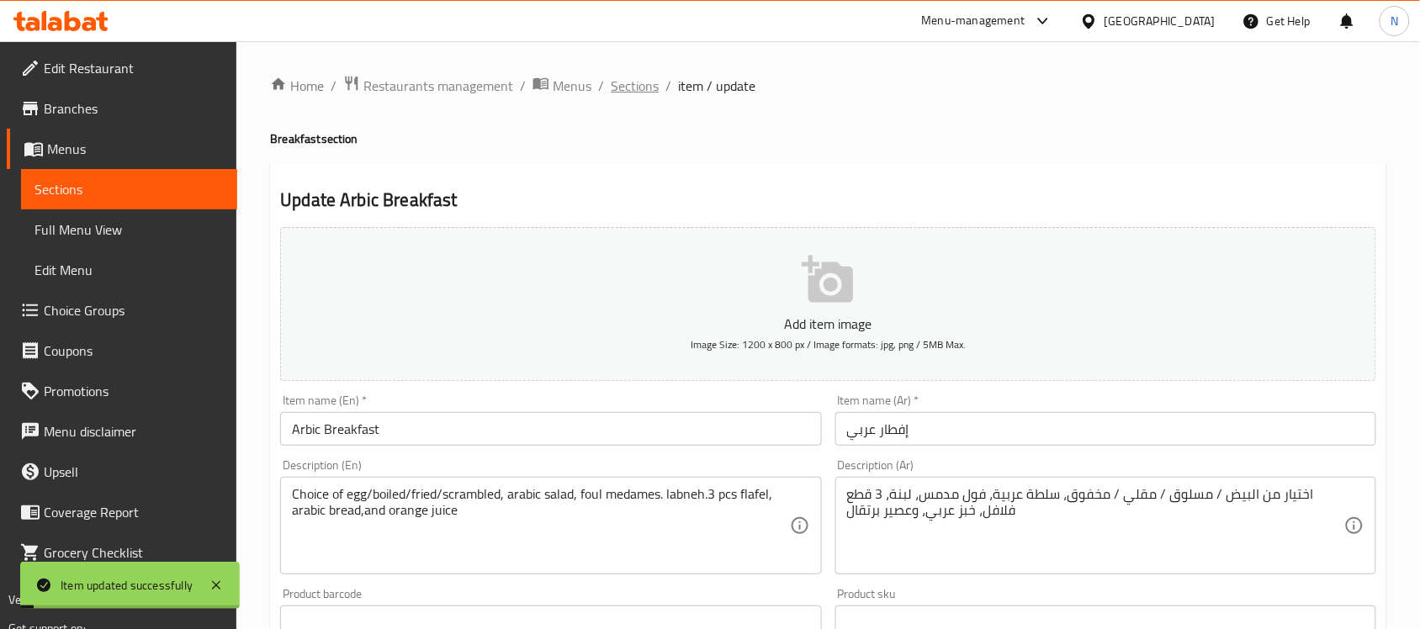
click at [633, 96] on span "Sections" at bounding box center [635, 86] width 48 height 20
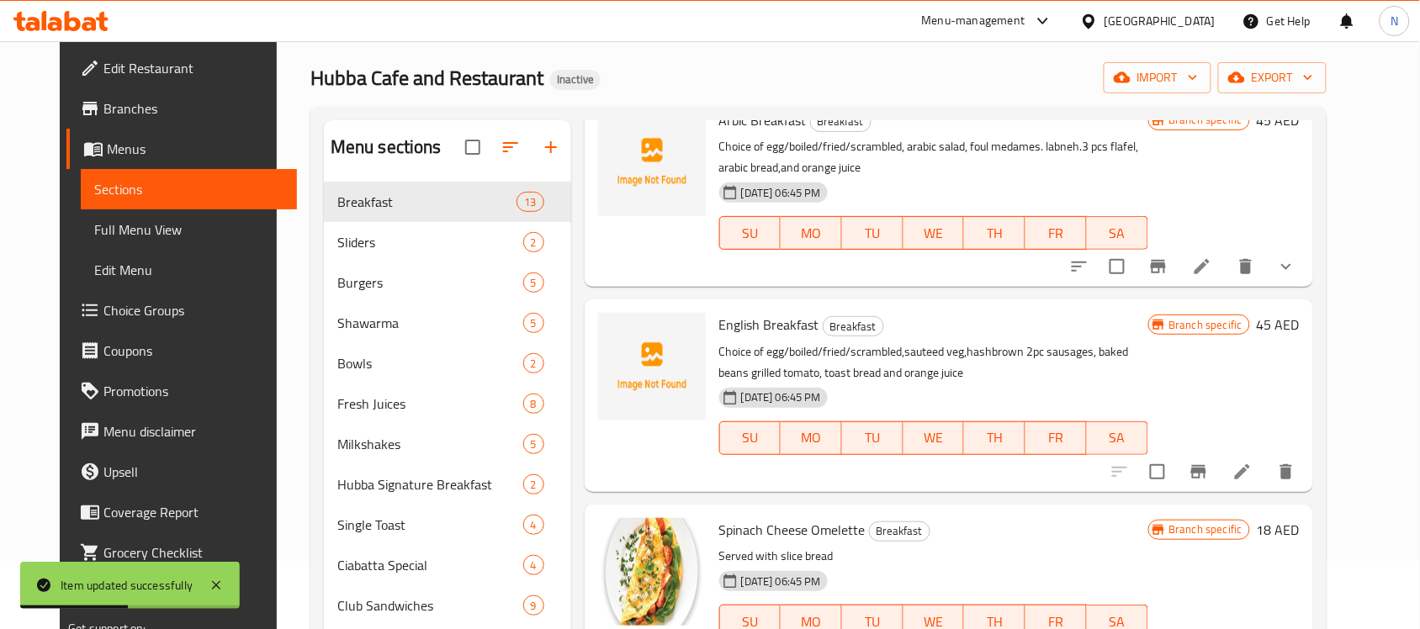
scroll to position [105, 0]
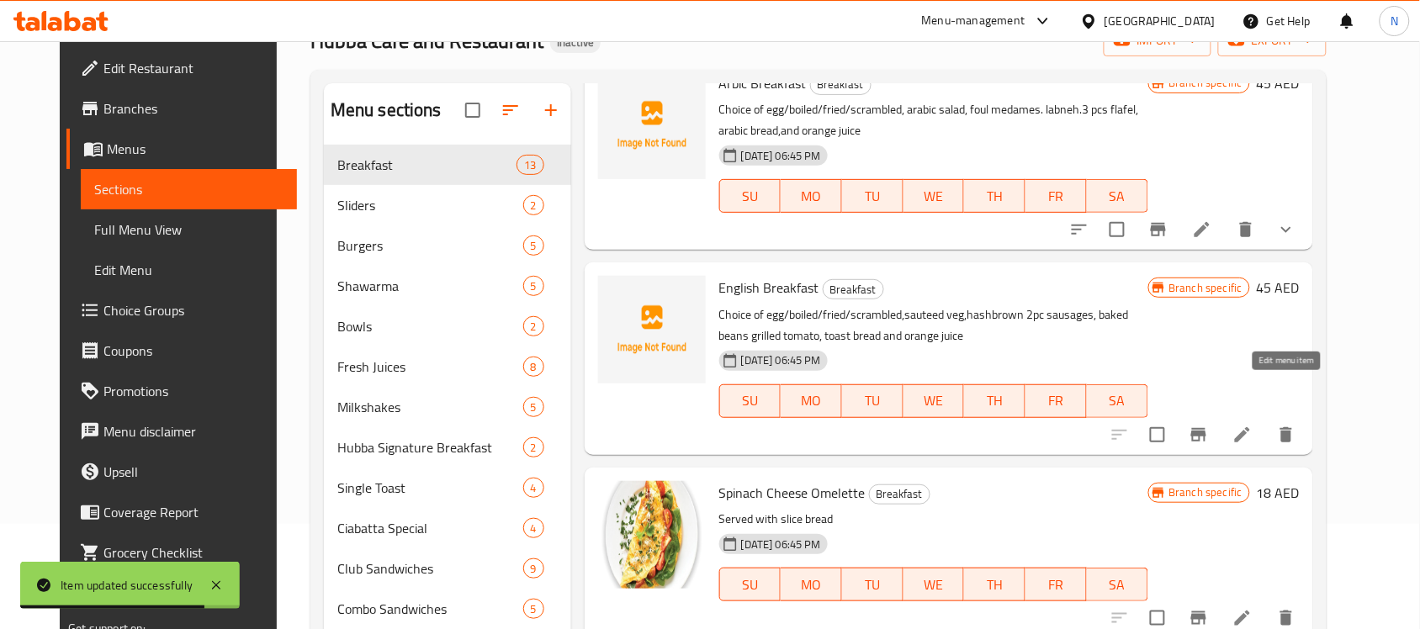
click at [1253, 425] on icon at bounding box center [1243, 435] width 20 height 20
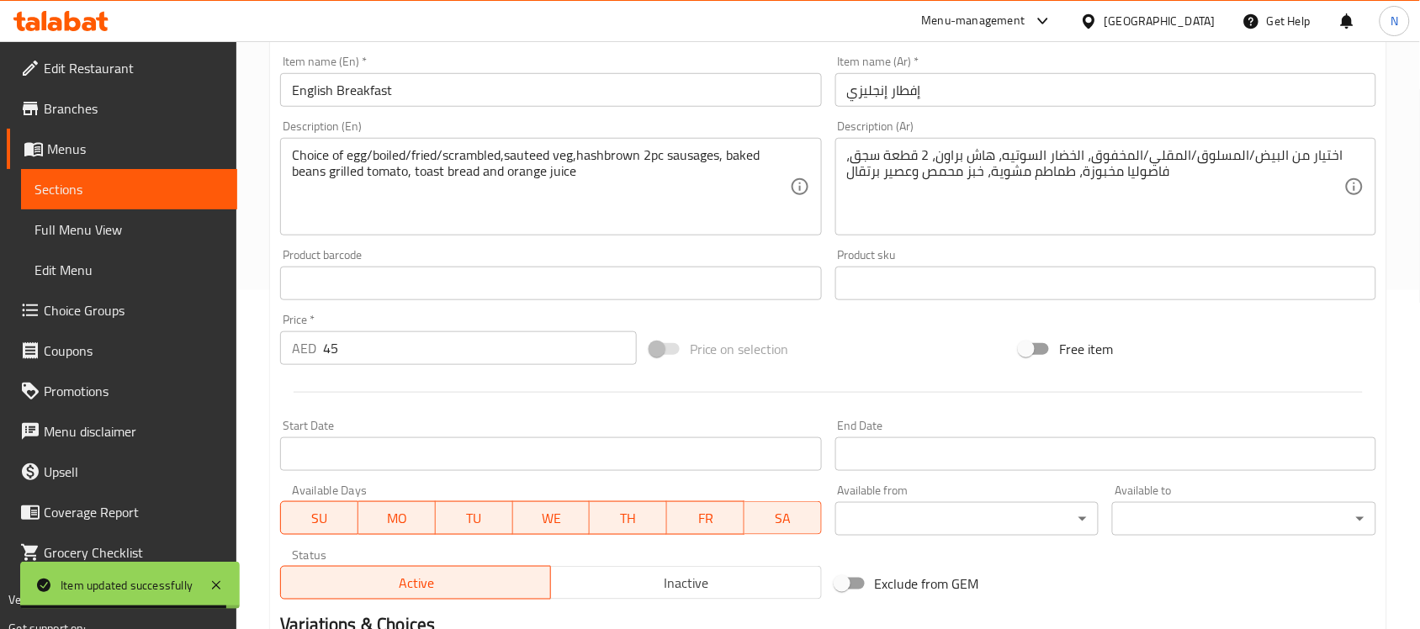
scroll to position [556, 0]
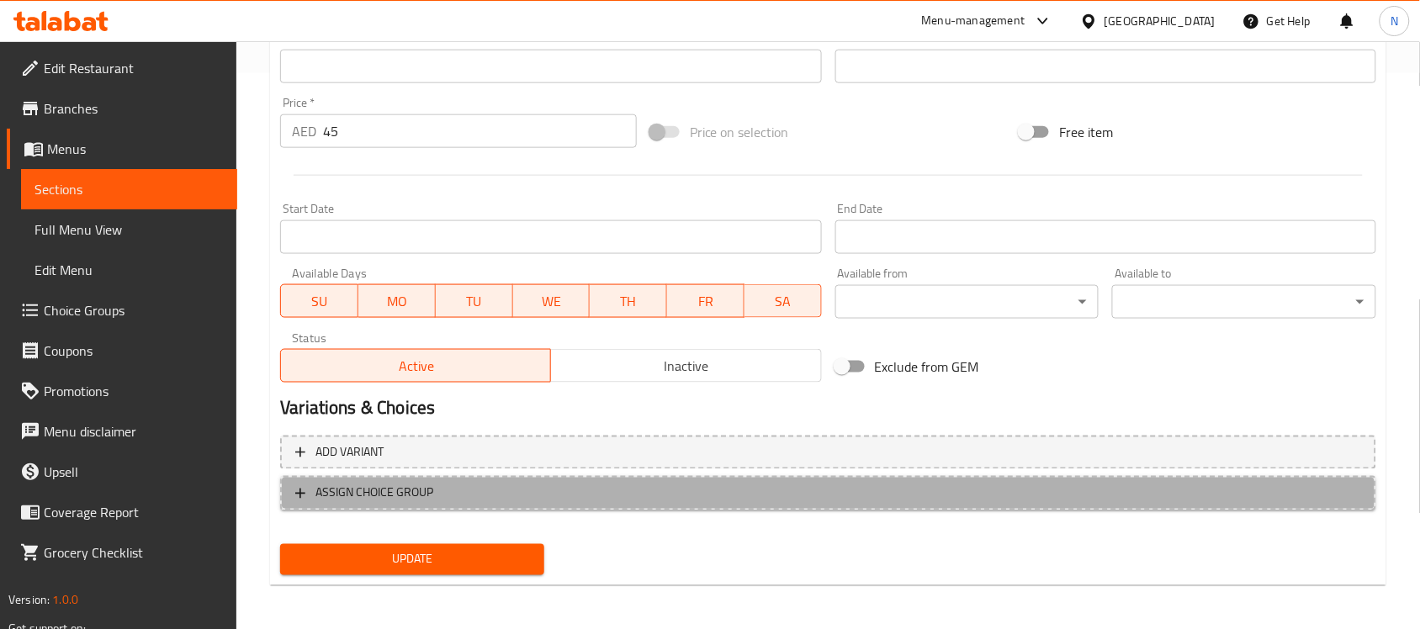
click at [353, 489] on span "ASSIGN CHOICE GROUP" at bounding box center [375, 493] width 118 height 21
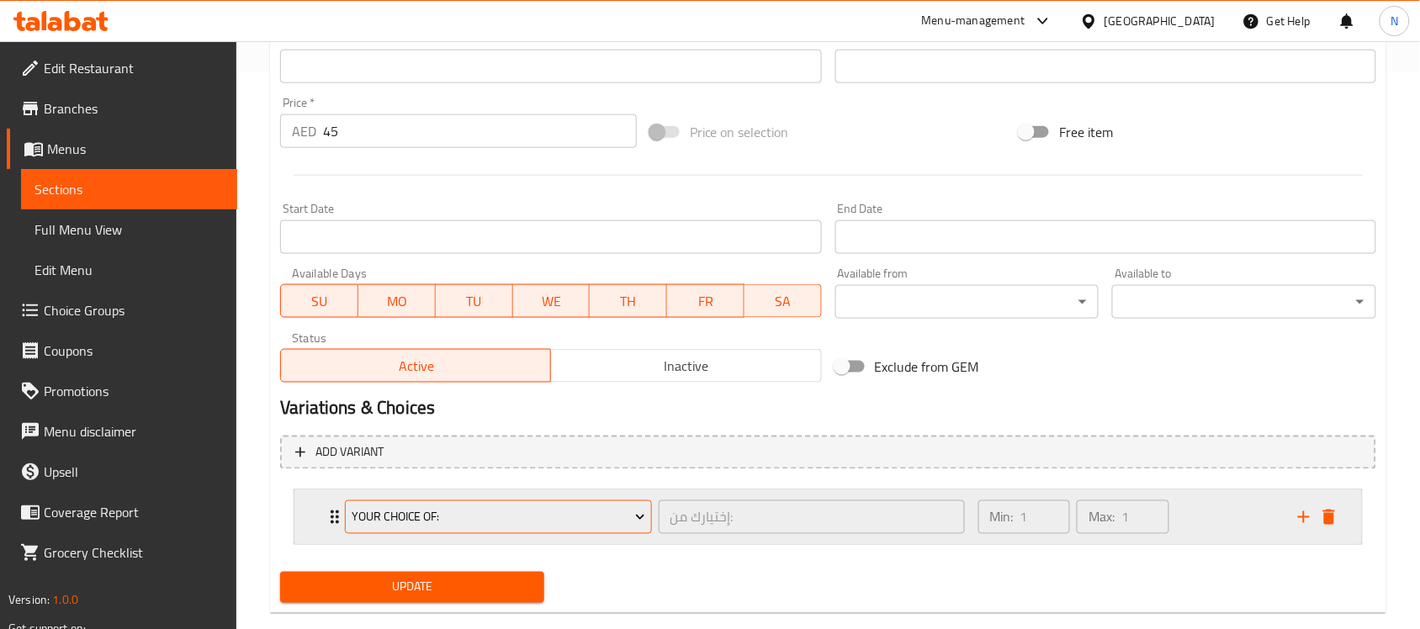
scroll to position [586, 0]
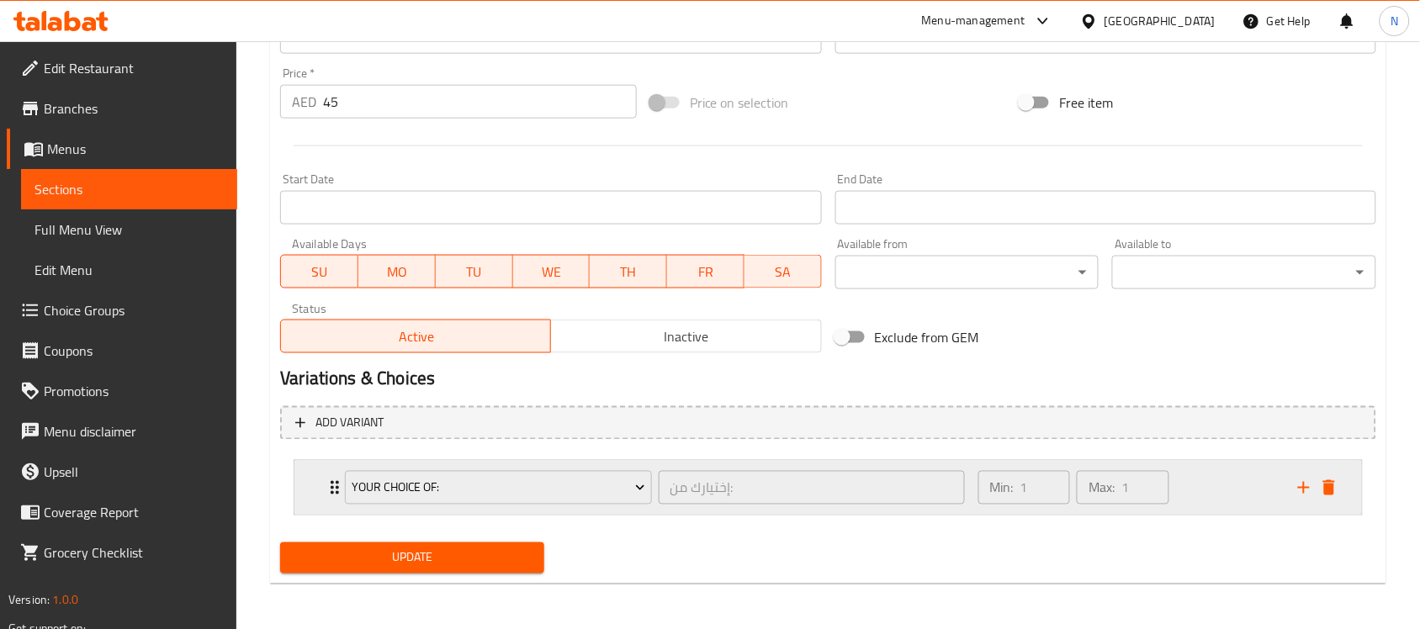
click at [470, 461] on div "your choice of: إختيارك من: ​" at bounding box center [655, 488] width 640 height 54
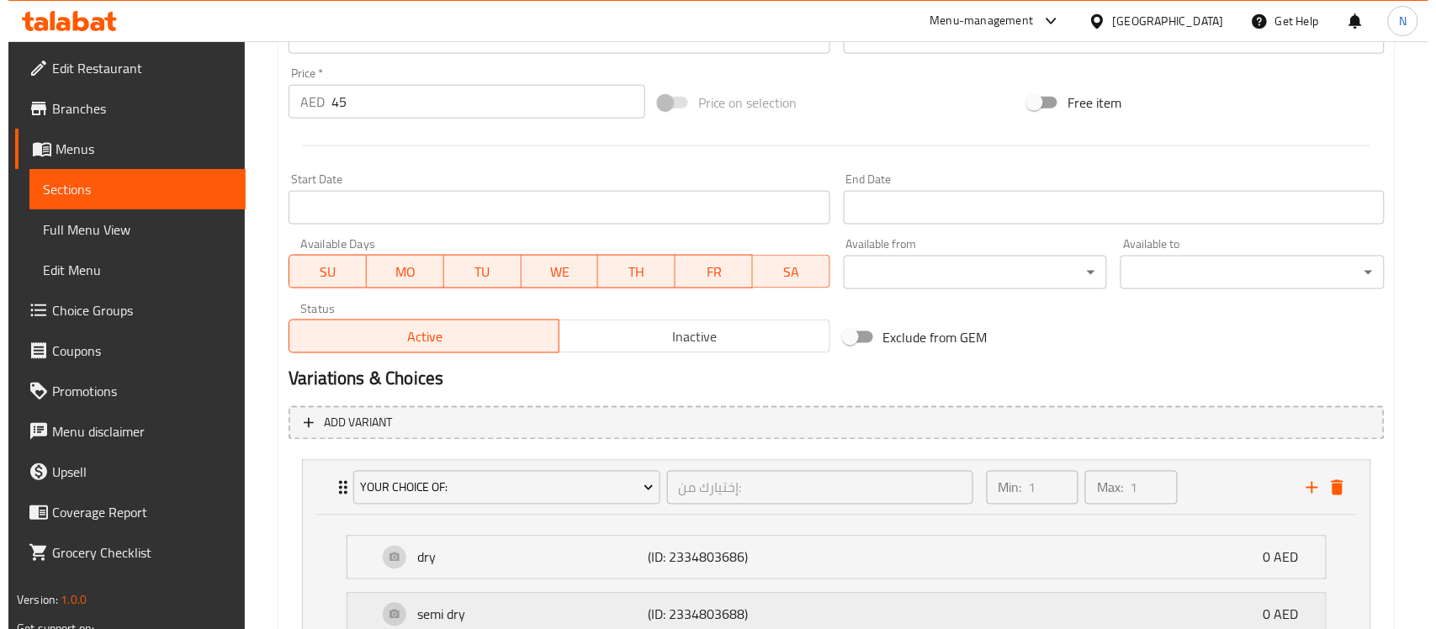
scroll to position [736, 0]
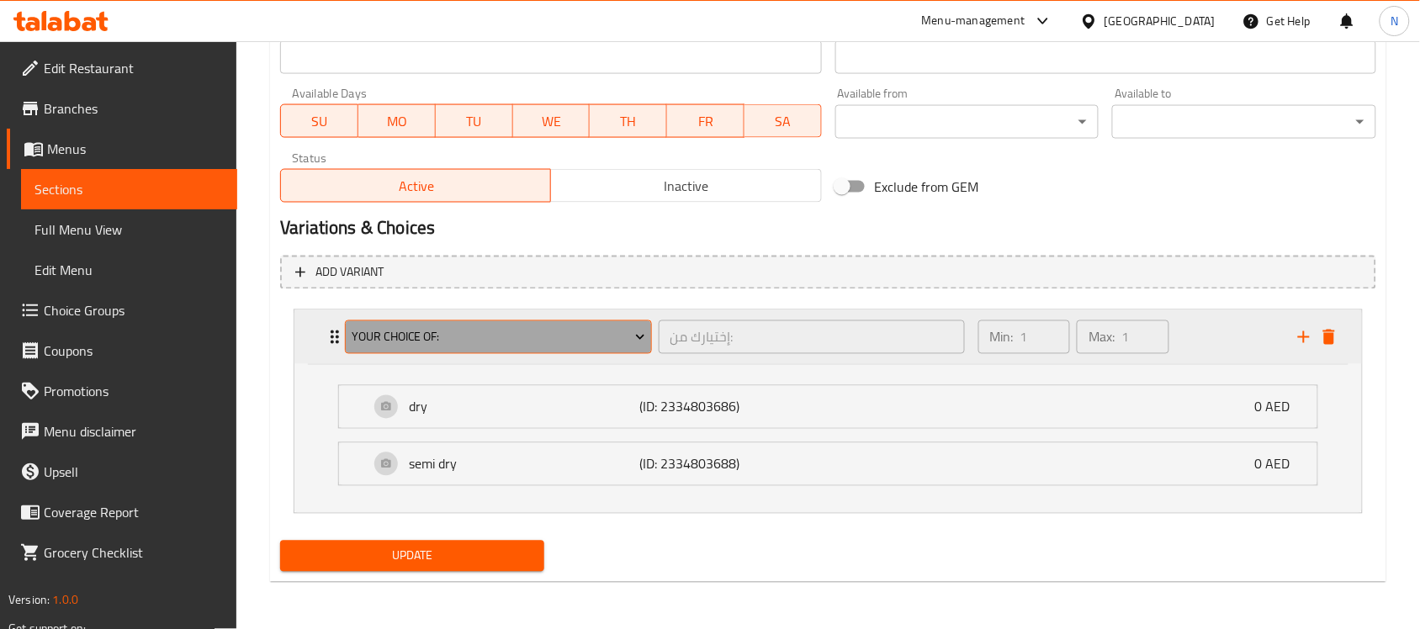
click at [507, 351] on button "your choice of:" at bounding box center [498, 338] width 306 height 34
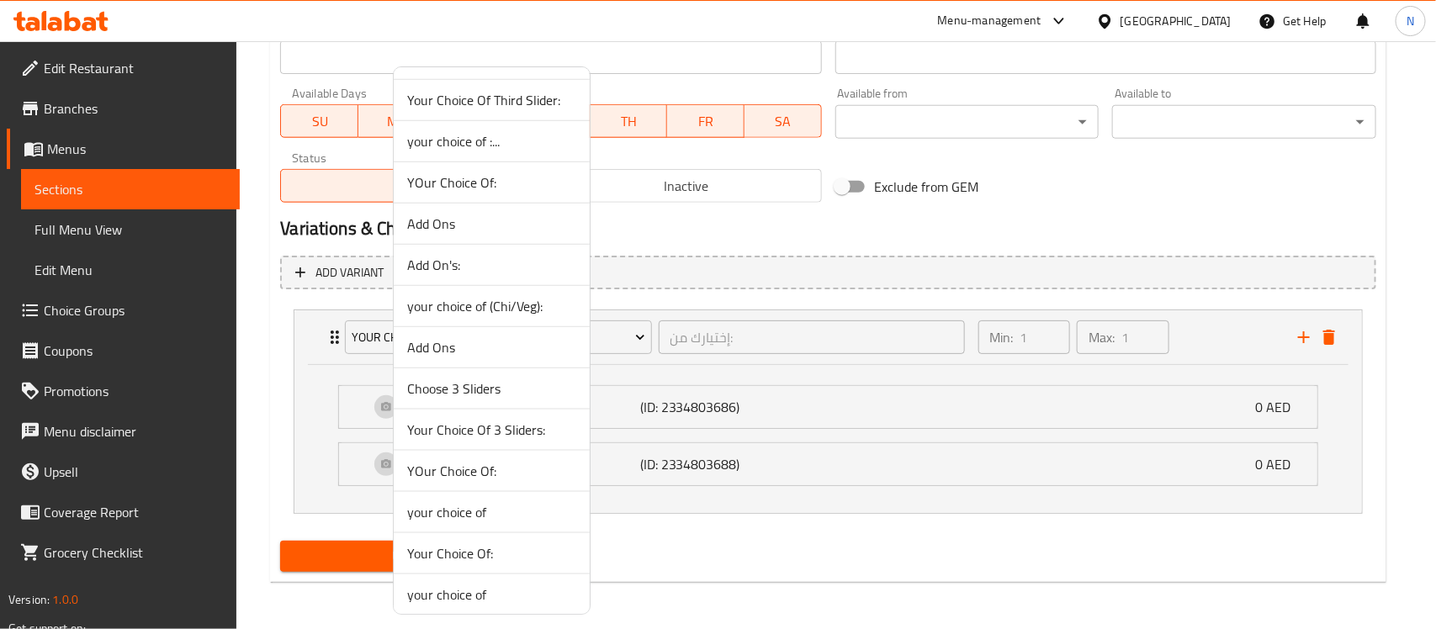
click at [509, 148] on span "your choice of :..." at bounding box center [491, 141] width 169 height 20
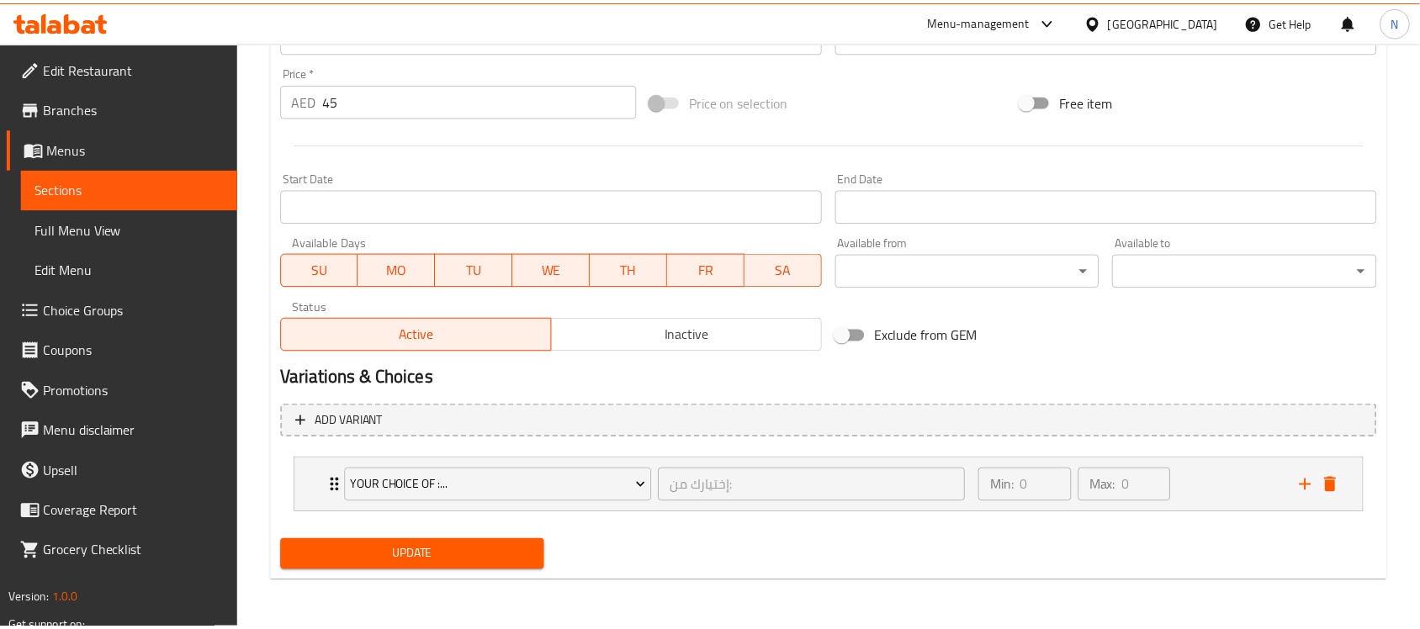
scroll to position [586, 0]
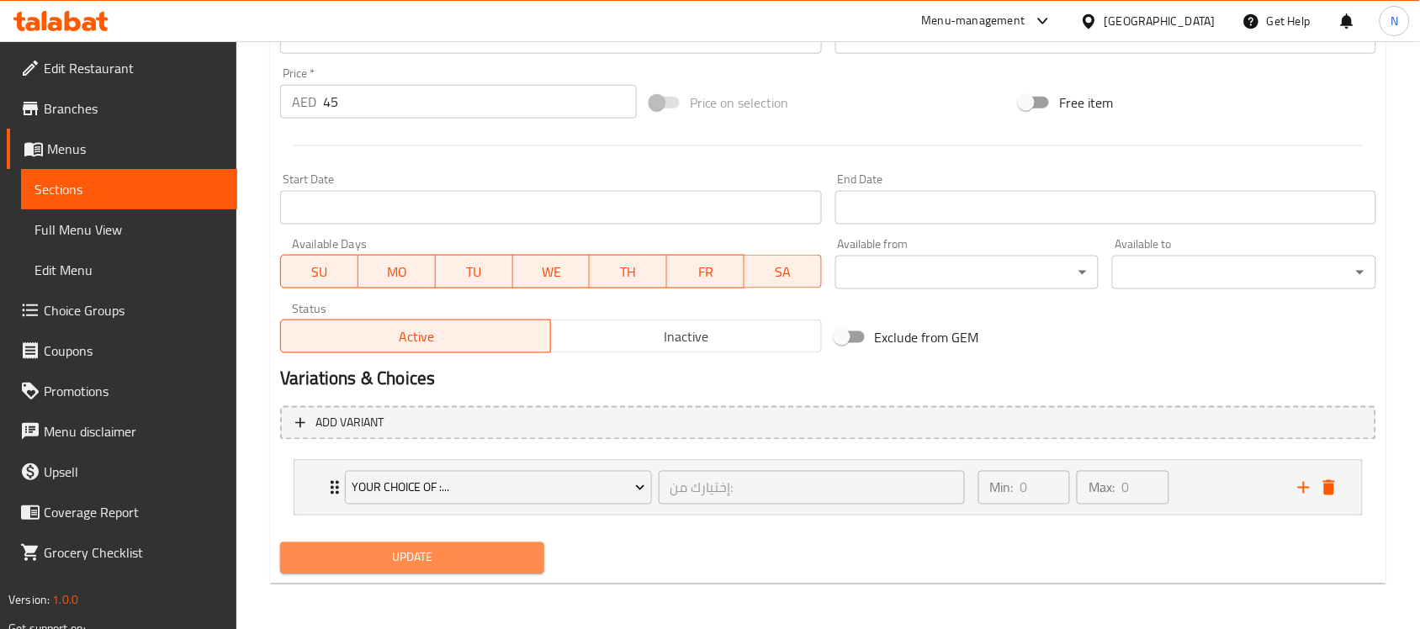
click at [417, 560] on span "Update" at bounding box center [412, 558] width 237 height 21
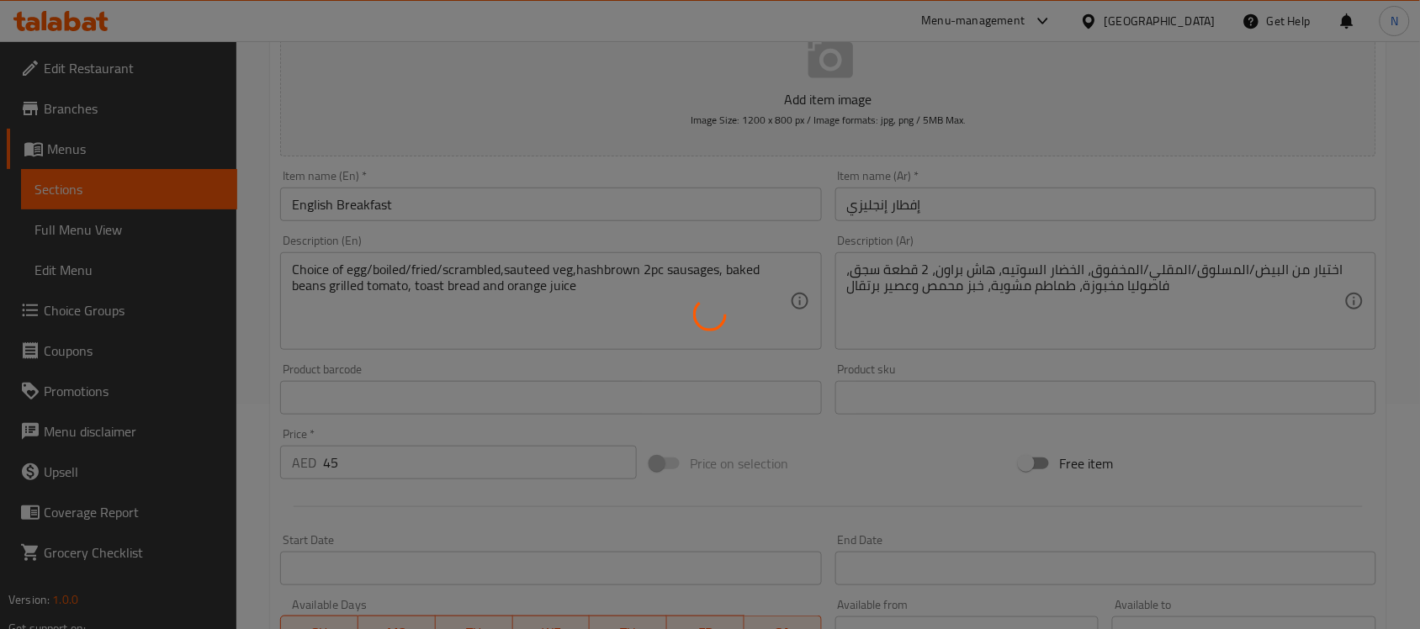
scroll to position [0, 0]
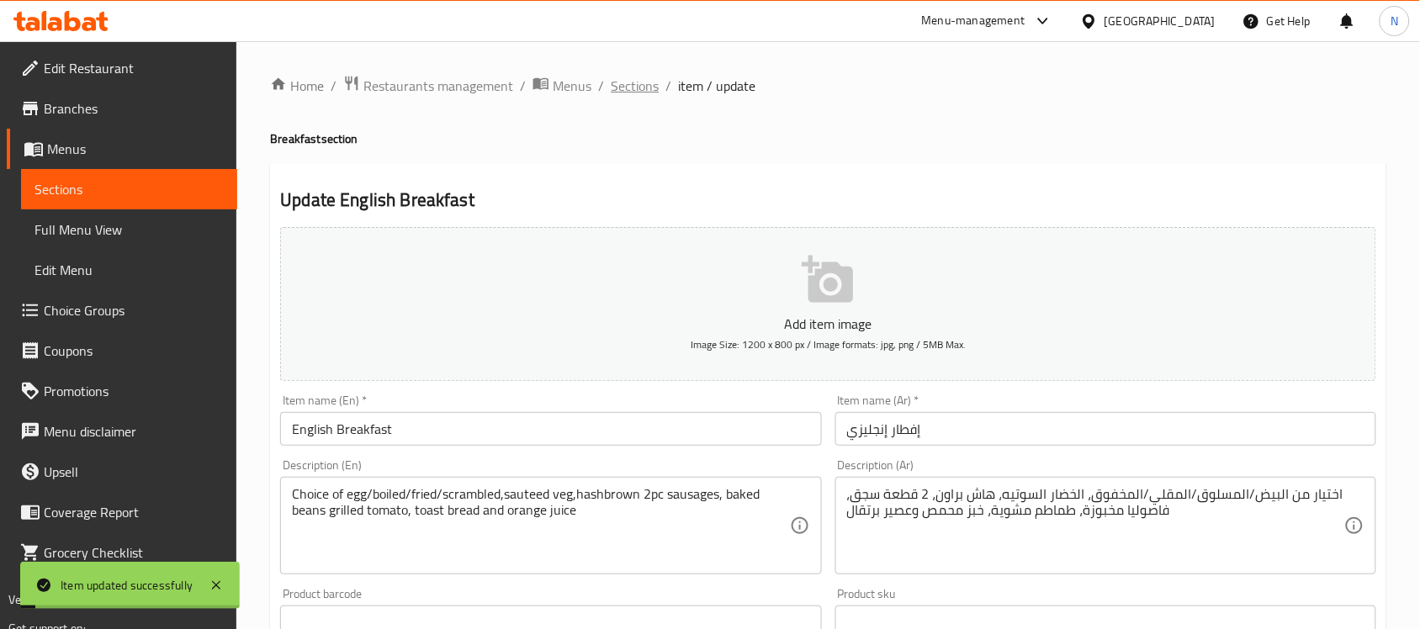
click at [621, 90] on span "Sections" at bounding box center [635, 86] width 48 height 20
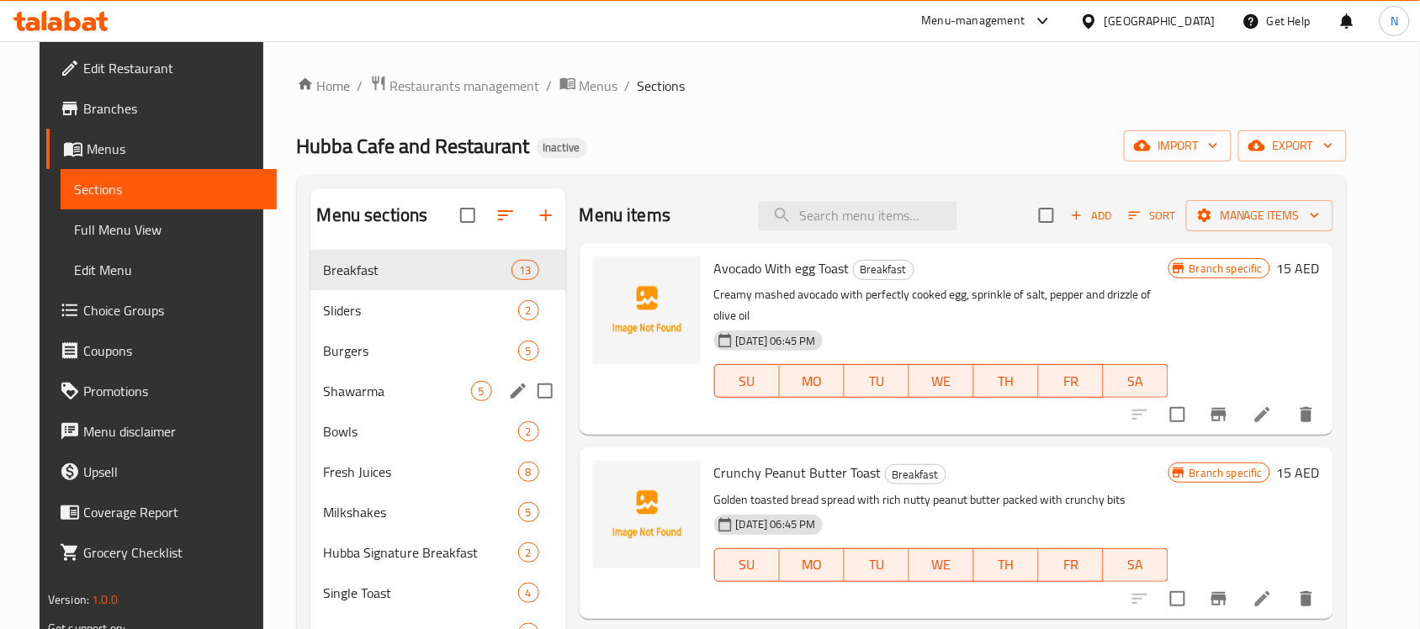
scroll to position [210, 0]
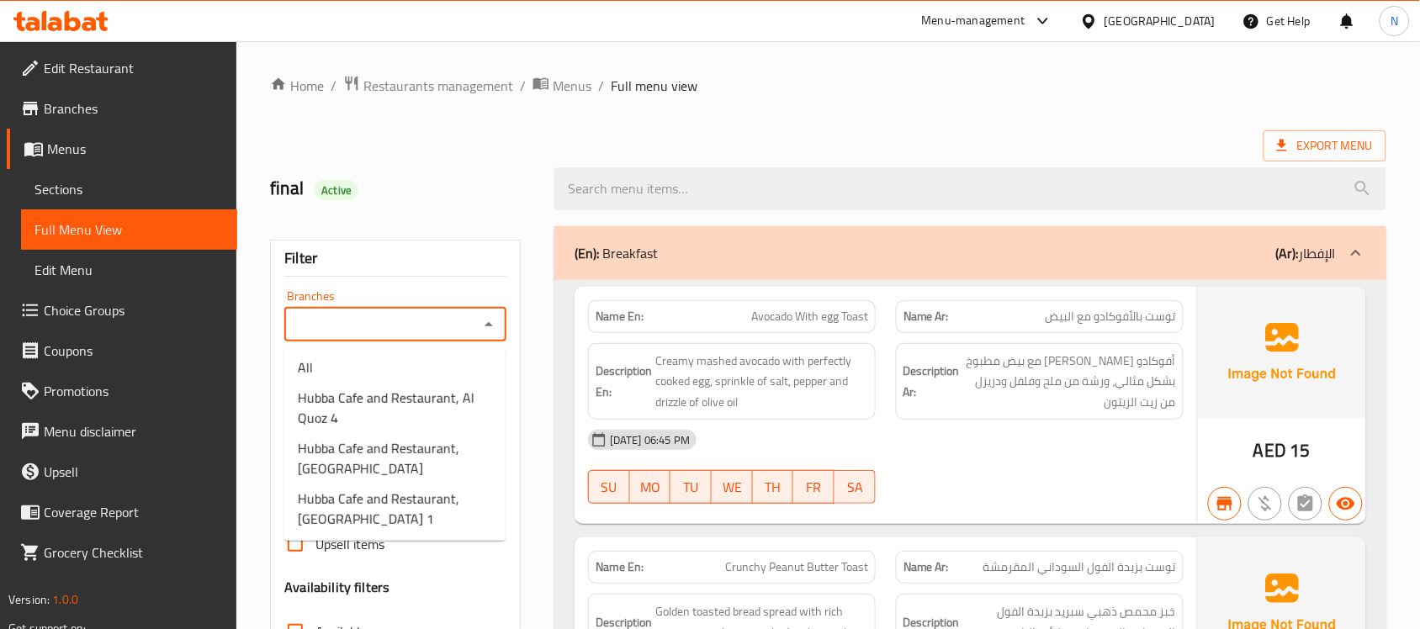
click at [459, 321] on input "Branches" at bounding box center [381, 325] width 184 height 24
click at [431, 498] on span "Hubba Cafe and Restaurant, [GEOGRAPHIC_DATA] 1" at bounding box center [395, 509] width 194 height 40
type input "Hubba Cafe and Restaurant, [GEOGRAPHIC_DATA] 1"
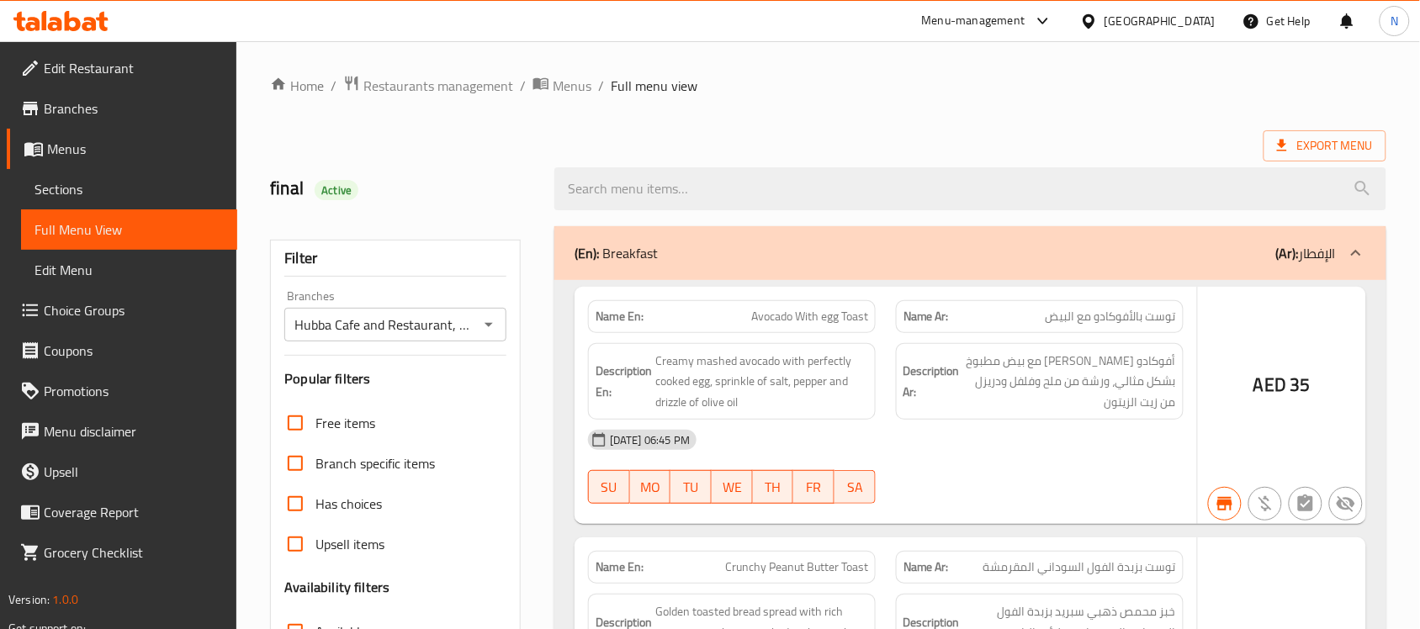
drag, startPoint x: 604, startPoint y: 241, endPoint x: 593, endPoint y: 241, distance: 10.9
click at [593, 241] on div at bounding box center [710, 314] width 1420 height 629
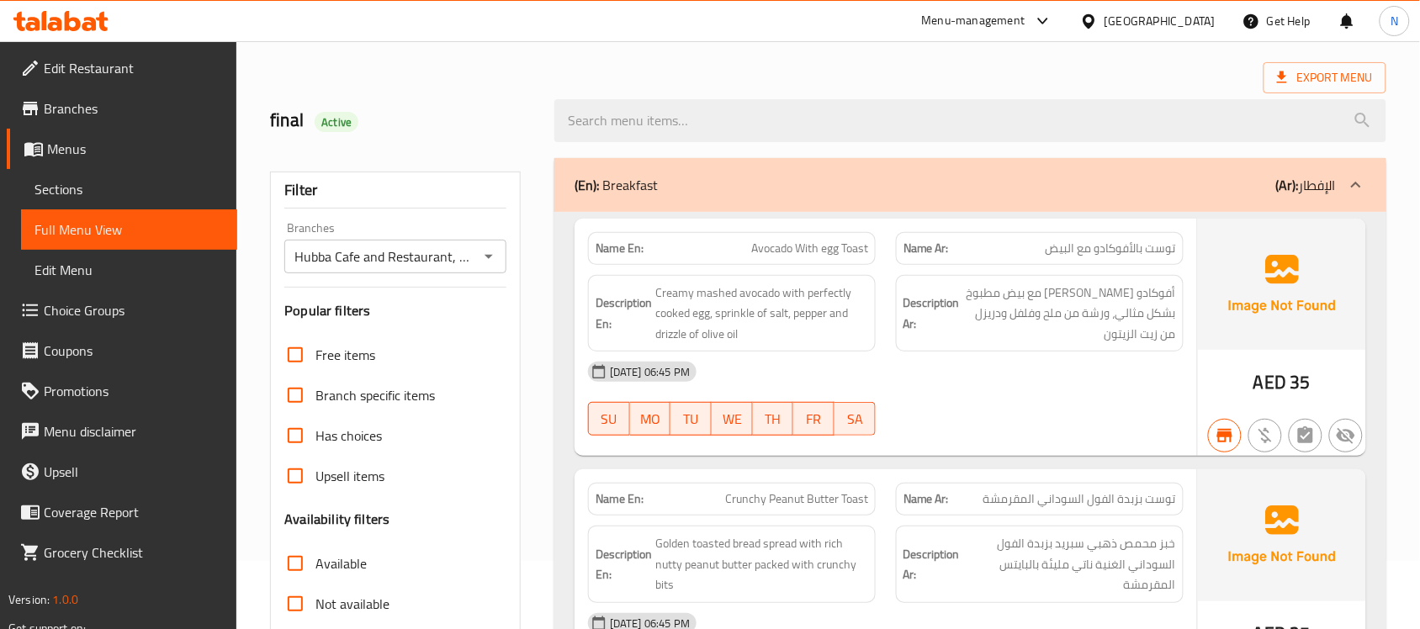
scroll to position [105, 0]
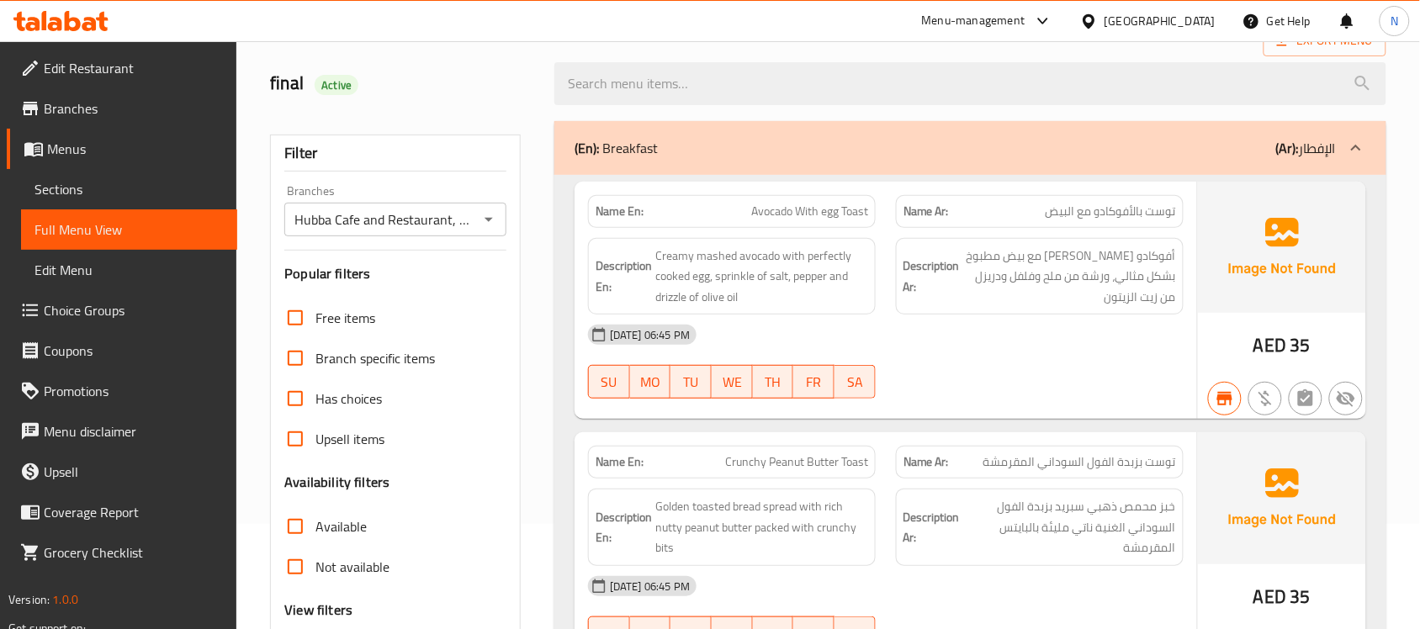
click at [314, 523] on input "Available" at bounding box center [295, 527] width 40 height 40
checkbox input "true"
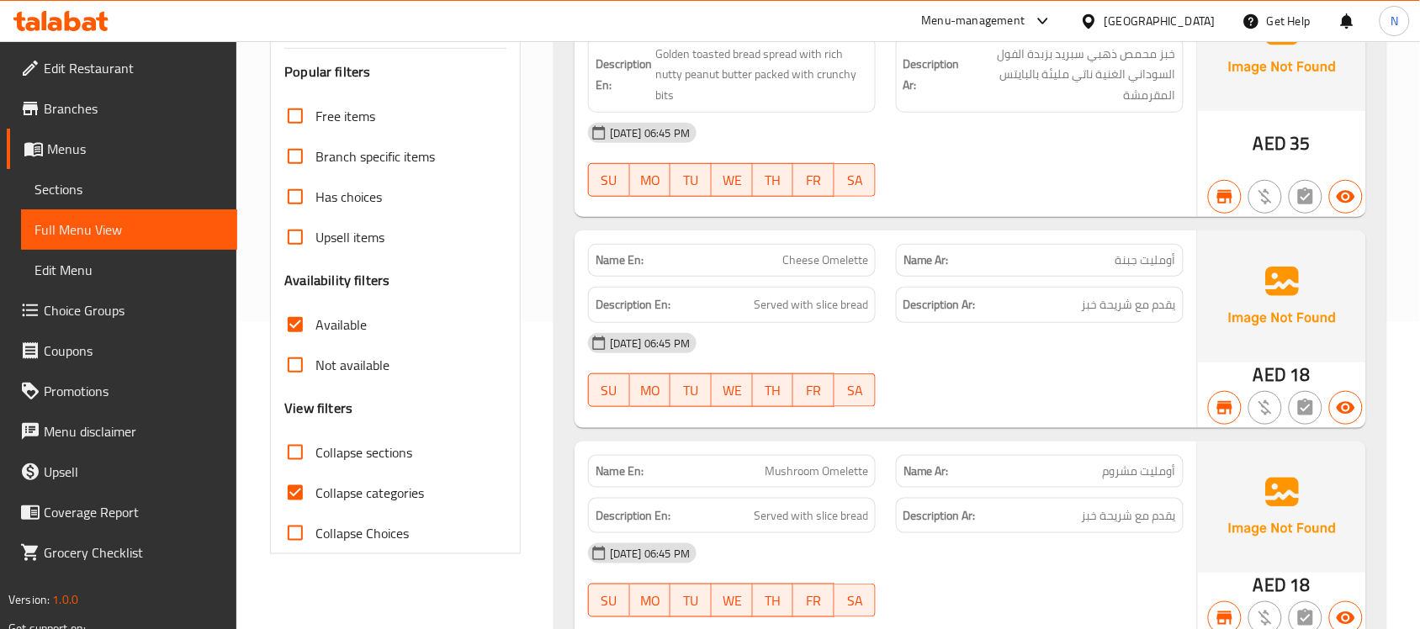
scroll to position [316, 0]
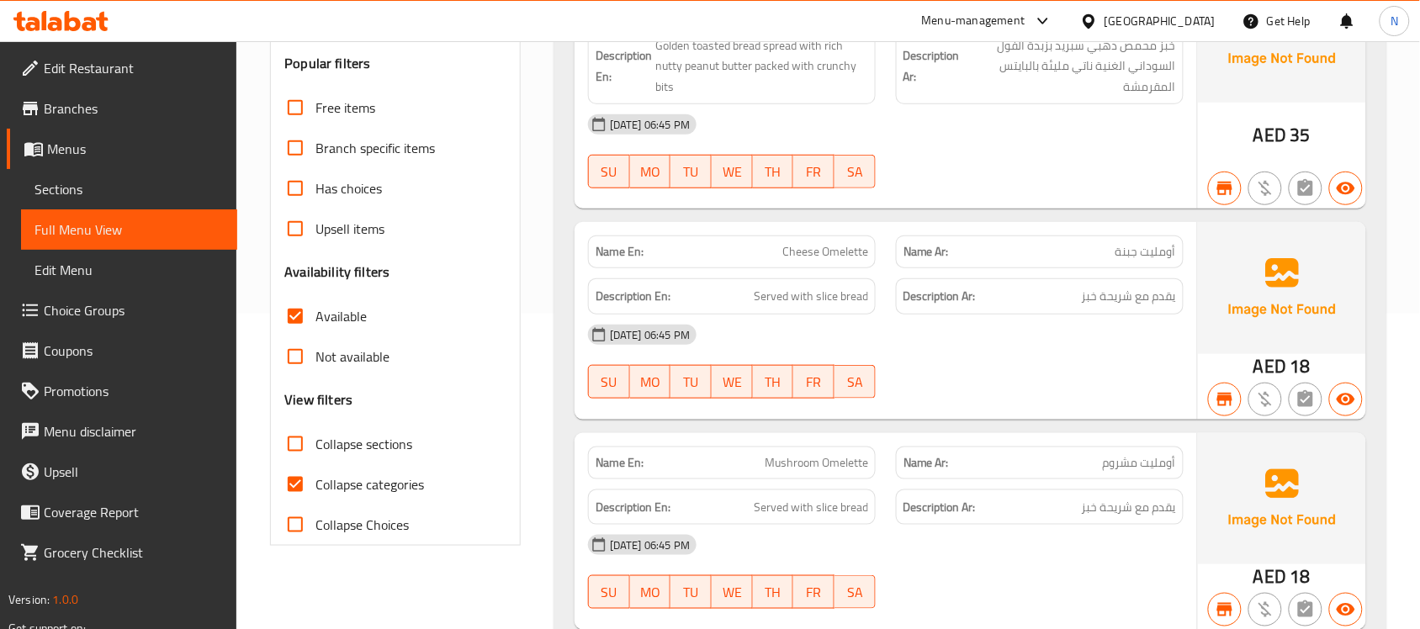
drag, startPoint x: 297, startPoint y: 471, endPoint x: 303, endPoint y: 459, distance: 13.9
click at [297, 471] on input "Collapse categories" at bounding box center [295, 485] width 40 height 40
checkbox input "false"
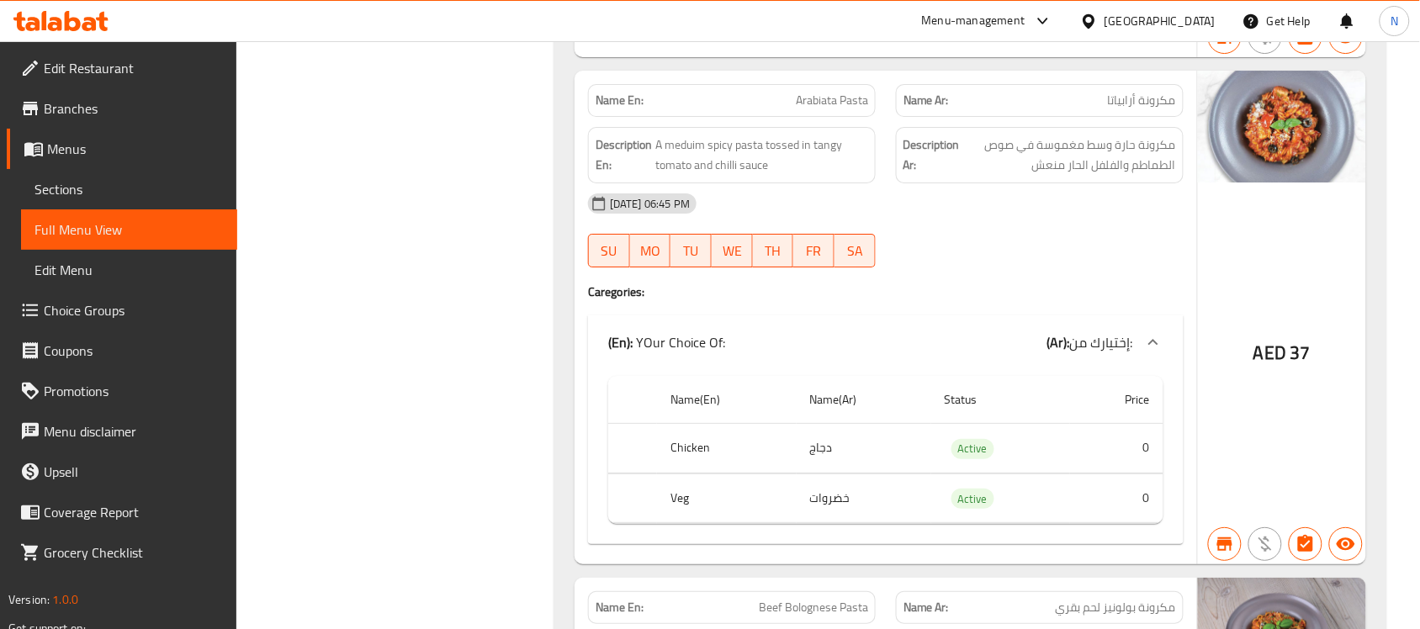
scroll to position [7433, 0]
drag, startPoint x: 783, startPoint y: 174, endPoint x: 746, endPoint y: 217, distance: 57.2
click at [674, 175] on span "A meduim spicy pasta tossed in tangy tomato and chilli sauce" at bounding box center [762, 154] width 213 height 41
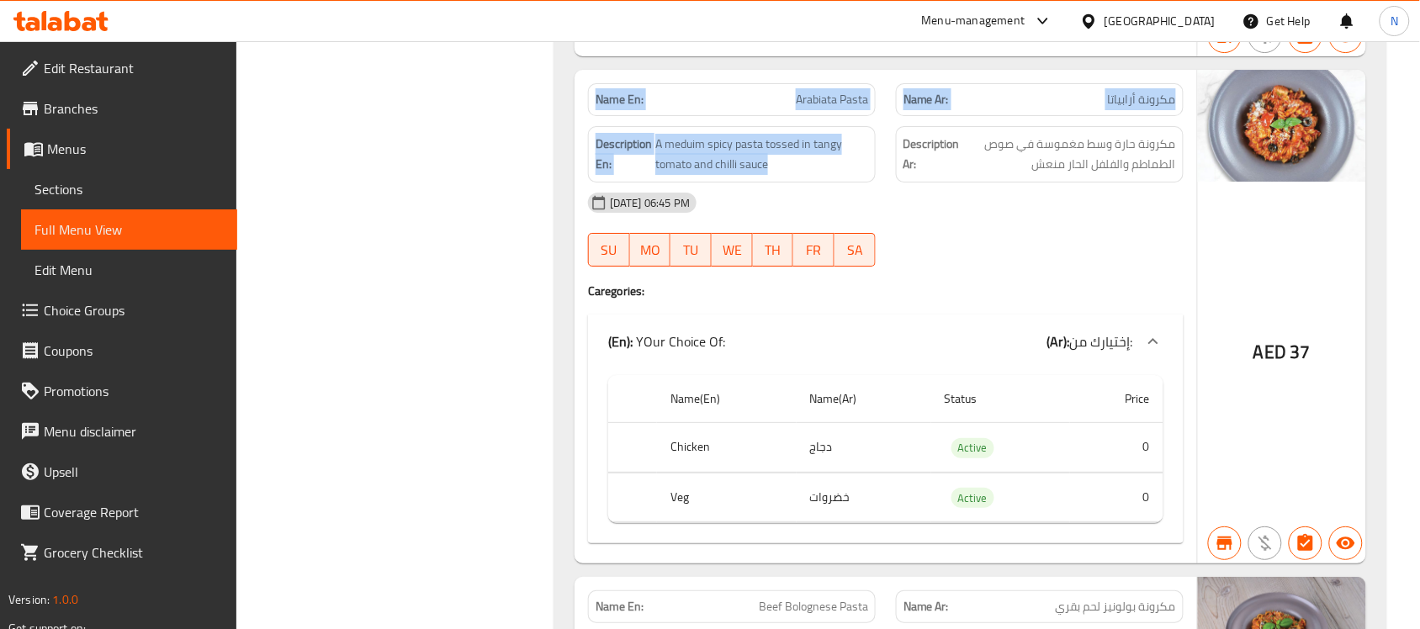
drag, startPoint x: 785, startPoint y: 188, endPoint x: 565, endPoint y: 132, distance: 227.4
click at [565, 137] on div "Name En: Alfredo Pasta Name Ar: مكرونة ألفريدو Description En: A creamy pasta t…" at bounding box center [971, 202] width 832 height 1293
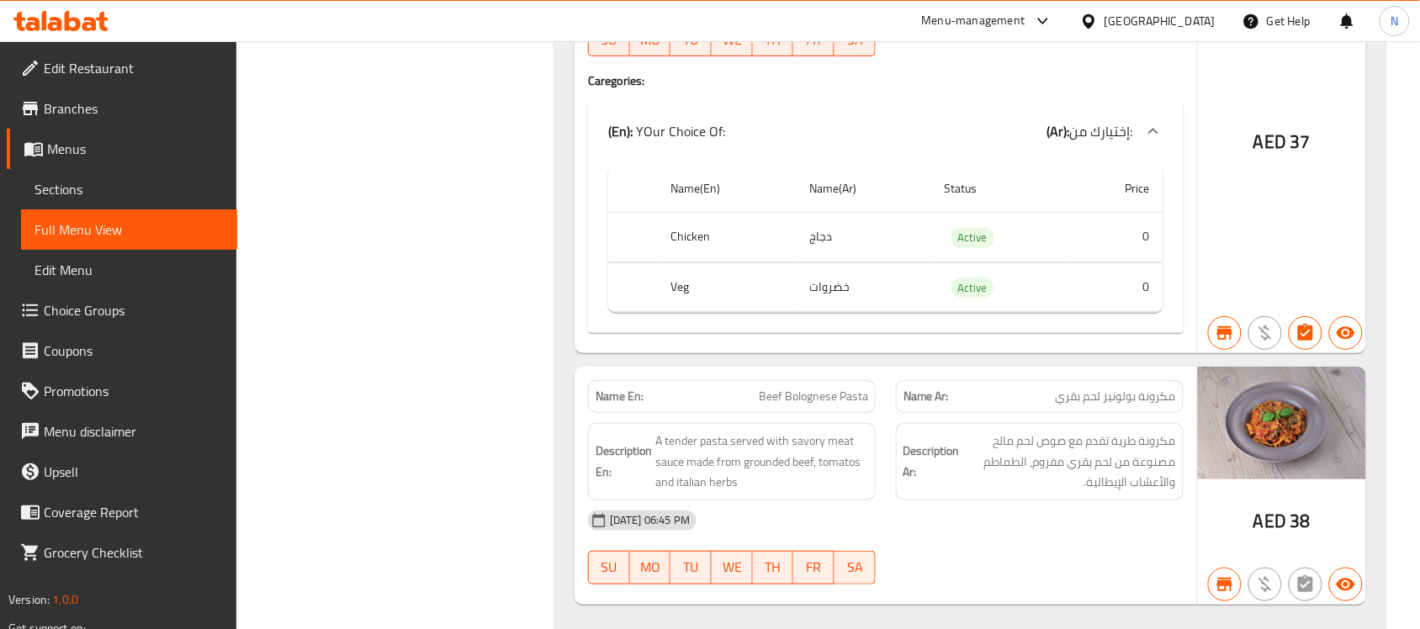
scroll to position [7717, 0]
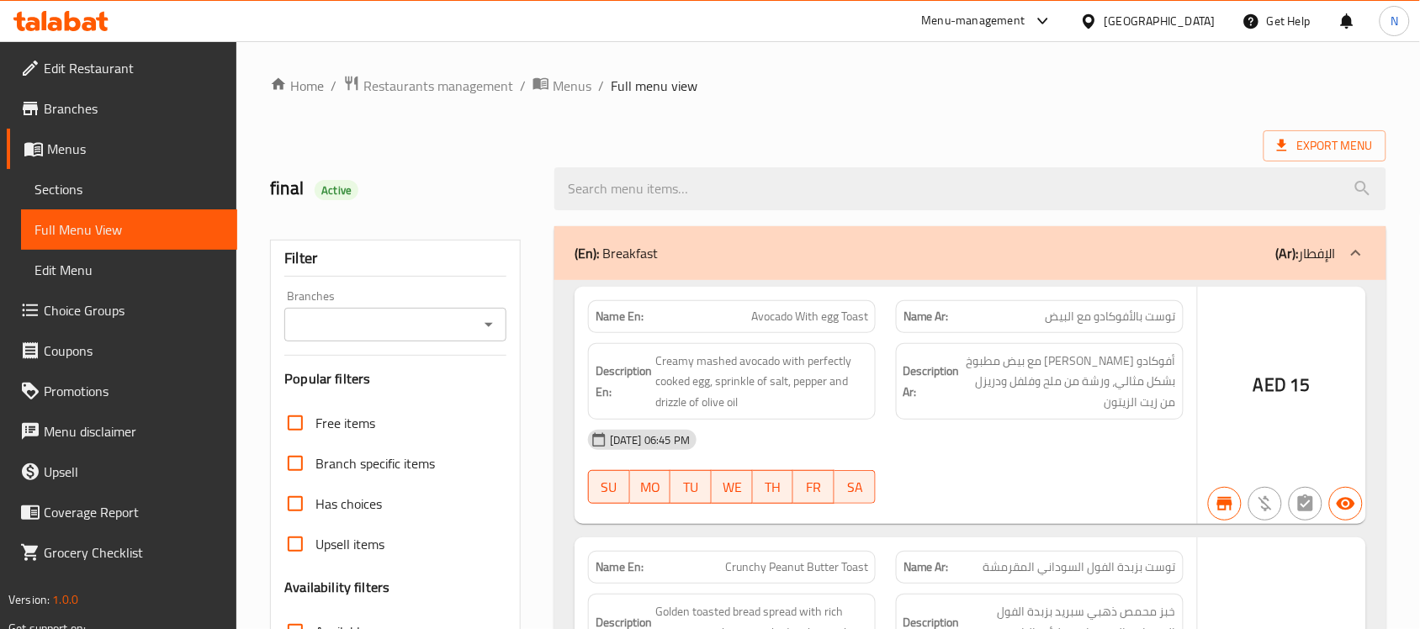
click at [65, 307] on div at bounding box center [710, 314] width 1420 height 629
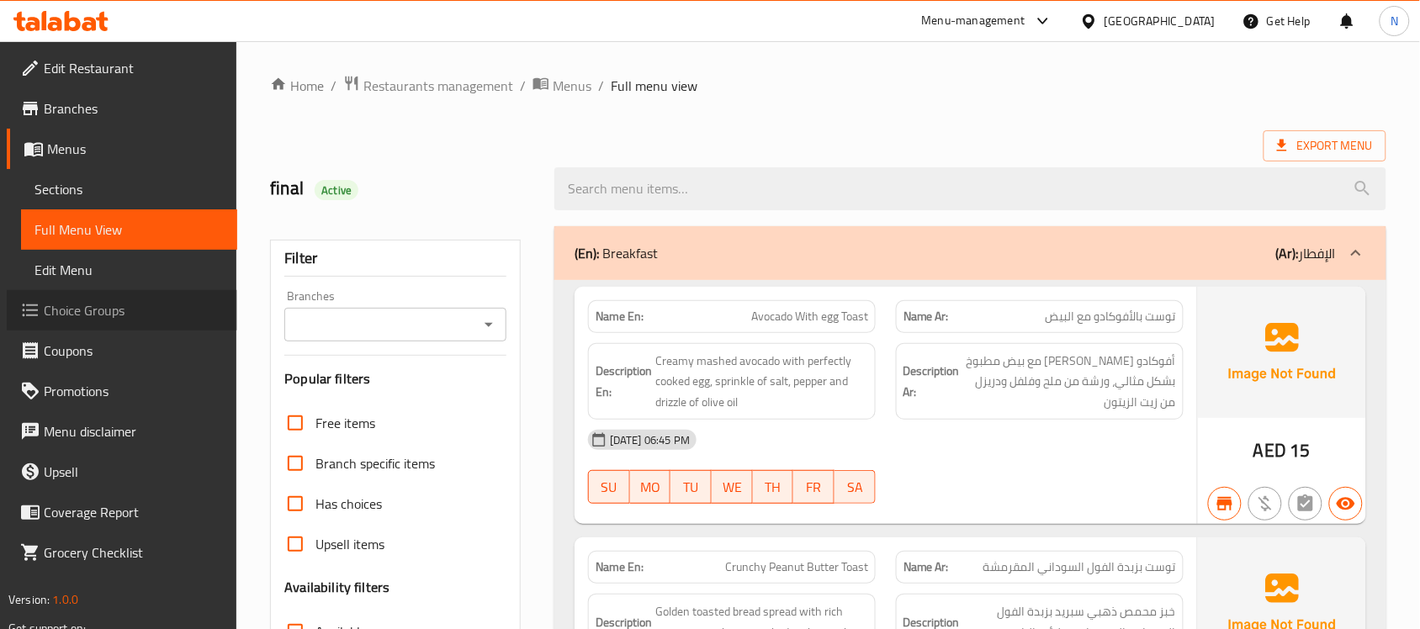
click at [103, 295] on link "Choice Groups" at bounding box center [122, 310] width 231 height 40
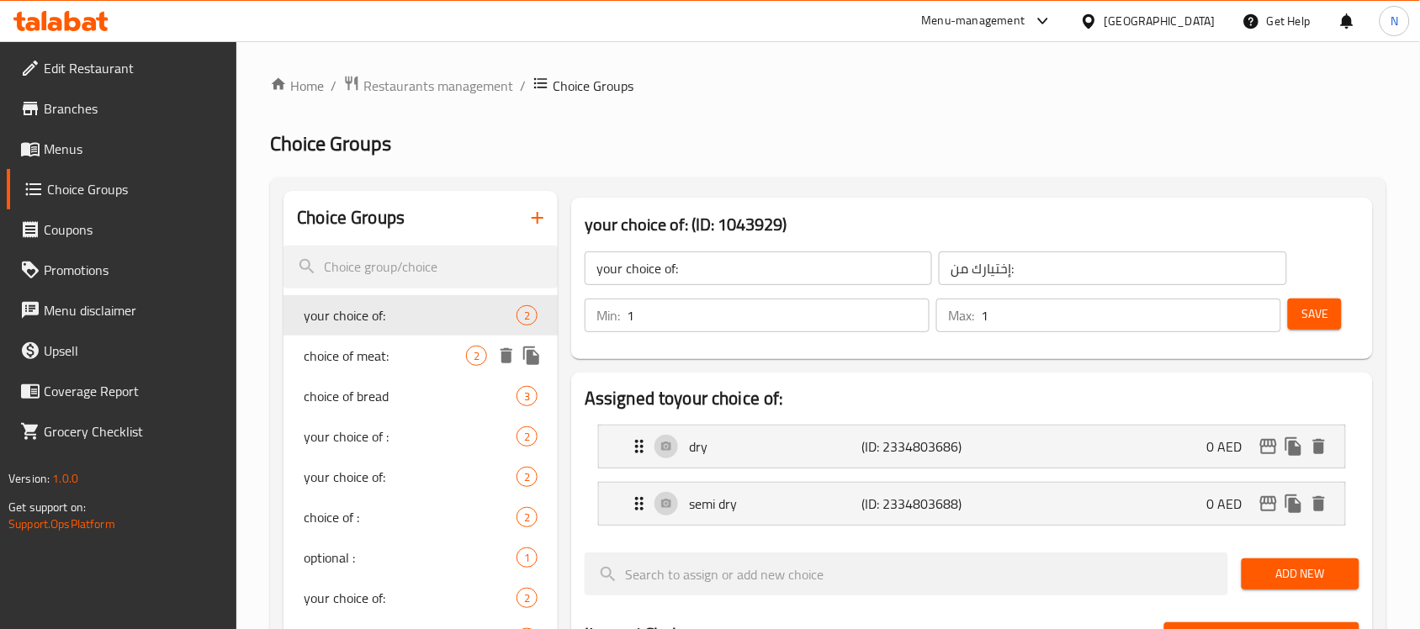
click at [346, 346] on span "choice of meat:" at bounding box center [385, 356] width 162 height 20
type input "choice of meat:"
type input "إختيارك من اللحم:"
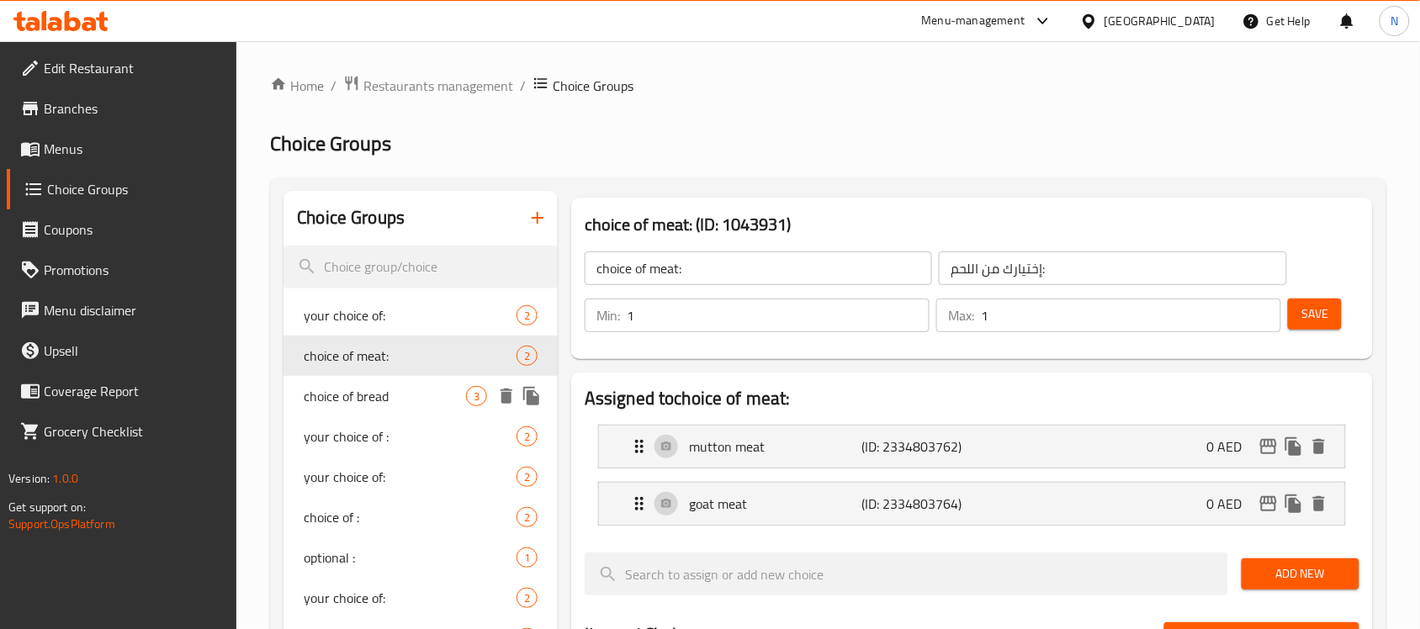
click at [353, 396] on span "choice of bread" at bounding box center [385, 396] width 162 height 20
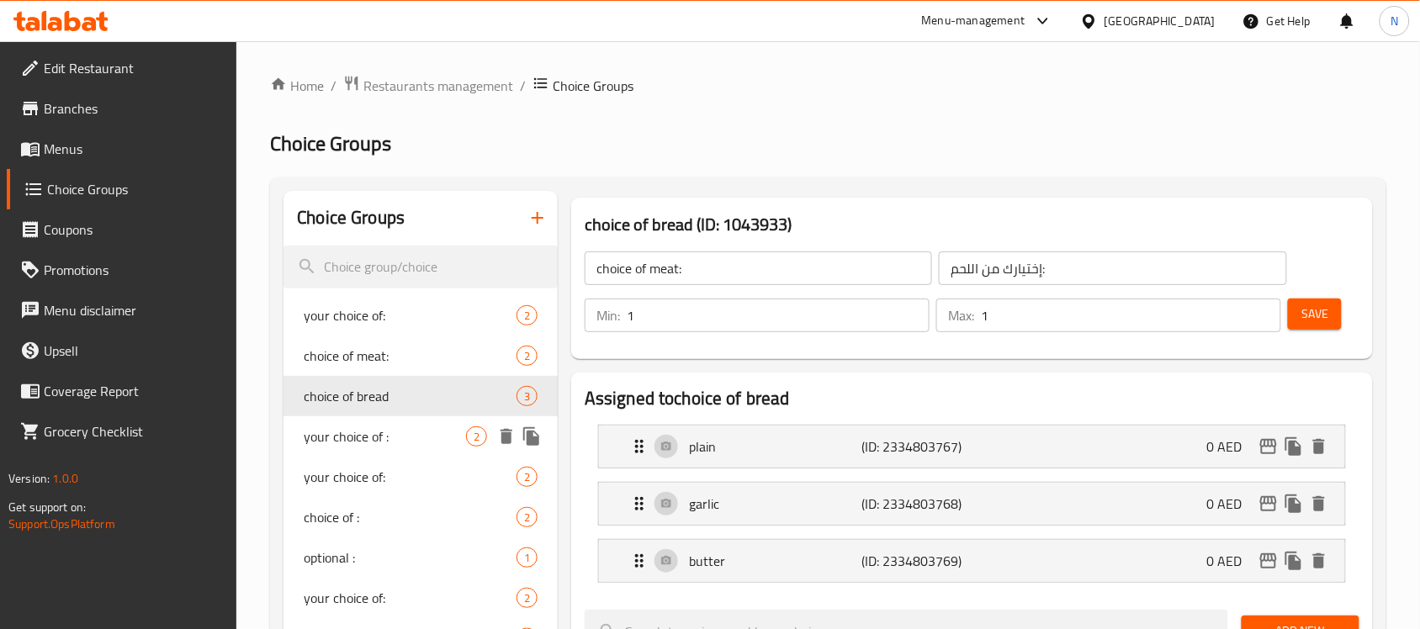
type input "choice of bread"
type input "إختيارك من الخبز:"
click at [367, 427] on span "your choice of :" at bounding box center [385, 437] width 162 height 20
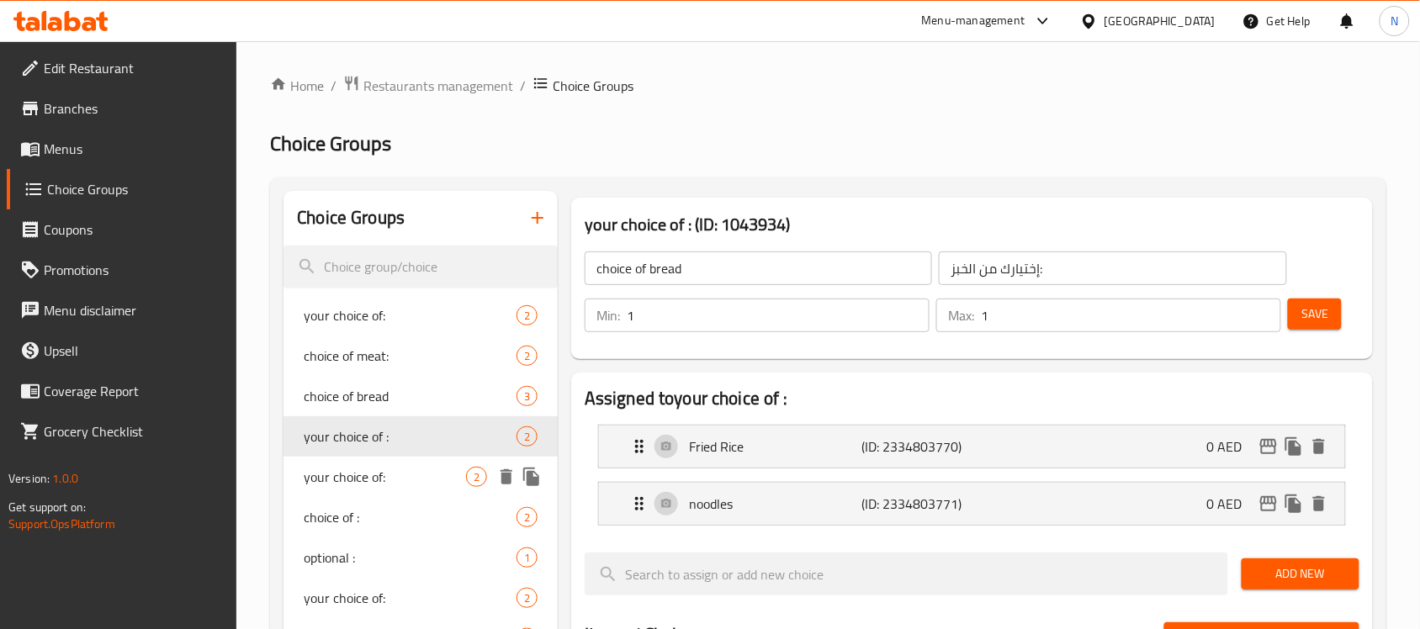
type input "your choice of :"
type input "إختيارك من :"
click at [379, 447] on span "your choice of :" at bounding box center [385, 437] width 162 height 20
click at [389, 482] on span "your choice of:" at bounding box center [385, 477] width 162 height 20
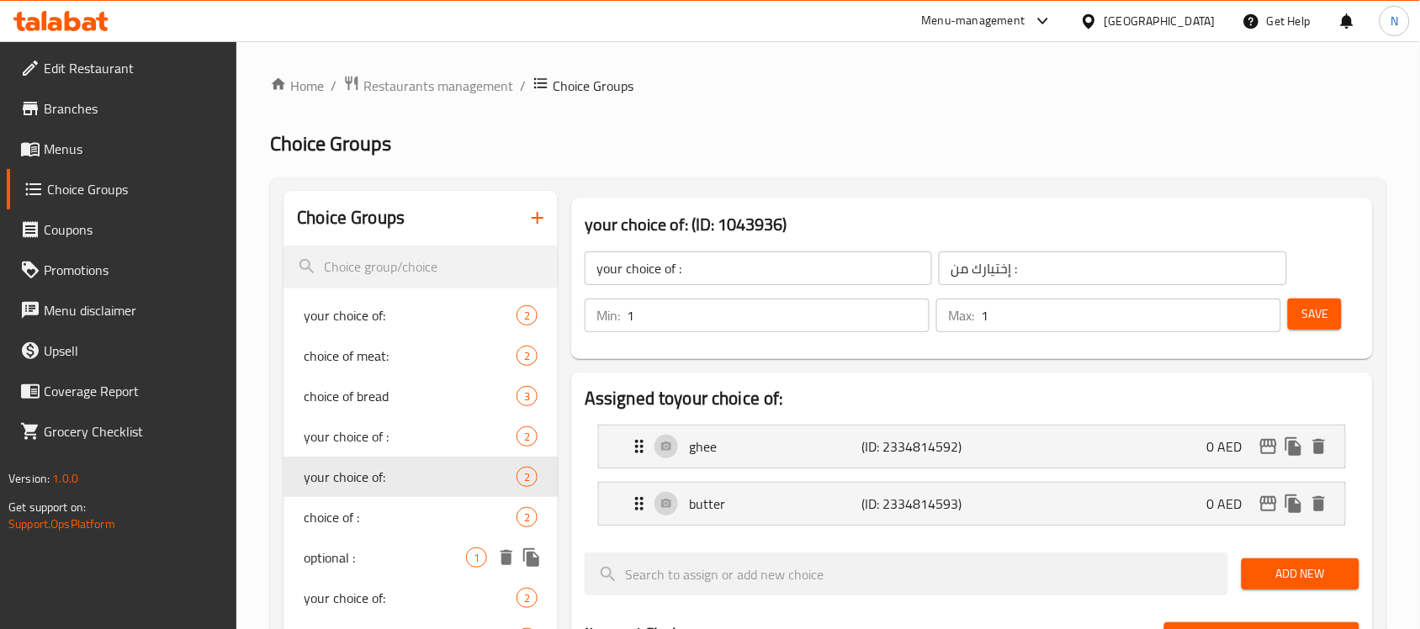
type input "your choice of:"
type input "إختيارك من:"
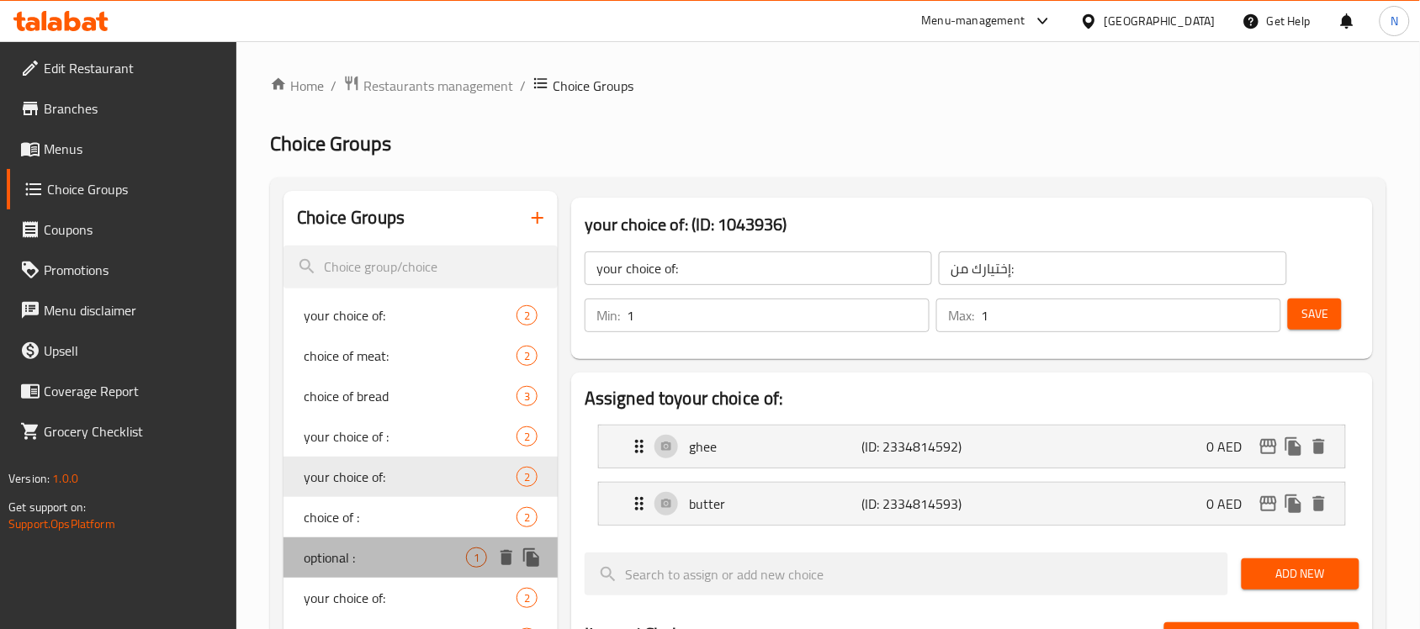
click at [404, 543] on div "optional : 1" at bounding box center [421, 558] width 274 height 40
type input "optional :"
type input "إختياري :"
type input "0"
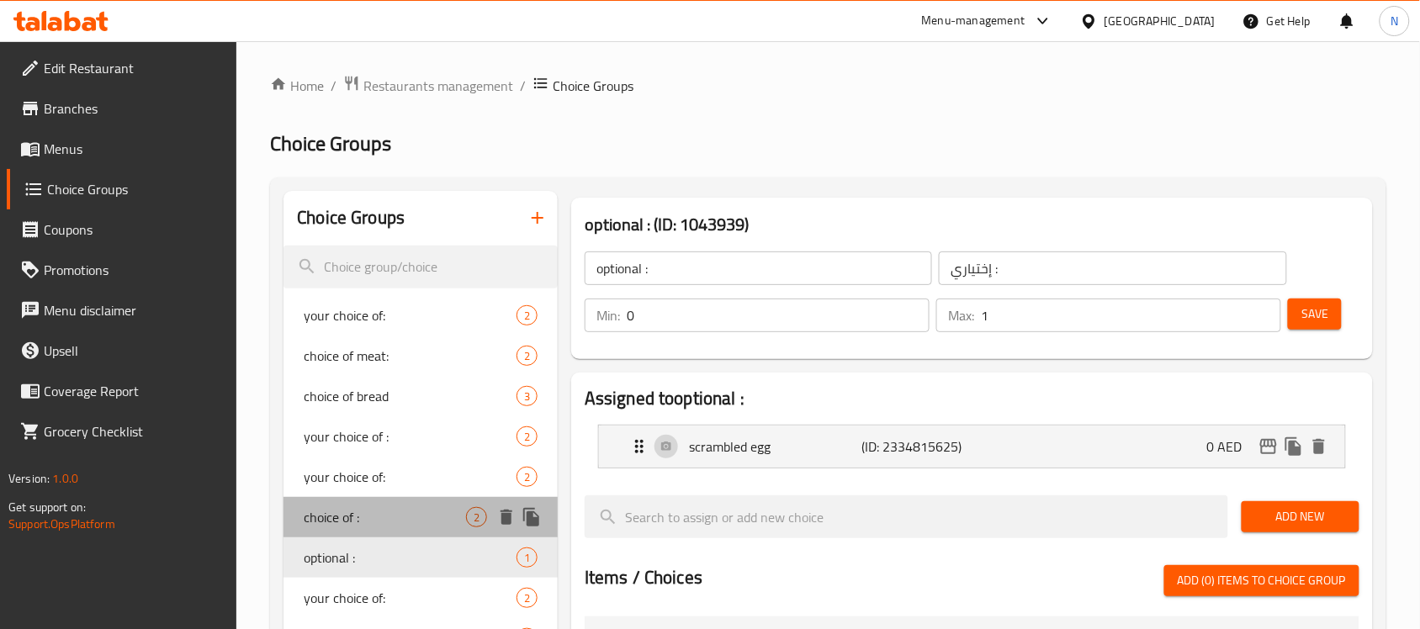
click at [392, 509] on span "choice of :" at bounding box center [385, 517] width 162 height 20
type input "choice of :"
type input "إختار من :"
type input "1"
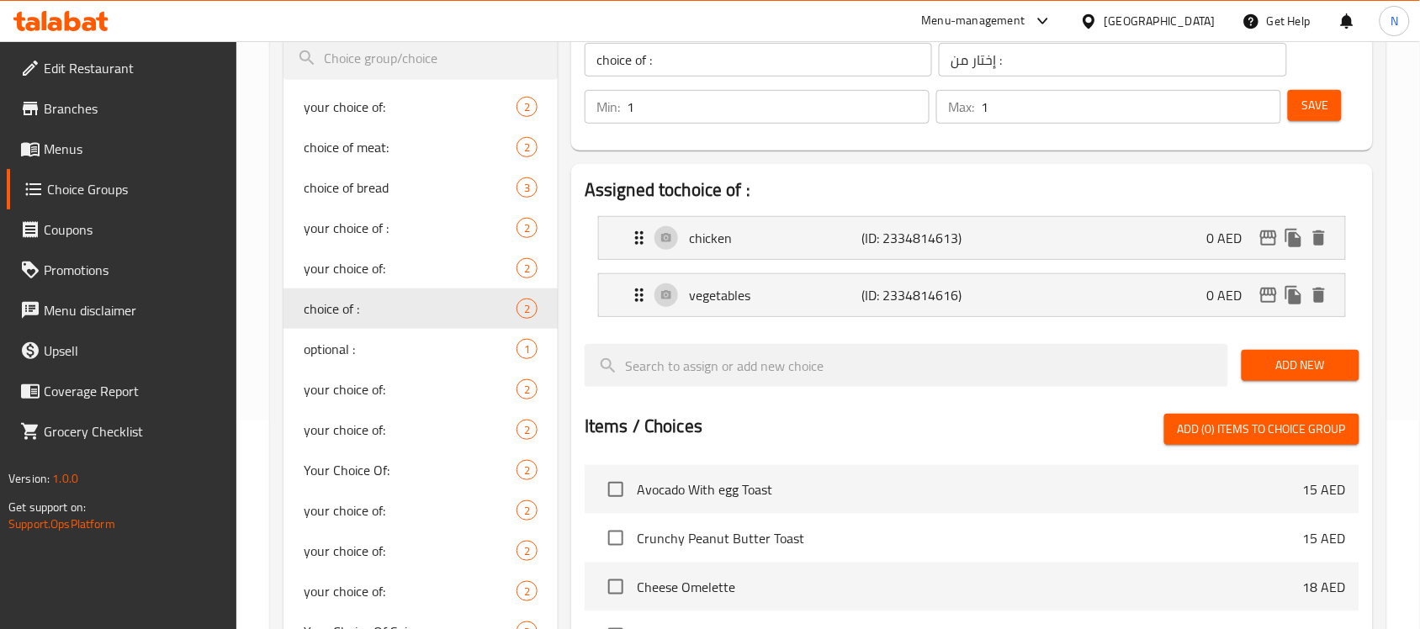
scroll to position [210, 0]
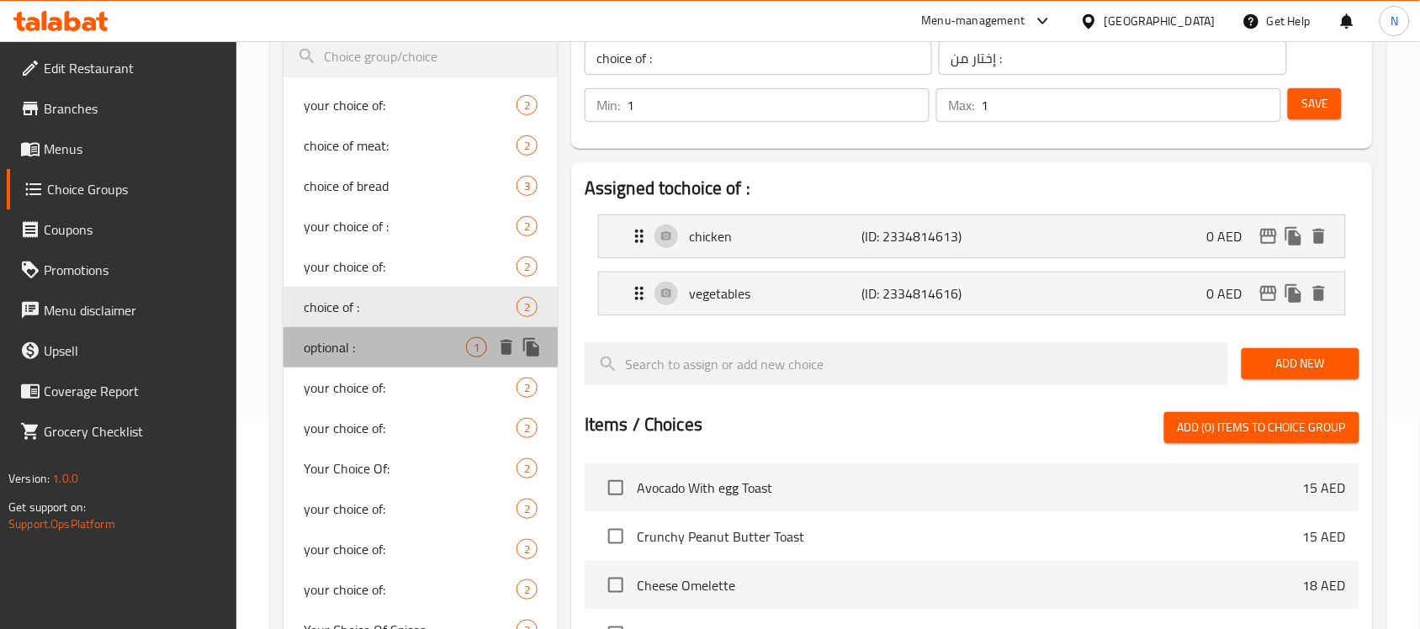
click at [348, 358] on span "optional :" at bounding box center [385, 347] width 162 height 20
type input "optional :"
type input "إختياري :"
type input "0"
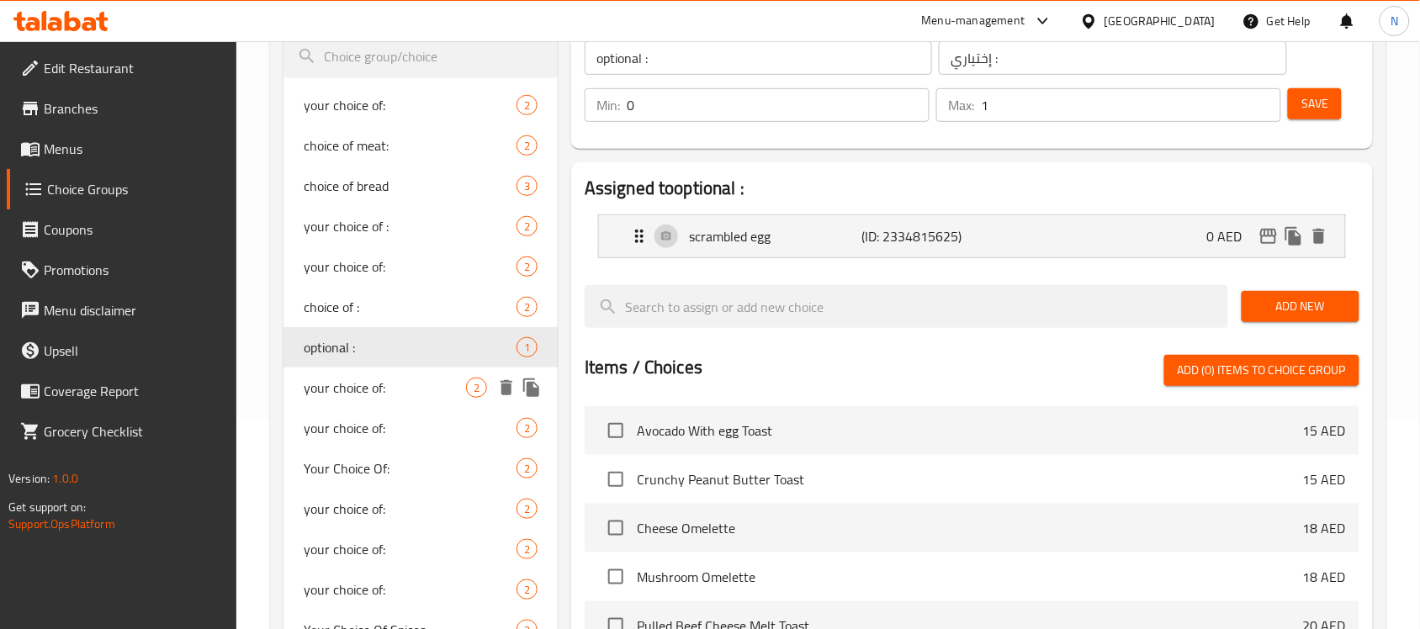
click at [349, 385] on span "your choice of:" at bounding box center [385, 388] width 162 height 20
type input "your choice of:"
type input "إختيارك من:"
type input "1"
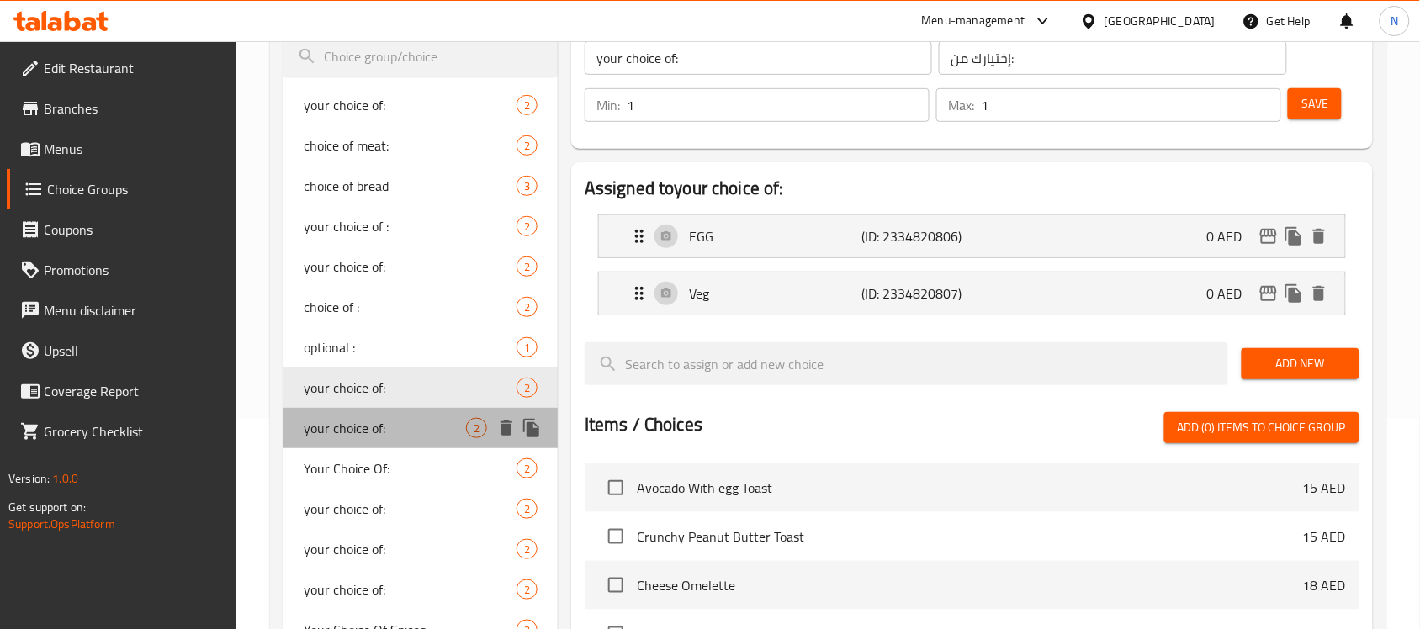
click at [355, 421] on span "your choice of:" at bounding box center [385, 428] width 162 height 20
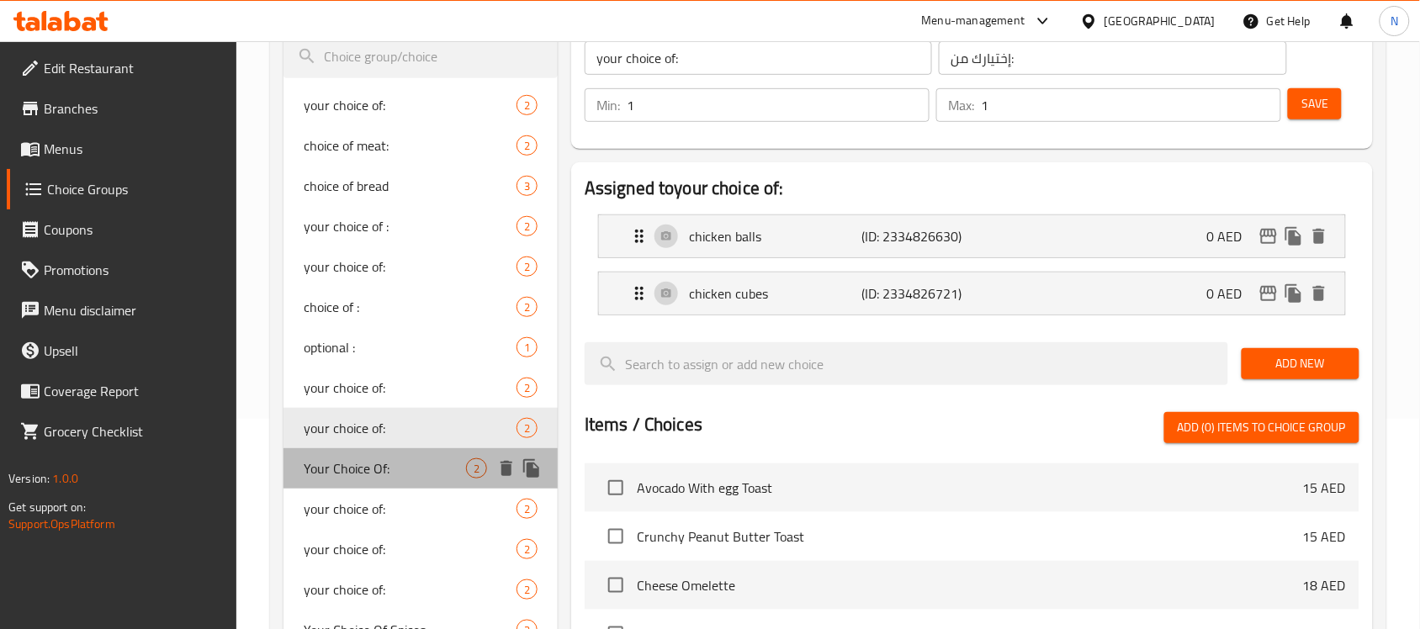
click at [376, 486] on div "Your Choice Of: 2" at bounding box center [421, 469] width 274 height 40
type input "Your Choice Of:"
type input "إختيارك من:"
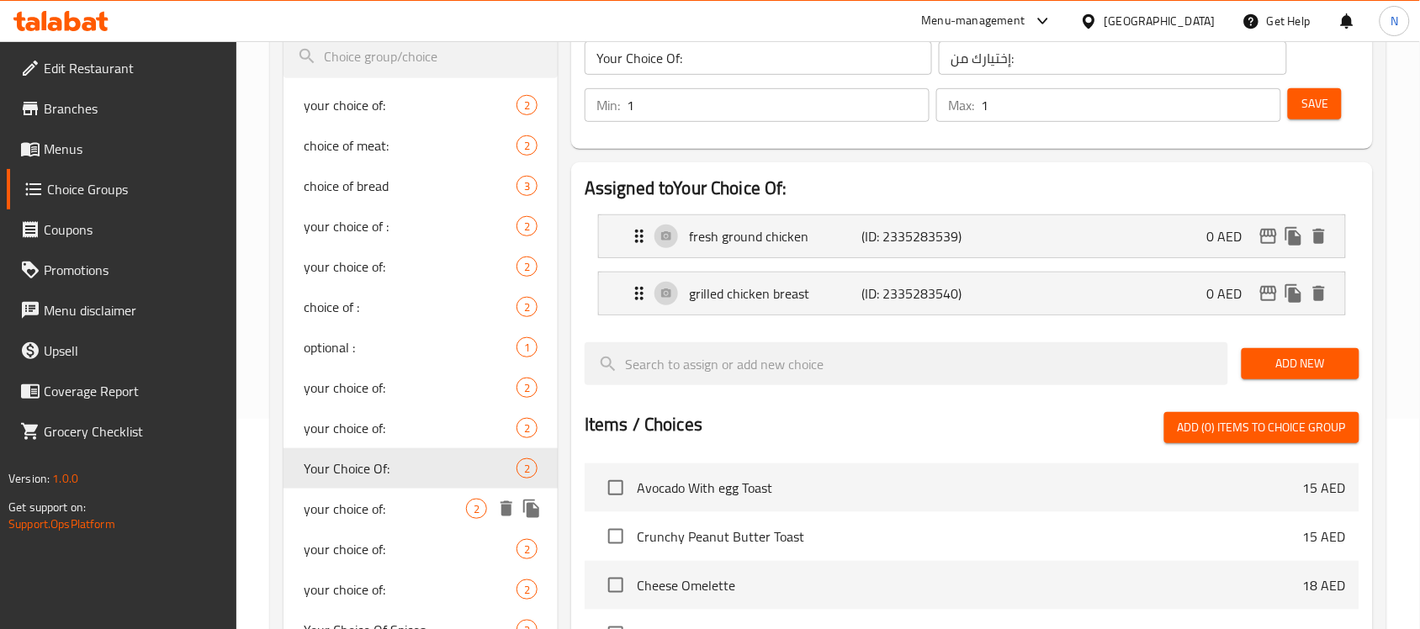
click at [380, 522] on div "your choice of: 2" at bounding box center [421, 509] width 274 height 40
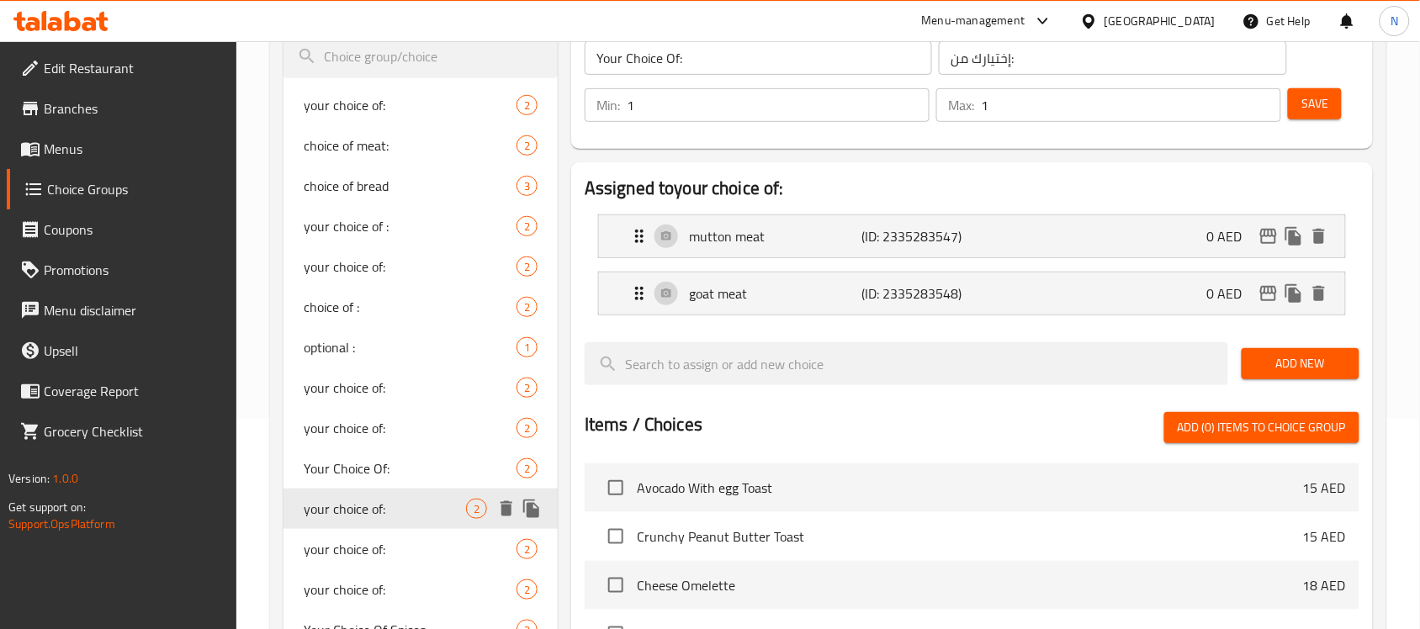
type input "your choice of:"
type input "إختيارك من:"
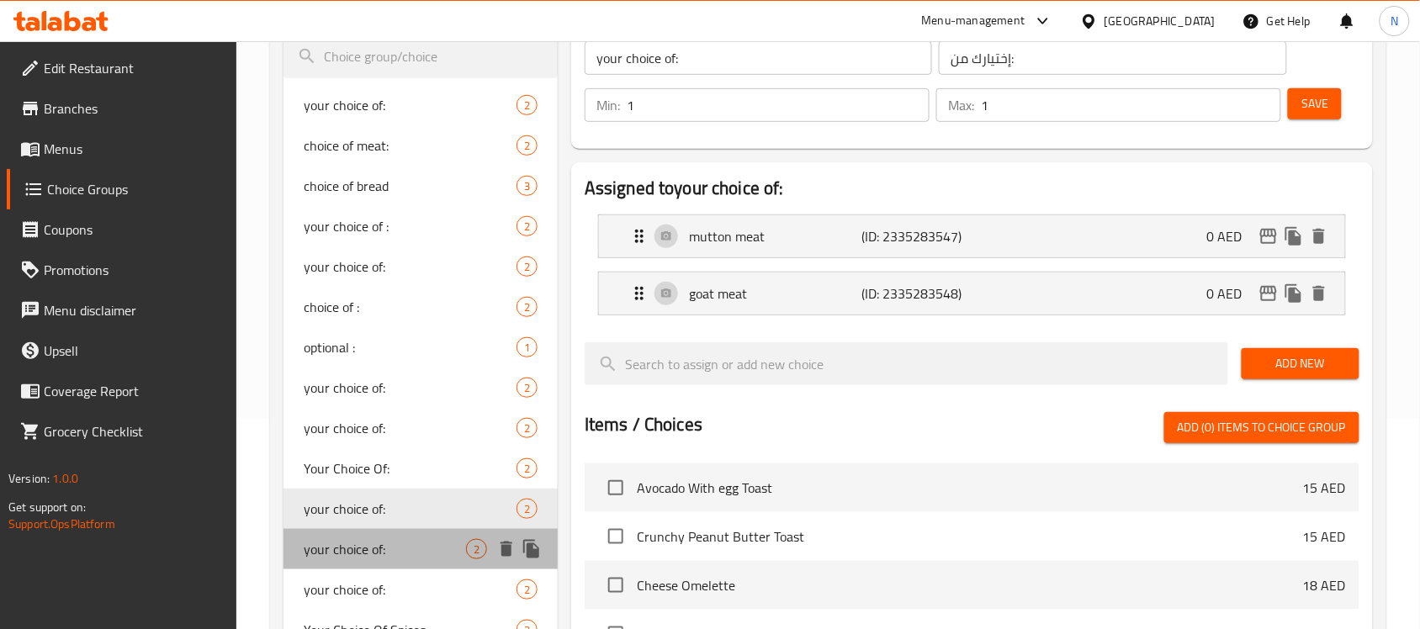
click at [380, 541] on span "your choice of:" at bounding box center [385, 549] width 162 height 20
type input "your choice of:"
type input "اختيارك من:"
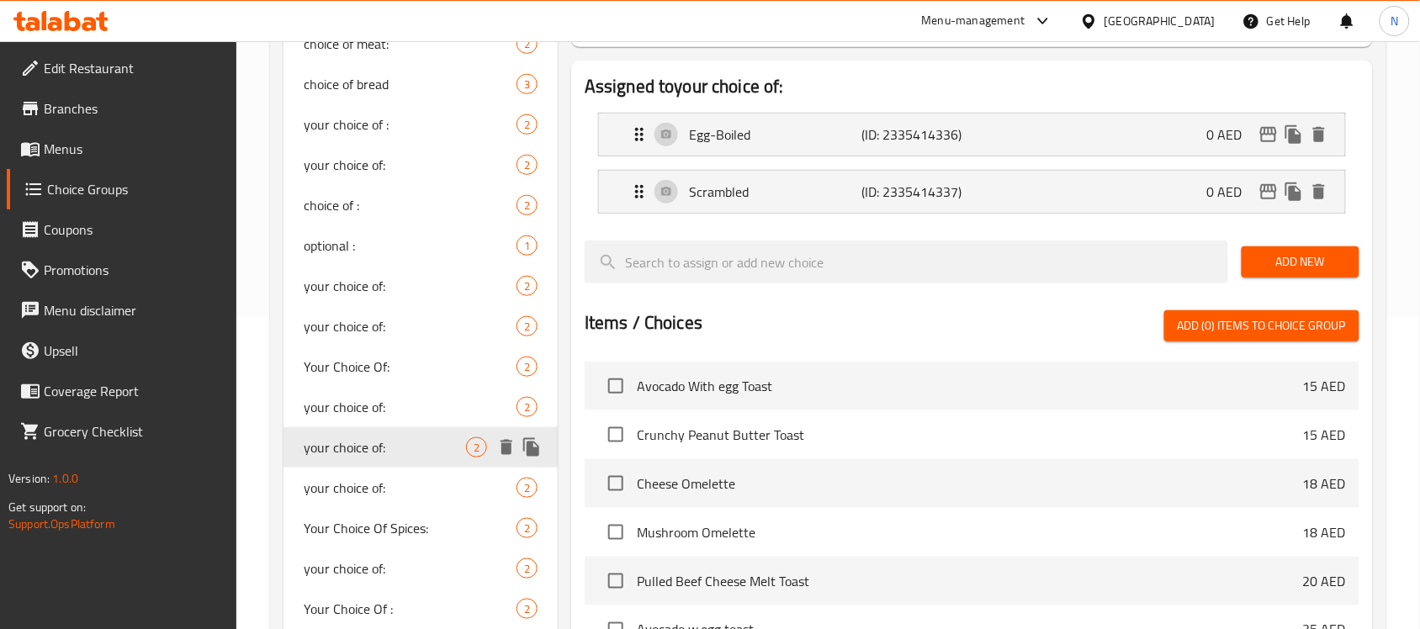
scroll to position [316, 0]
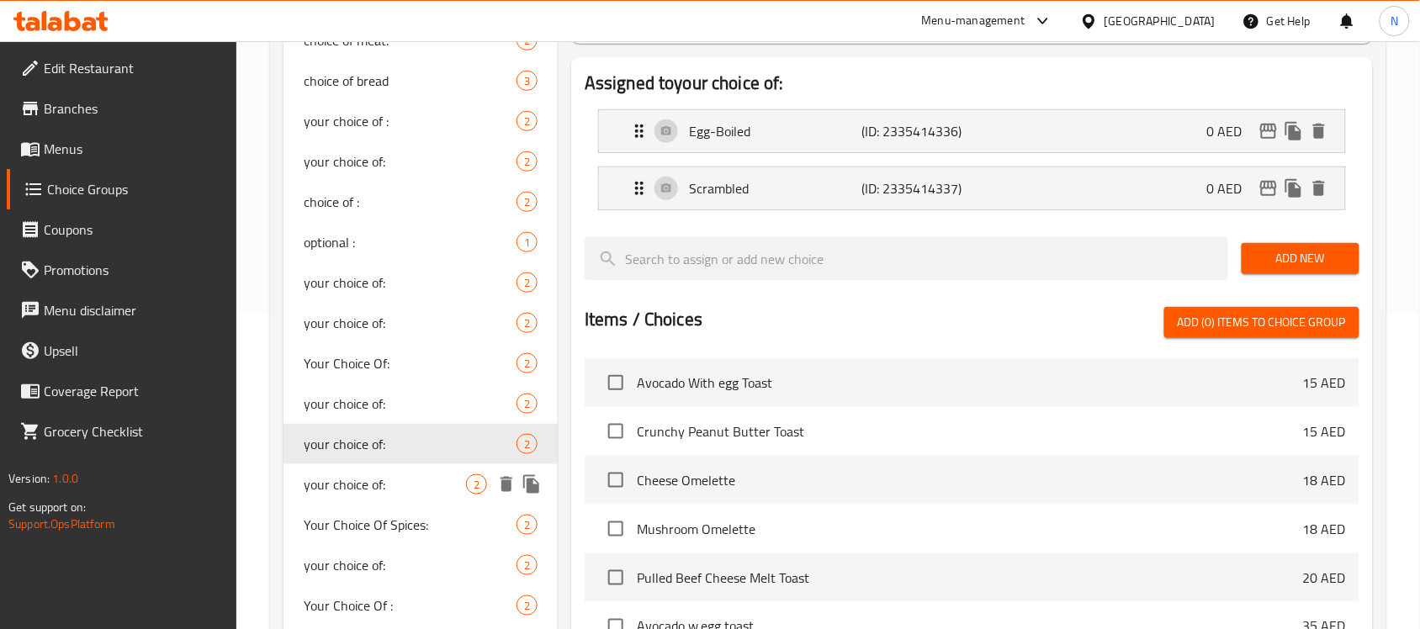
click at [359, 486] on span "your choice of:" at bounding box center [385, 485] width 162 height 20
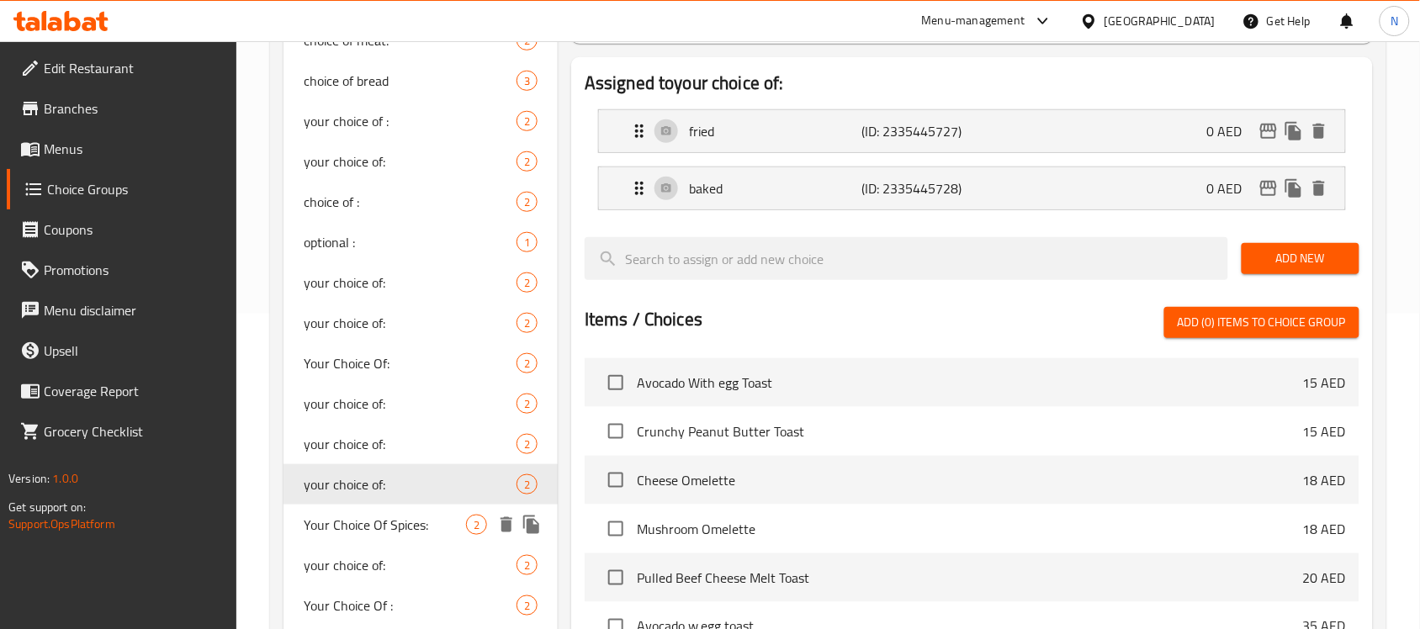
click at [364, 523] on span "Your Choice Of Spices:" at bounding box center [385, 525] width 162 height 20
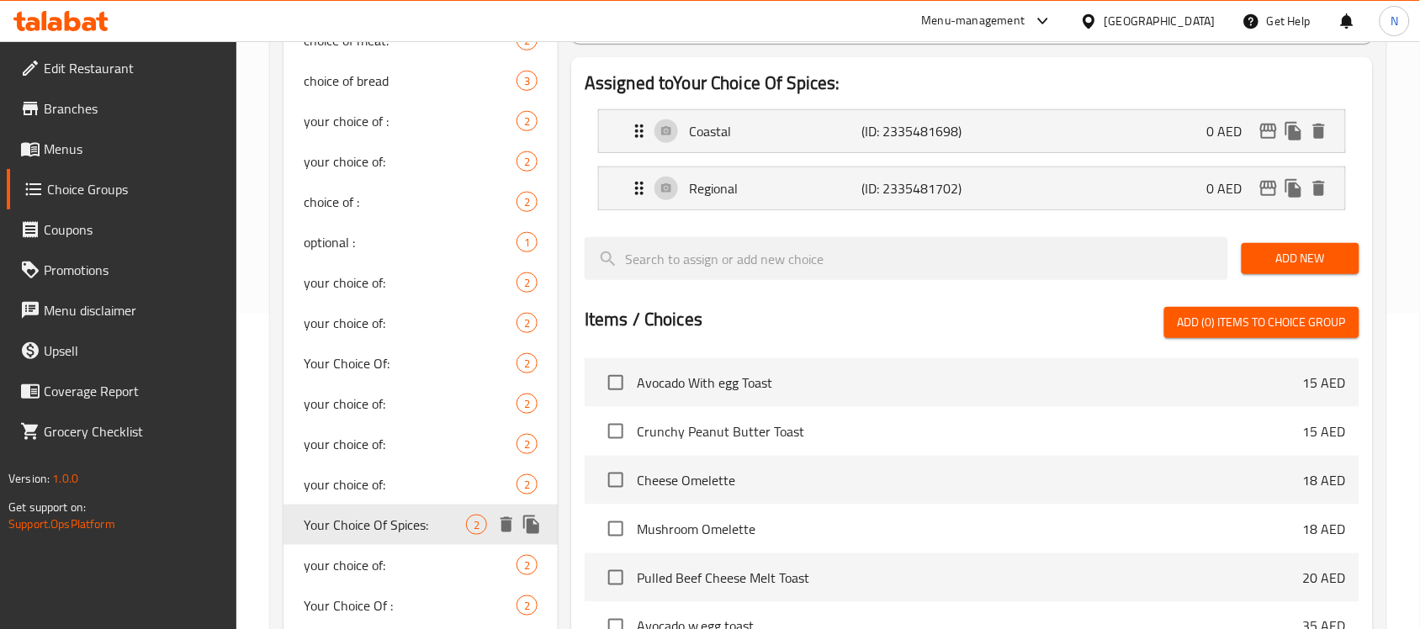
type input "Your Choice Of Spices:"
type input "اختيارك من التوابل:"
click at [377, 556] on span "your choice of:" at bounding box center [385, 565] width 162 height 20
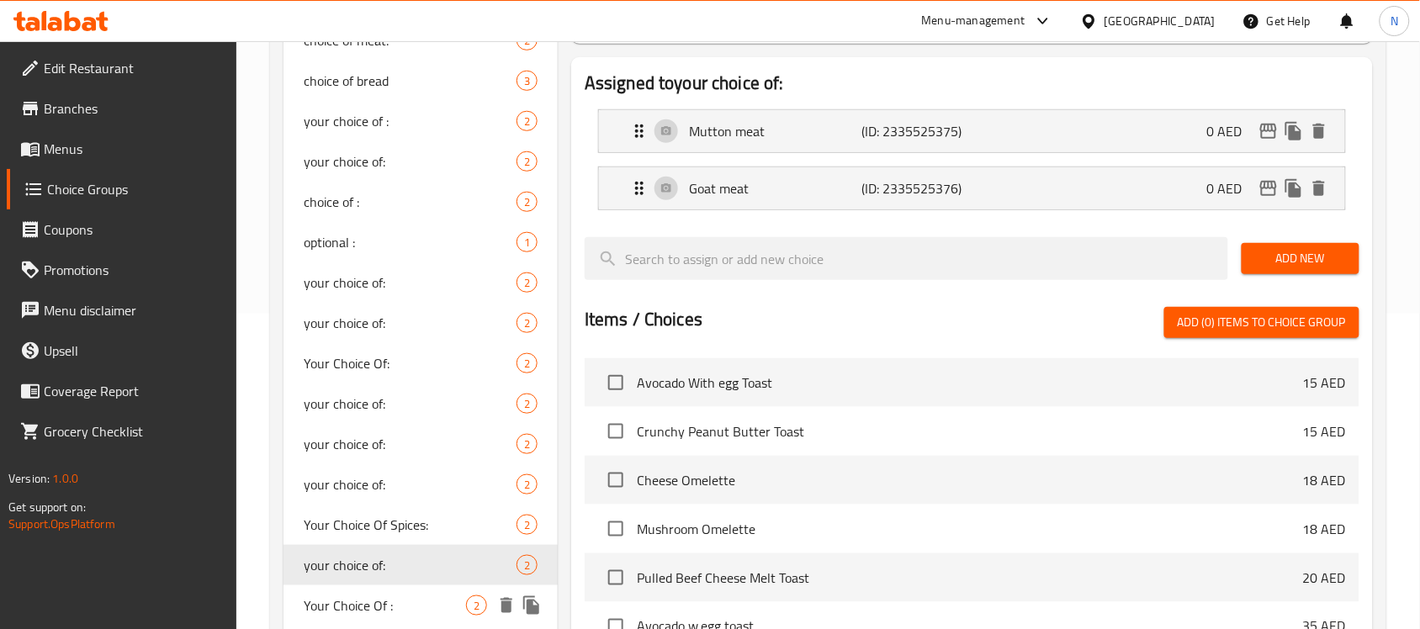
type input "your choice of:"
type input "اختيارك من:"
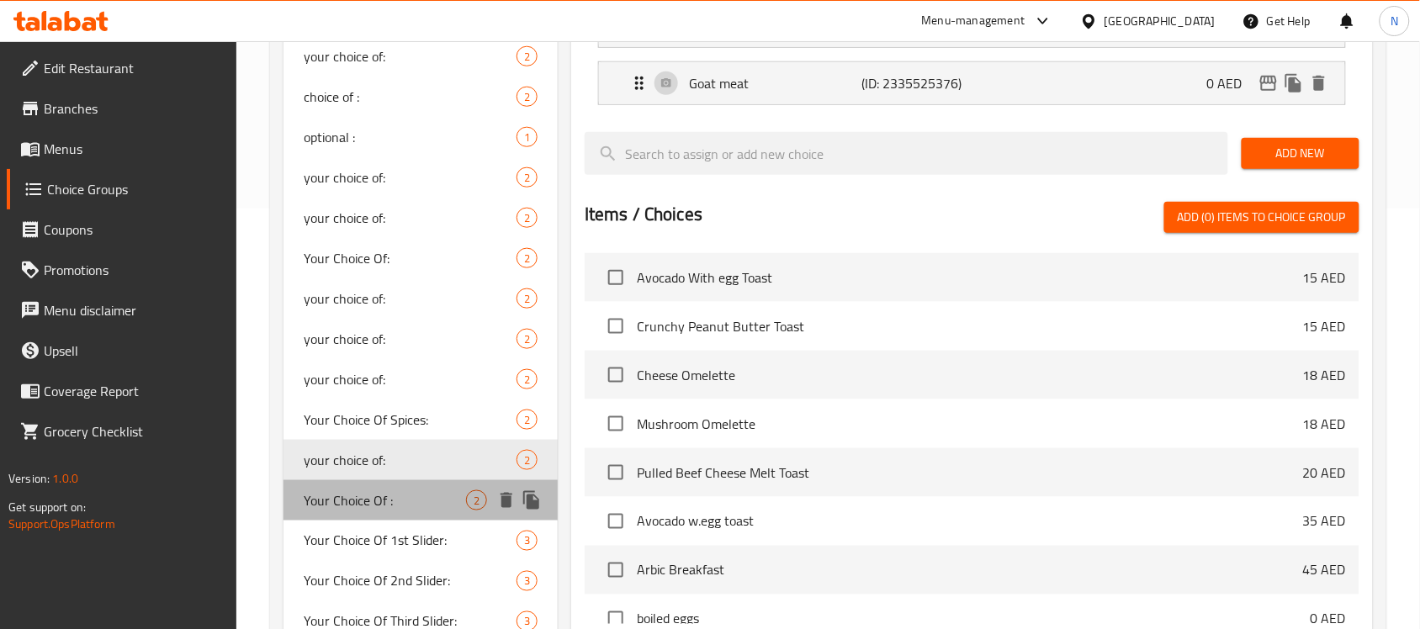
click at [367, 501] on span "Your Choice Of :" at bounding box center [385, 501] width 162 height 20
type input "Your Choice Of :"
type input "إختيارك من:"
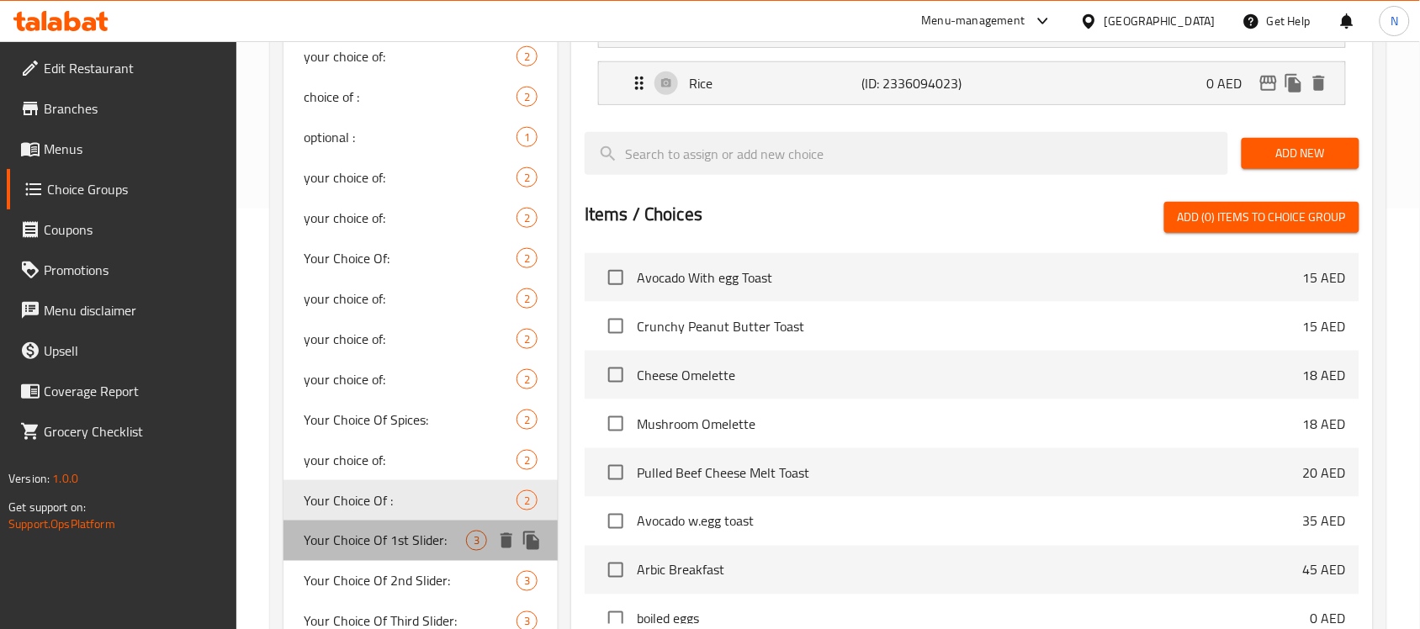
click at [380, 549] on span "Your Choice Of 1st Slider:" at bounding box center [385, 541] width 162 height 20
type input "Your Choice Of 1st Slider:"
type input "إختيارك الأول من سلايدر:"
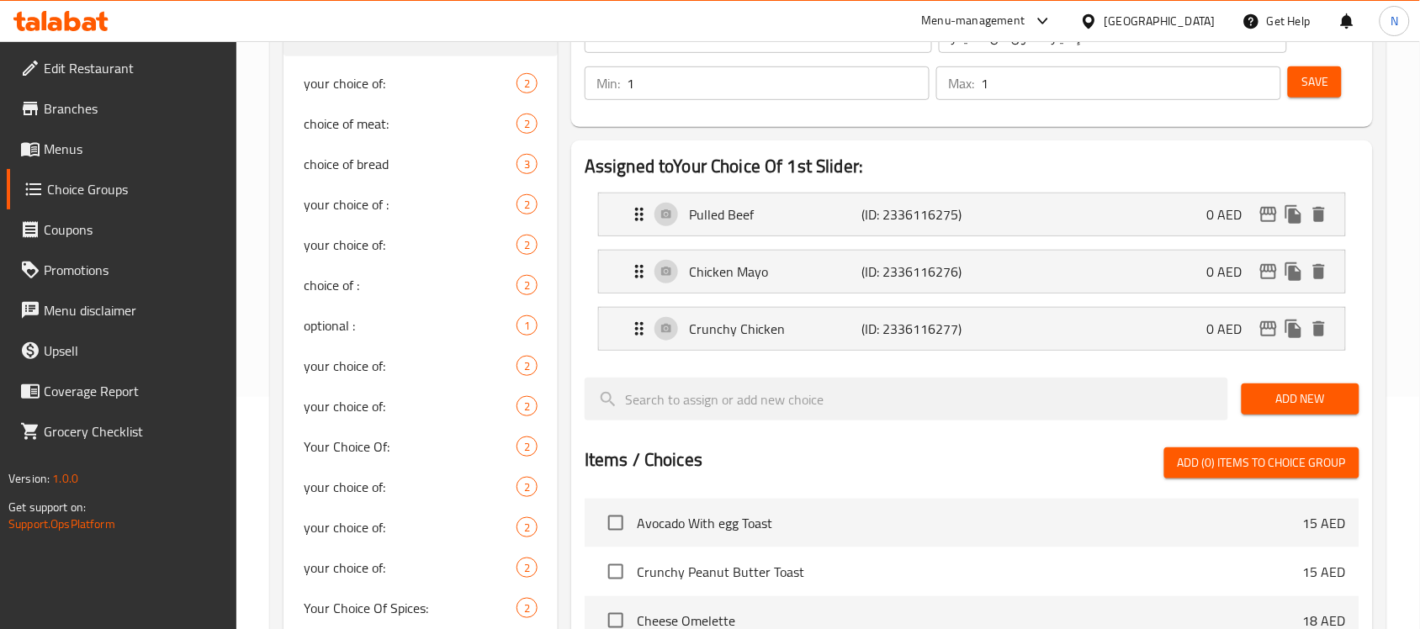
scroll to position [210, 0]
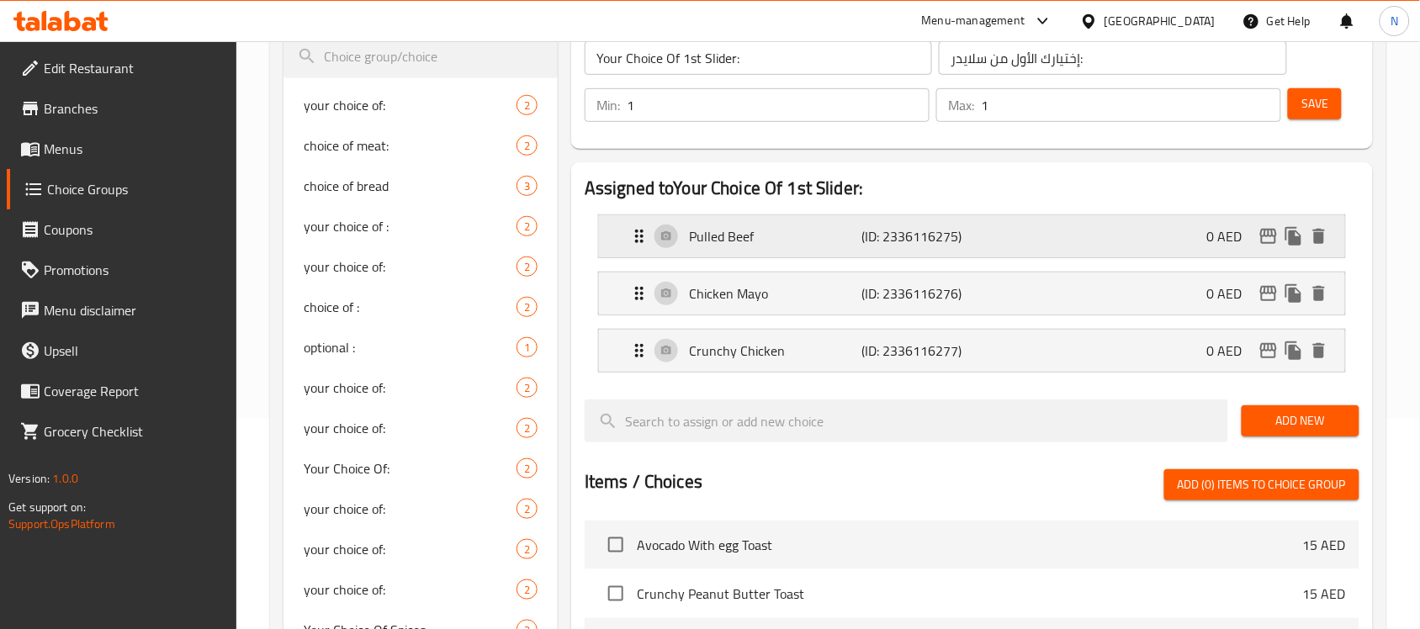
click at [951, 233] on p "(ID: 2336116275)" at bounding box center [919, 236] width 115 height 20
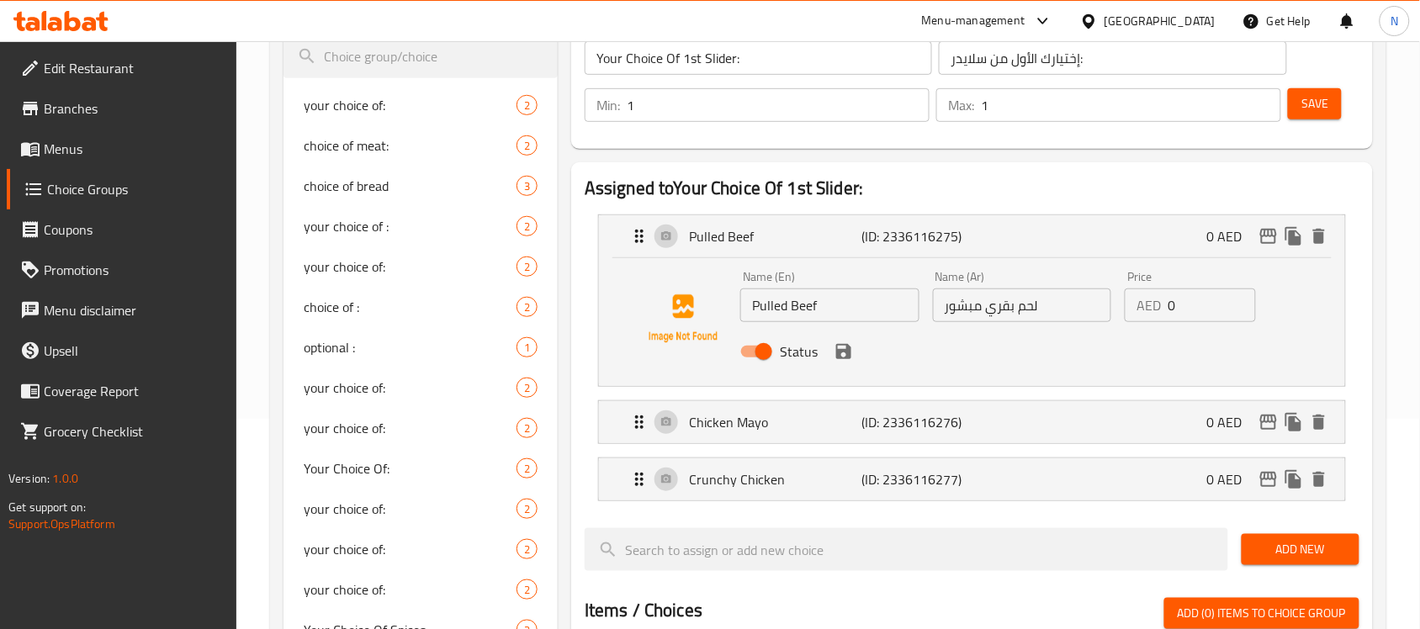
click at [953, 300] on input "لحم بقري مبشور" at bounding box center [1022, 306] width 179 height 34
click at [839, 360] on icon "save" at bounding box center [844, 352] width 20 height 20
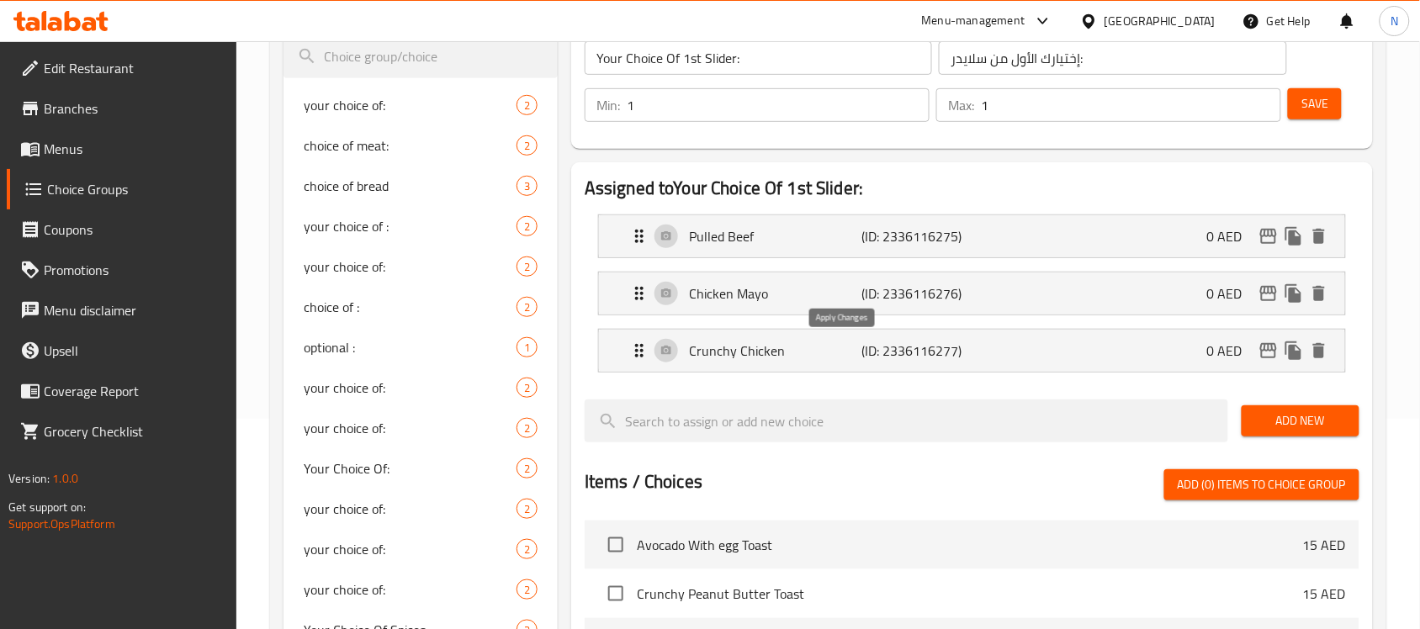
type input "لحم بقري مسحب"
click at [1318, 99] on span "Save" at bounding box center [1315, 103] width 27 height 21
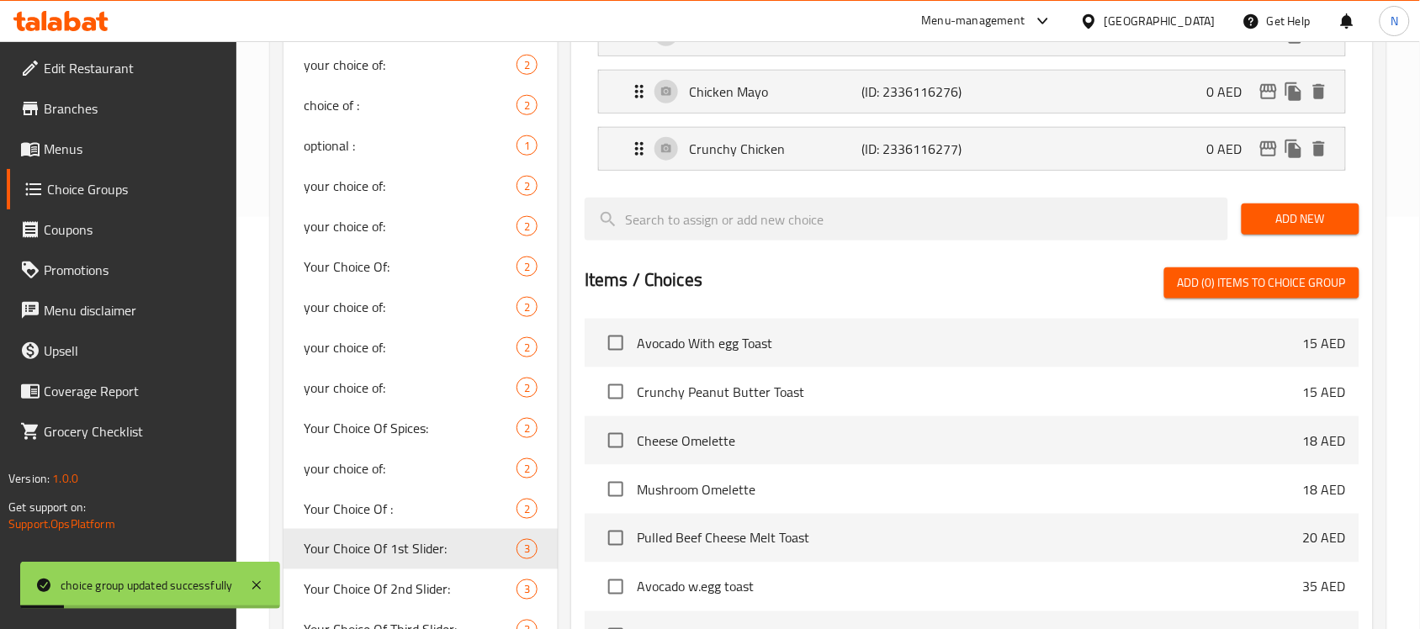
scroll to position [421, 0]
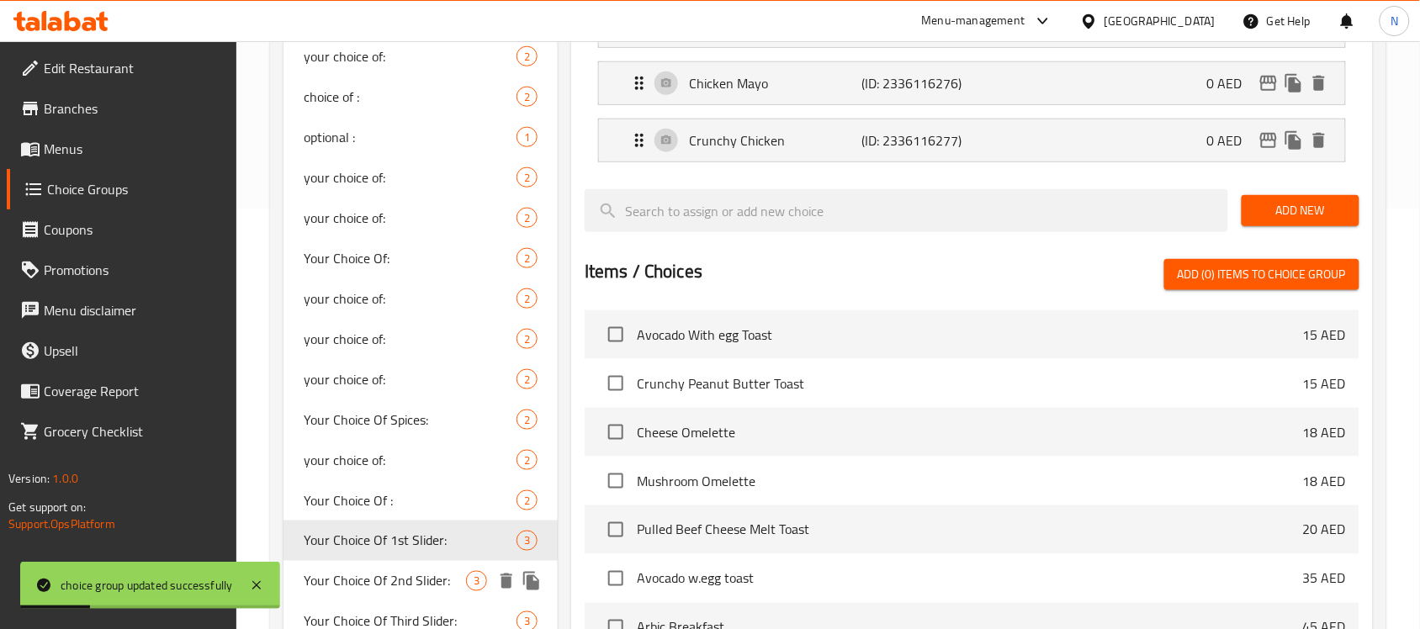
drag, startPoint x: 384, startPoint y: 571, endPoint x: 997, endPoint y: 353, distance: 650.7
click at [384, 571] on span "Your Choice Of 2nd Slider:" at bounding box center [385, 581] width 162 height 20
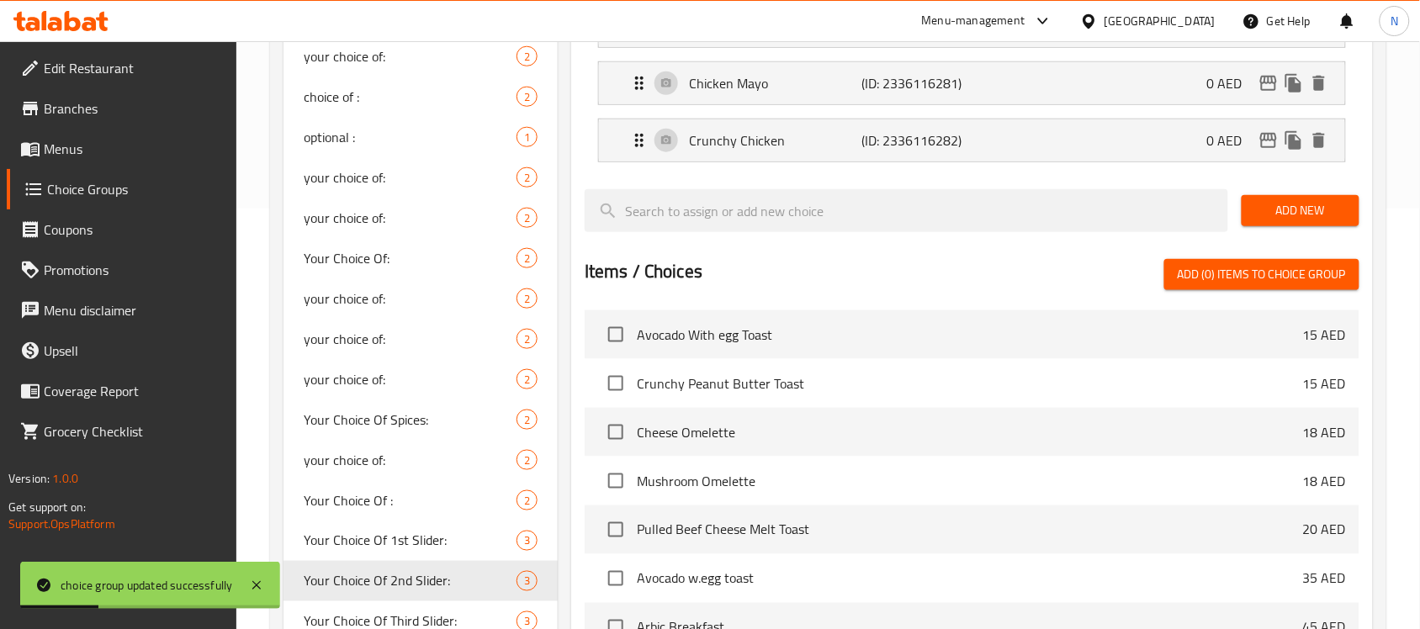
type input "Your Choice Of 2nd Slider:"
type input "إختيارك الثاني من سلايدر:"
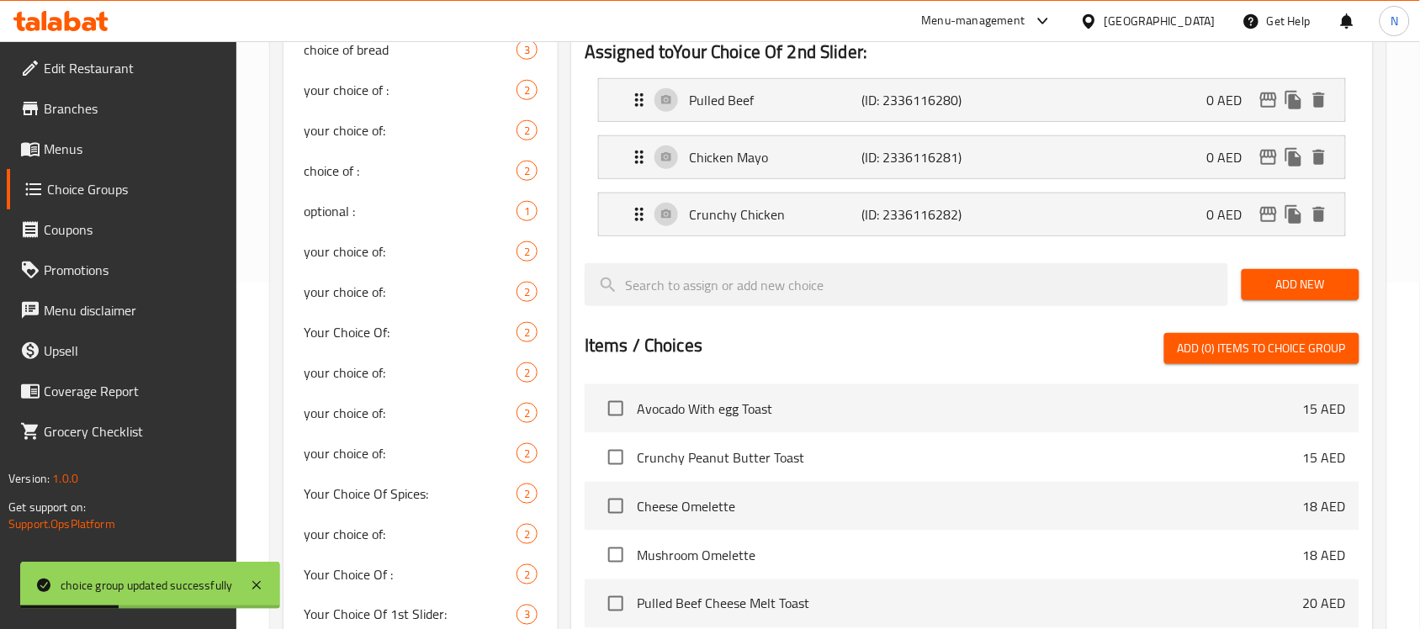
scroll to position [316, 0]
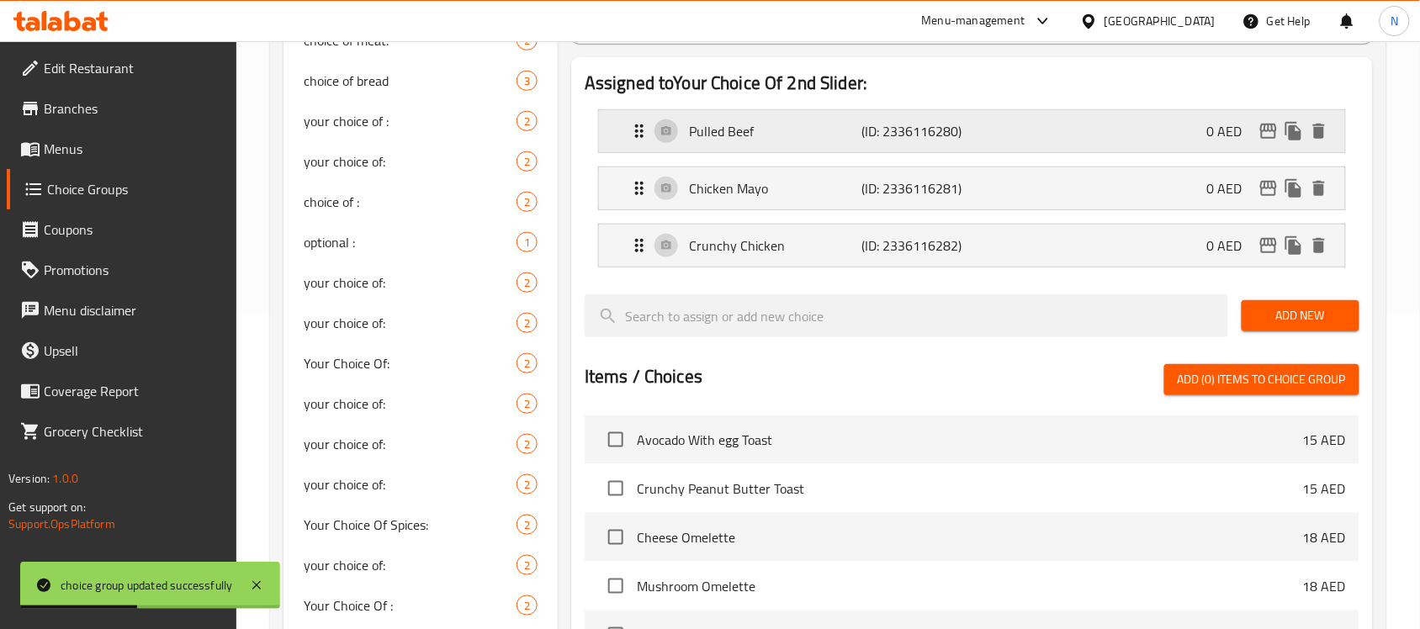
click at [705, 125] on p "Pulled Beef" at bounding box center [775, 131] width 173 height 20
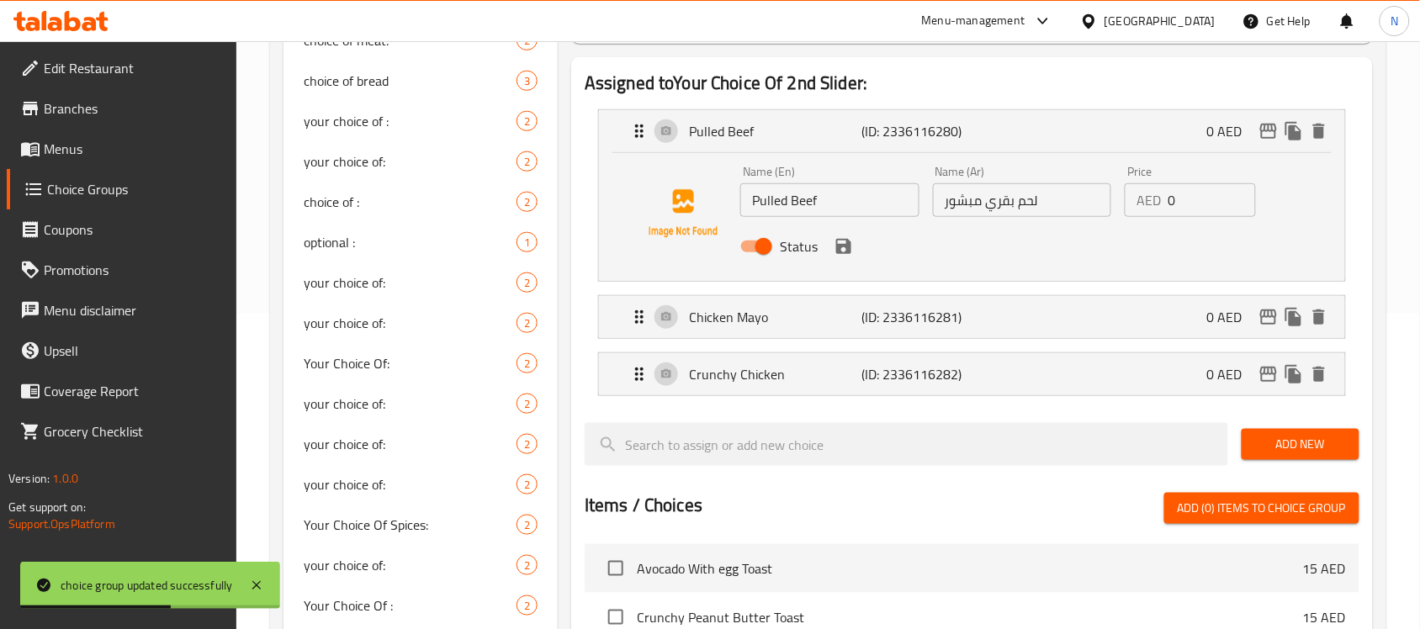
click at [965, 191] on input "لحم بقري مبشور" at bounding box center [1022, 200] width 179 height 34
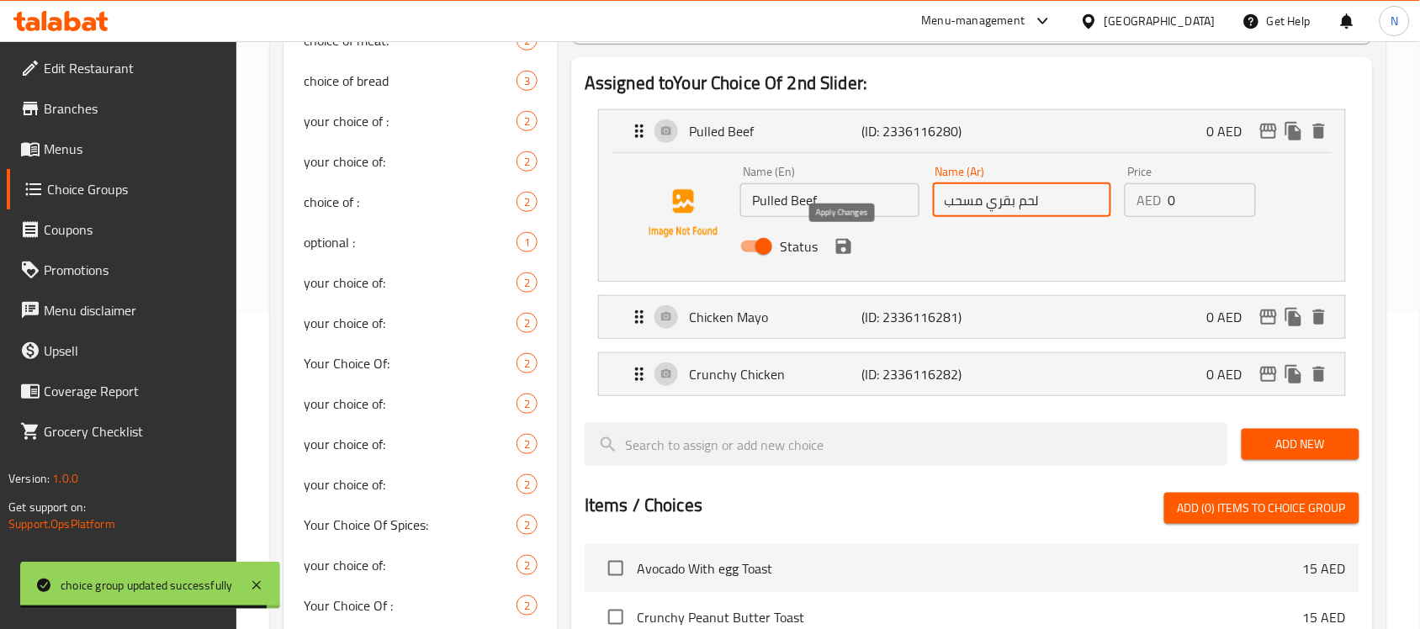
click at [848, 252] on icon "save" at bounding box center [843, 246] width 15 height 15
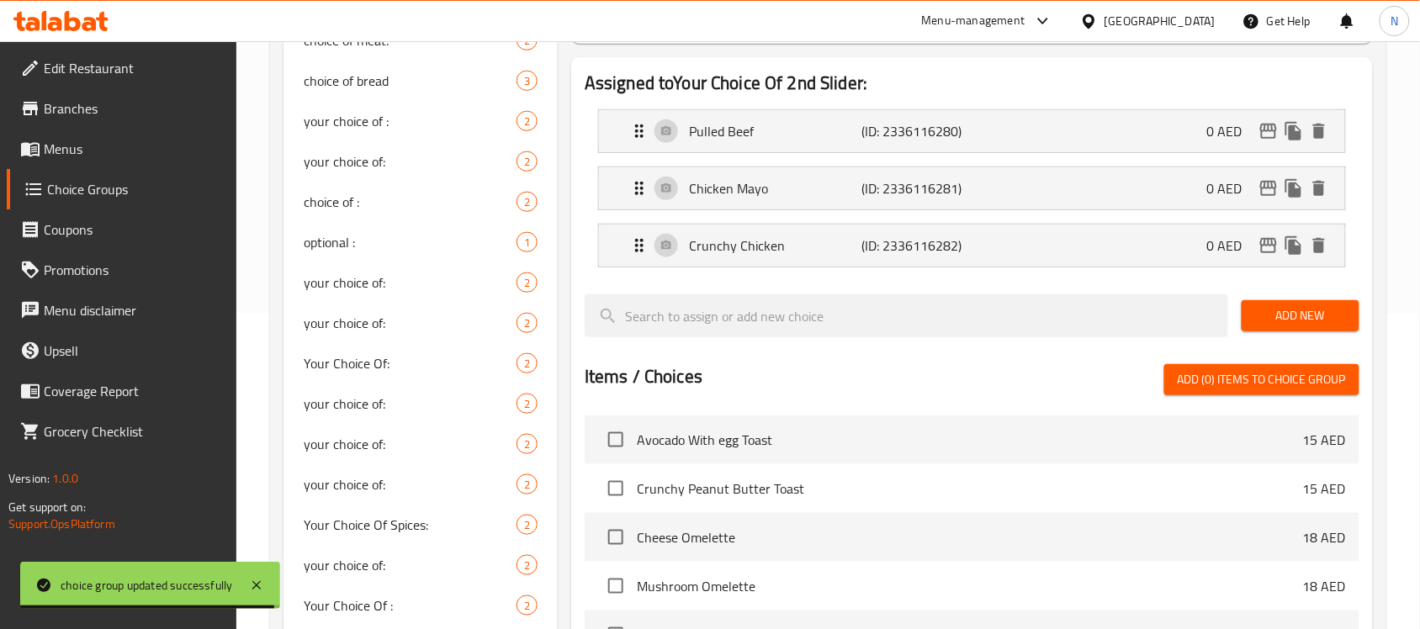
type input "لحم بقري مسحب"
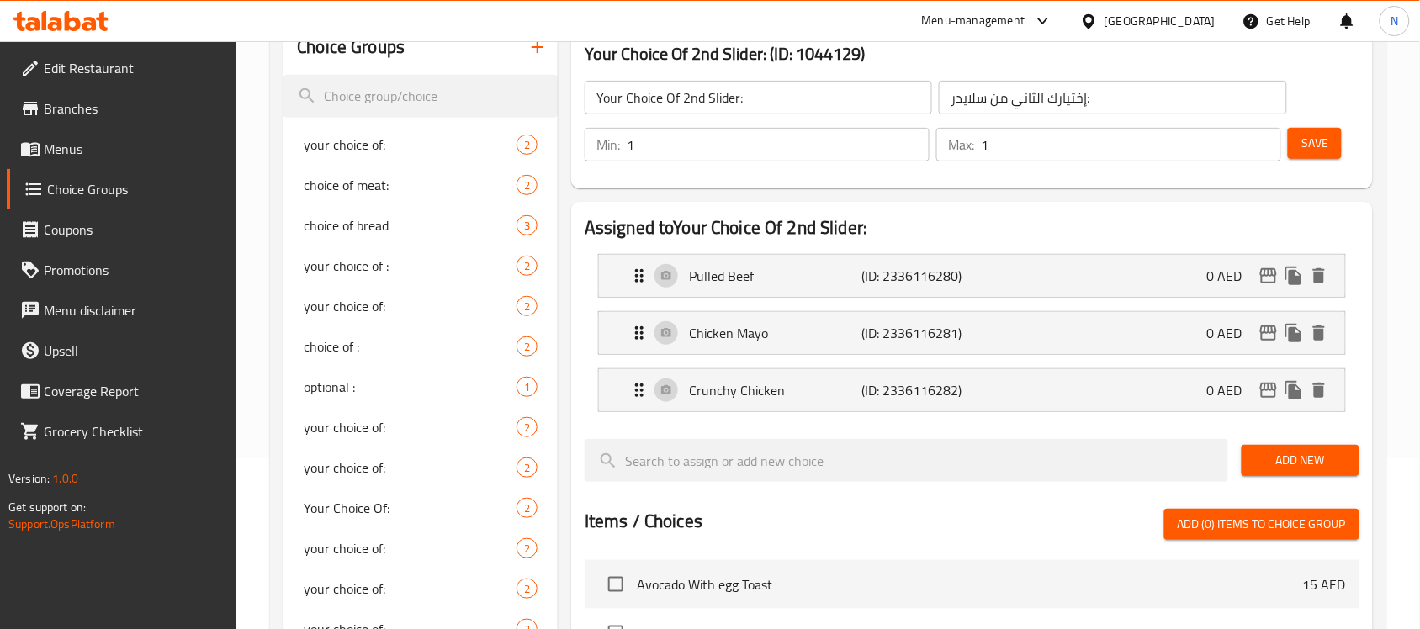
scroll to position [0, 0]
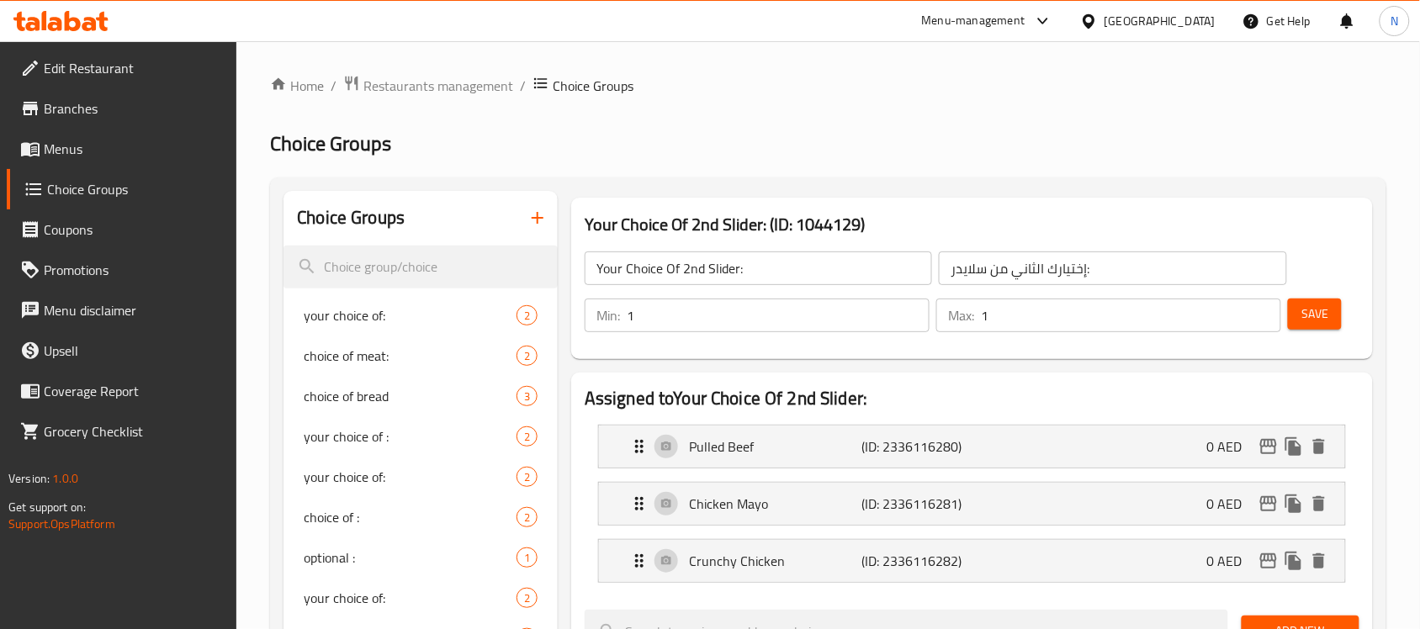
click at [1313, 313] on span "Save" at bounding box center [1315, 314] width 27 height 21
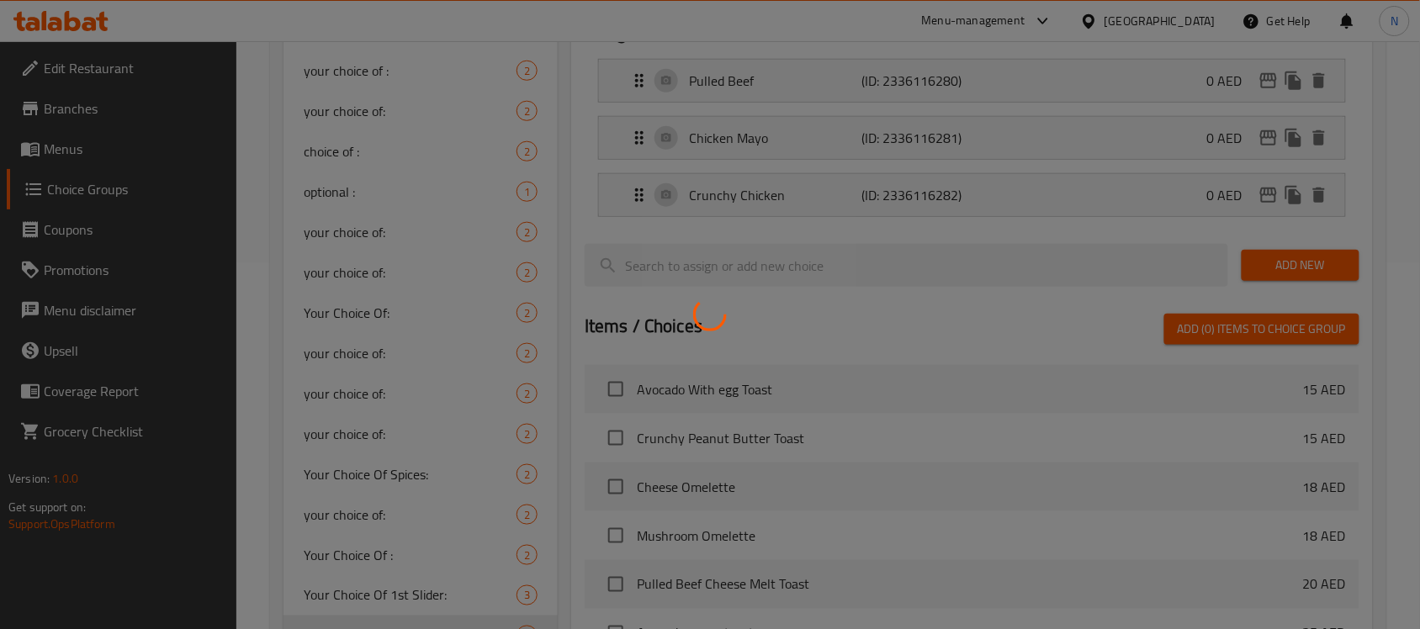
scroll to position [526, 0]
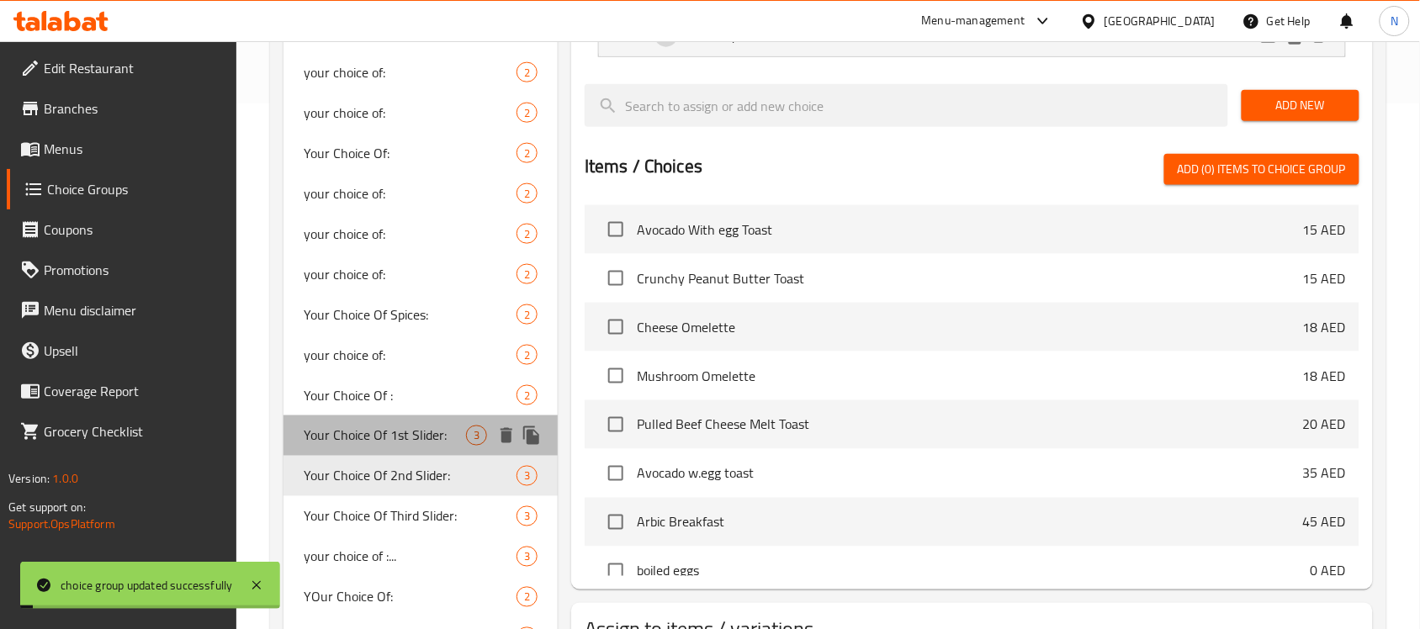
click at [346, 432] on span "Your Choice Of 1st Slider:" at bounding box center [385, 436] width 162 height 20
type input "Your Choice Of 1st Slider:"
type input "إختيارك الأول من سلايدر:"
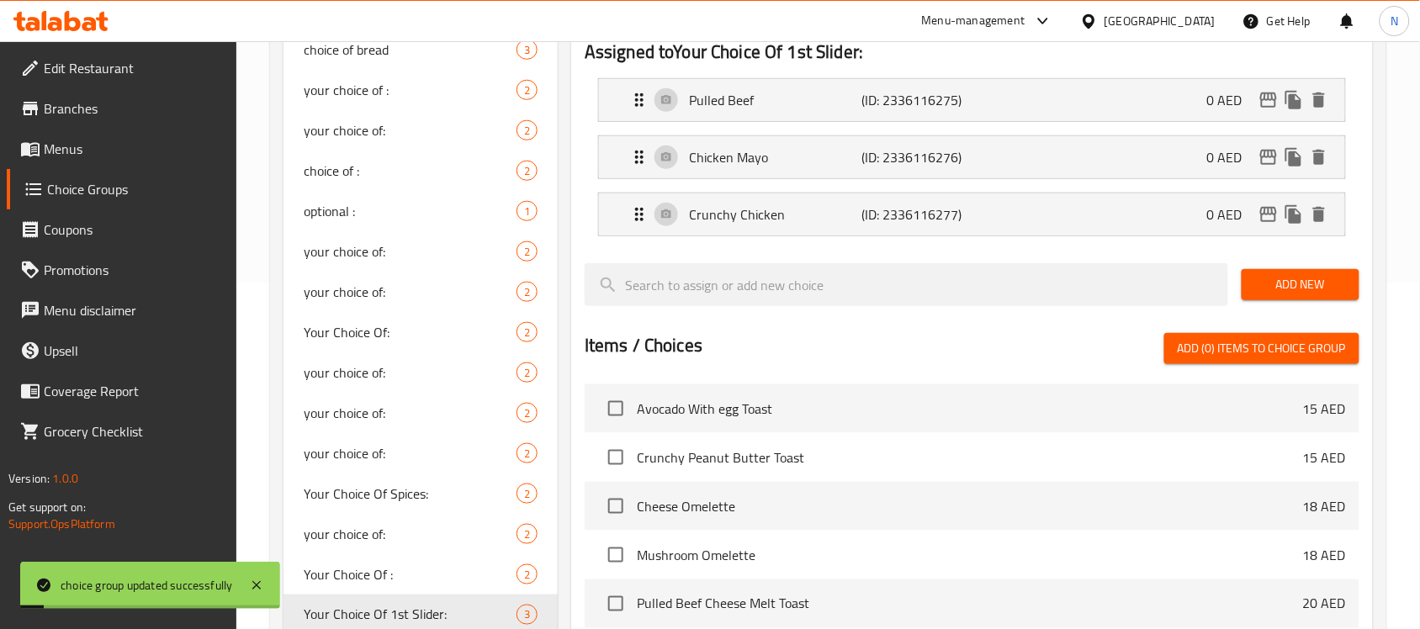
scroll to position [316, 0]
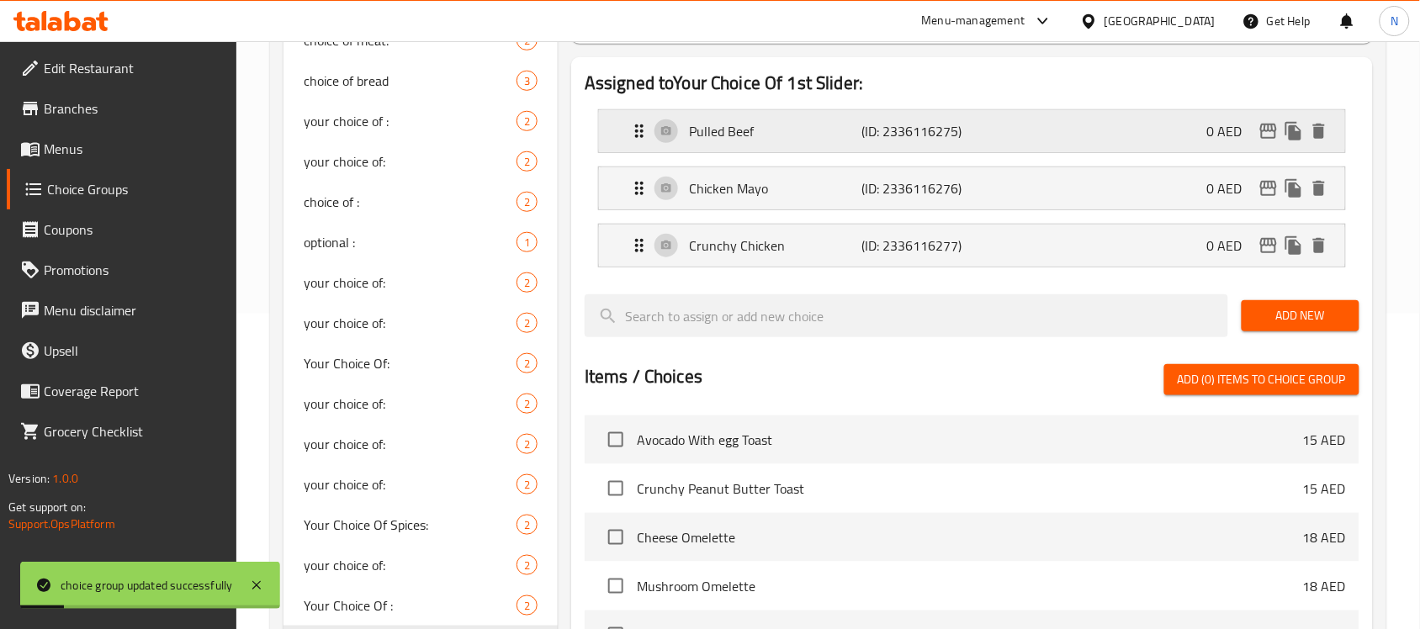
click at [730, 114] on div "Pulled Beef (ID: 2336116275) 0 AED" at bounding box center [977, 131] width 696 height 42
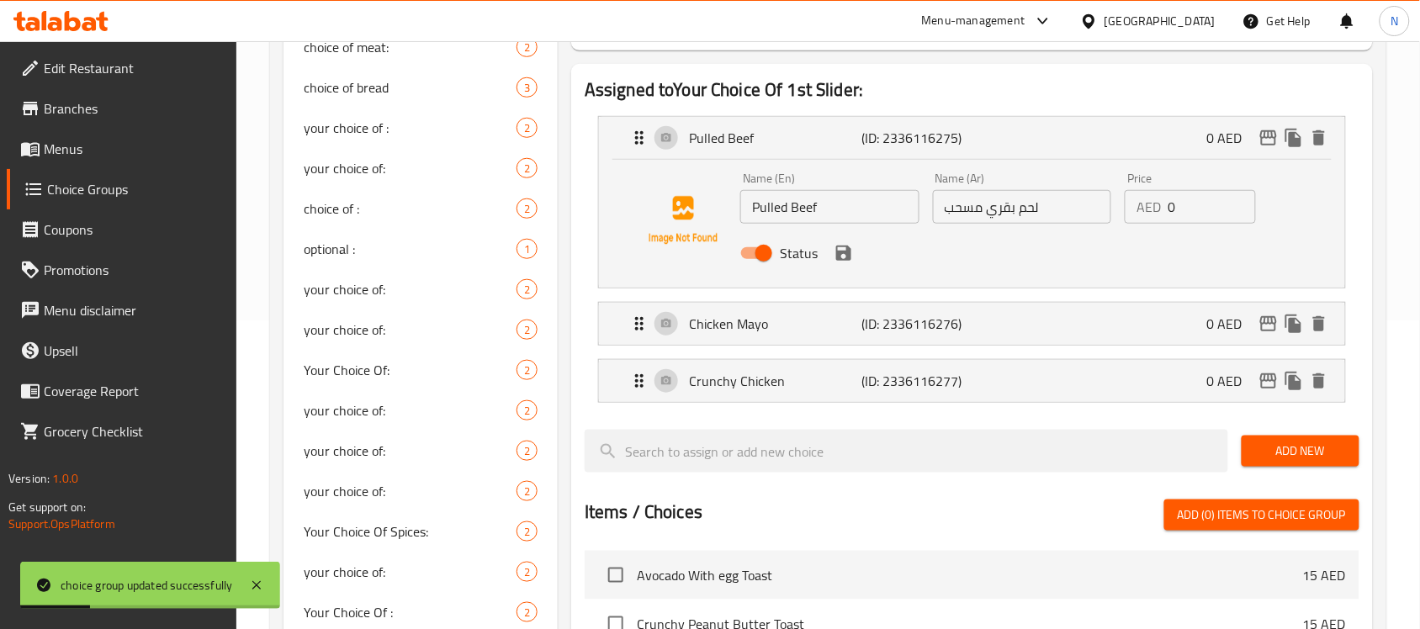
scroll to position [210, 0]
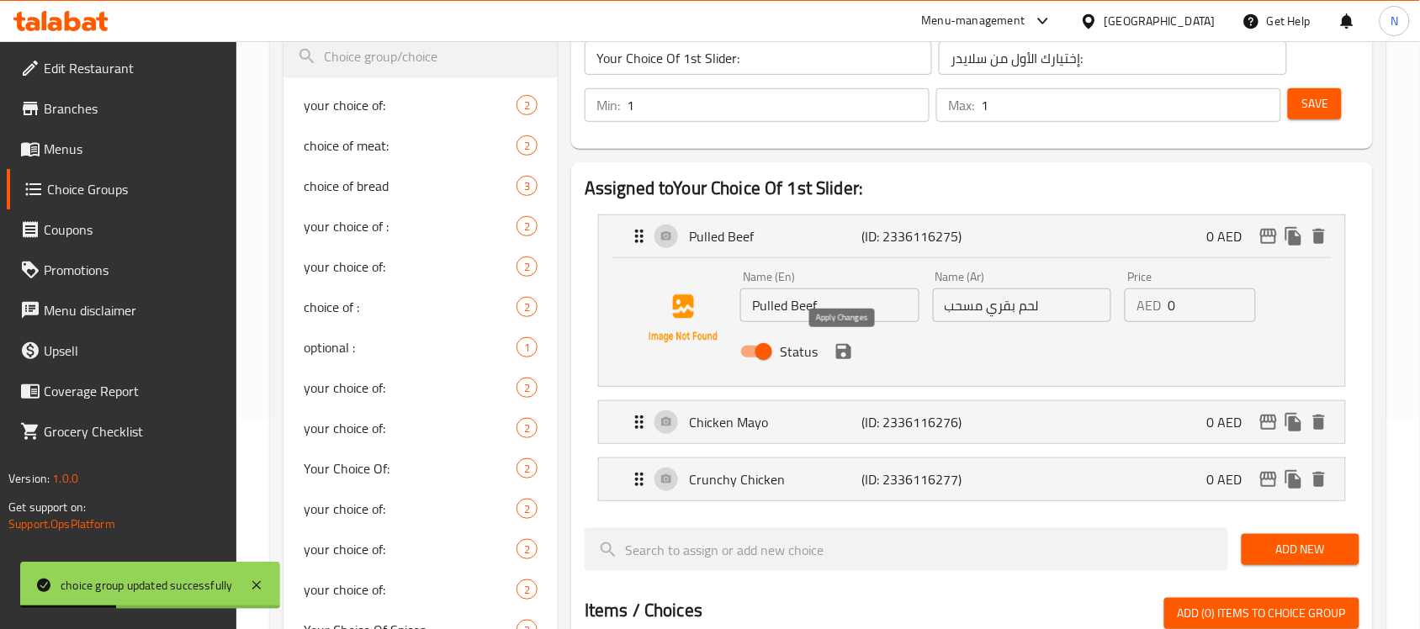
click at [834, 352] on icon "save" at bounding box center [844, 352] width 20 height 20
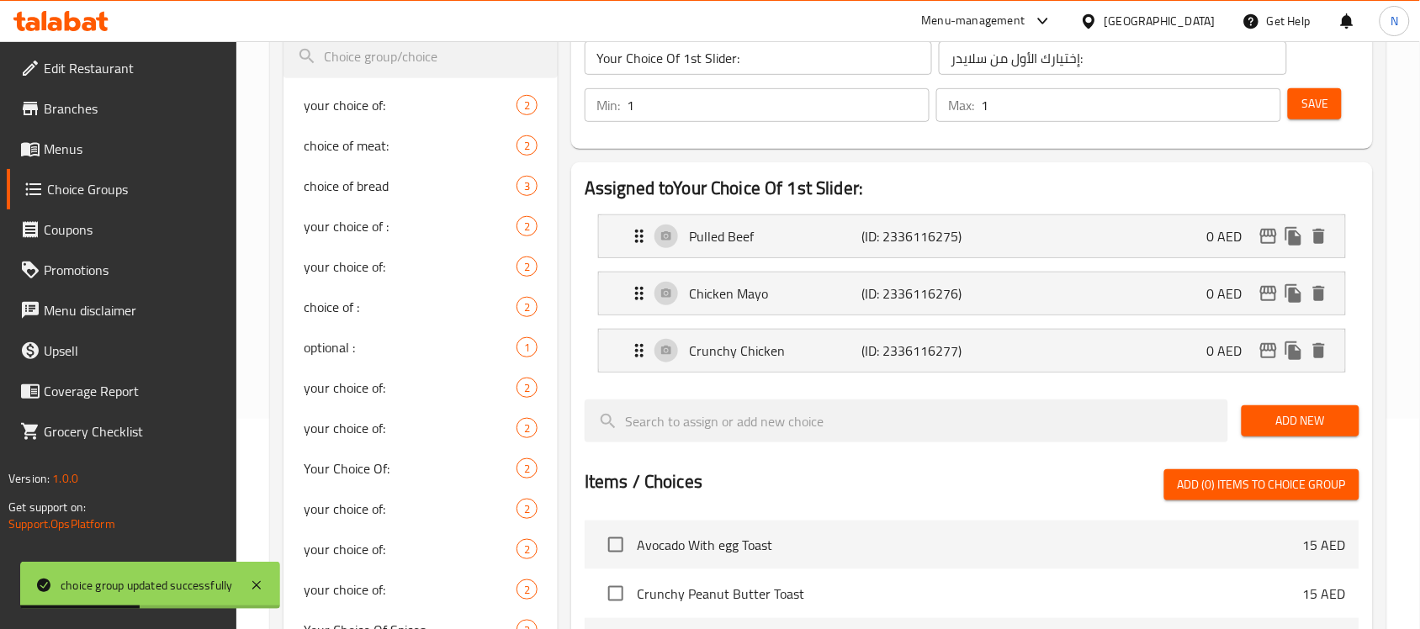
click at [1309, 88] on button "Save" at bounding box center [1315, 103] width 54 height 31
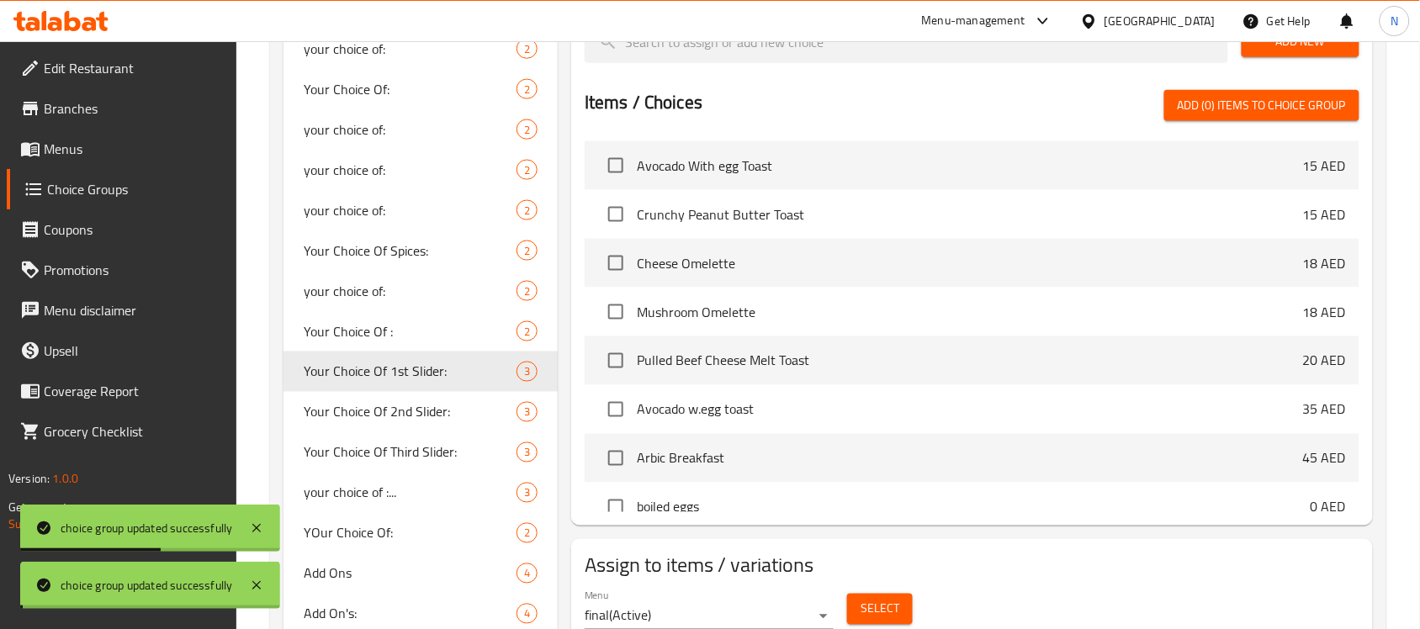
scroll to position [631, 0]
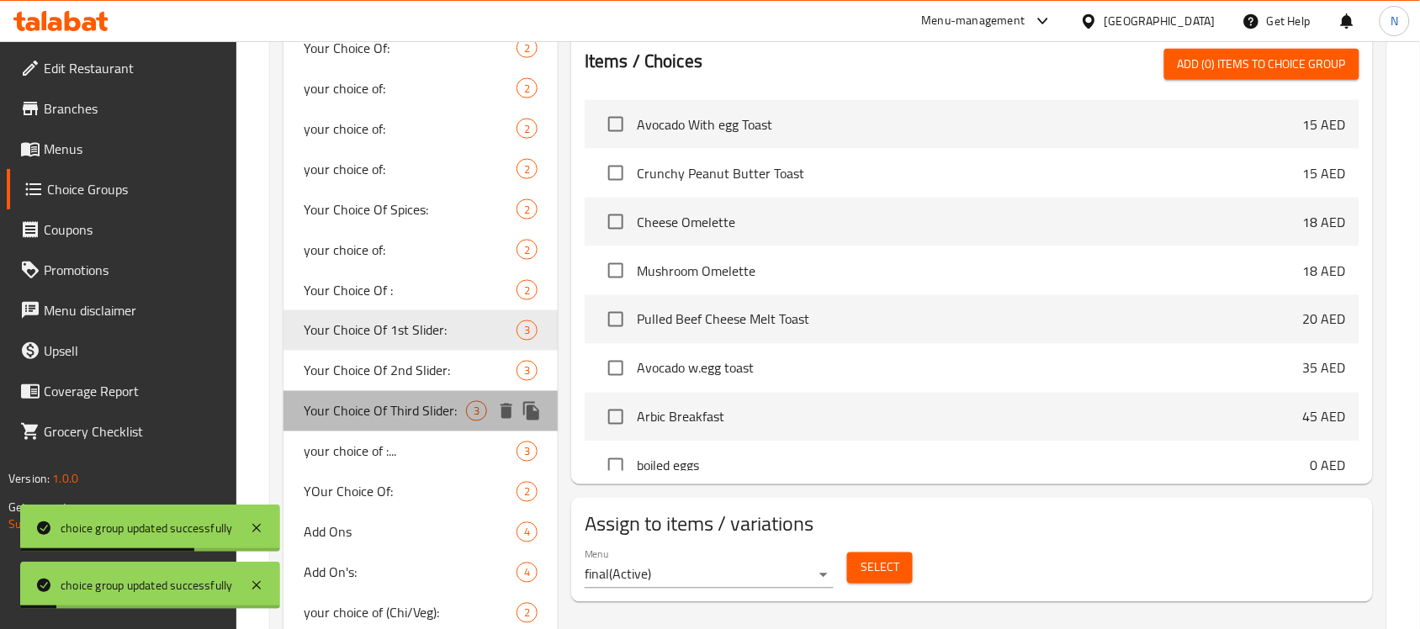
click at [447, 393] on div "Your Choice Of Third Slider: 3" at bounding box center [421, 411] width 274 height 40
type input "Your Choice Of Third Slider:"
type input "إختيارك الثالث من سلايدر:"
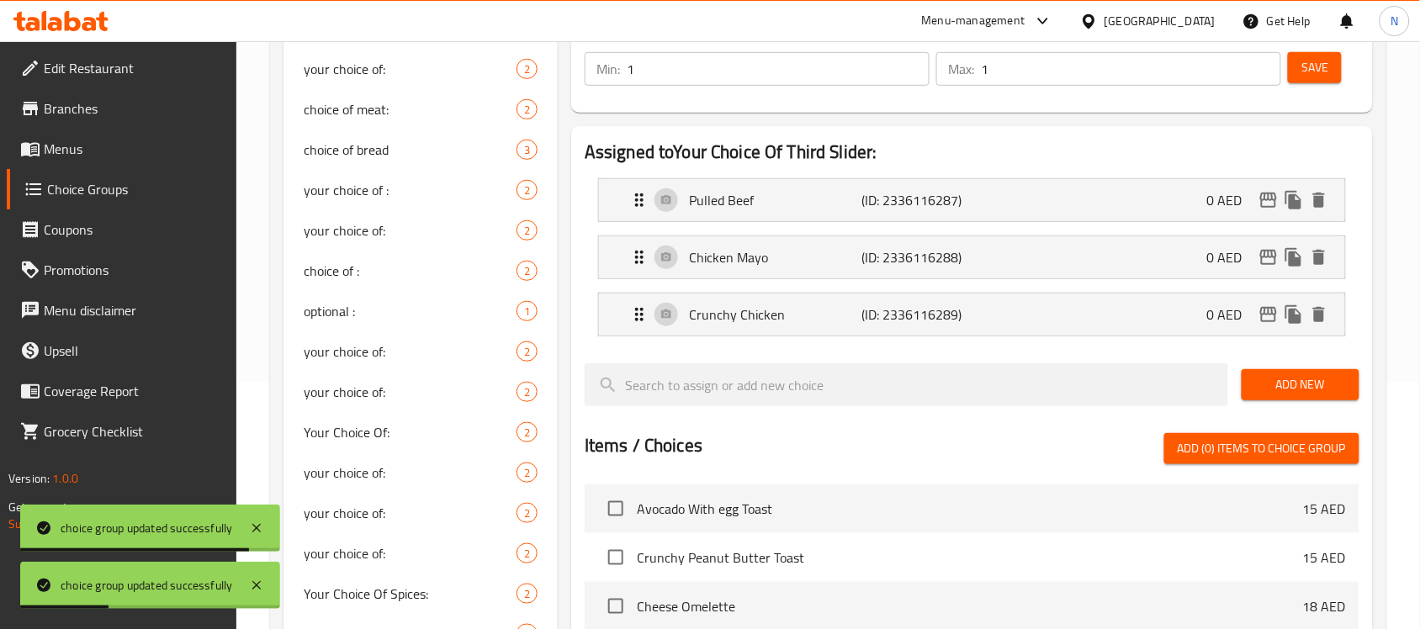
scroll to position [210, 0]
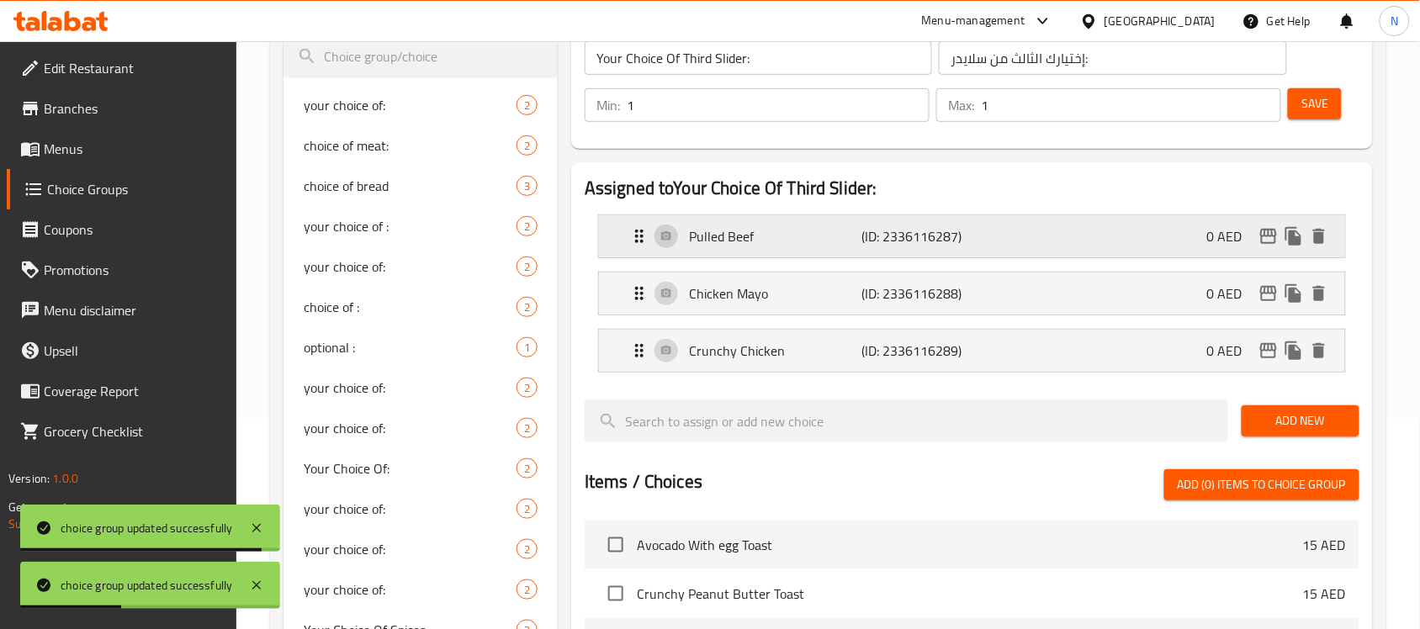
click at [712, 242] on p "Pulled Beef" at bounding box center [775, 236] width 173 height 20
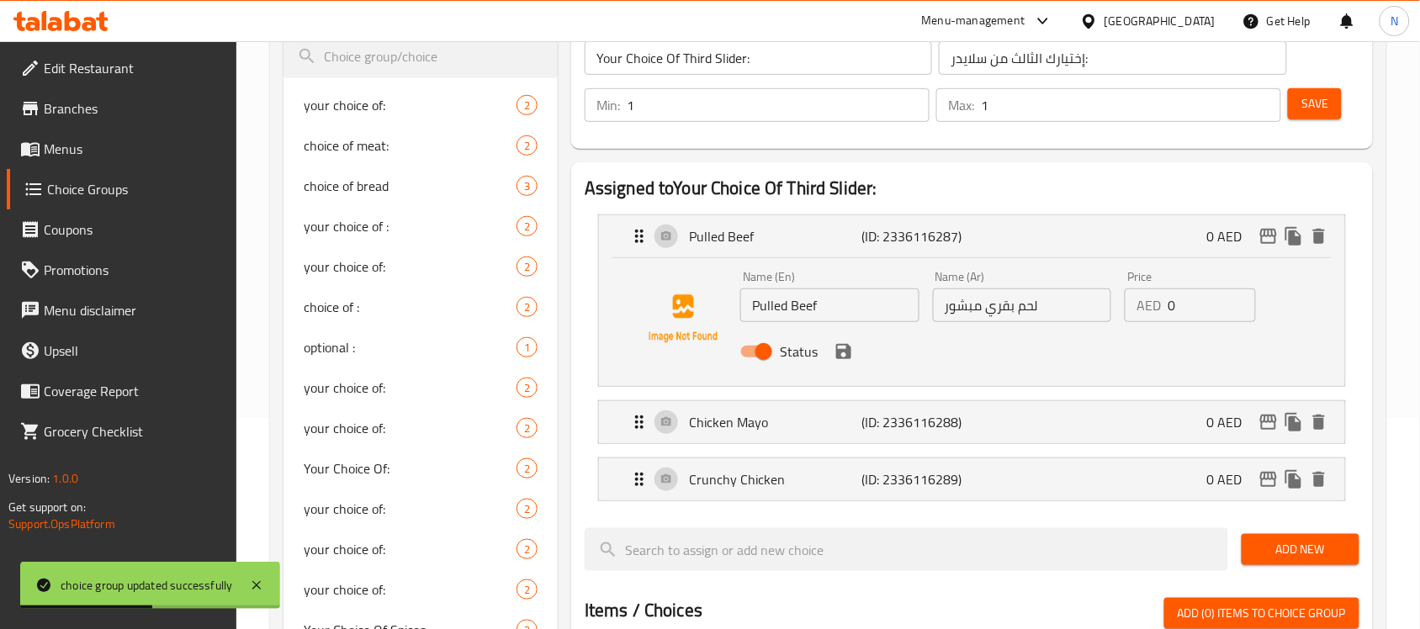
click at [959, 300] on input "لحم بقري مبشور" at bounding box center [1022, 306] width 179 height 34
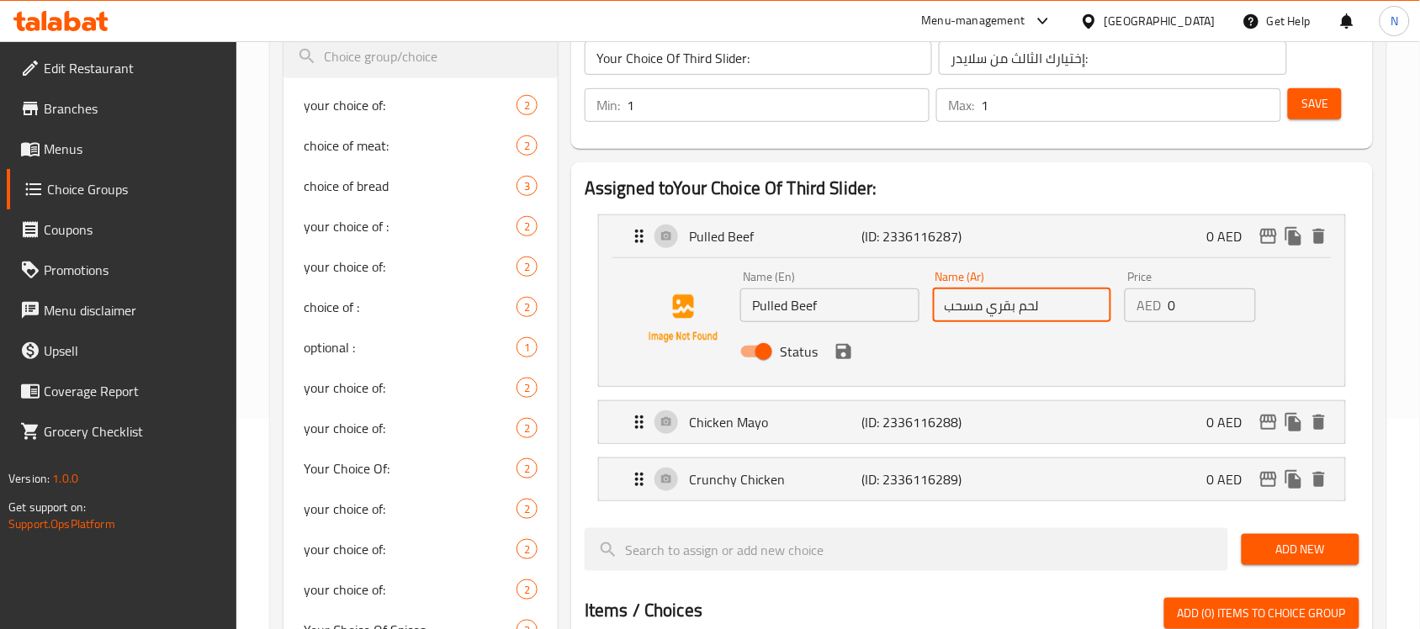
click at [865, 372] on div "Status" at bounding box center [1022, 351] width 577 height 45
click at [841, 349] on icon "save" at bounding box center [843, 351] width 15 height 15
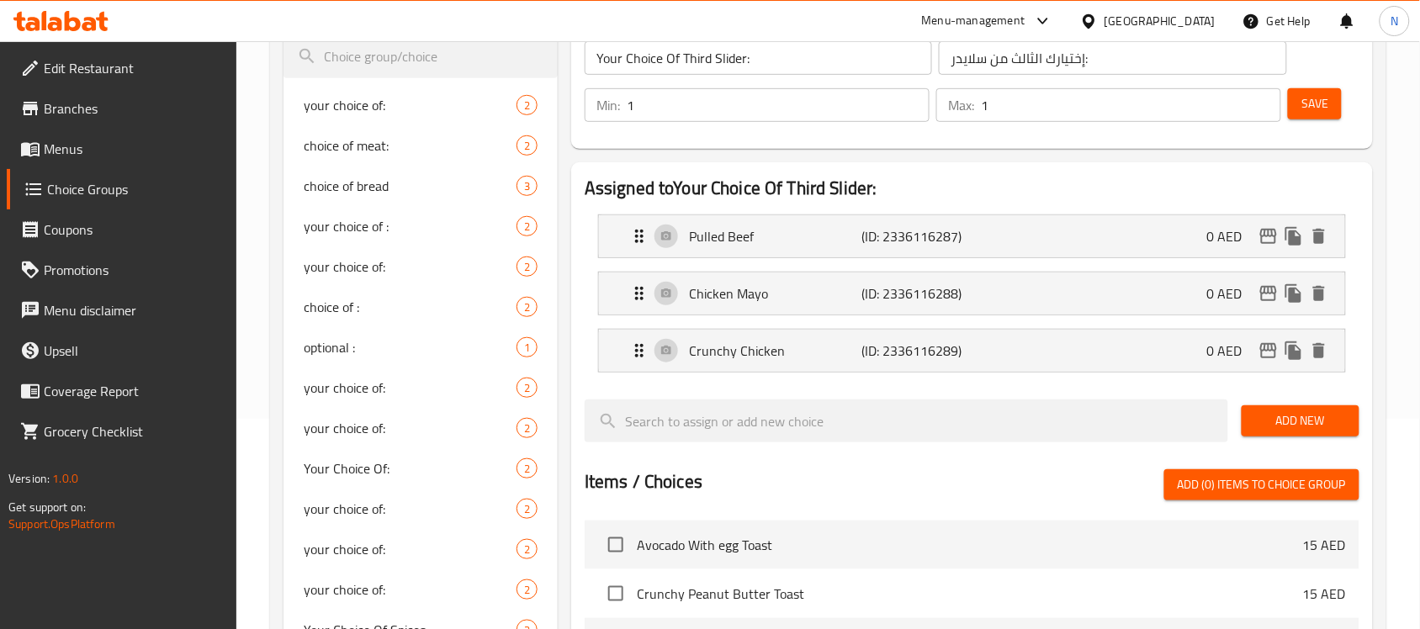
type input "لحم بقري مسحب"
click at [697, 50] on input "Your Choice Of Third Slider:" at bounding box center [759, 58] width 348 height 34
drag, startPoint x: 1296, startPoint y: 99, endPoint x: 1265, endPoint y: 141, distance: 52.3
click at [1296, 99] on button "Save" at bounding box center [1315, 103] width 54 height 31
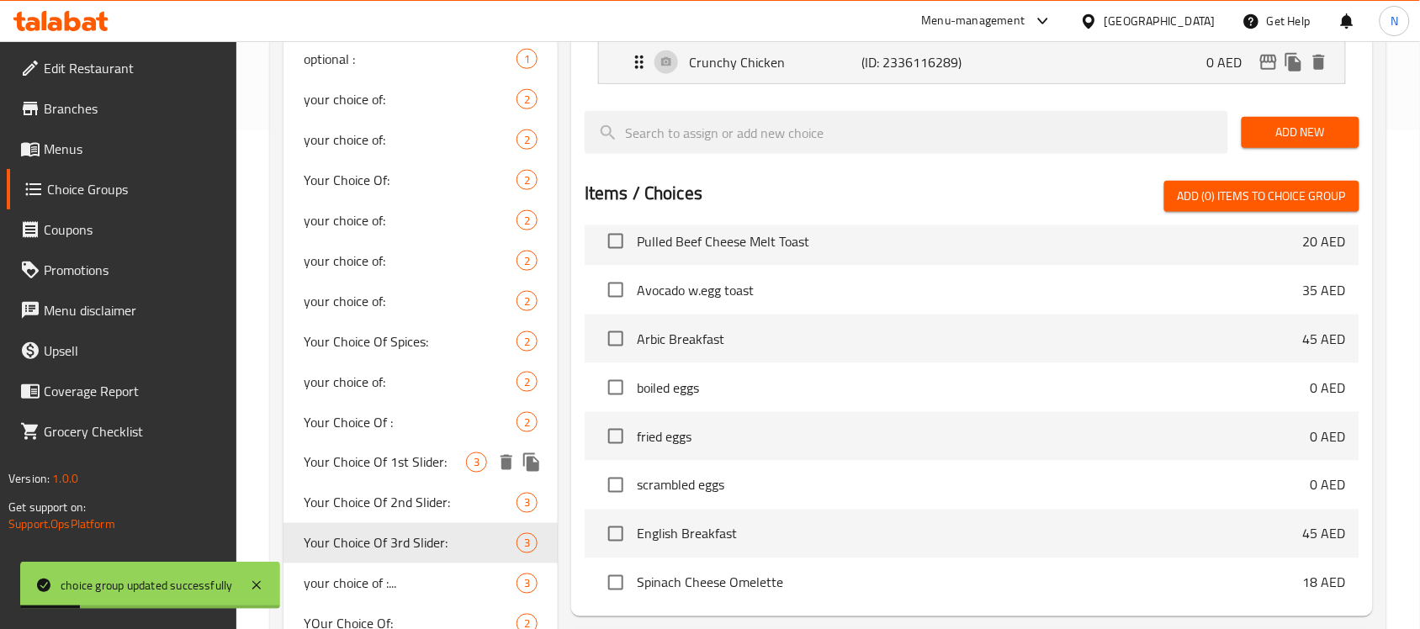
scroll to position [631, 0]
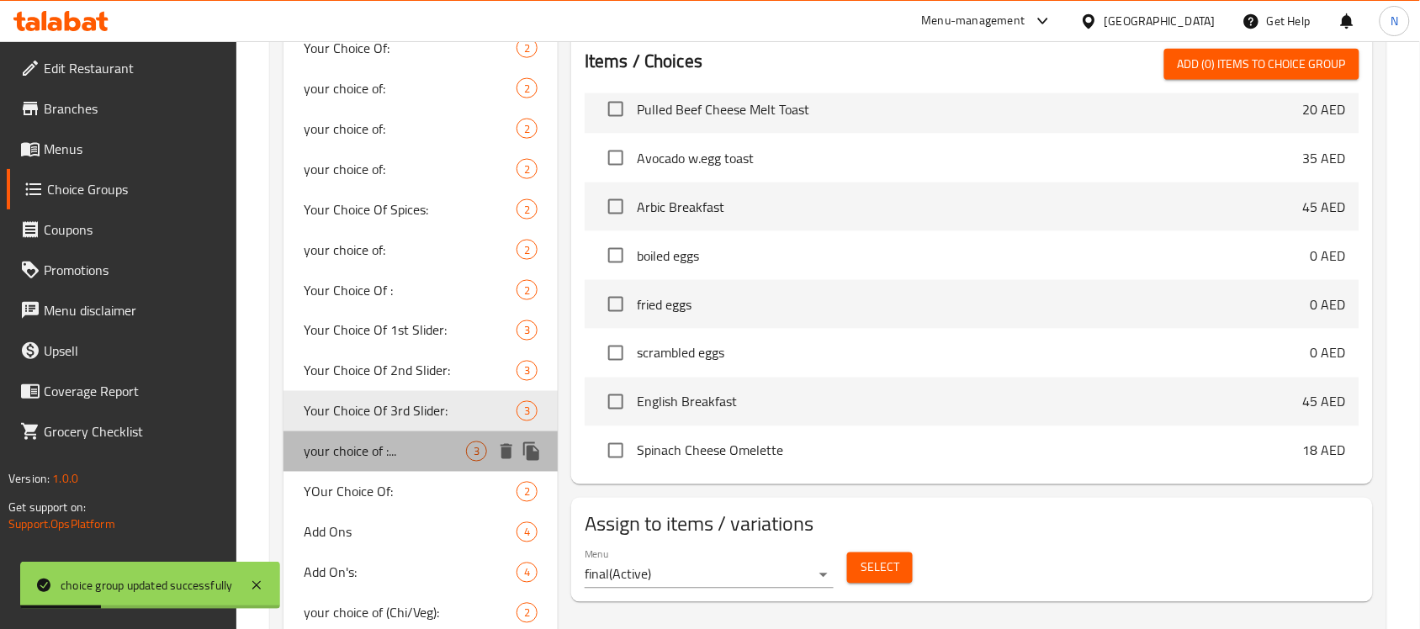
click at [389, 442] on span "your choice of :..." at bounding box center [385, 452] width 162 height 20
type input "your choice of :..."
type input "إختيارك من:"
type input "0"
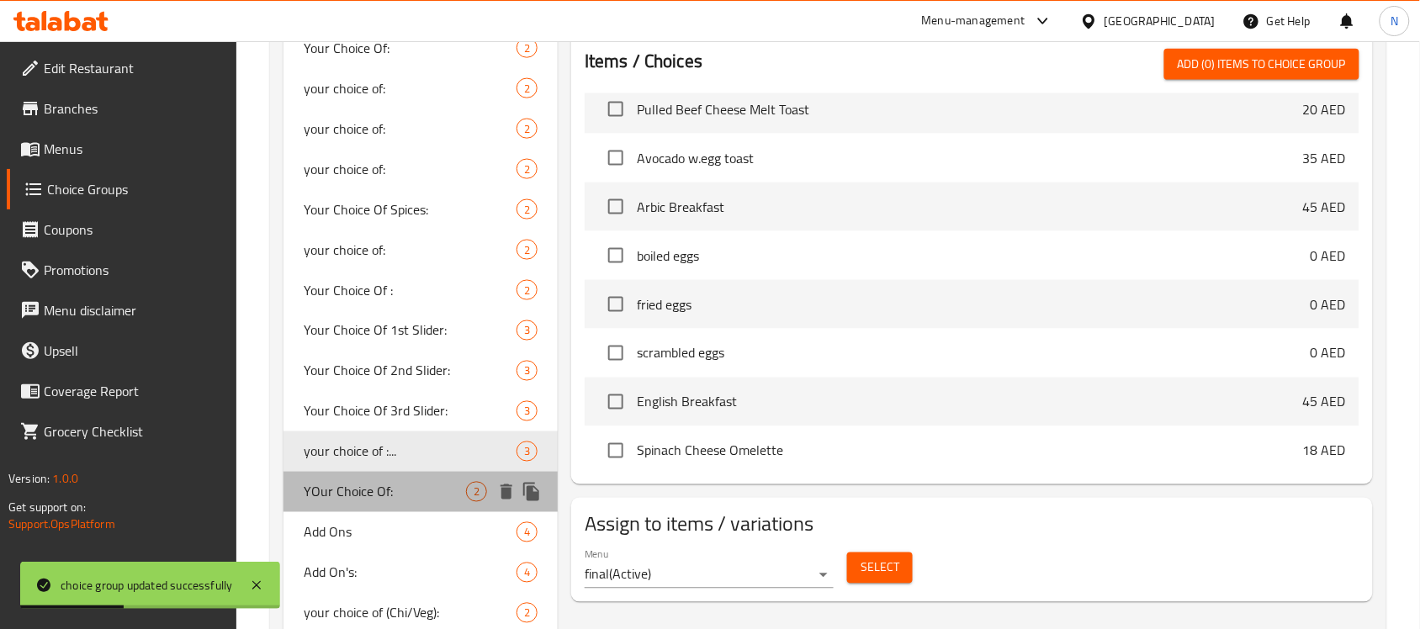
click at [410, 478] on div "YOur Choice Of: 2" at bounding box center [421, 492] width 274 height 40
type input "YOur Choice Of:"
type input "إختيارك من:"
type input "1"
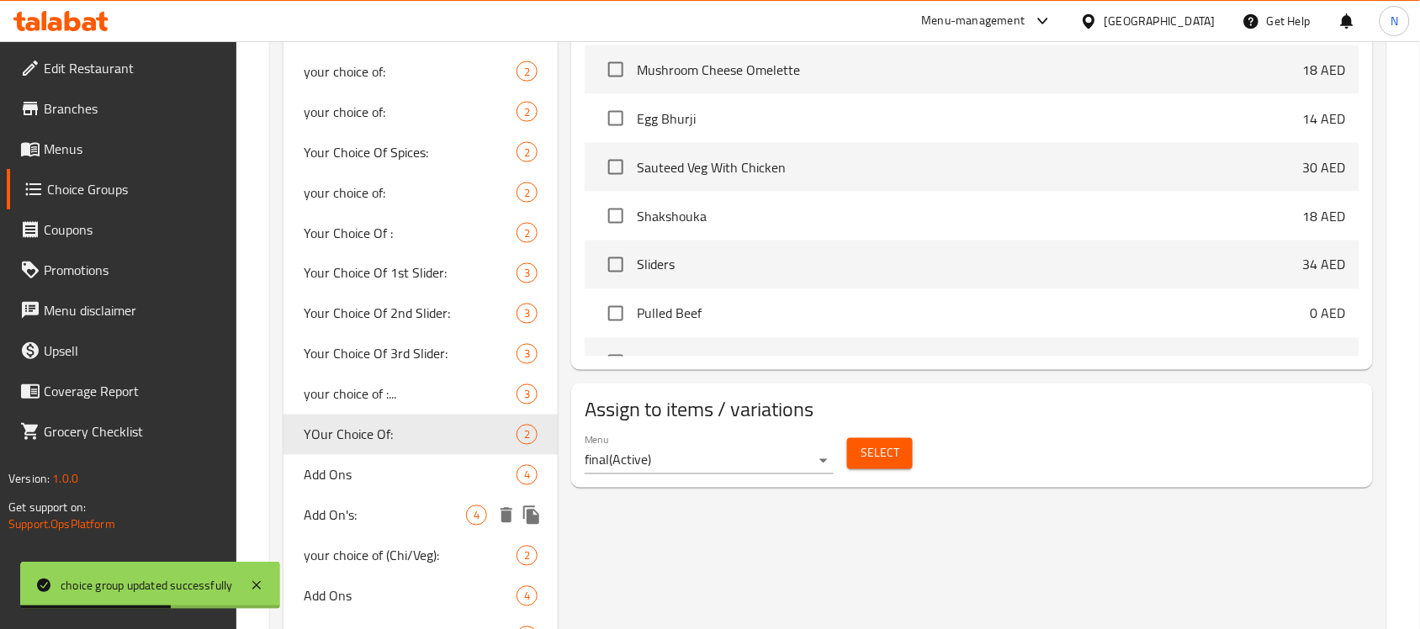
scroll to position [736, 0]
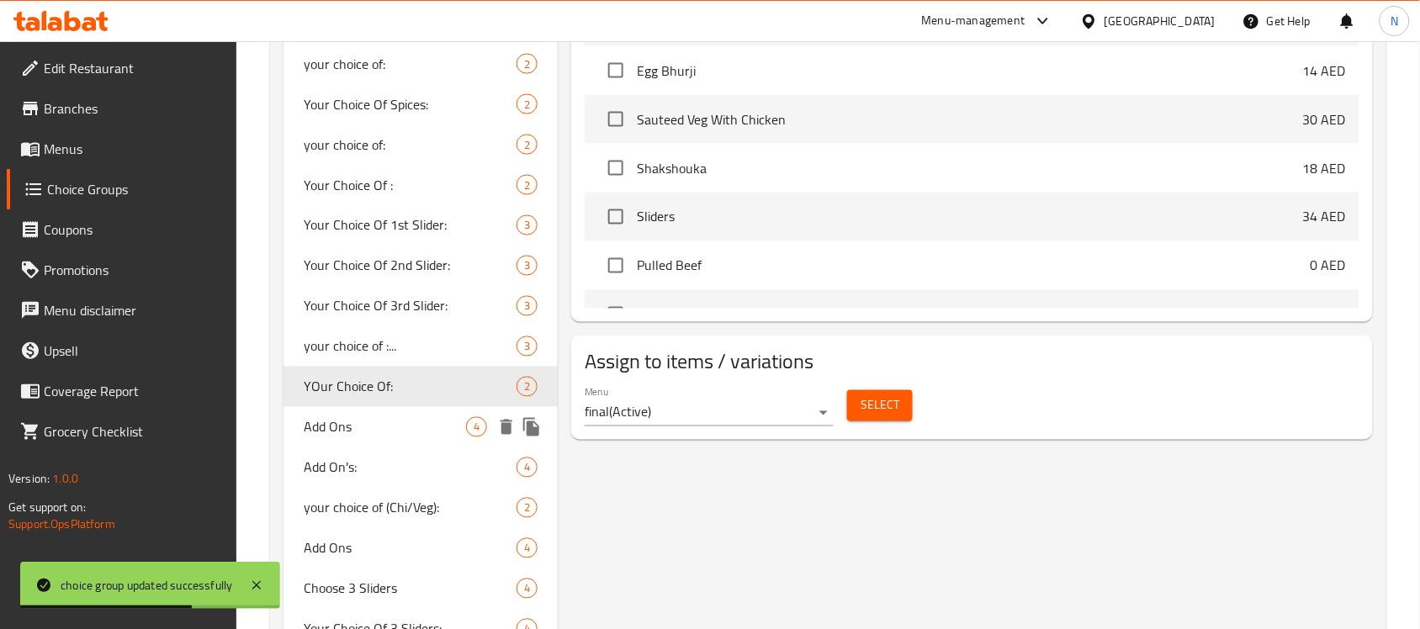
click at [371, 430] on span "Add Ons" at bounding box center [385, 427] width 162 height 20
type input "Add Ons"
type input "إضافات"
type input "0"
type input "3"
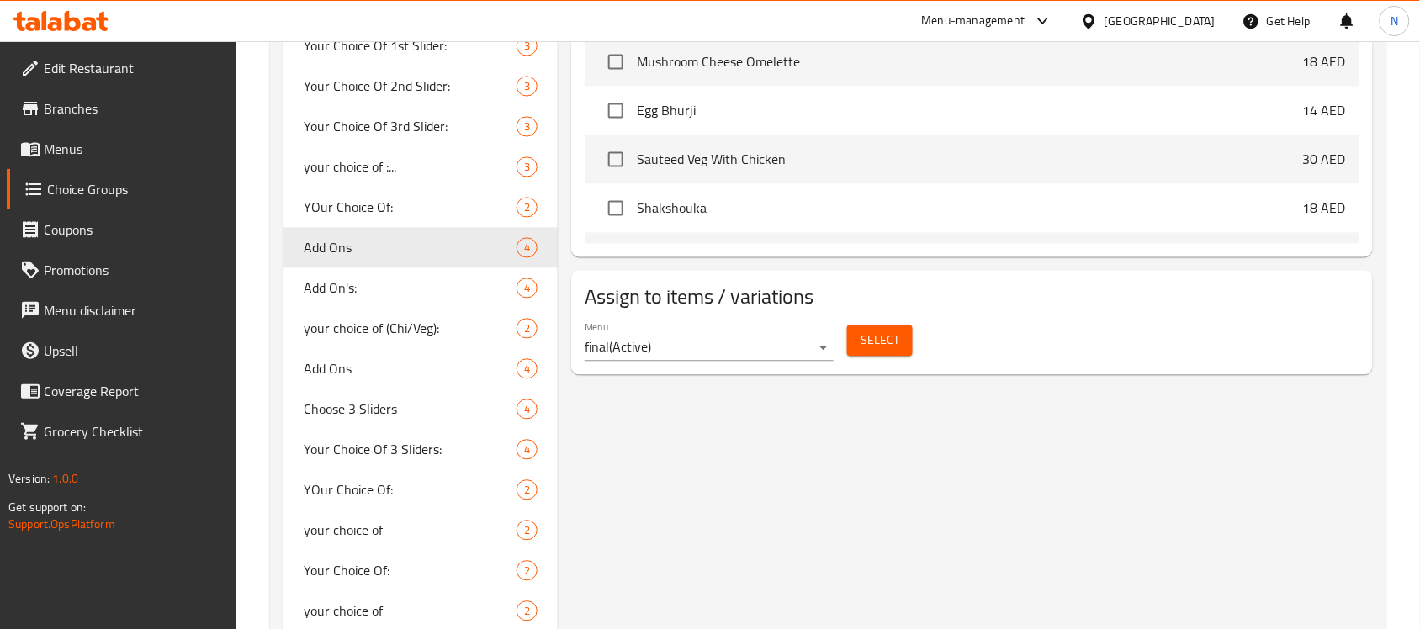
scroll to position [947, 0]
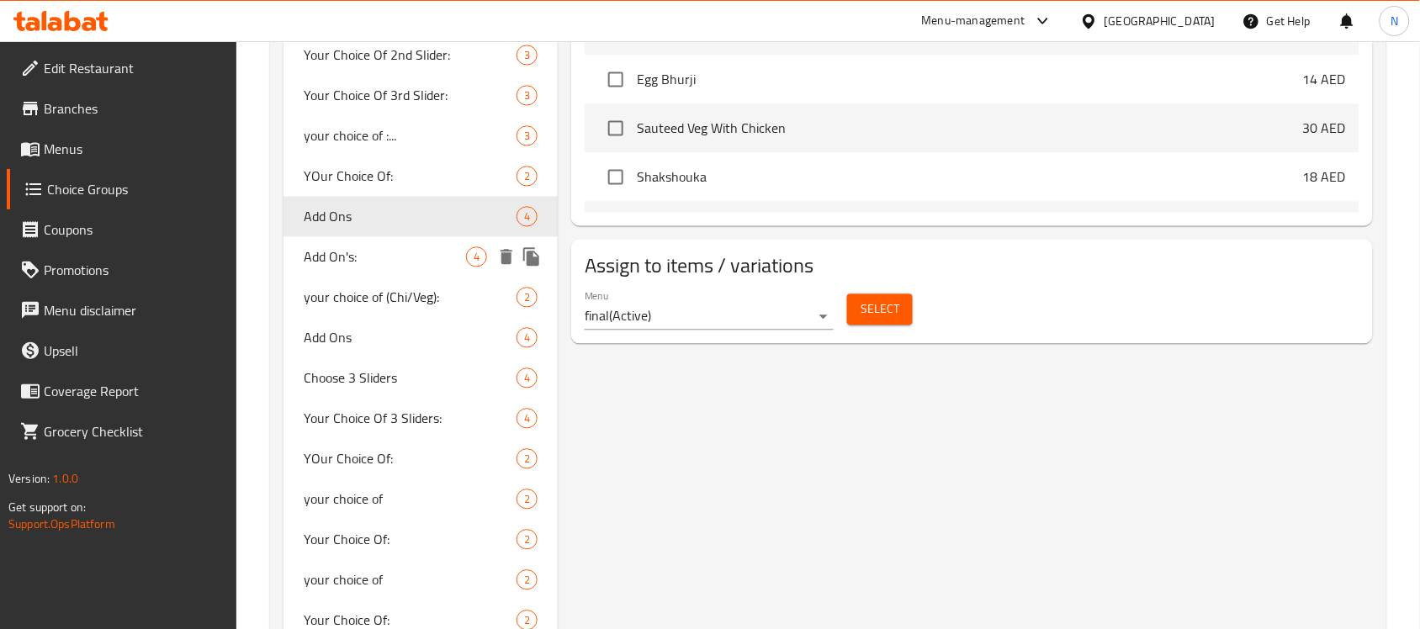
click at [397, 254] on span "Add On's:" at bounding box center [385, 257] width 162 height 20
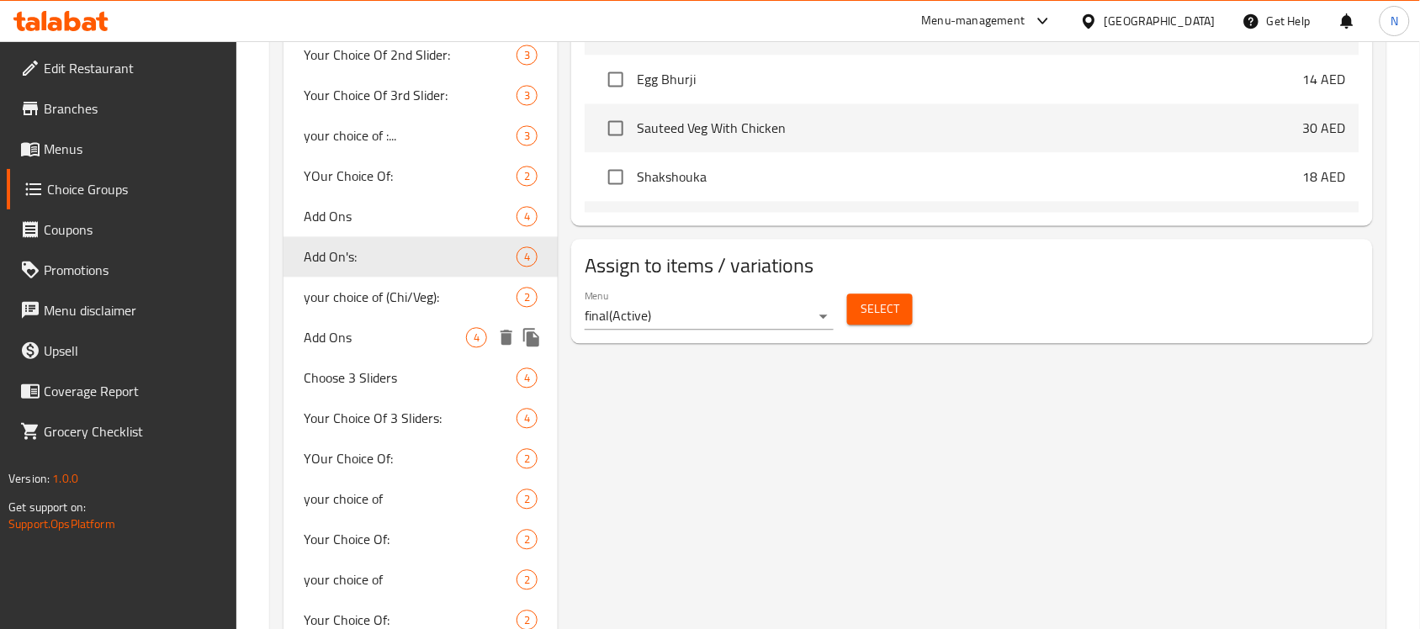
type input "Add On's:"
type input "الإضافات:"
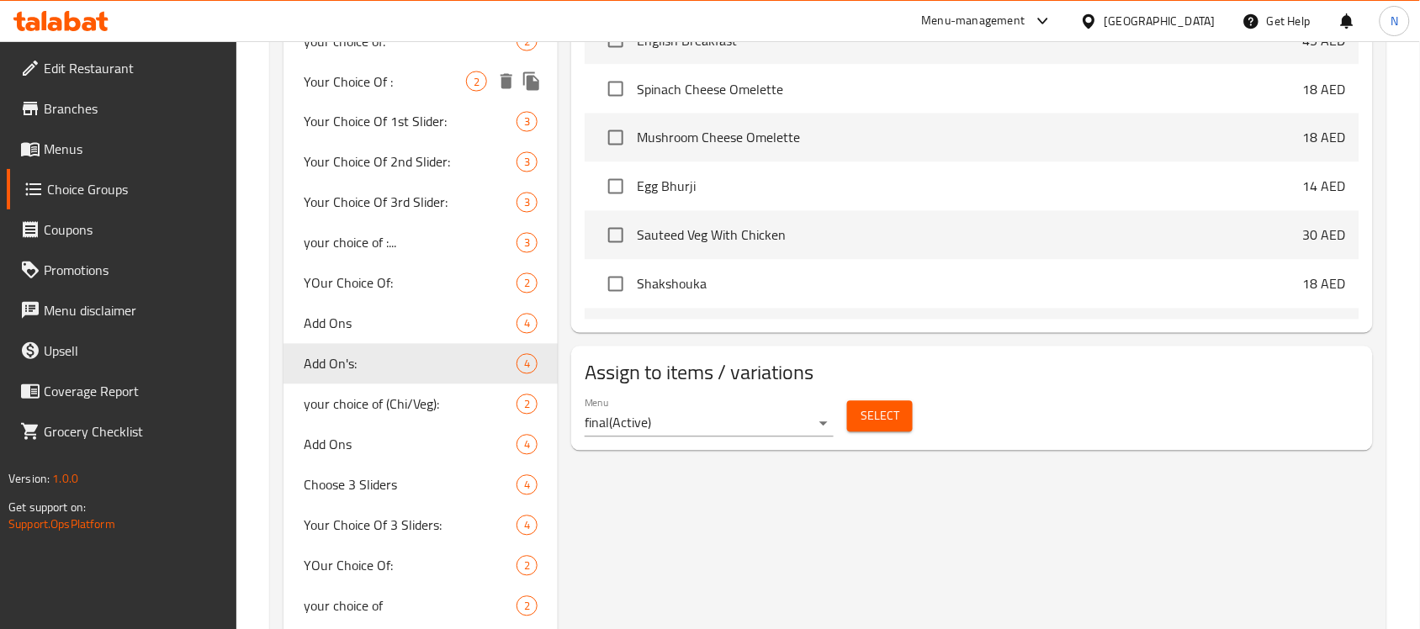
scroll to position [841, 0]
drag, startPoint x: 326, startPoint y: 393, endPoint x: 995, endPoint y: 355, distance: 670.1
click at [326, 393] on span "your choice of (Chi/Veg):" at bounding box center [385, 403] width 162 height 20
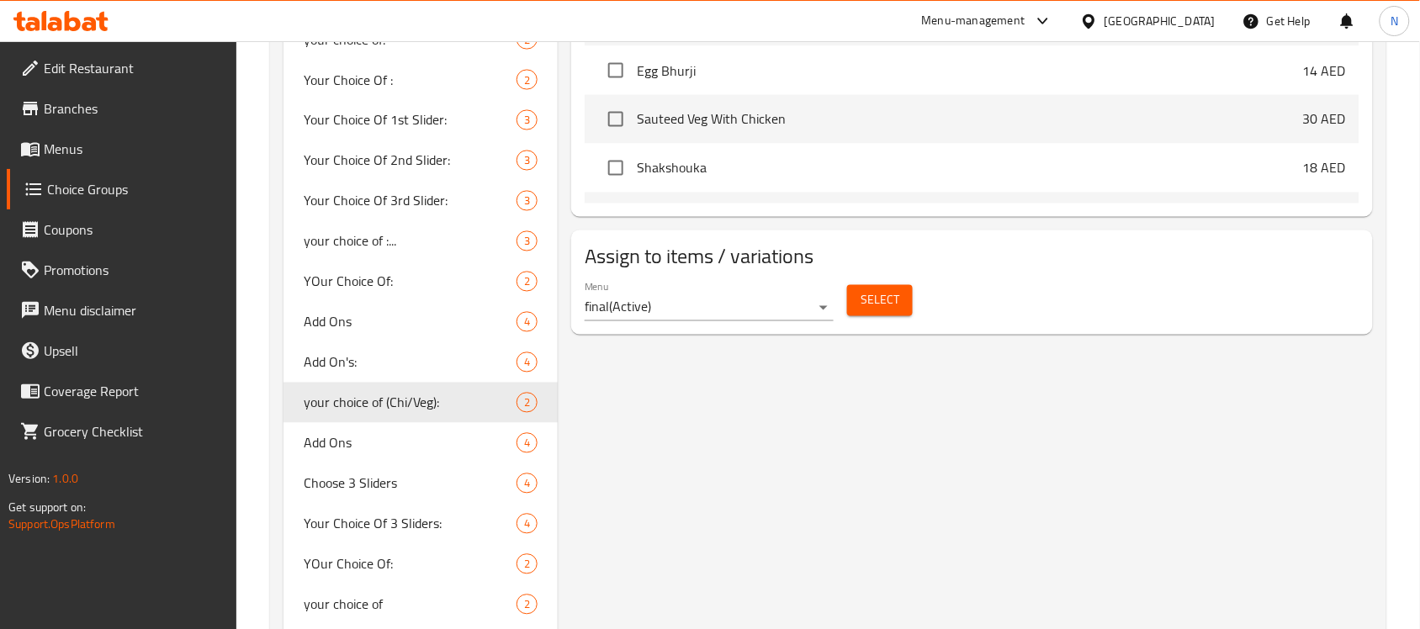
type input "your choice of (Chi/Veg):"
type input "إختيارك من (دجاج/خضار):"
type input "1"
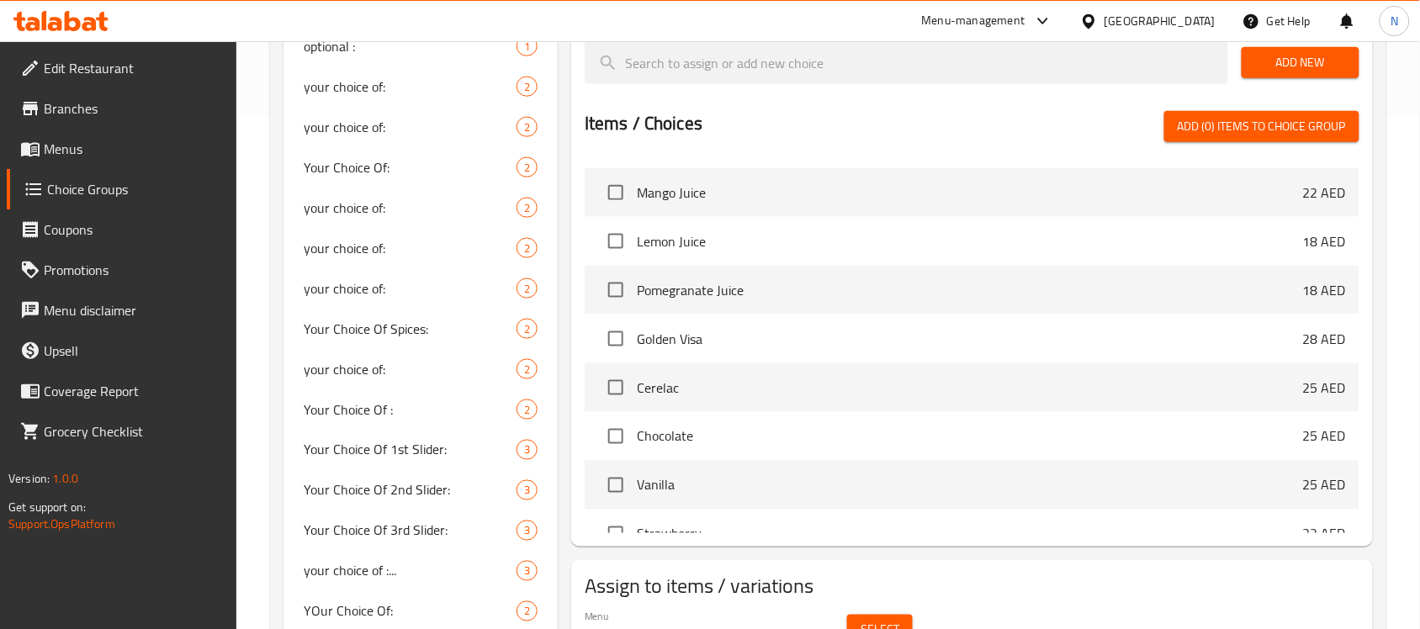
scroll to position [736, 0]
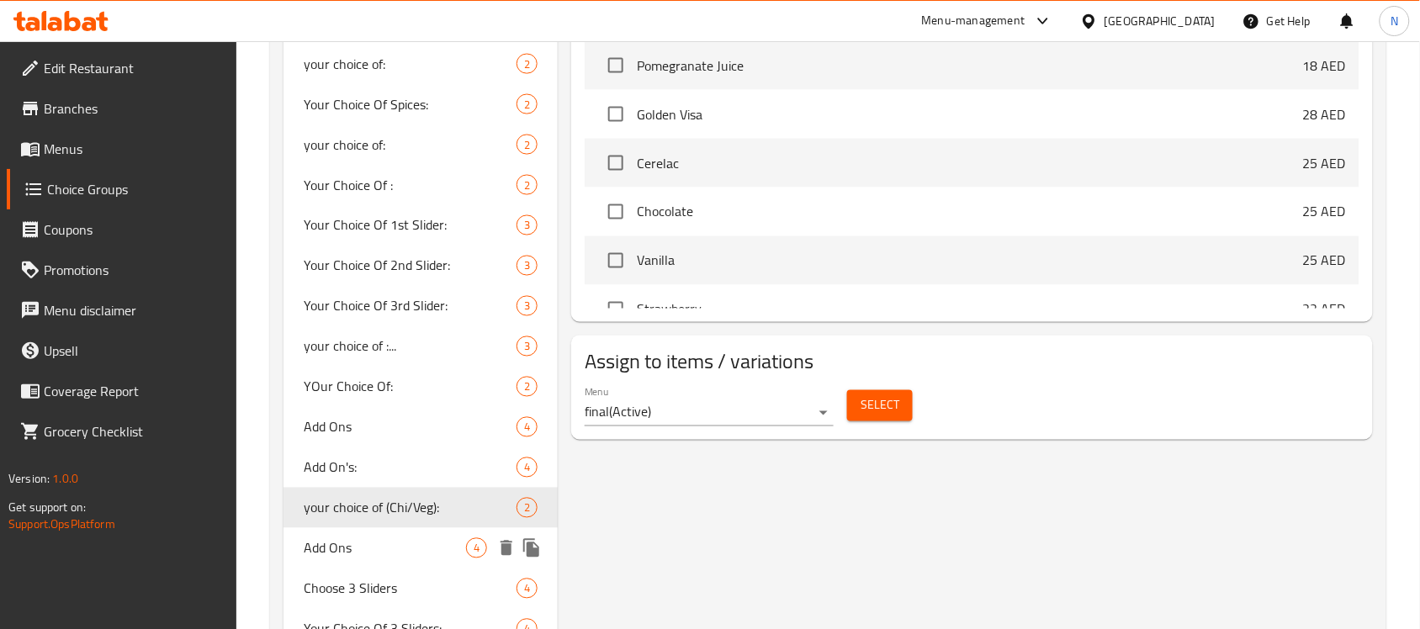
click at [371, 528] on div "Add Ons 4" at bounding box center [421, 548] width 274 height 40
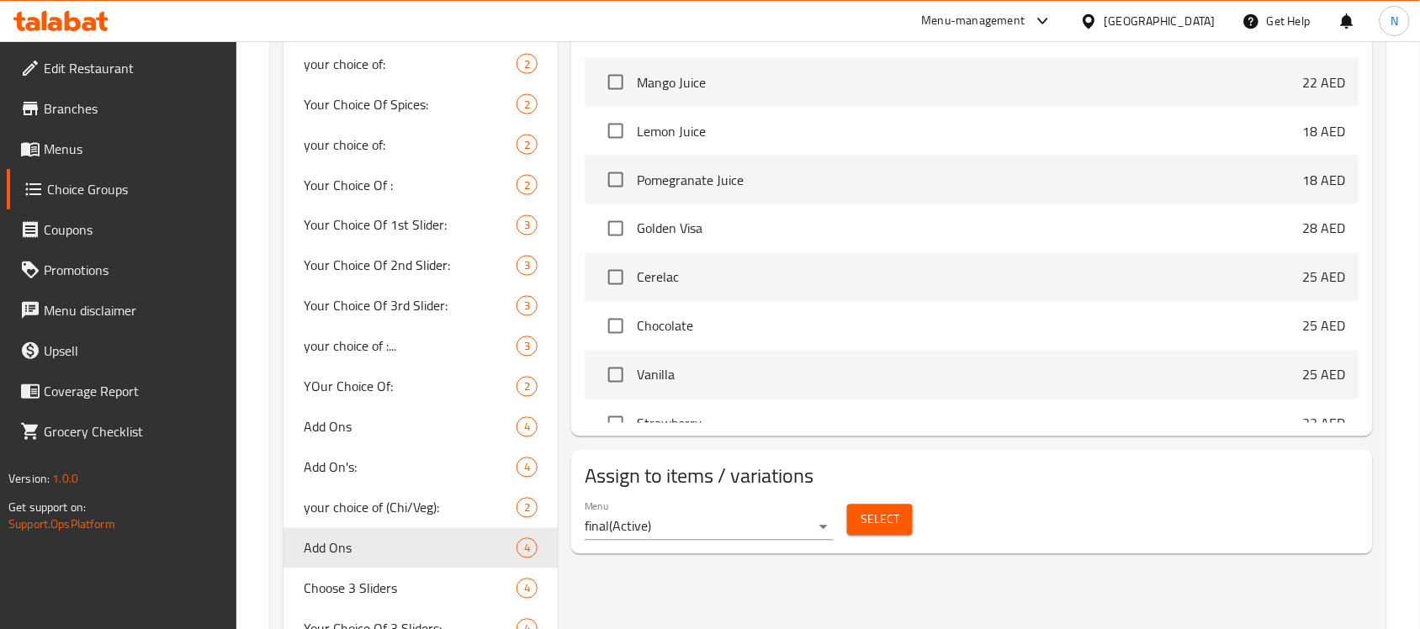
type input "Add Ons"
type input "إضافات"
type input "0"
type input "3"
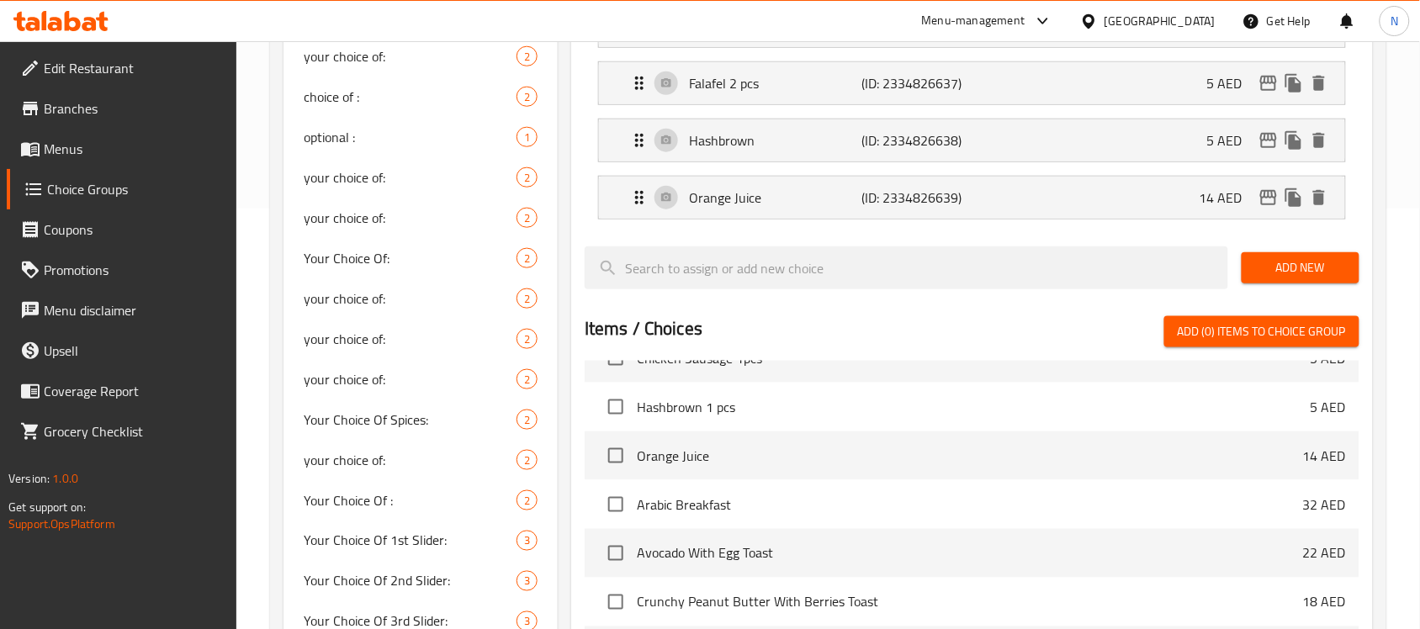
scroll to position [3471, 0]
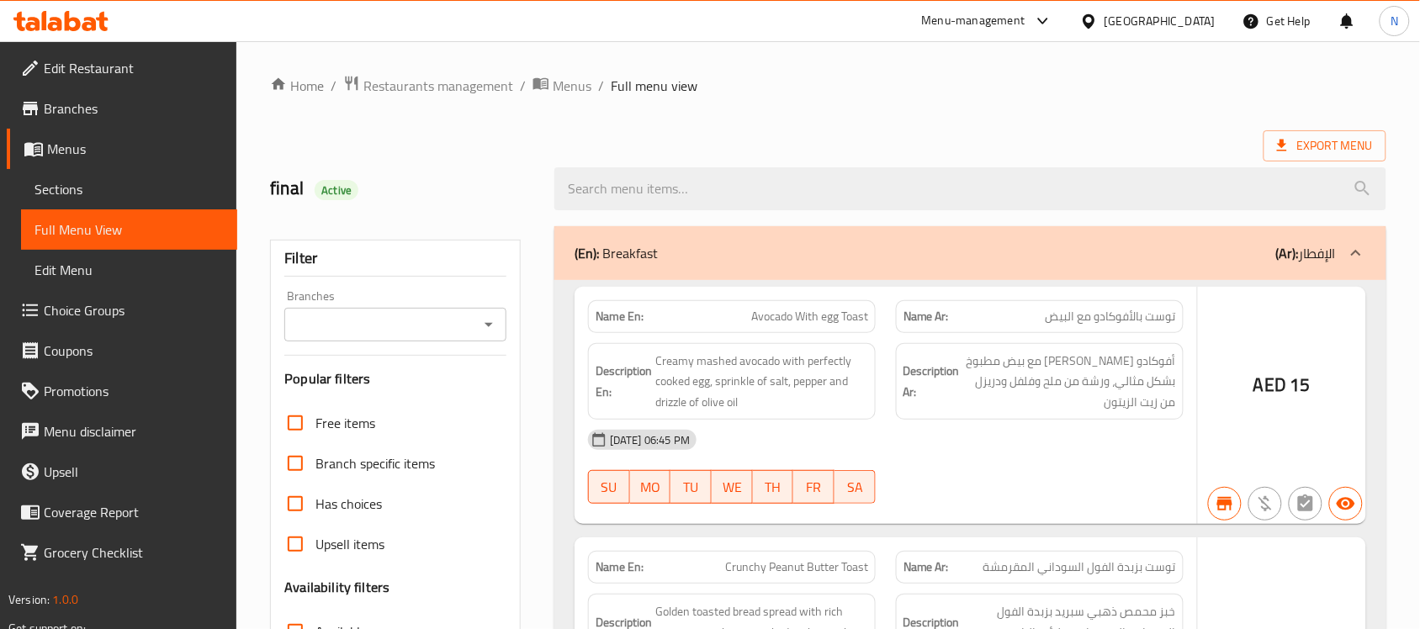
click at [401, 321] on div at bounding box center [710, 314] width 1420 height 629
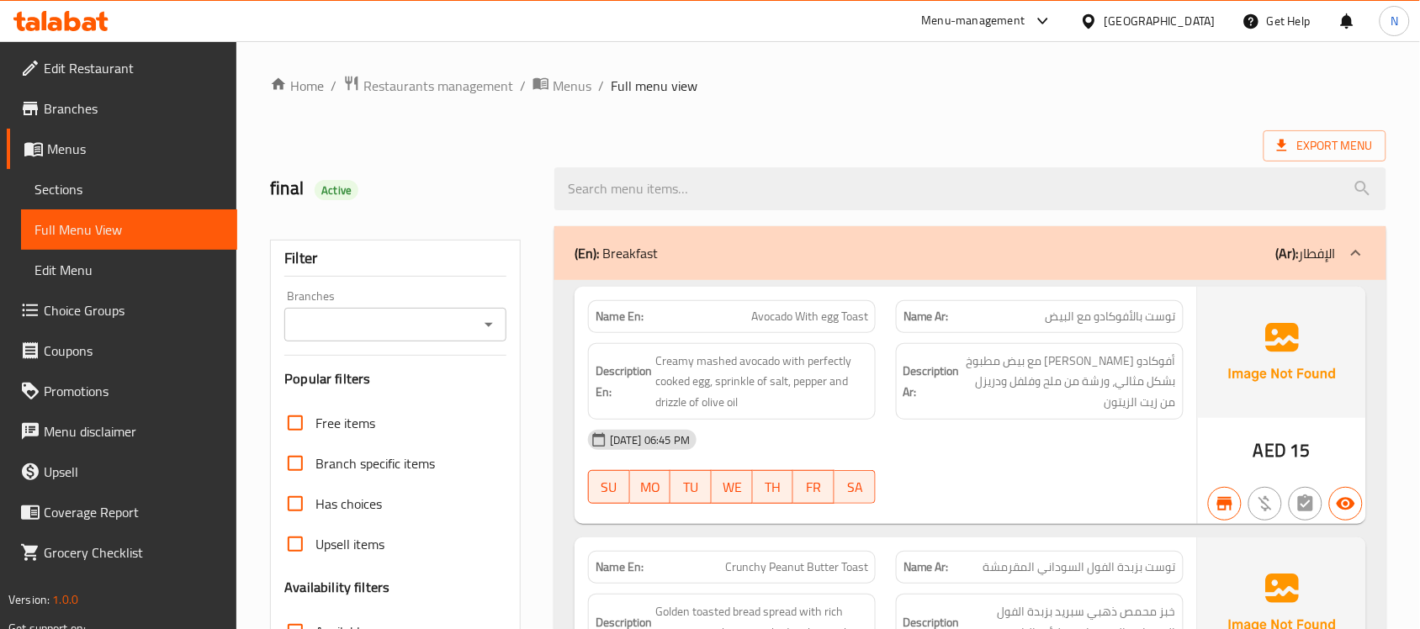
click at [465, 326] on input "Branches" at bounding box center [381, 325] width 184 height 24
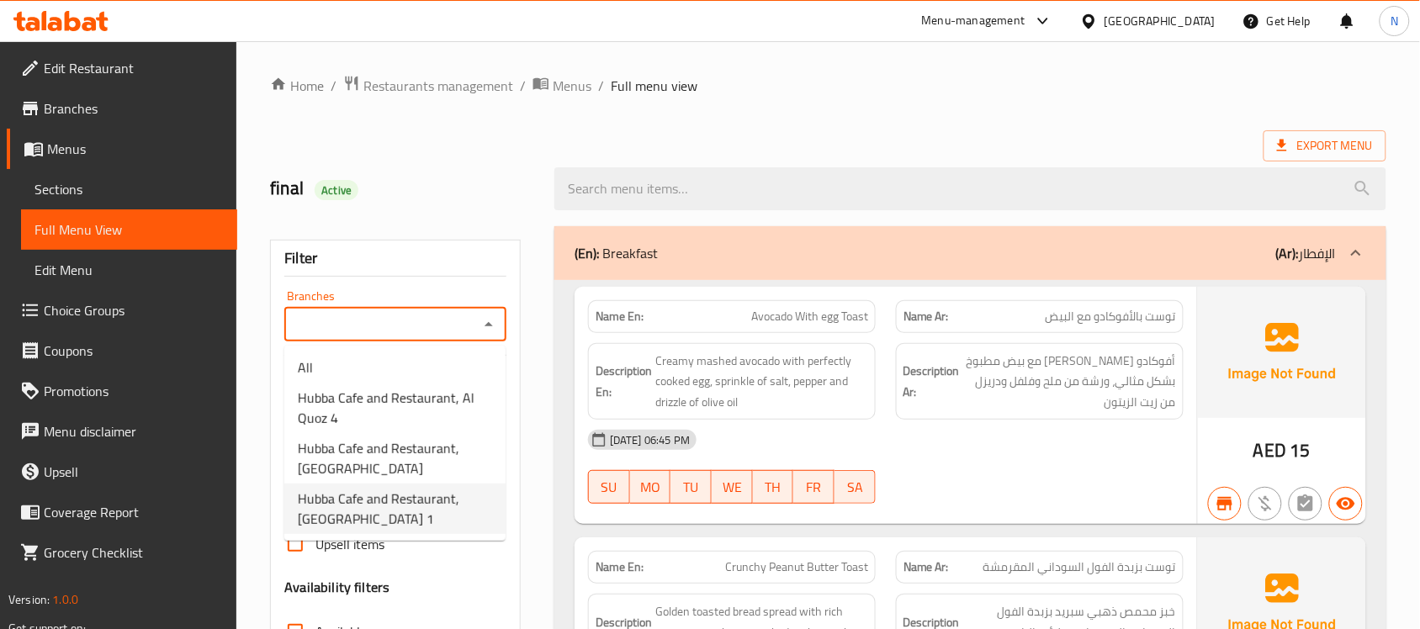
click at [417, 492] on span "Hubba Cafe and Restaurant, [GEOGRAPHIC_DATA] 1" at bounding box center [395, 509] width 194 height 40
type input "Hubba Cafe and Restaurant, [GEOGRAPHIC_DATA] 1"
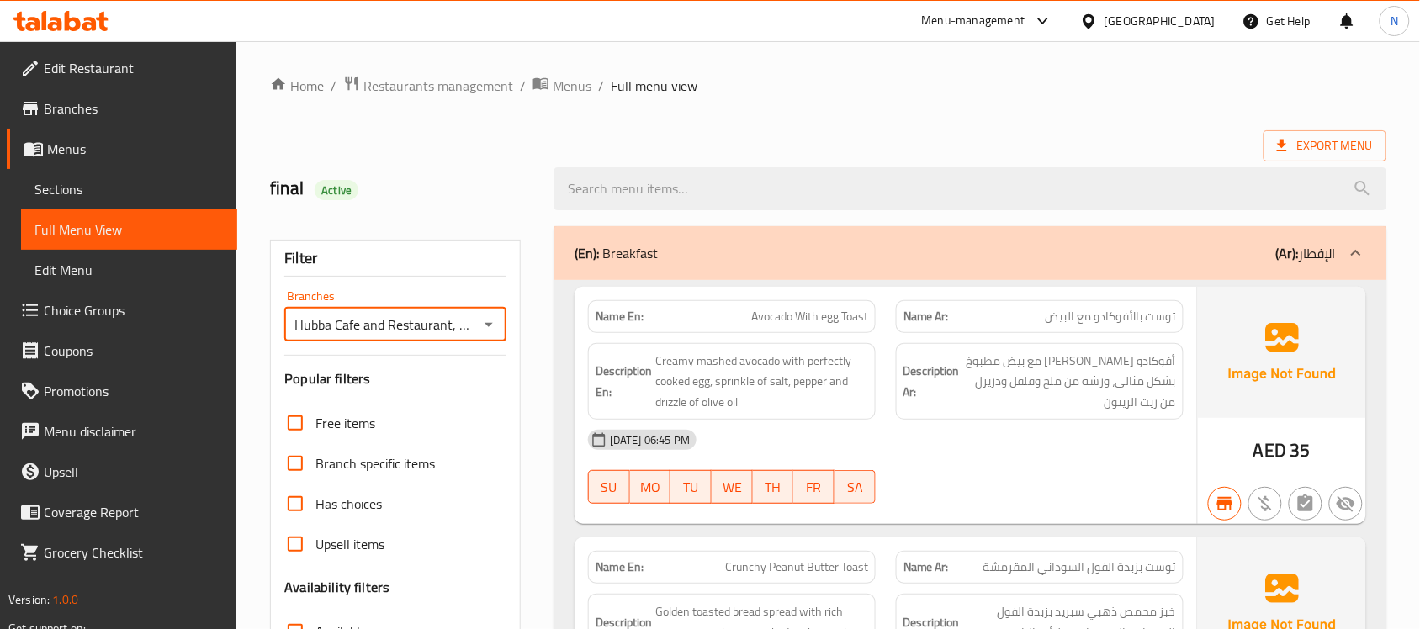
scroll to position [316, 0]
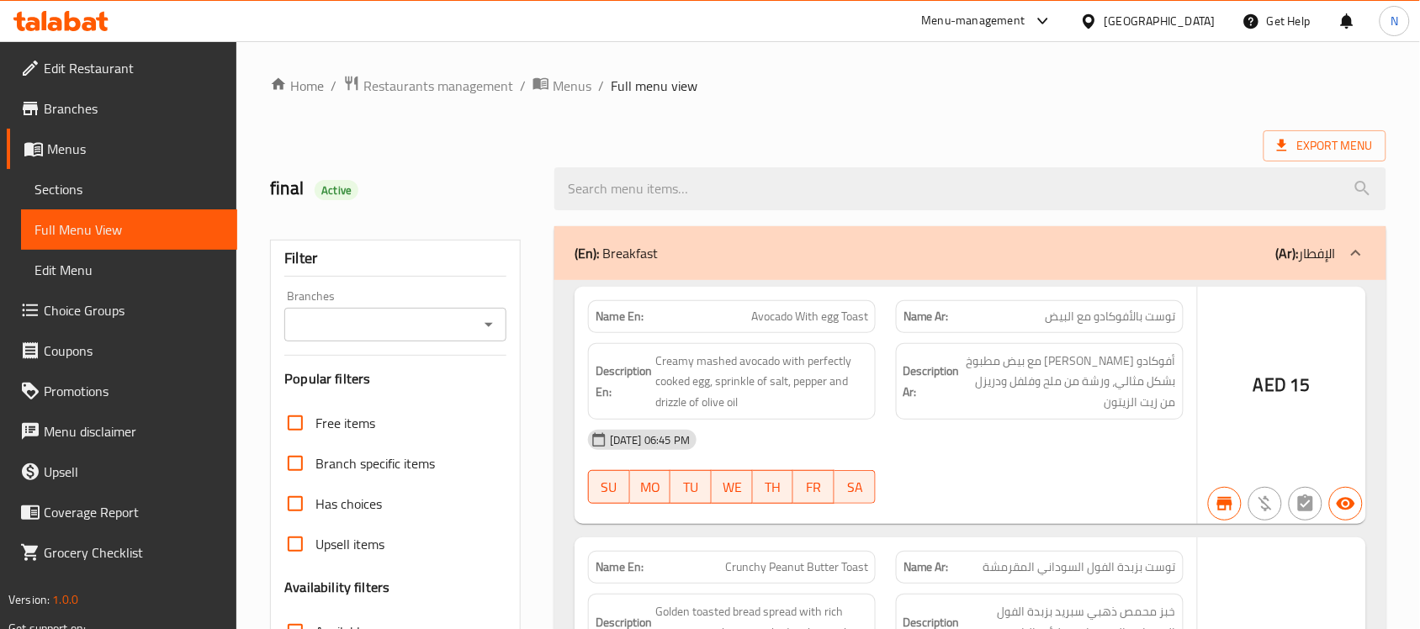
click at [443, 321] on div at bounding box center [710, 314] width 1420 height 629
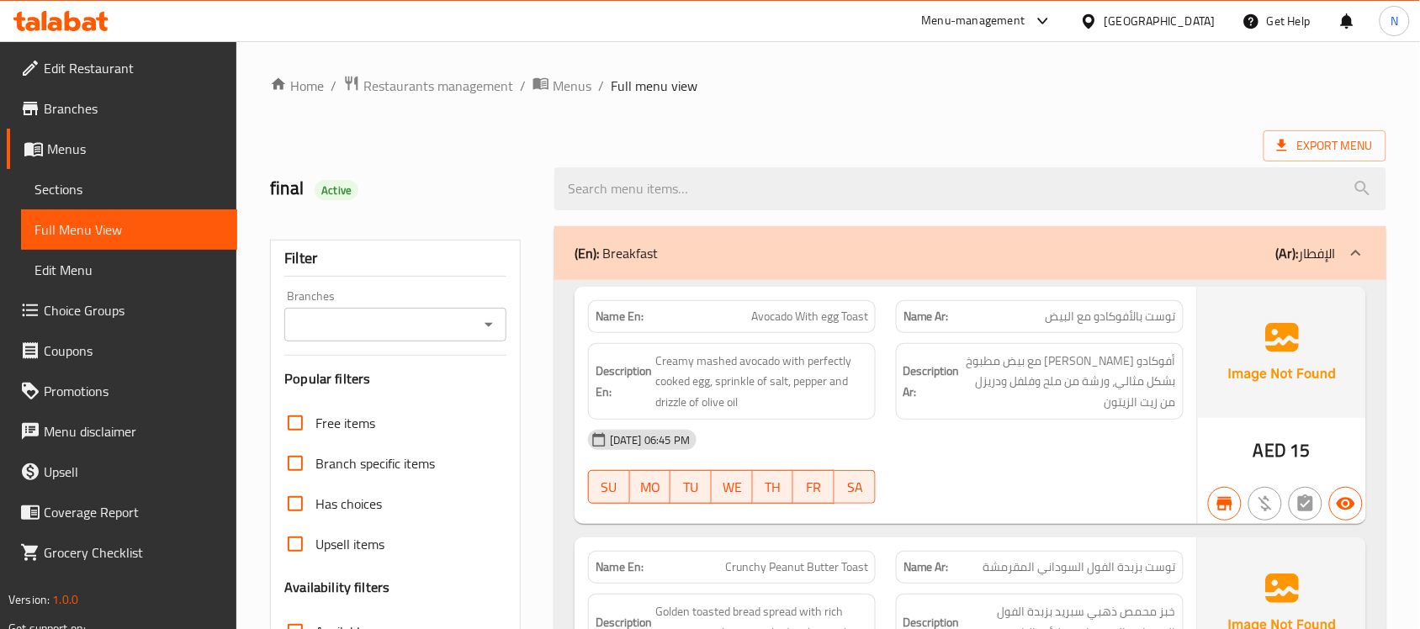
click at [362, 324] on input "Branches" at bounding box center [381, 325] width 184 height 24
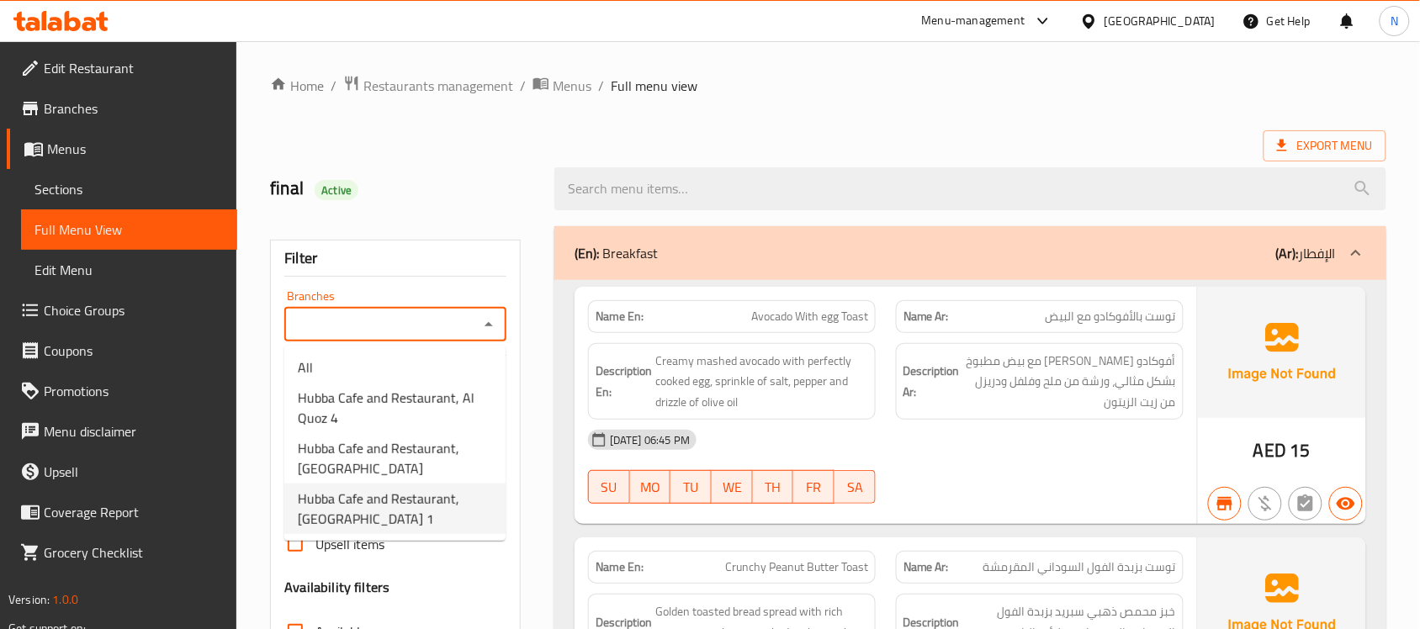
click at [356, 507] on span "Hubba Cafe and Restaurant, [GEOGRAPHIC_DATA] 1" at bounding box center [395, 509] width 194 height 40
type input "Hubba Cafe and Restaurant, [GEOGRAPHIC_DATA] 1"
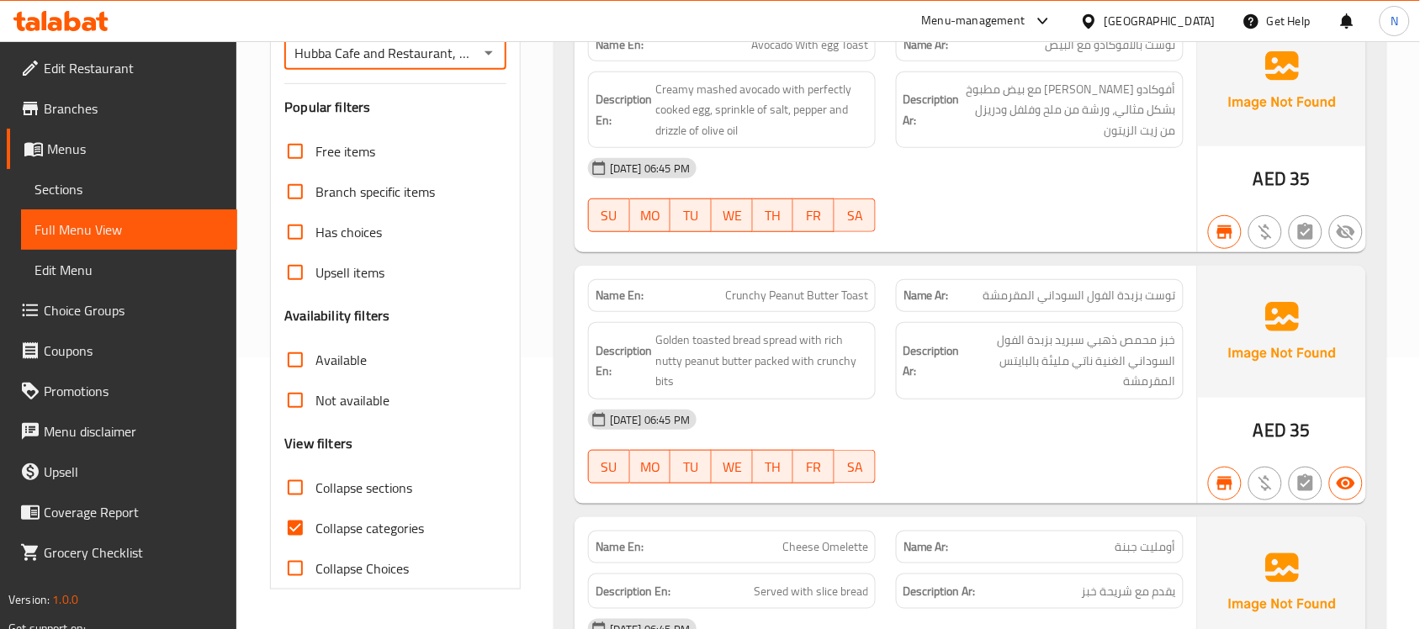
scroll to position [421, 0]
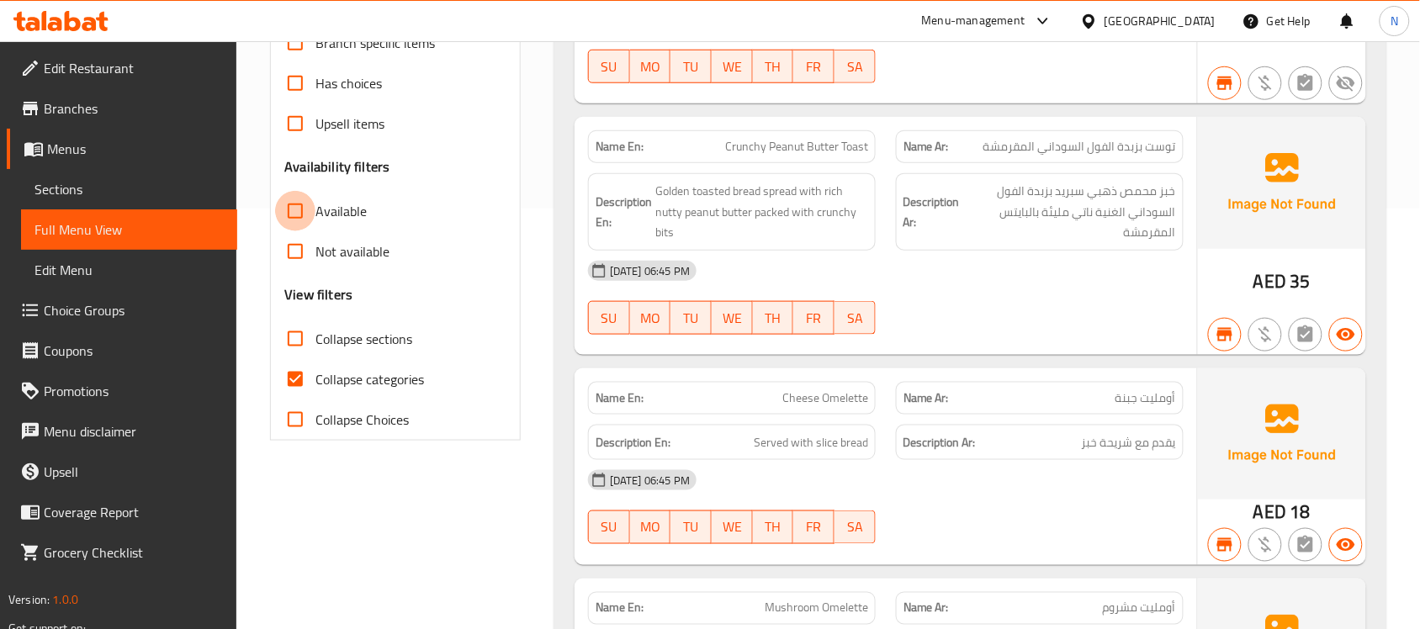
click at [299, 212] on input "Available" at bounding box center [295, 211] width 40 height 40
checkbox input "true"
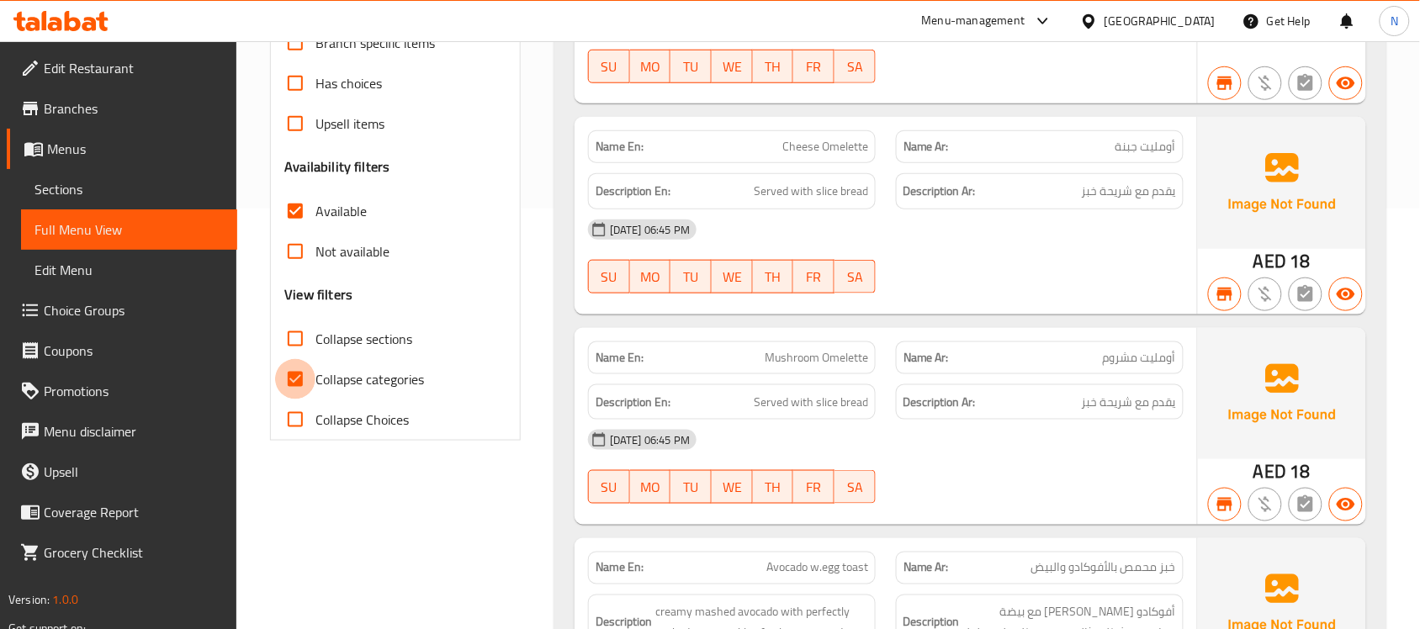
click at [295, 380] on input "Collapse categories" at bounding box center [295, 379] width 40 height 40
checkbox input "false"
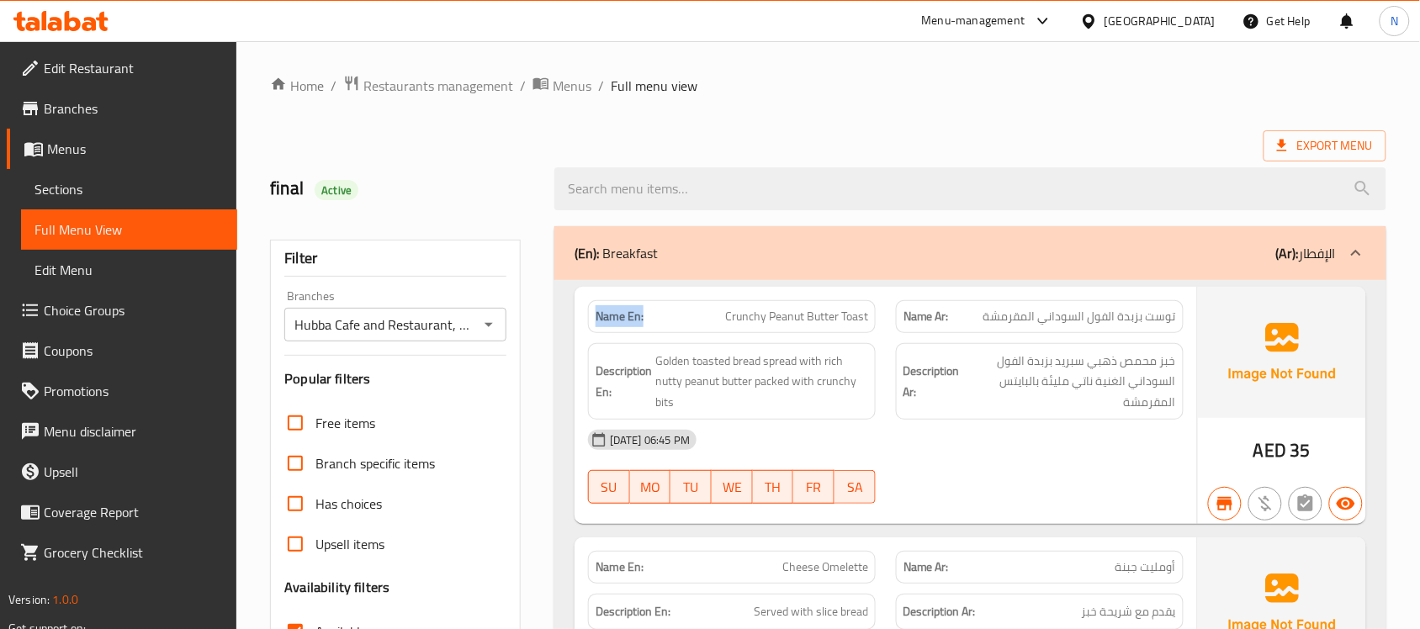
drag, startPoint x: 650, startPoint y: 316, endPoint x: 551, endPoint y: 310, distance: 98.6
copy strong "Name En:"
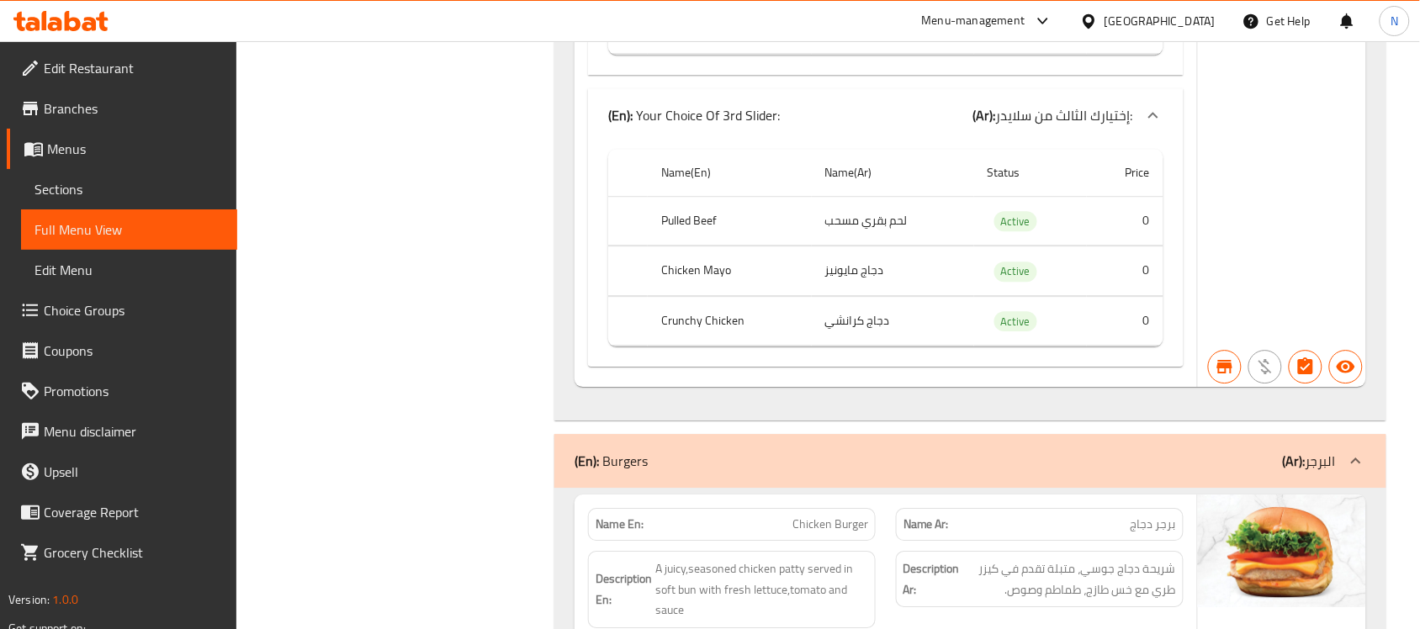
scroll to position [3261, 0]
